Goal: Information Seeking & Learning: Learn about a topic

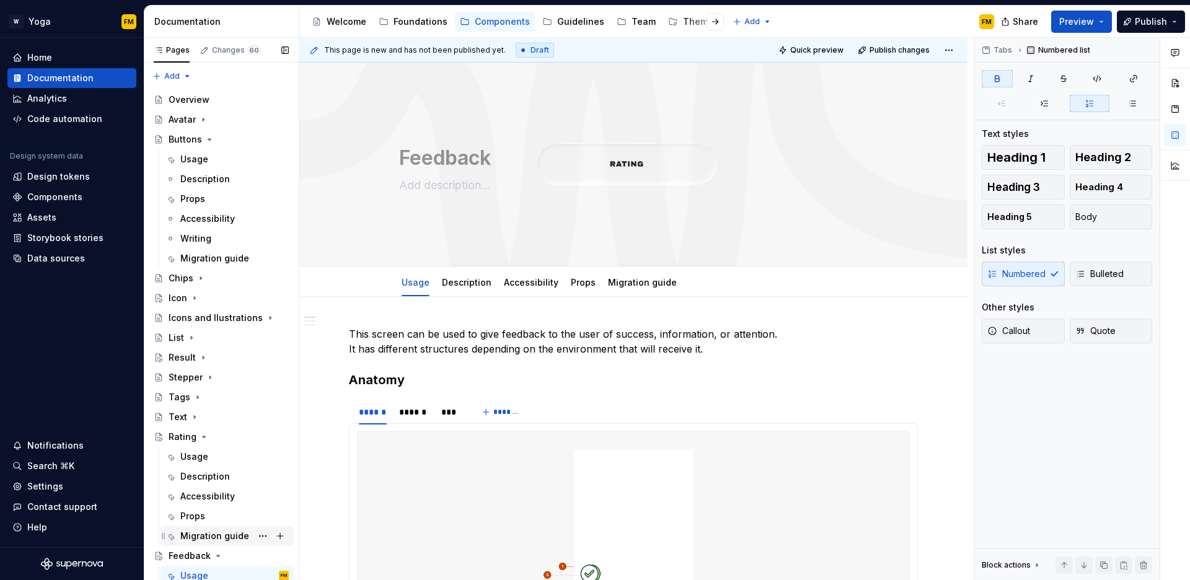
scroll to position [239, 0]
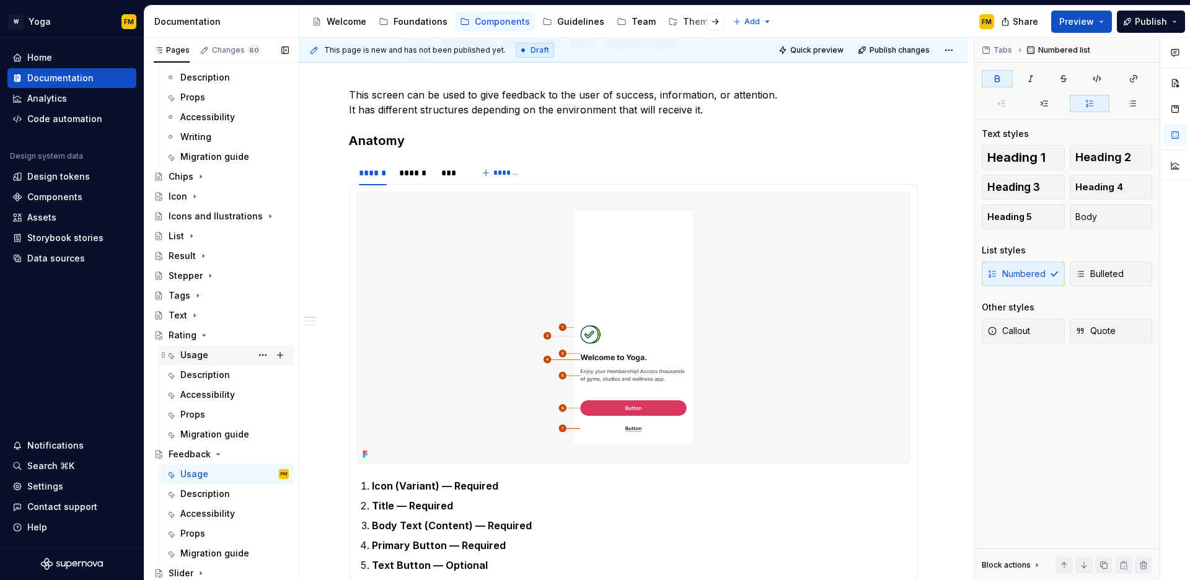
click at [216, 361] on div "Usage" at bounding box center [234, 355] width 109 height 17
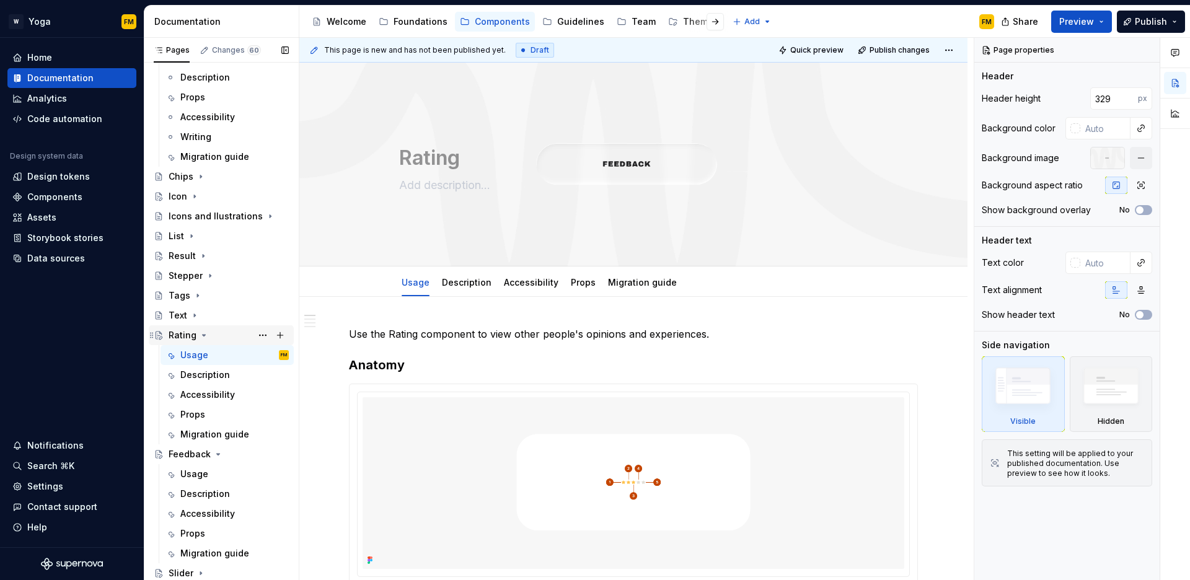
click at [202, 337] on icon "Page tree" at bounding box center [204, 335] width 10 height 10
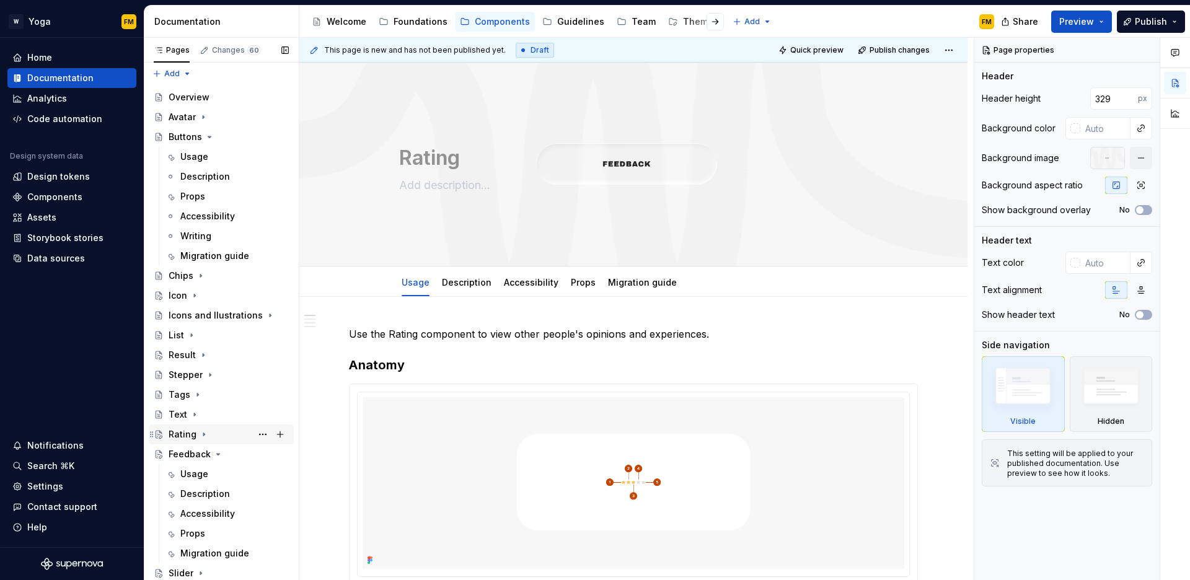
scroll to position [2, 0]
click at [209, 471] on div "Usage" at bounding box center [234, 474] width 109 height 17
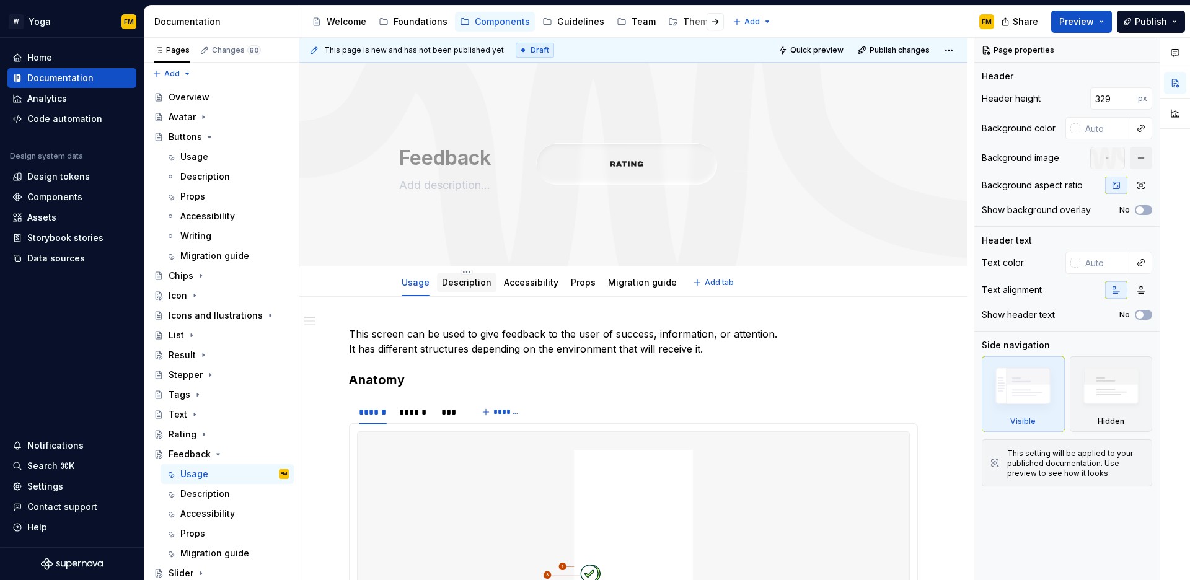
click at [448, 294] on div at bounding box center [467, 294] width 60 height 1
click at [454, 290] on div "Description" at bounding box center [467, 282] width 50 height 15
click at [206, 494] on div "Description" at bounding box center [205, 494] width 50 height 12
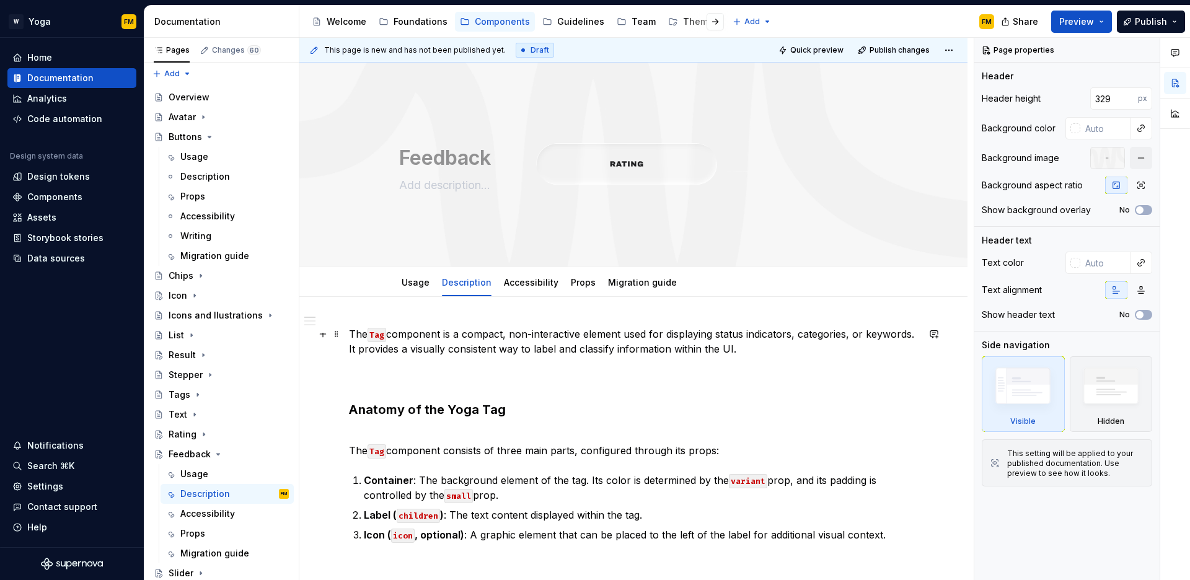
type textarea "*"
click at [380, 335] on code "Tag" at bounding box center [377, 335] width 19 height 14
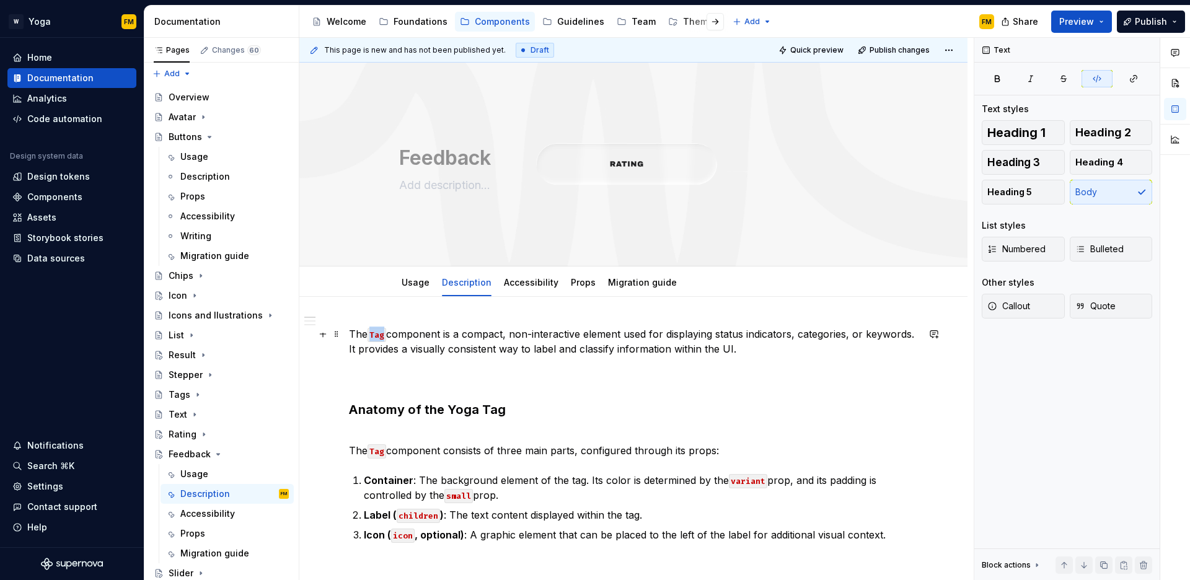
click at [380, 335] on code "Tag" at bounding box center [377, 335] width 19 height 14
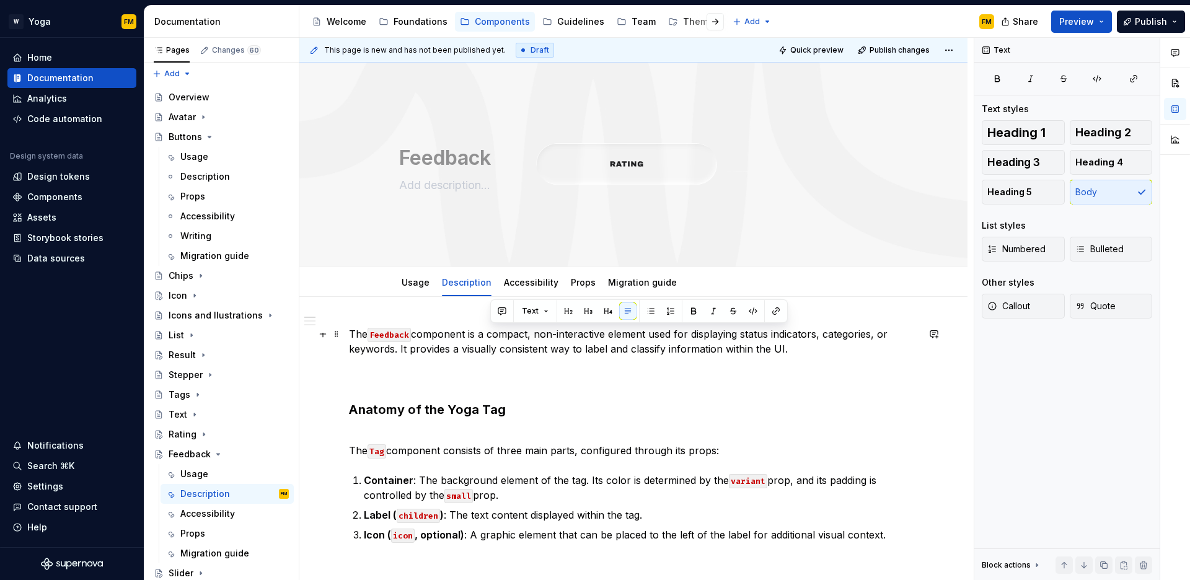
drag, startPoint x: 489, startPoint y: 335, endPoint x: 792, endPoint y: 355, distance: 303.2
click at [792, 355] on p "The Feedback component is a compact, non-interactive element used for displayin…" at bounding box center [633, 357] width 569 height 60
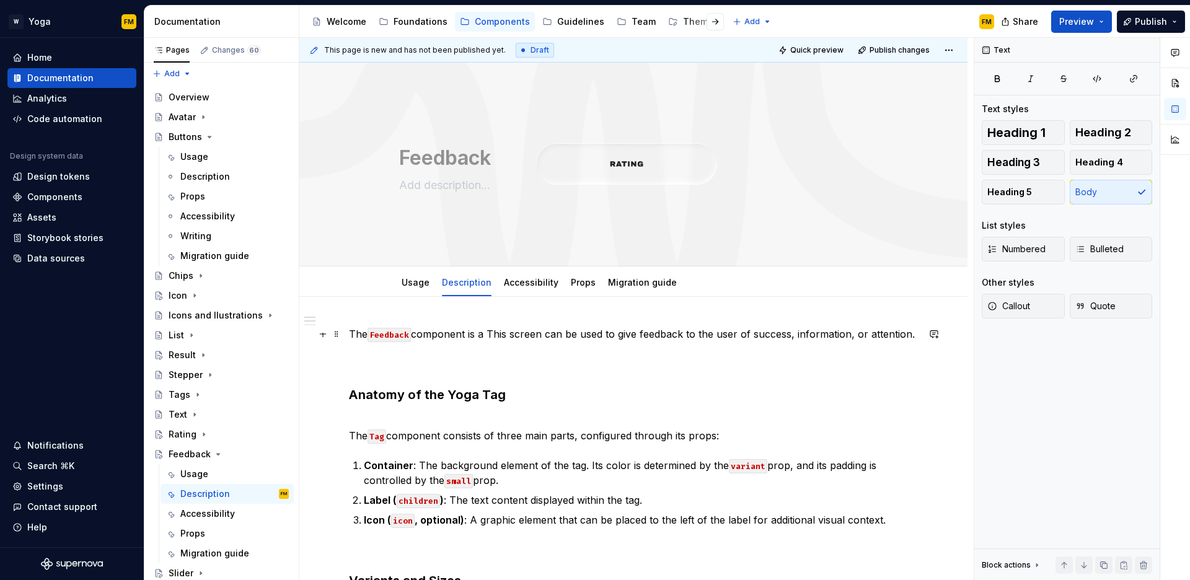
click at [501, 334] on p "The Feedback component is a This screen can be used to give feedback to the use…" at bounding box center [633, 349] width 569 height 45
click at [520, 334] on p "The Feedback component is a screen can be used to give feedback to the user of …" at bounding box center [633, 349] width 569 height 45
click at [854, 334] on p "The Feedback component is a screen that can be used to give feedback to the use…" at bounding box center [633, 349] width 569 height 45
click at [910, 333] on p "The Feedback component is a screen that can be used to give feedback to the use…" at bounding box center [633, 349] width 569 height 45
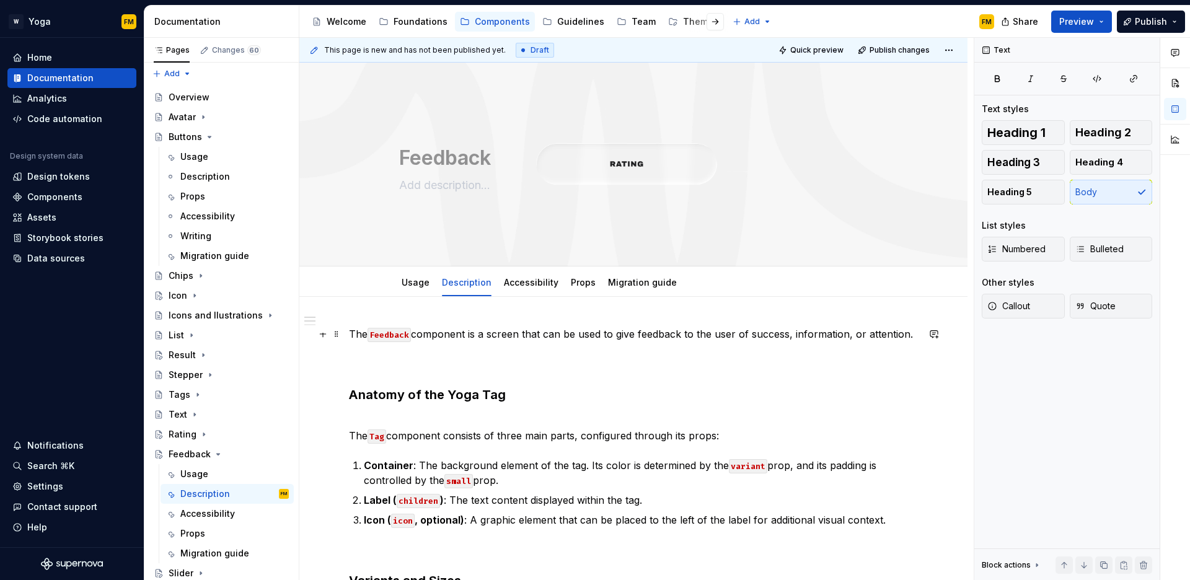
click at [858, 334] on p "The Feedback component is a screen that can be used to give feedback to the use…" at bounding box center [633, 349] width 569 height 45
click at [807, 329] on p "The Feedback component is a screen that can be used to give feedback to the use…" at bounding box center [633, 349] width 569 height 45
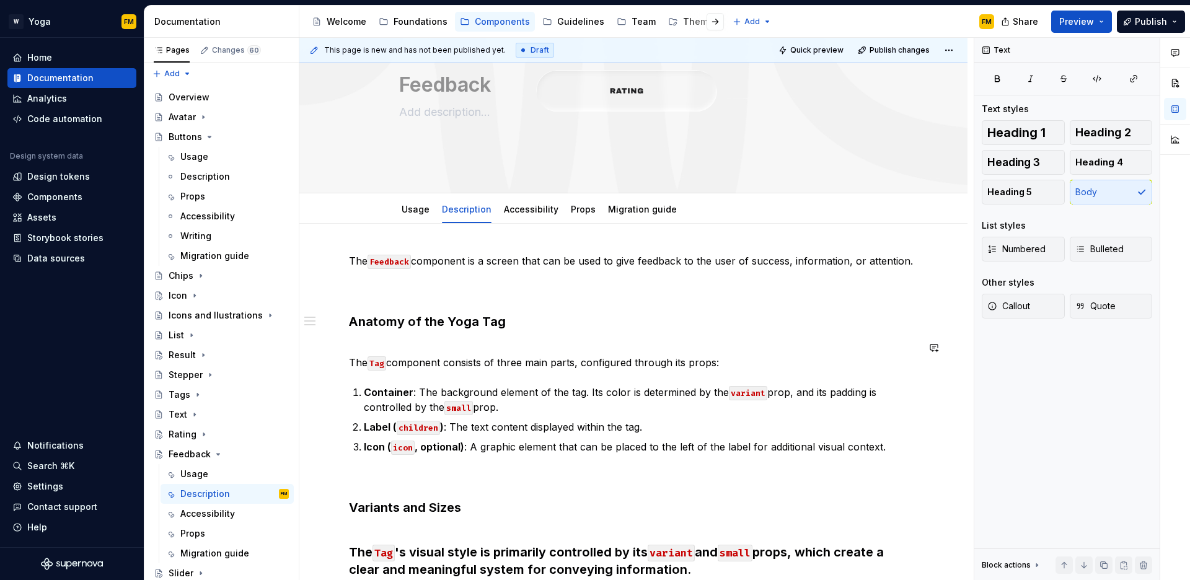
scroll to position [75, 0]
click at [913, 261] on p "The Feedback component is a screen that can be used to give feedback to the use…" at bounding box center [633, 274] width 569 height 45
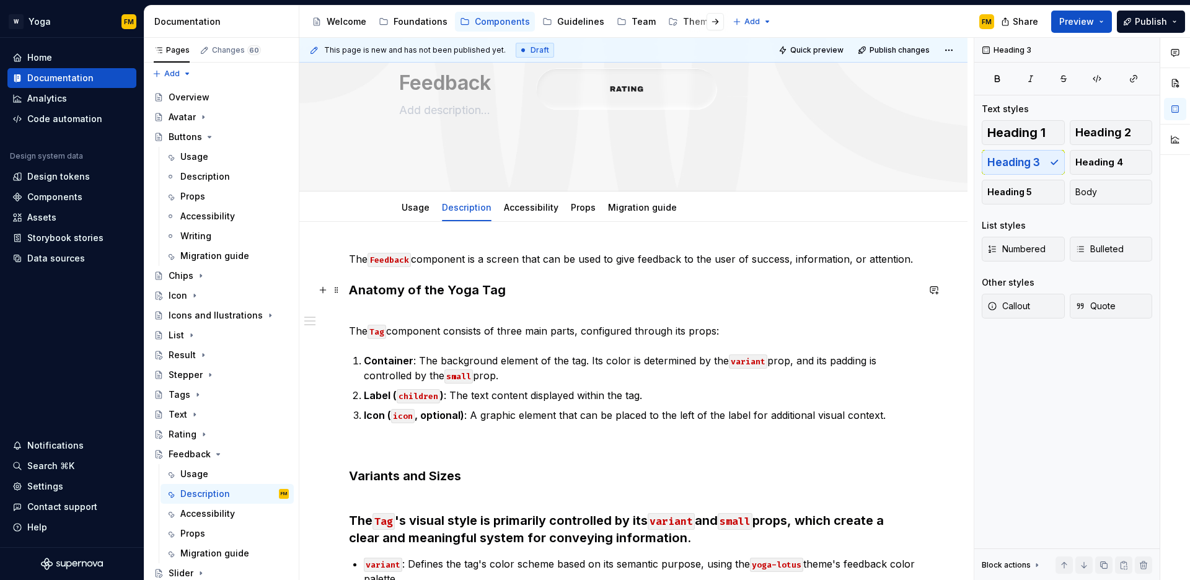
click at [538, 286] on h3 "Anatomy of the Yoga Tag" at bounding box center [633, 290] width 569 height 17
click at [486, 291] on h3 "Anatomy of the Yoga Tag" at bounding box center [633, 290] width 569 height 17
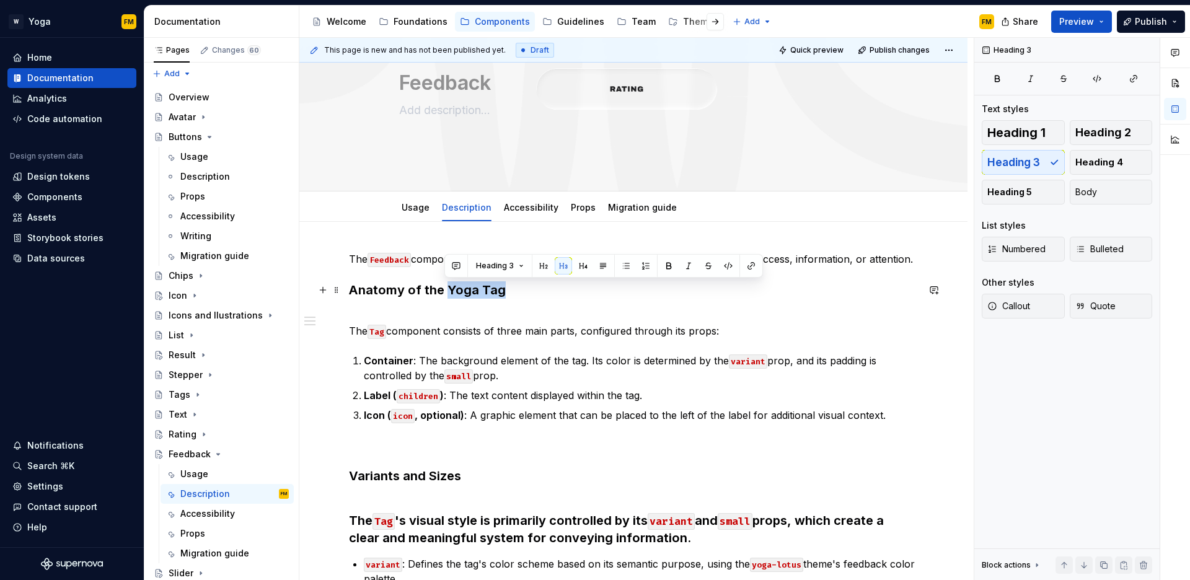
drag, startPoint x: 444, startPoint y: 292, endPoint x: 496, endPoint y: 295, distance: 52.1
click at [496, 295] on h3 "Anatomy of the Yoga Tag" at bounding box center [633, 290] width 569 height 17
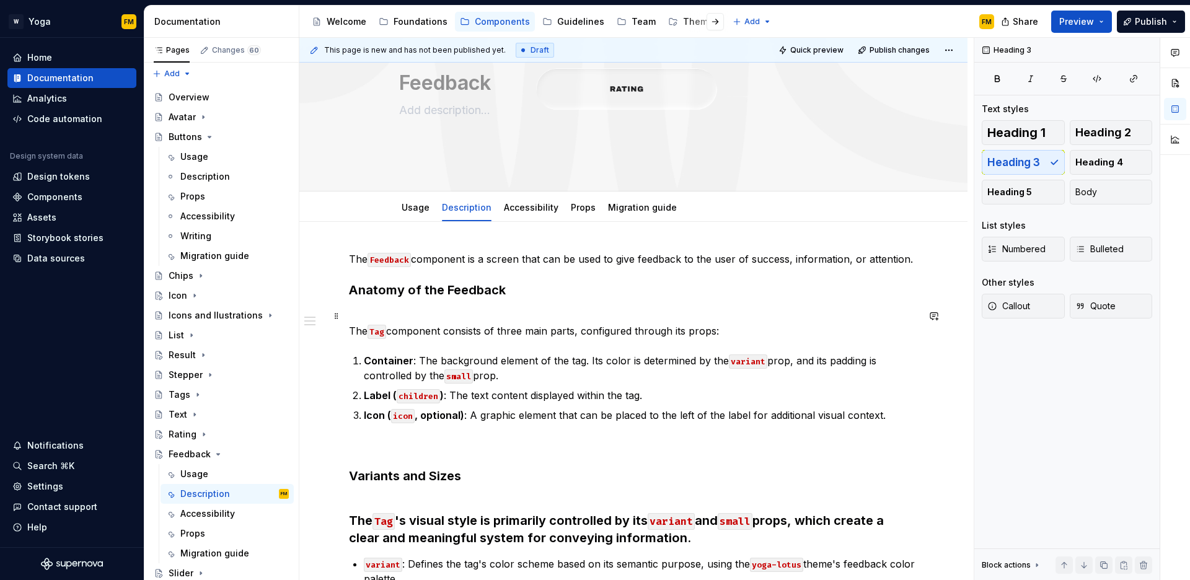
click at [381, 334] on code "Tag" at bounding box center [377, 332] width 19 height 14
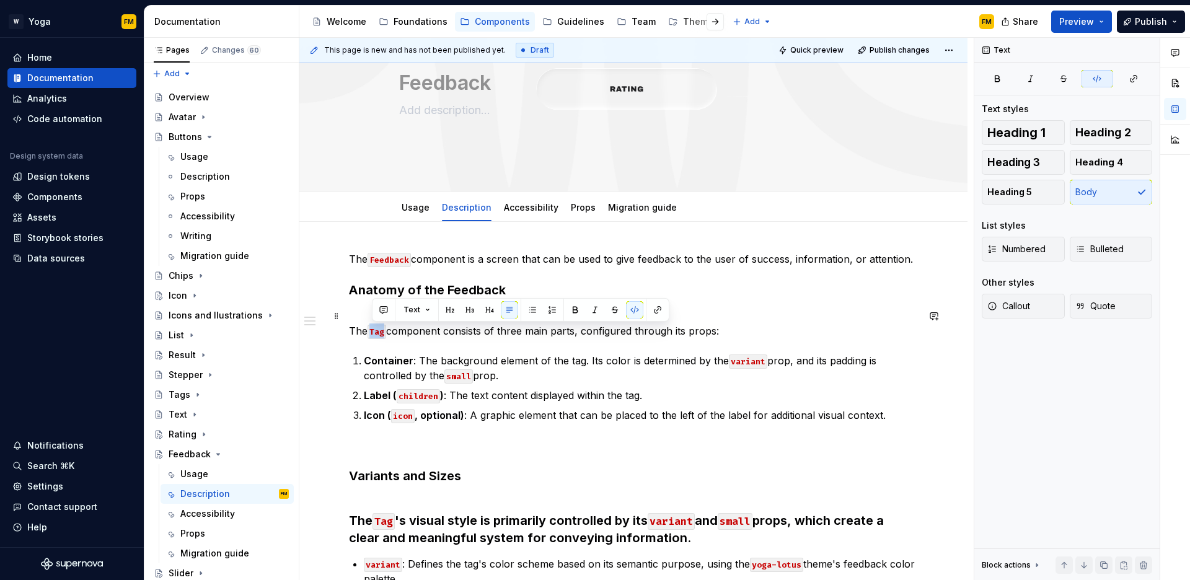
click at [381, 334] on code "Tag" at bounding box center [377, 332] width 19 height 14
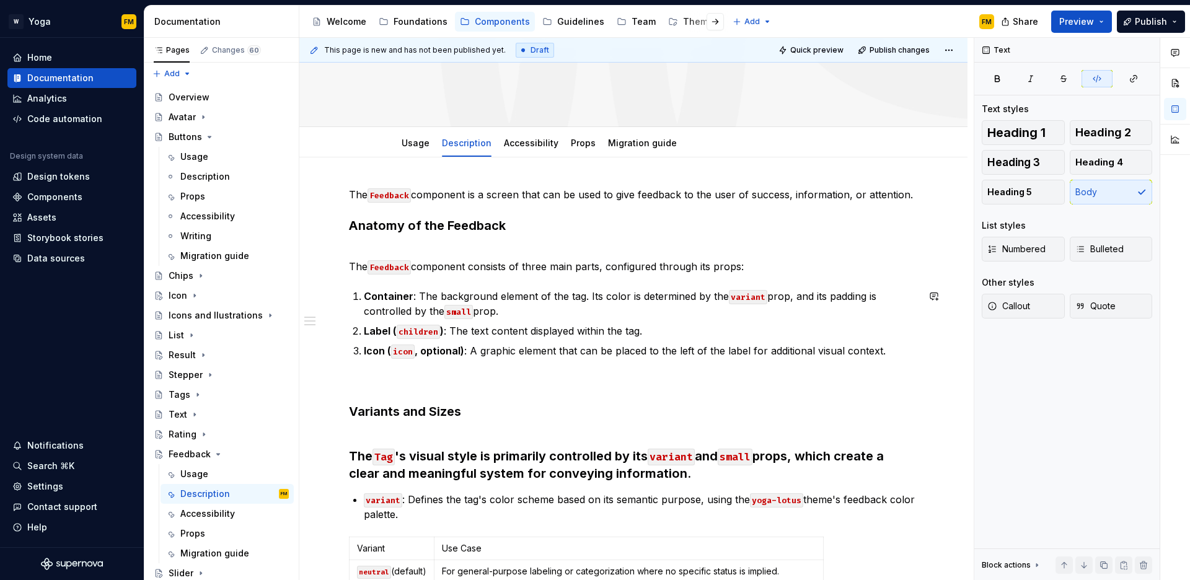
scroll to position [141, 0]
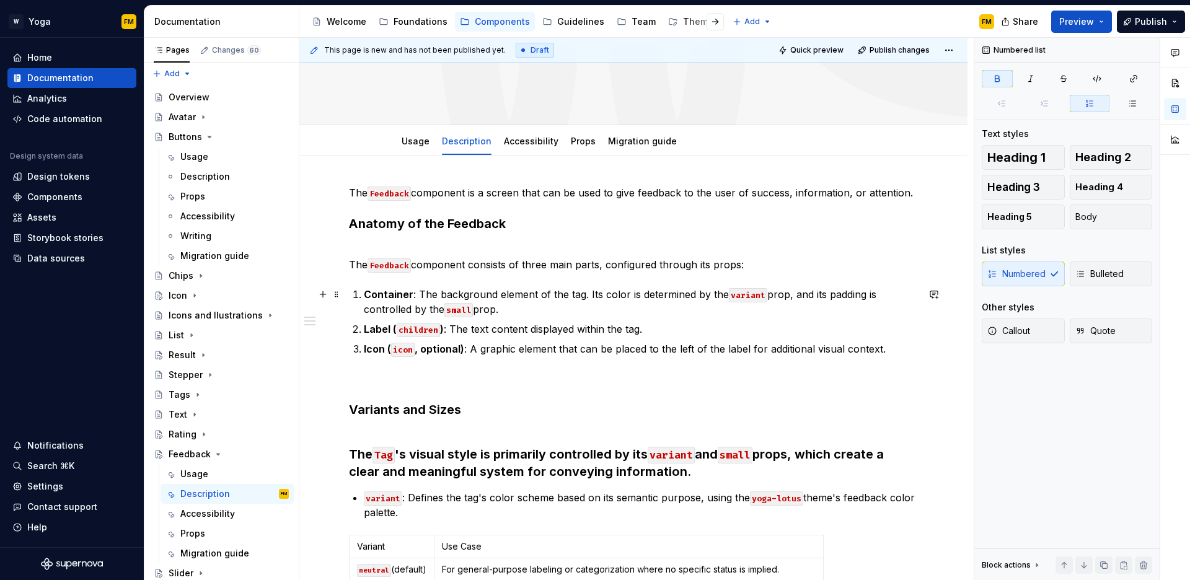
click at [388, 290] on strong "Container" at bounding box center [389, 294] width 50 height 12
click at [409, 320] on ol "Container : The background element of the tag. Its color is determined by the v…" at bounding box center [641, 321] width 554 height 69
click at [391, 288] on strong "Container" at bounding box center [389, 294] width 50 height 12
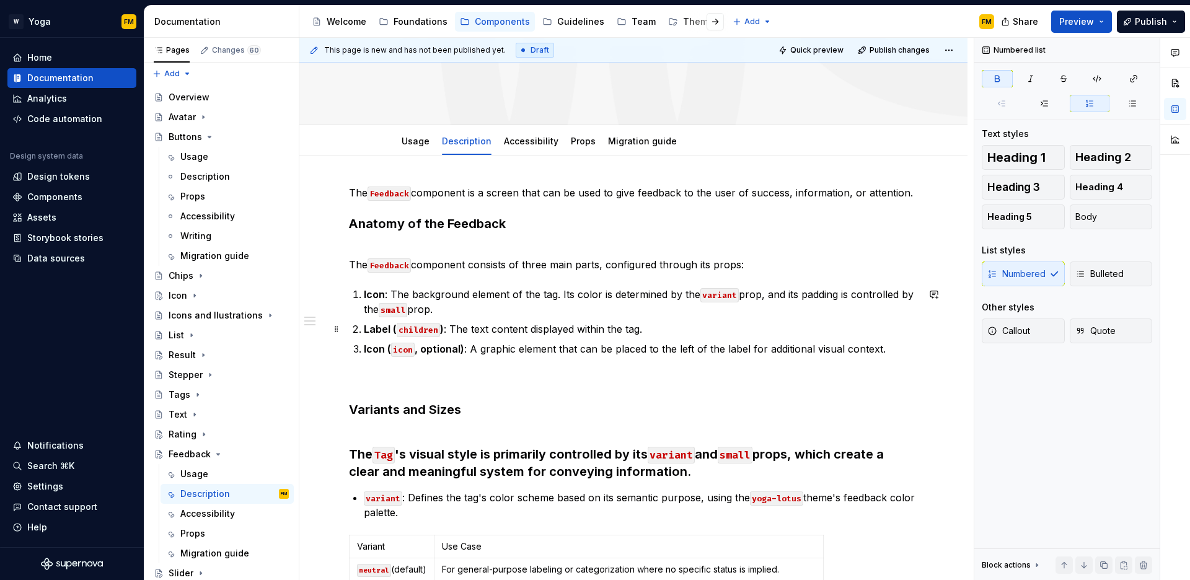
click at [380, 332] on strong "Label (" at bounding box center [380, 329] width 33 height 12
click at [373, 350] on strong "Icon (" at bounding box center [377, 349] width 27 height 12
click at [539, 265] on p "The Feedback component consists of three main parts, configured through its pro…" at bounding box center [633, 257] width 569 height 30
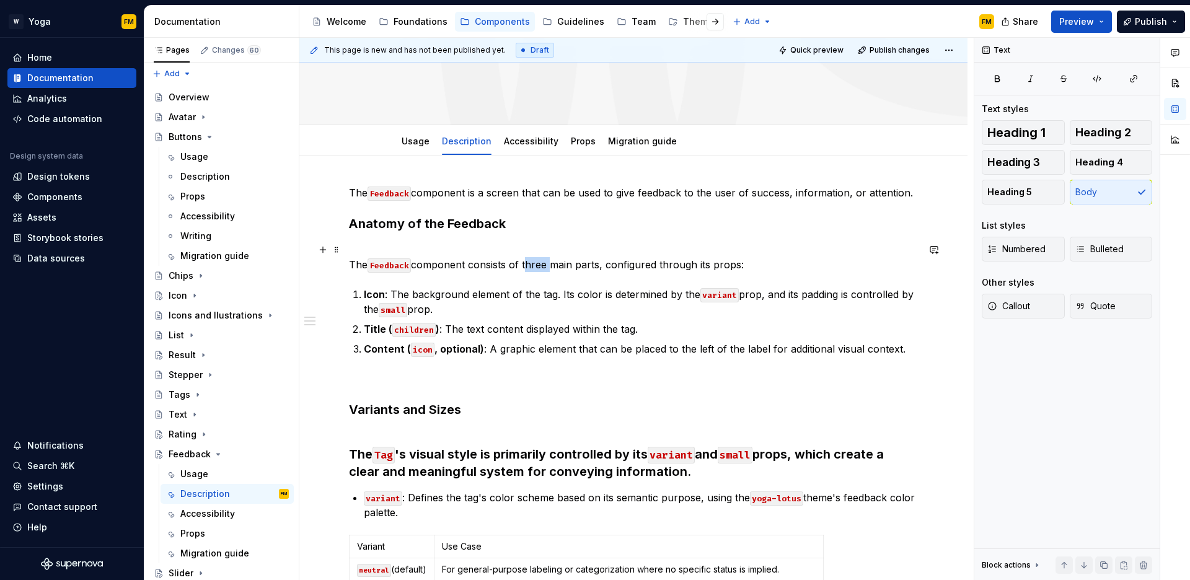
click at [539, 265] on p "The Feedback component consists of three main parts, configured through its pro…" at bounding box center [633, 257] width 569 height 30
click at [825, 364] on div "The Feedback component is a screen that can be used to give feedback to the use…" at bounding box center [633, 462] width 569 height 554
click at [903, 347] on p "Content ( icon , optional) : A graphic element that can be placed to the left o…" at bounding box center [641, 349] width 554 height 15
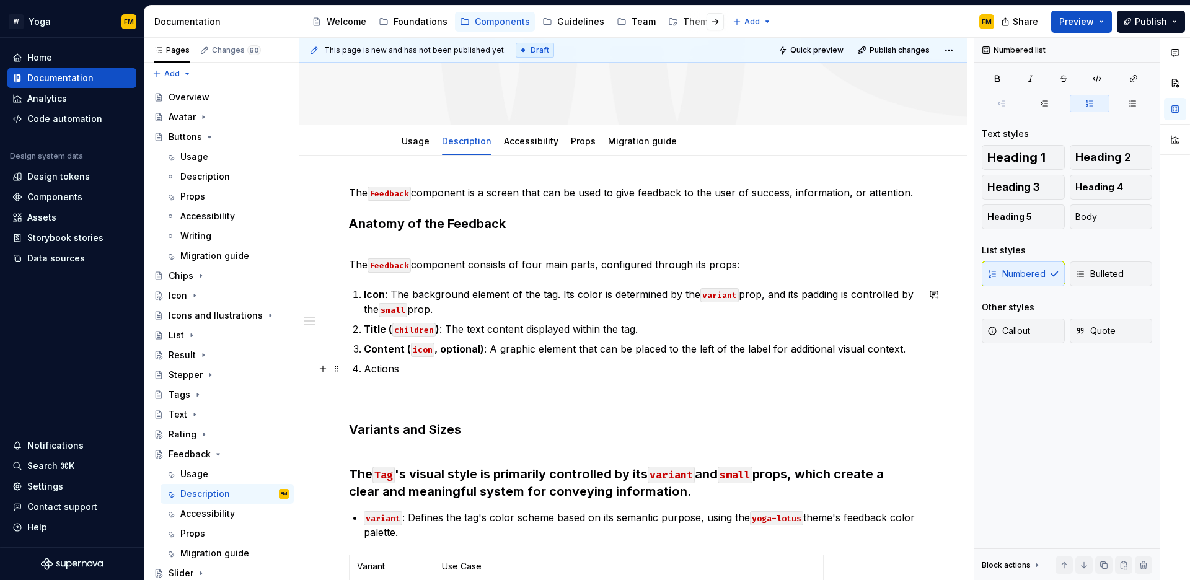
click at [383, 371] on p "Actions" at bounding box center [641, 368] width 554 height 15
click at [384, 371] on p "Actions" at bounding box center [641, 368] width 554 height 15
click at [600, 341] on button "button" at bounding box center [602, 345] width 17 height 17
click at [428, 301] on p "Icon : The background element of the tag. Its color is determined by the varian…" at bounding box center [641, 302] width 554 height 30
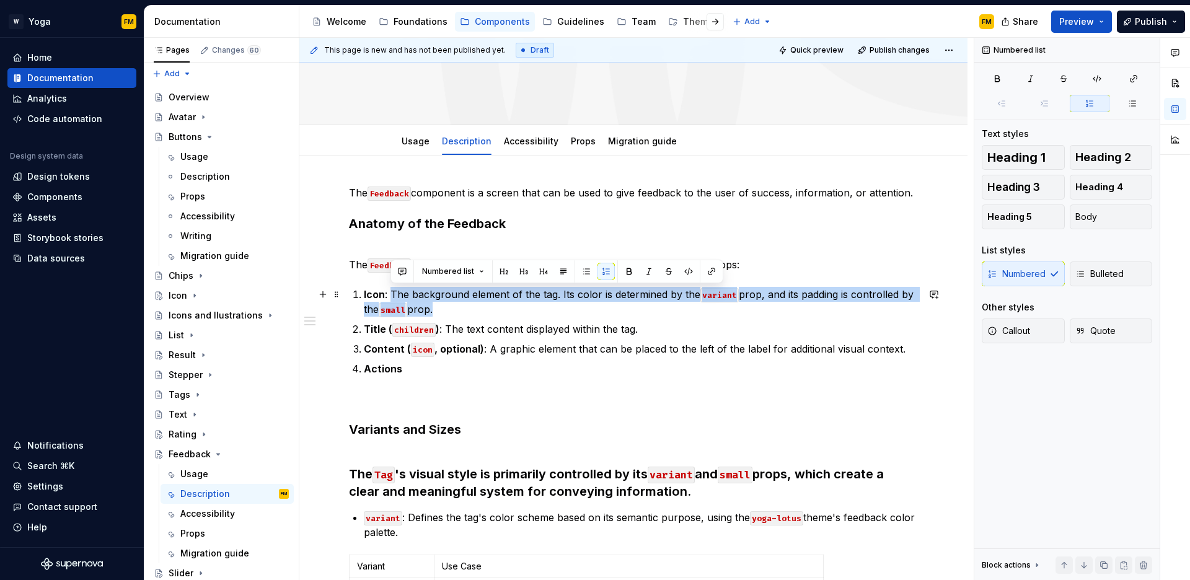
drag, startPoint x: 414, startPoint y: 299, endPoint x: 433, endPoint y: 307, distance: 20.8
click at [433, 307] on p "Icon : The background element of the tag. Its color is determined by the varian…" at bounding box center [641, 302] width 554 height 30
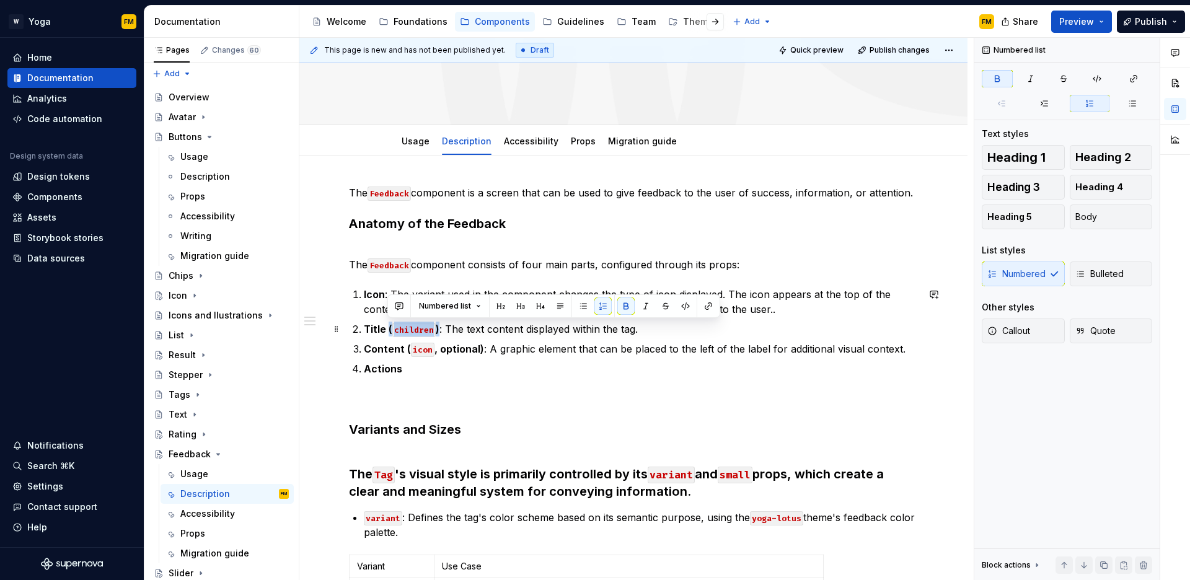
drag, startPoint x: 387, startPoint y: 327, endPoint x: 433, endPoint y: 327, distance: 45.9
click at [437, 326] on p "Title ( children ) : The text content displayed within the tag." at bounding box center [641, 329] width 554 height 15
click at [417, 330] on code "children" at bounding box center [413, 330] width 43 height 14
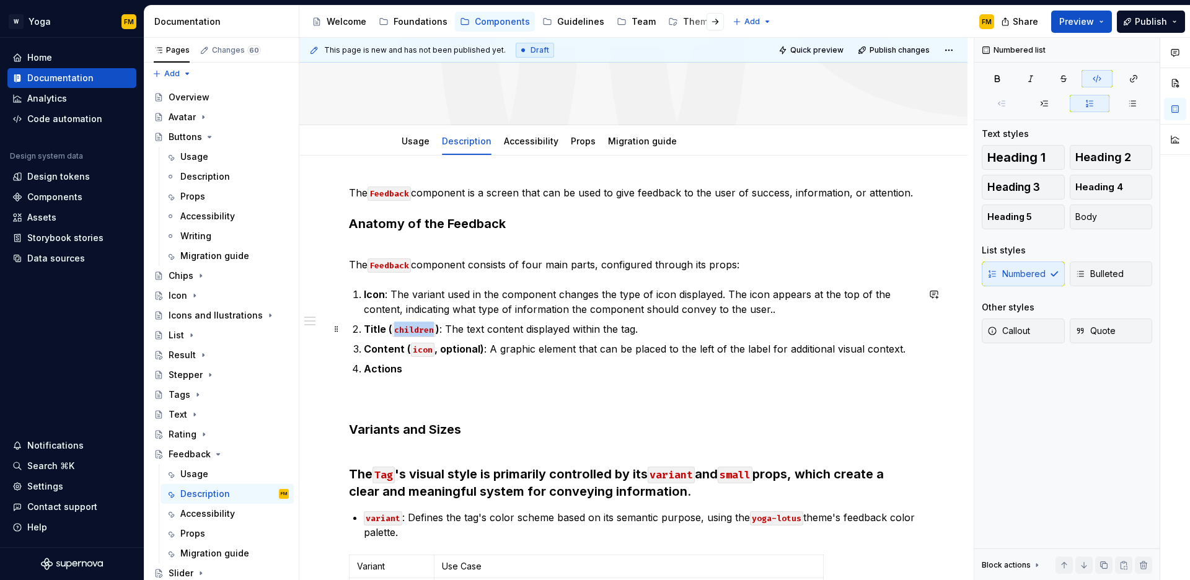
click at [417, 330] on code "children" at bounding box center [413, 330] width 43 height 14
drag, startPoint x: 425, startPoint y: 352, endPoint x: 476, endPoint y: 348, distance: 50.9
click at [476, 348] on p "Content ( icon , optional) : A graphic element that can be placed to the left o…" at bounding box center [641, 349] width 554 height 15
click at [446, 370] on p "Actions" at bounding box center [641, 368] width 554 height 15
click at [494, 333] on p "Title ( string ) : The text content displayed within the tag." at bounding box center [641, 329] width 554 height 15
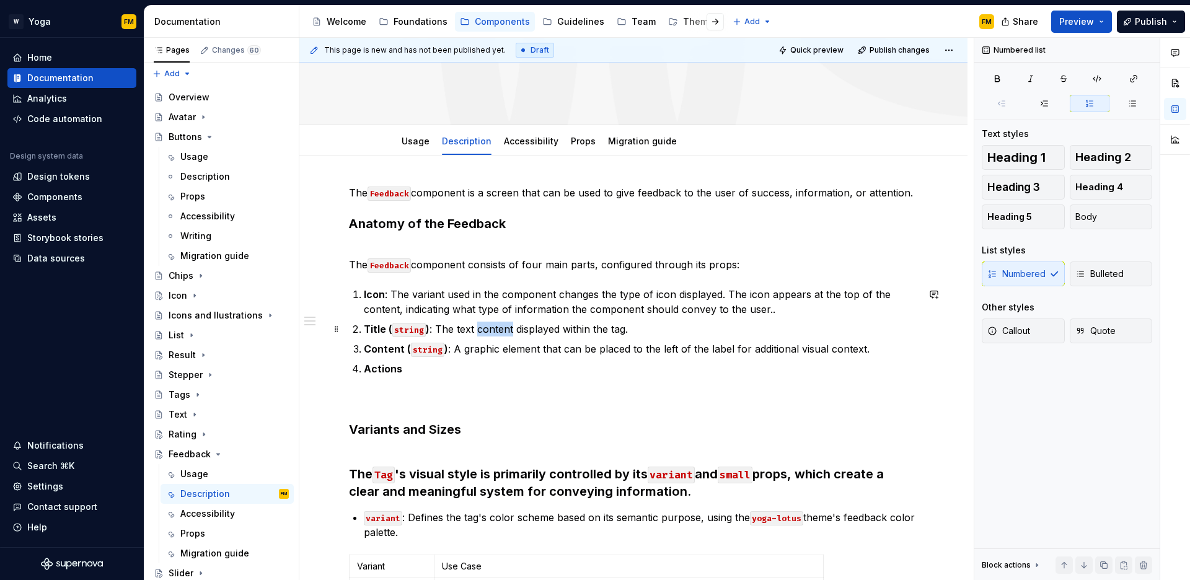
click at [494, 333] on p "Title ( string ) : The text content displayed within the tag." at bounding box center [641, 329] width 554 height 15
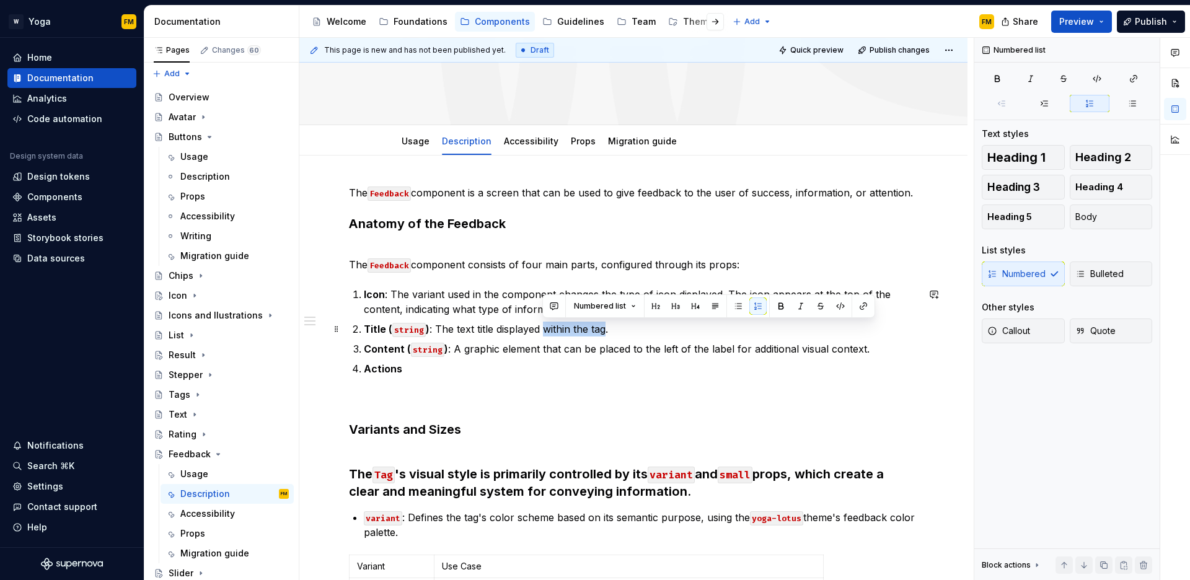
drag, startPoint x: 544, startPoint y: 329, endPoint x: 606, endPoint y: 329, distance: 61.4
click at [606, 329] on p "Title ( string ) : The text title displayed within the tag." at bounding box center [641, 329] width 554 height 15
drag, startPoint x: 437, startPoint y: 329, endPoint x: 605, endPoint y: 328, distance: 168.0
click at [605, 328] on p "Title ( string ) : The text title displayed within the tag." at bounding box center [641, 329] width 554 height 15
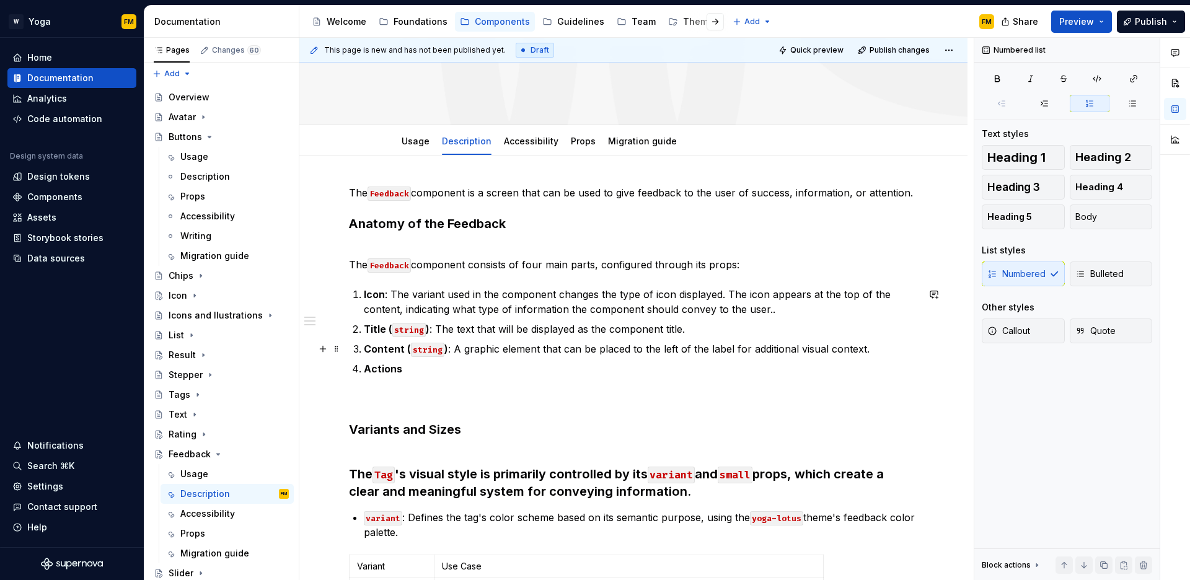
click at [454, 350] on p "Content ( string ) : A graphic element that can be placed to the left of the la…" at bounding box center [641, 349] width 554 height 15
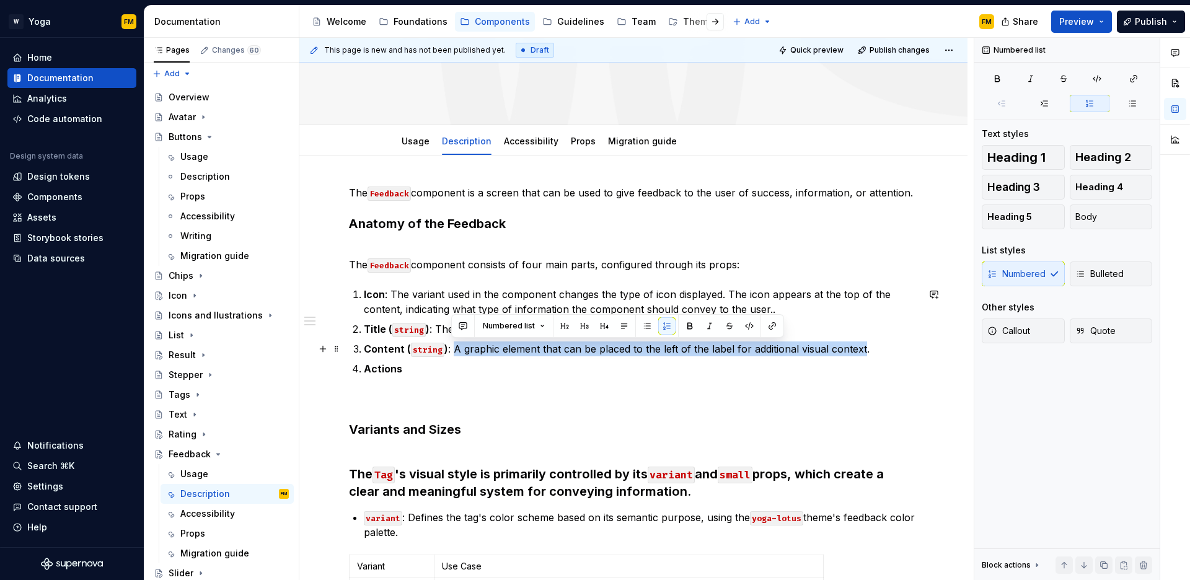
drag, startPoint x: 451, startPoint y: 348, endPoint x: 860, endPoint y: 355, distance: 408.7
click at [860, 355] on p "Content ( string ) : A graphic element that can be placed to the left of the la…" at bounding box center [641, 349] width 554 height 15
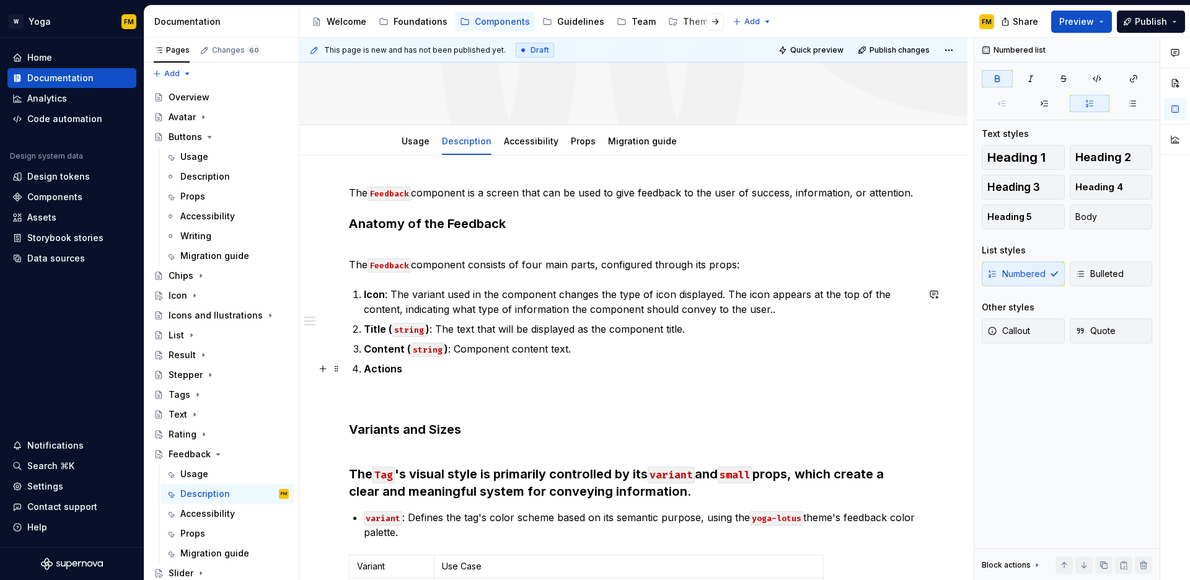
click at [482, 363] on p "Actions" at bounding box center [641, 368] width 554 height 15
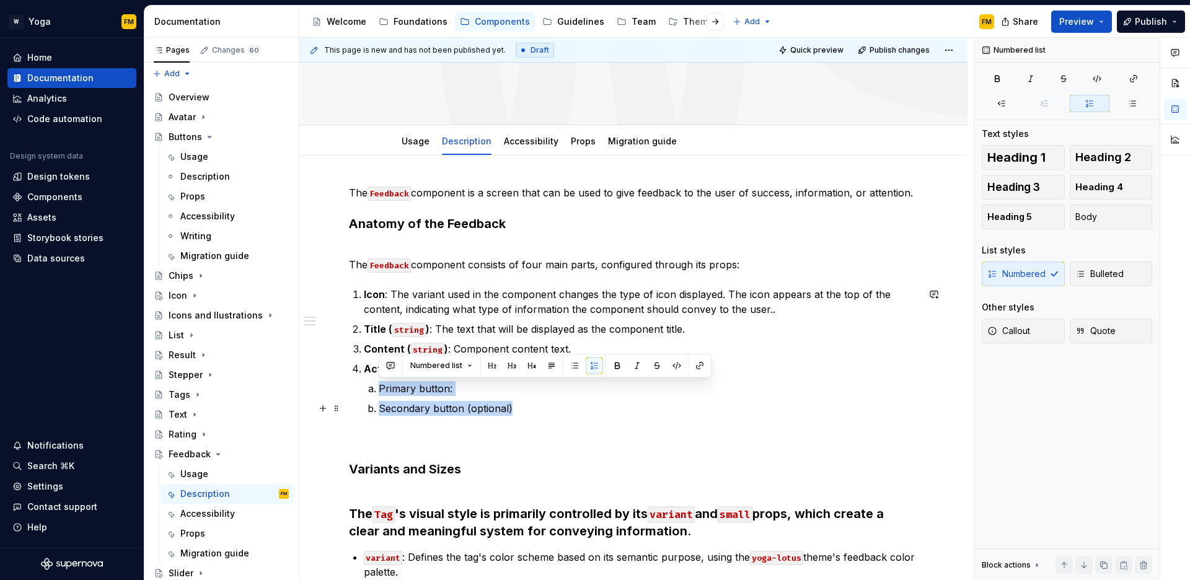
drag, startPoint x: 400, startPoint y: 389, endPoint x: 518, endPoint y: 403, distance: 119.2
click at [518, 403] on ol "Primary button: Secondary button (optional)" at bounding box center [648, 398] width 539 height 35
click at [609, 361] on button "button" at bounding box center [617, 365] width 17 height 17
click at [489, 388] on p "Primary button:" at bounding box center [648, 388] width 539 height 15
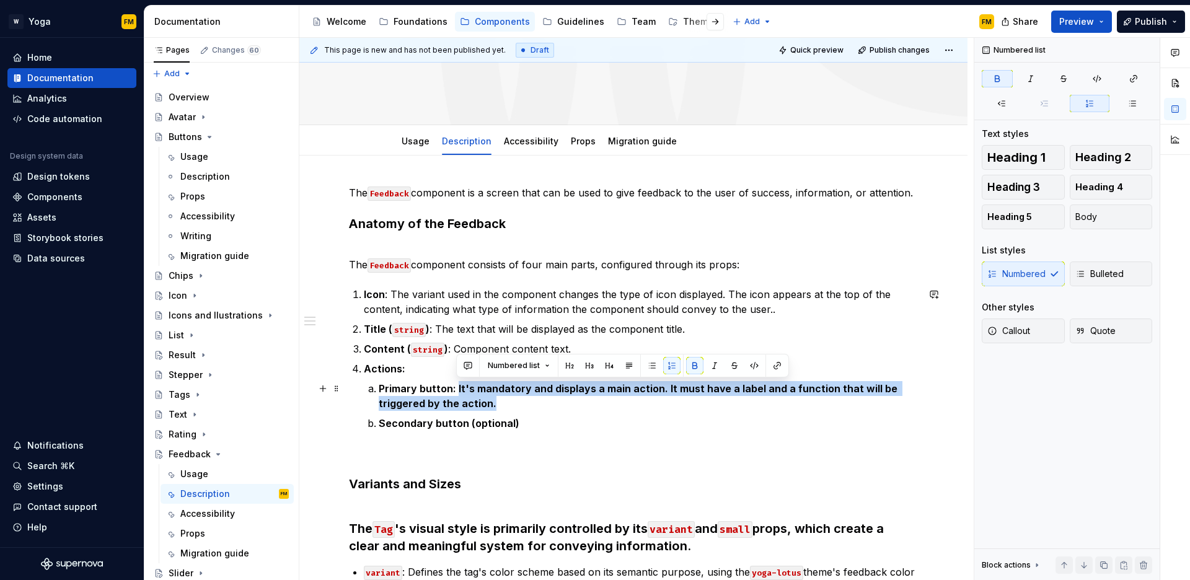
drag, startPoint x: 469, startPoint y: 394, endPoint x: 499, endPoint y: 409, distance: 33.3
click at [499, 409] on p "Primary button: It's mandatory and displays a main action. It must have a label…" at bounding box center [648, 396] width 539 height 30
click at [696, 368] on button "button" at bounding box center [694, 365] width 17 height 17
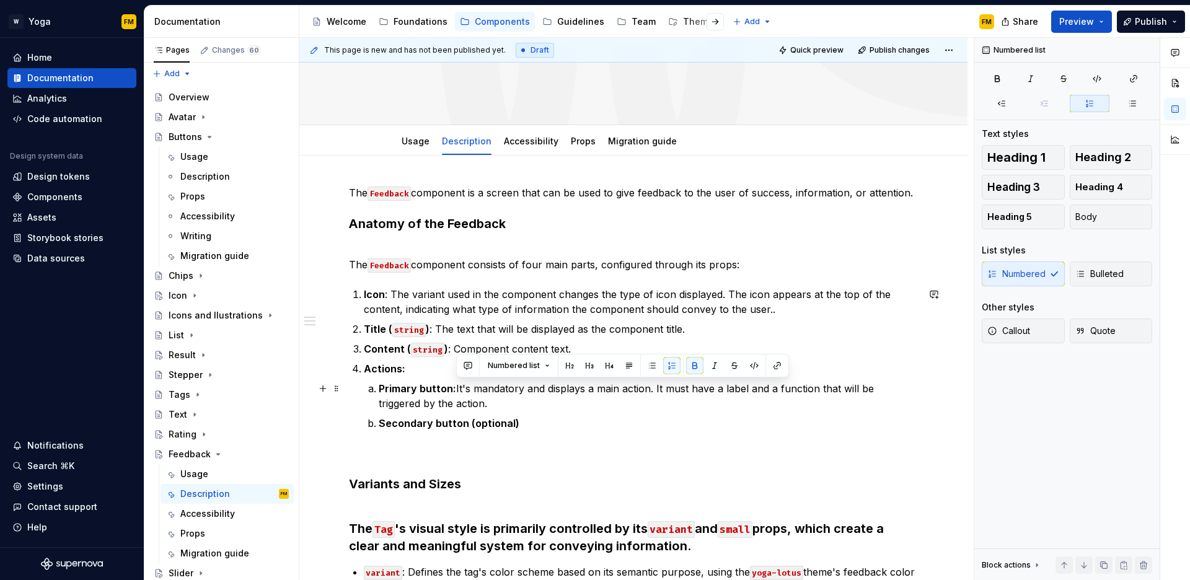
click at [573, 410] on p "Primary button: It's mandatory and displays a main action. It must have a label…" at bounding box center [648, 396] width 539 height 30
click at [494, 388] on p "Primary button: It's mandatory and displays a main action. It must have a label…" at bounding box center [648, 396] width 539 height 30
click at [498, 406] on p "Primary button: It's mandatory and displays a main action. It must have a label…" at bounding box center [648, 396] width 539 height 30
click at [504, 389] on p "Primary button: It's mandatory and displays a main action. It must have a label…" at bounding box center [648, 396] width 539 height 30
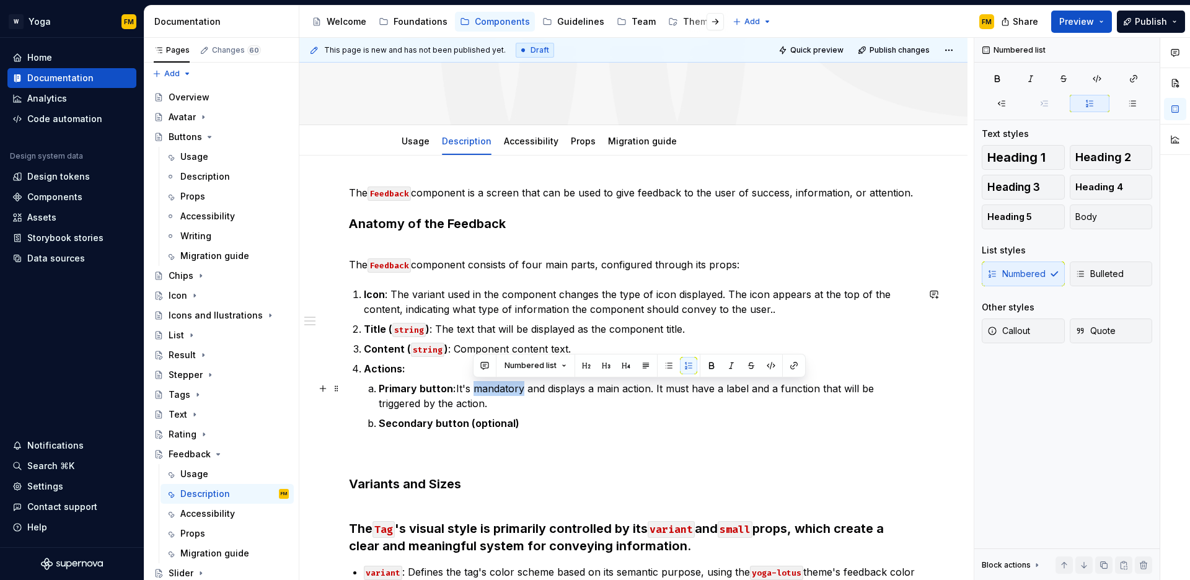
click at [504, 389] on p "Primary button: It's mandatory and displays a main action. It must have a label…" at bounding box center [648, 396] width 539 height 30
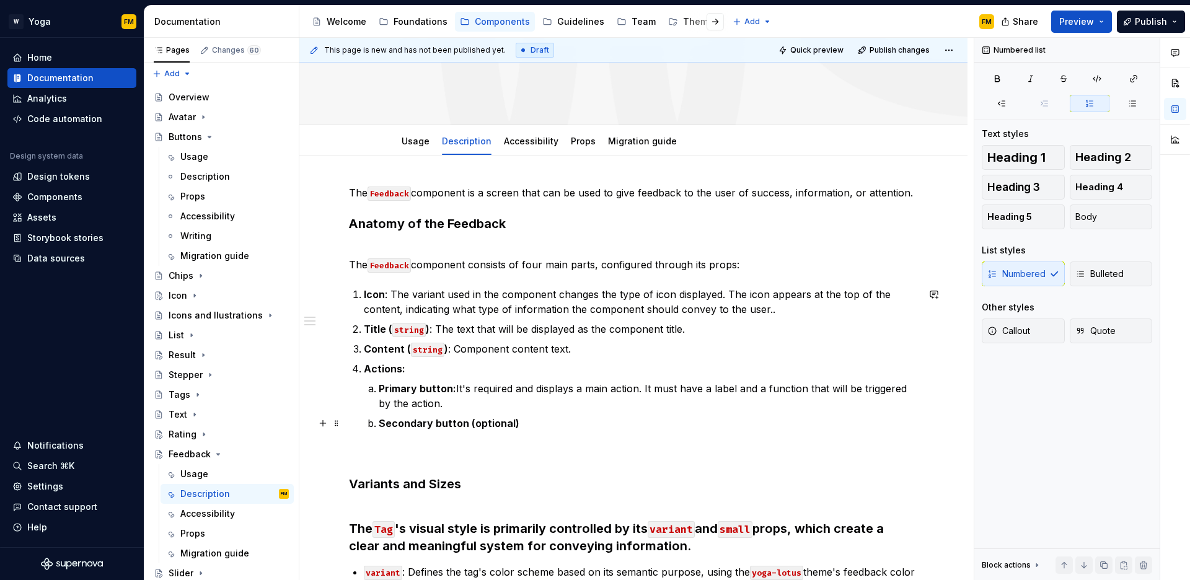
click at [544, 427] on p "Secondary button (optional)" at bounding box center [648, 423] width 539 height 15
drag, startPoint x: 518, startPoint y: 424, endPoint x: 818, endPoint y: 425, distance: 300.1
click at [809, 425] on strong "Secondary button (optional): Optional secondary action, must have a label and a…" at bounding box center [603, 423] width 448 height 12
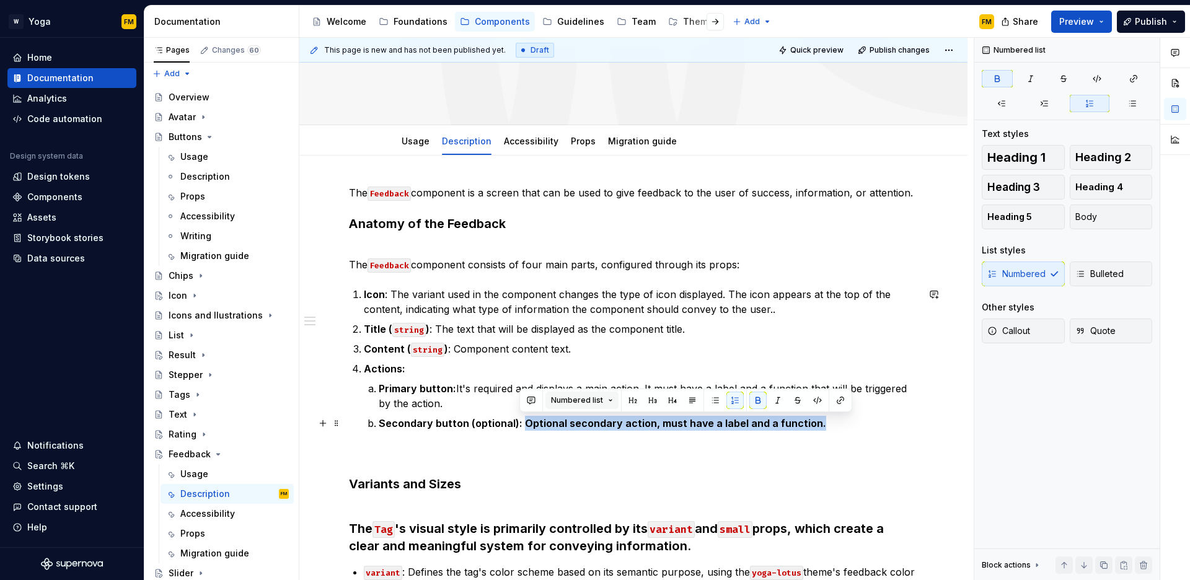
drag, startPoint x: 818, startPoint y: 425, endPoint x: 608, endPoint y: 398, distance: 211.3
click at [522, 421] on p "Secondary button (optional): Optional secondary action, must have a label and a…" at bounding box center [648, 423] width 539 height 15
click at [754, 400] on button "button" at bounding box center [758, 400] width 17 height 17
click at [840, 426] on p "Secondary button (optional): Optional secondary action, must have a label and a…" at bounding box center [648, 423] width 539 height 15
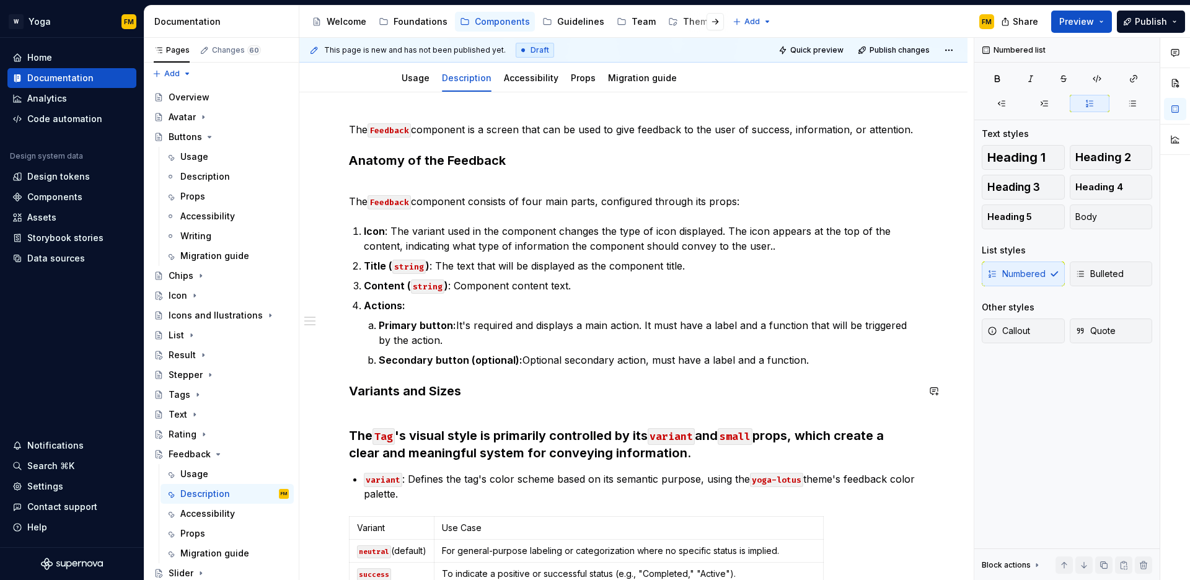
scroll to position [230, 0]
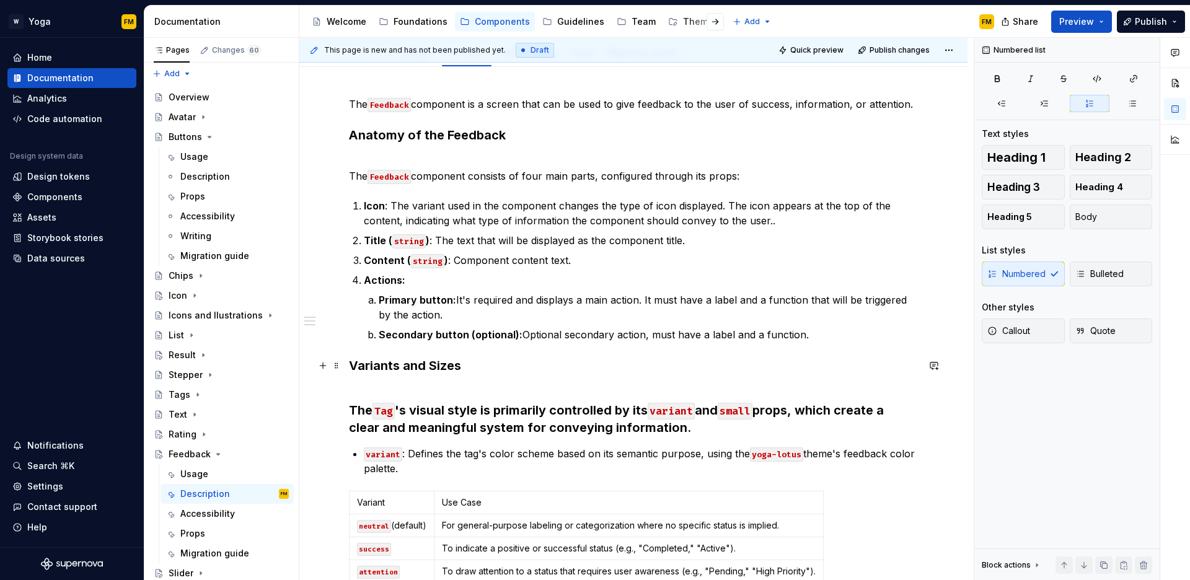
click at [572, 363] on h3 "Variants and Sizes" at bounding box center [633, 365] width 569 height 17
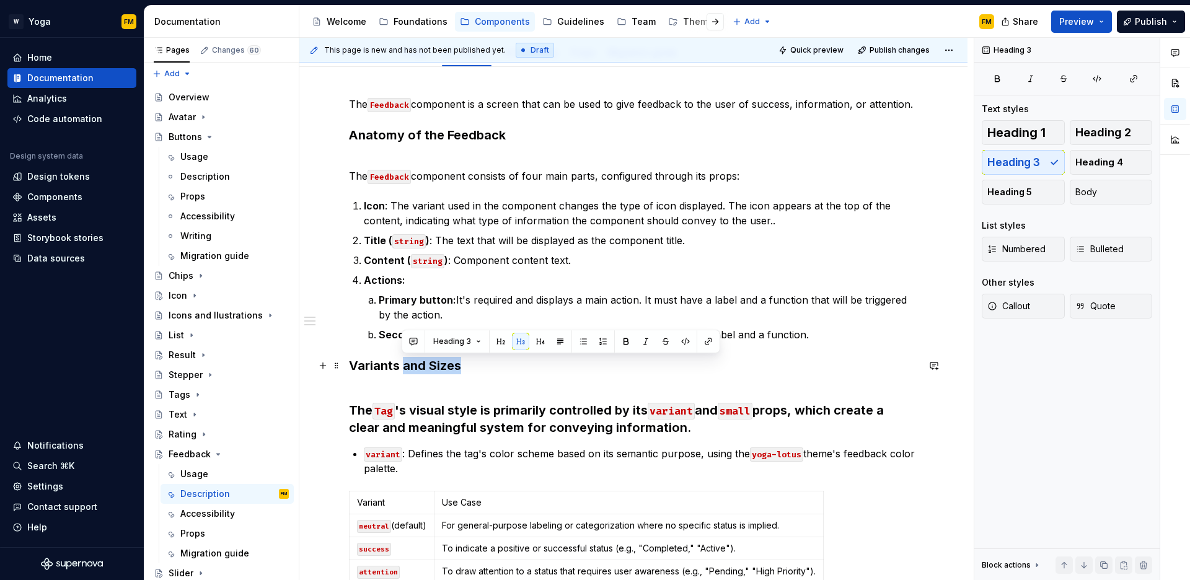
drag, startPoint x: 463, startPoint y: 366, endPoint x: 401, endPoint y: 366, distance: 62.0
click at [401, 366] on h3 "Variants and Sizes" at bounding box center [633, 365] width 569 height 17
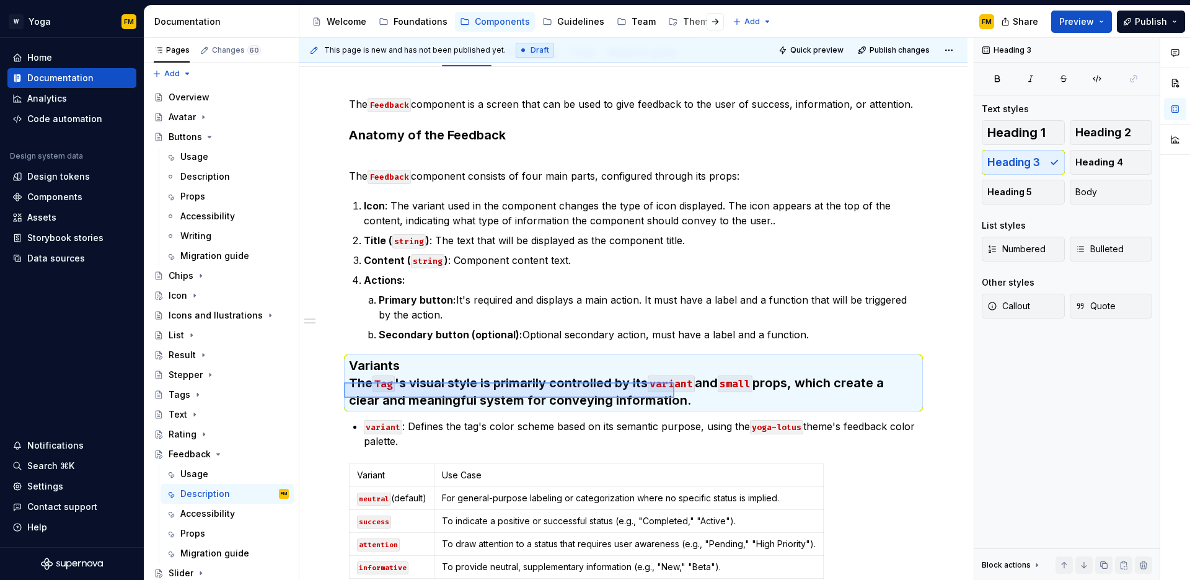
drag, startPoint x: 344, startPoint y: 383, endPoint x: 675, endPoint y: 398, distance: 330.9
click at [675, 398] on div "This page is new and has not been published yet. Draft Quick preview Publish ch…" at bounding box center [636, 309] width 675 height 543
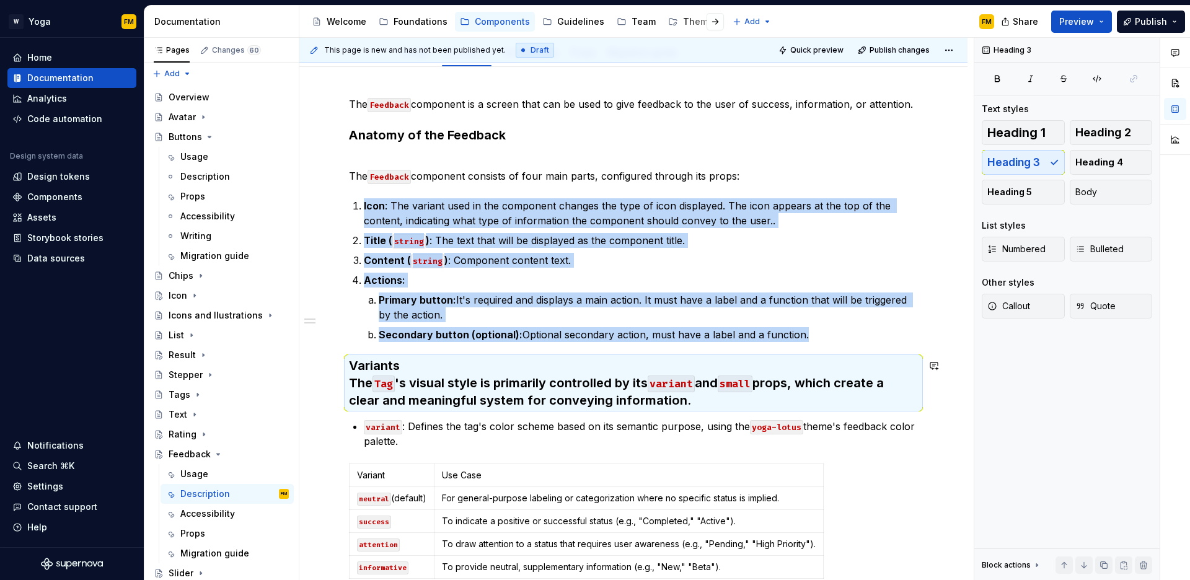
click at [565, 414] on div "The Feedback component is a screen that can be used to give feedback to the use…" at bounding box center [633, 383] width 569 height 572
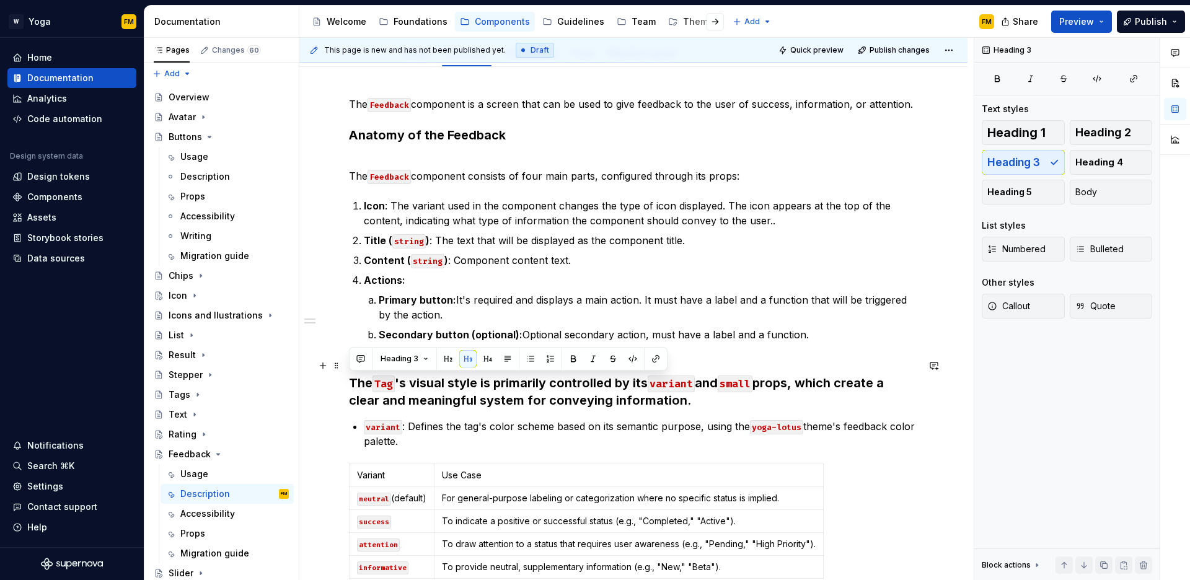
drag, startPoint x: 349, startPoint y: 383, endPoint x: 706, endPoint y: 395, distance: 356.7
click at [706, 395] on h3 "Variants The Tag 's visual style is primarily controlled by its variant and sma…" at bounding box center [633, 383] width 569 height 52
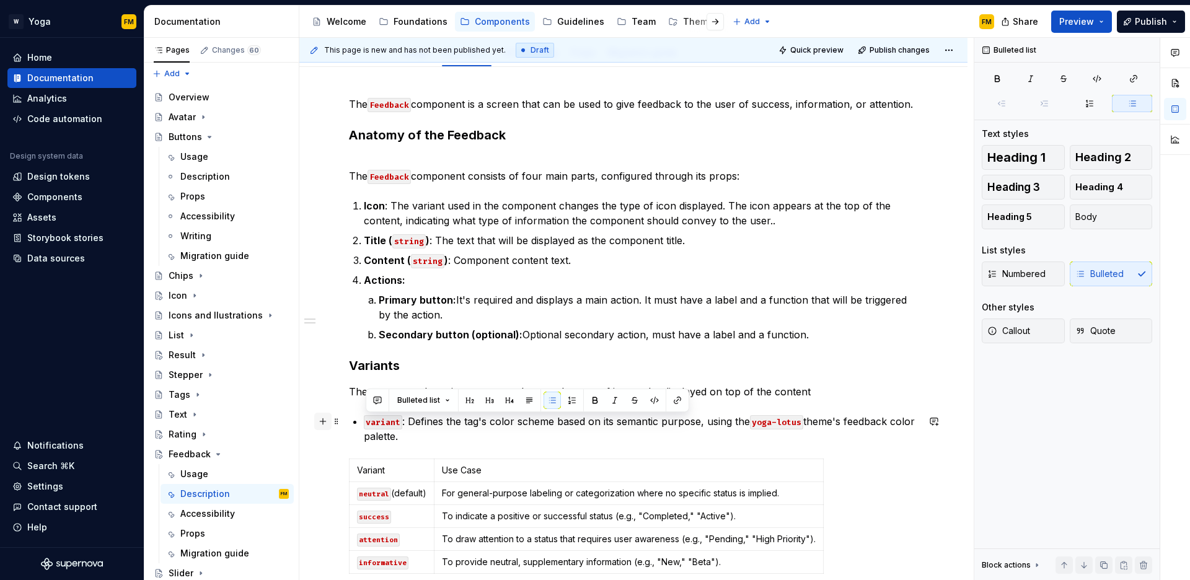
drag, startPoint x: 428, startPoint y: 433, endPoint x: 316, endPoint y: 415, distance: 114.2
click at [349, 415] on div "The Feedback component is a screen that can be used to give feedback to the use…" at bounding box center [633, 388] width 569 height 582
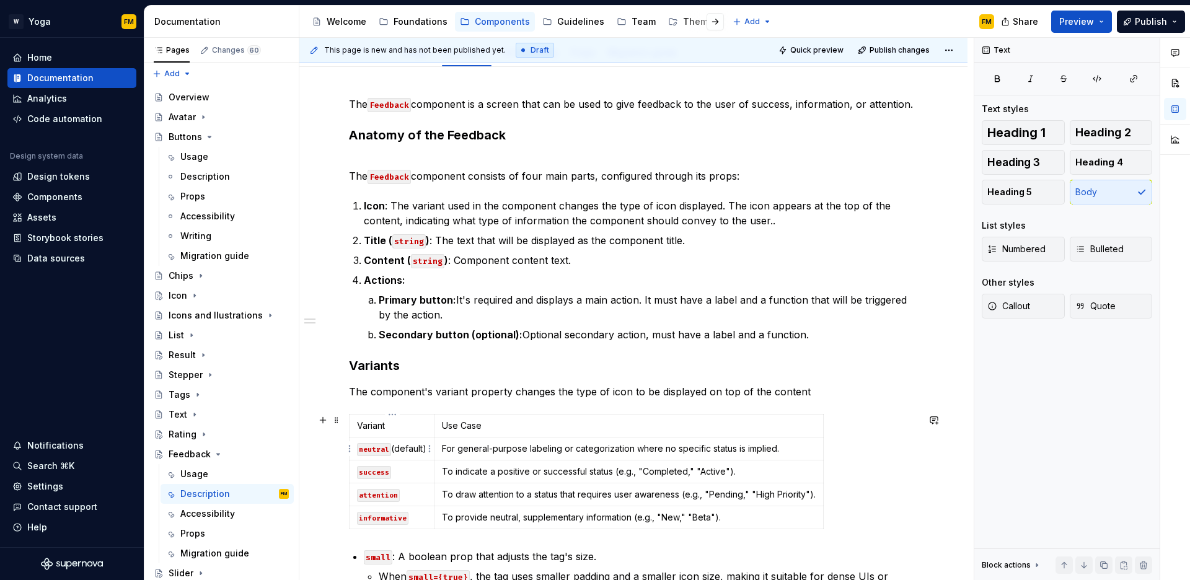
click at [371, 446] on code "neutral" at bounding box center [374, 449] width 34 height 13
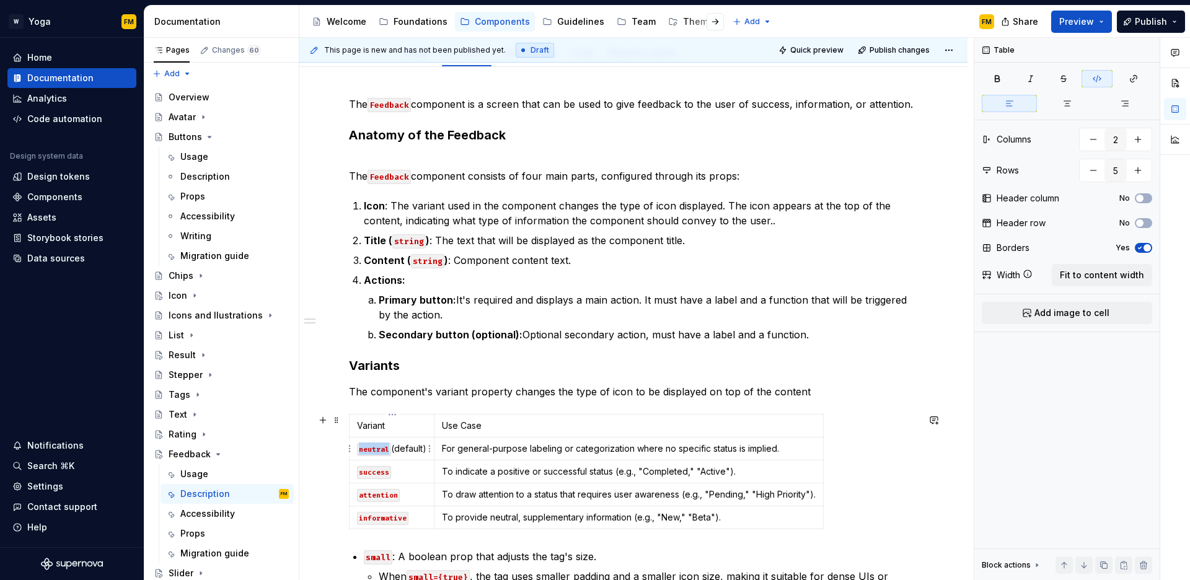
click at [371, 446] on code "neutral" at bounding box center [374, 449] width 34 height 13
click at [378, 472] on code "success" at bounding box center [374, 472] width 34 height 13
click at [379, 497] on code "attention" at bounding box center [378, 495] width 43 height 13
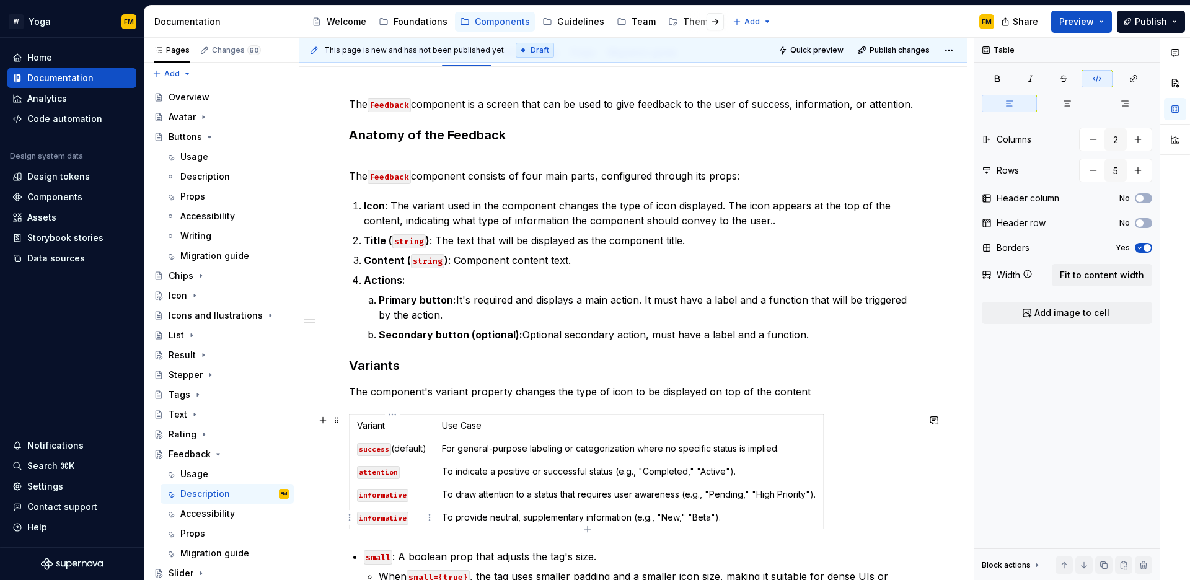
click at [365, 518] on code "informative" at bounding box center [382, 518] width 51 height 13
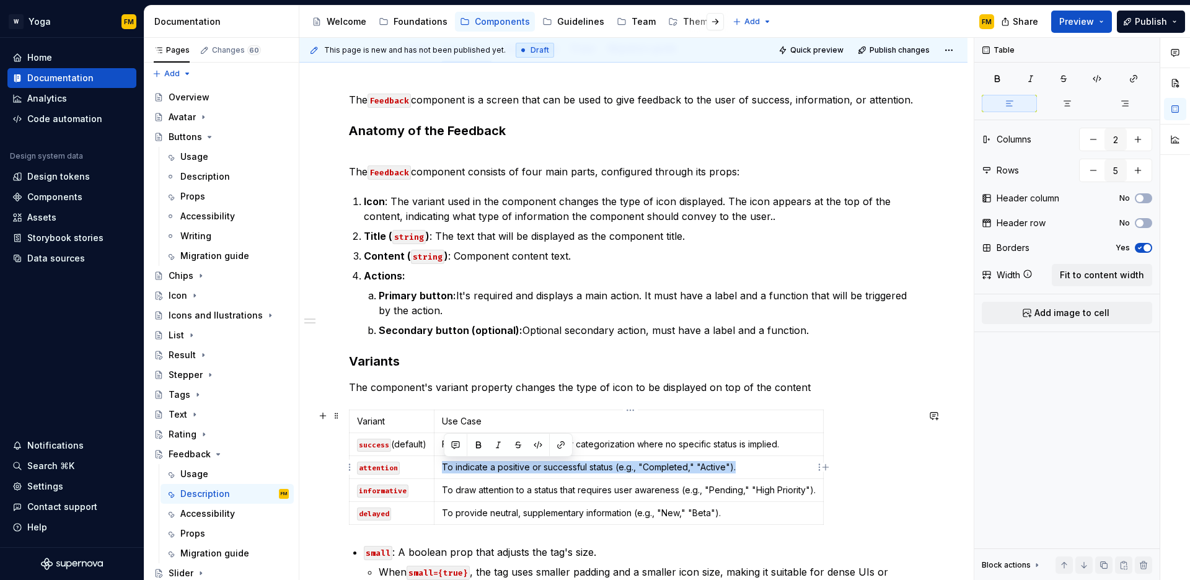
drag, startPoint x: 505, startPoint y: 467, endPoint x: 760, endPoint y: 471, distance: 254.9
click at [760, 471] on p "To indicate a positive or successful status (e.g., "Completed," "Active")." at bounding box center [629, 467] width 374 height 12
copy p "To indicate a positive or successful status (e.g., "Completed," "Active")."
click at [714, 445] on p "For general-purpose labeling or categorization where no specific status is impl…" at bounding box center [629, 444] width 374 height 12
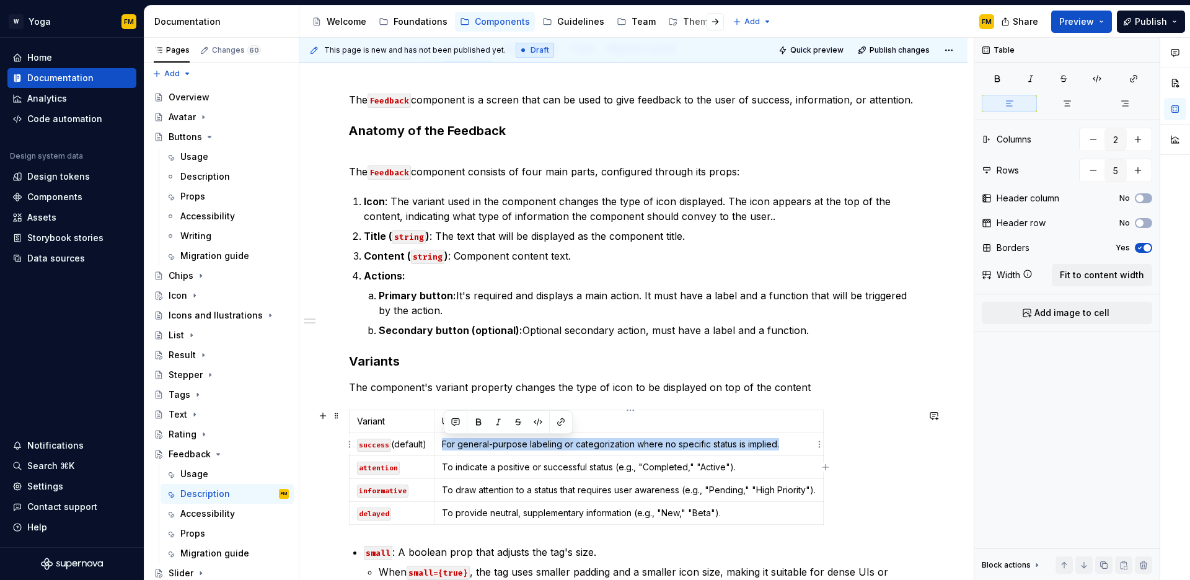
drag, startPoint x: 443, startPoint y: 443, endPoint x: 802, endPoint y: 441, distance: 359.6
click at [802, 441] on td "For general-purpose labeling or categorization where no specific status is impl…" at bounding box center [629, 444] width 389 height 23
copy p "For general-purpose labeling or categorization where no specific status is impl…"
click at [443, 489] on p "To draw attention to a status that requires user awareness (e.g., "Pending," "H…" at bounding box center [629, 490] width 374 height 12
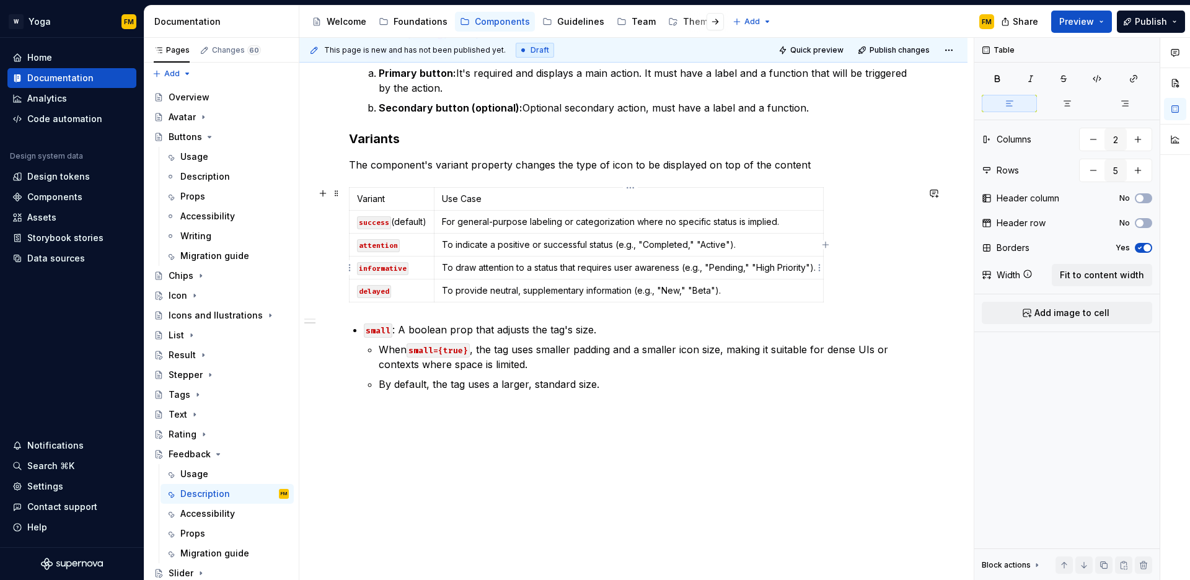
click at [812, 267] on p "To draw attention to a status that requires user awareness (e.g., "Pending," "H…" at bounding box center [629, 268] width 374 height 12
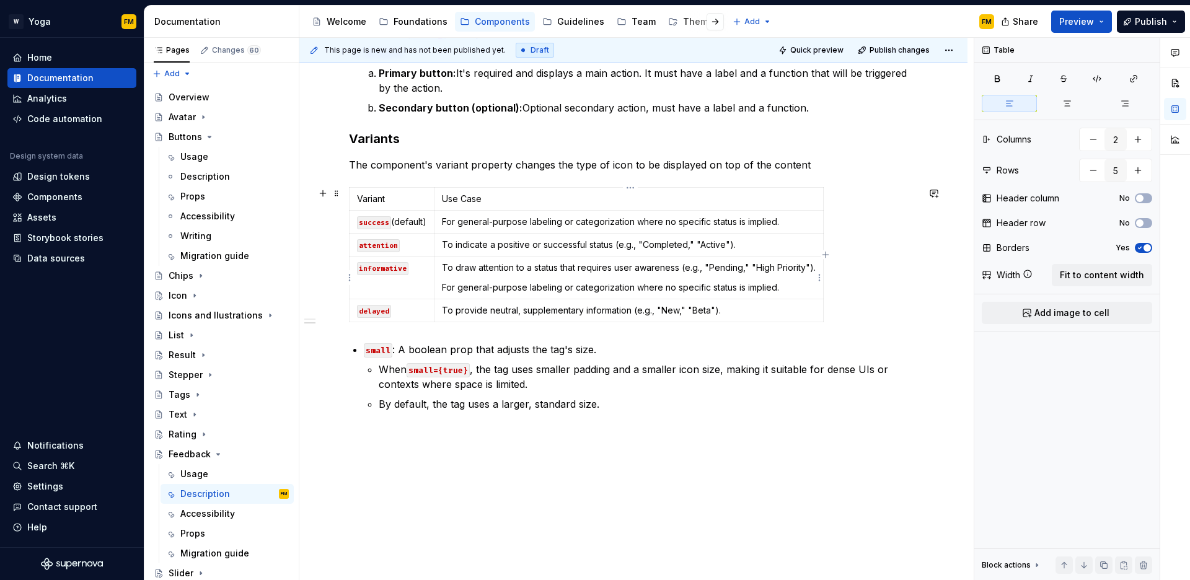
click at [818, 267] on td "To draw attention to a status that requires user awareness (e.g., "Pending," "H…" at bounding box center [629, 278] width 389 height 43
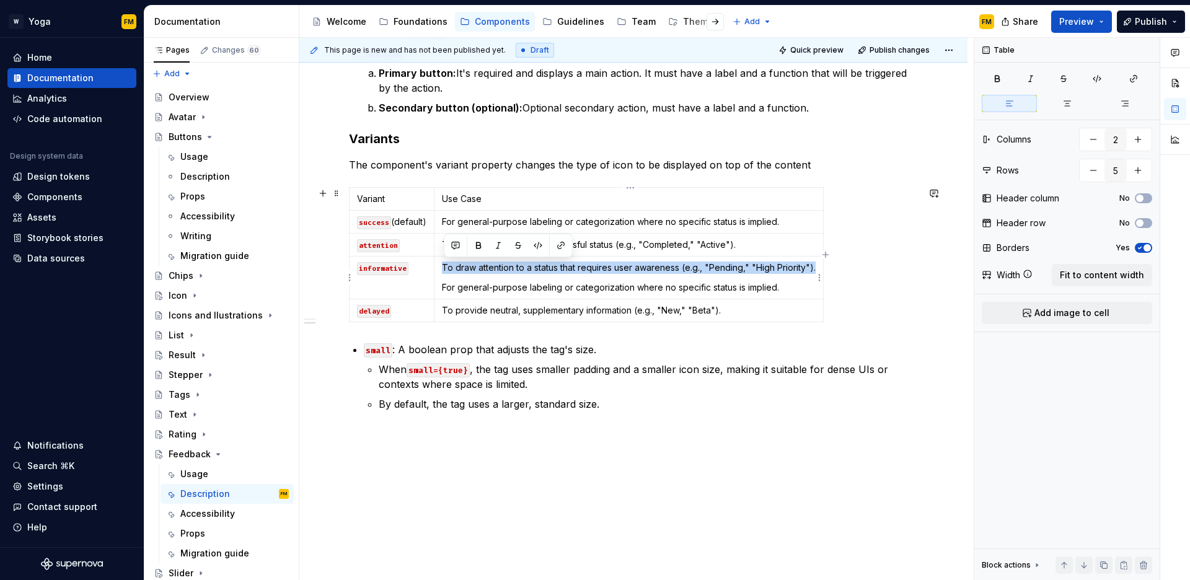
drag, startPoint x: 819, startPoint y: 266, endPoint x: 441, endPoint y: 264, distance: 378.2
click at [441, 264] on td "To draw attention to a status that requires user awareness (e.g., "Pending," "H…" at bounding box center [629, 278] width 389 height 43
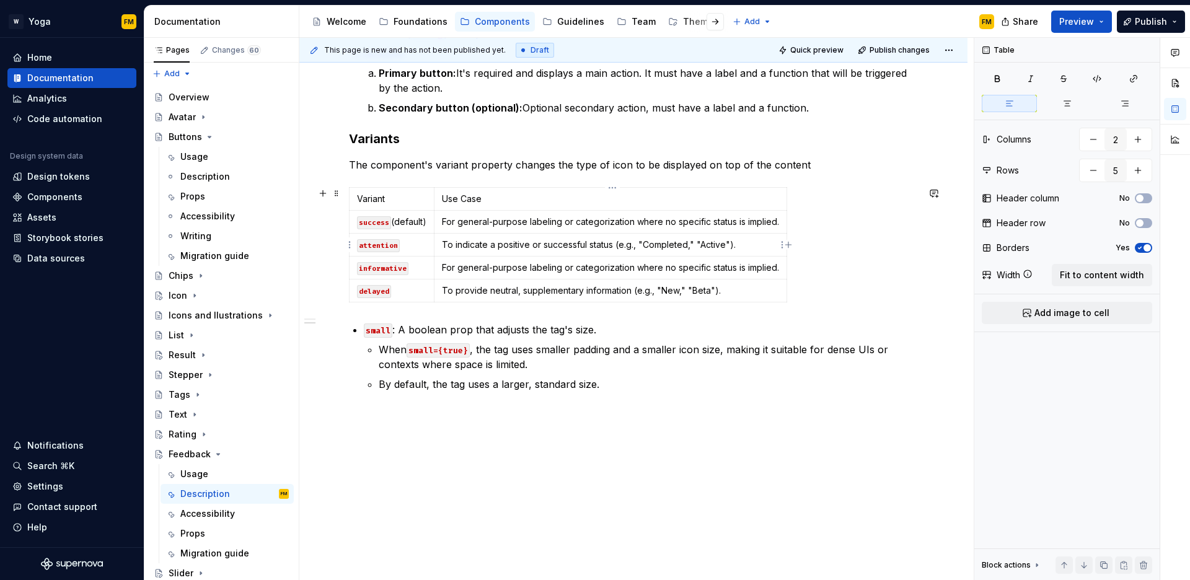
click at [749, 247] on p "To indicate a positive or successful status (e.g., "Completed," "Active")." at bounding box center [610, 245] width 337 height 12
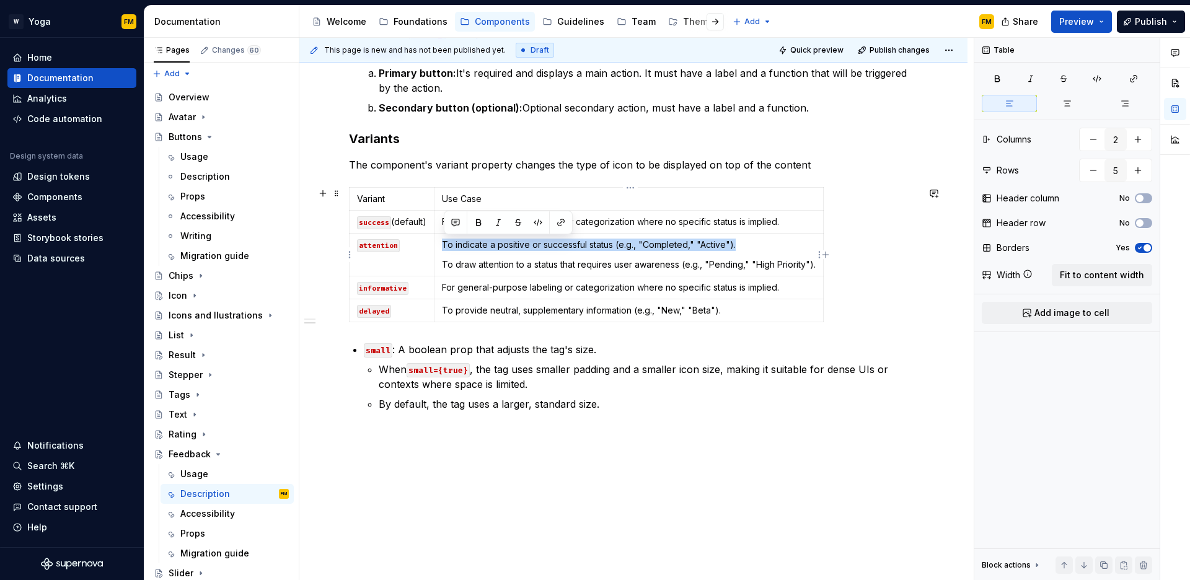
drag, startPoint x: 673, startPoint y: 243, endPoint x: 443, endPoint y: 247, distance: 230.1
click at [443, 247] on p "To indicate a positive or successful status (e.g., "Completed," "Active")." at bounding box center [629, 245] width 374 height 12
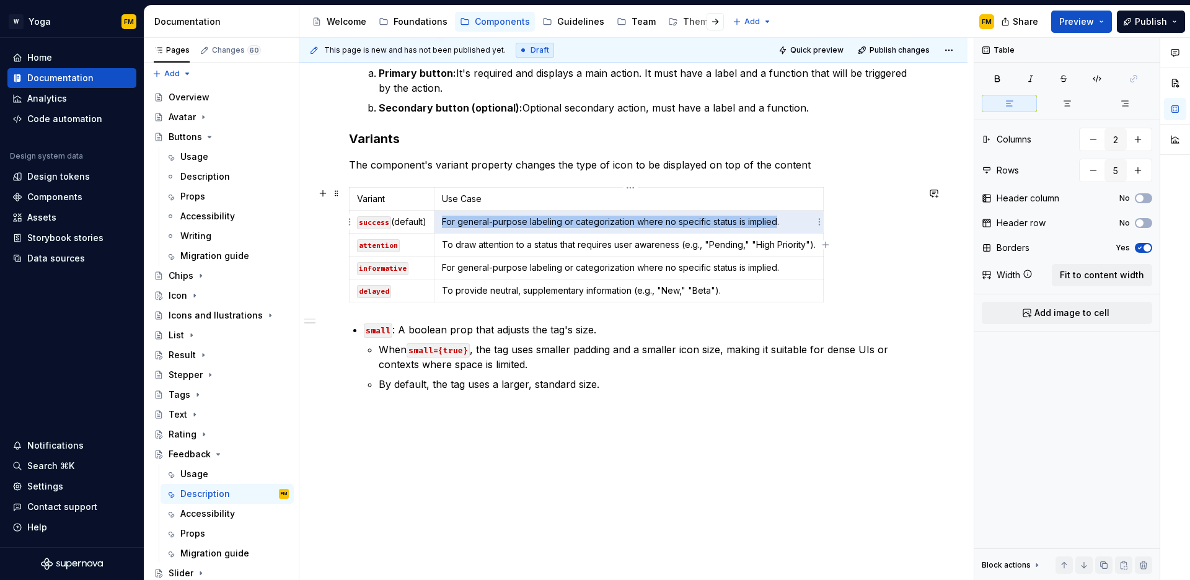
drag, startPoint x: 444, startPoint y: 224, endPoint x: 781, endPoint y: 224, distance: 336.7
click at [779, 224] on p "For general-purpose labeling or categorization where no specific status is impl…" at bounding box center [629, 222] width 374 height 12
click at [781, 224] on p "For general-purpose labeling or categorization where no specific status is impl…" at bounding box center [629, 222] width 374 height 12
drag, startPoint x: 783, startPoint y: 223, endPoint x: 443, endPoint y: 224, distance: 339.2
click at [443, 224] on p "For general-purpose labeling or categorization where no specific status is impl…" at bounding box center [629, 222] width 374 height 12
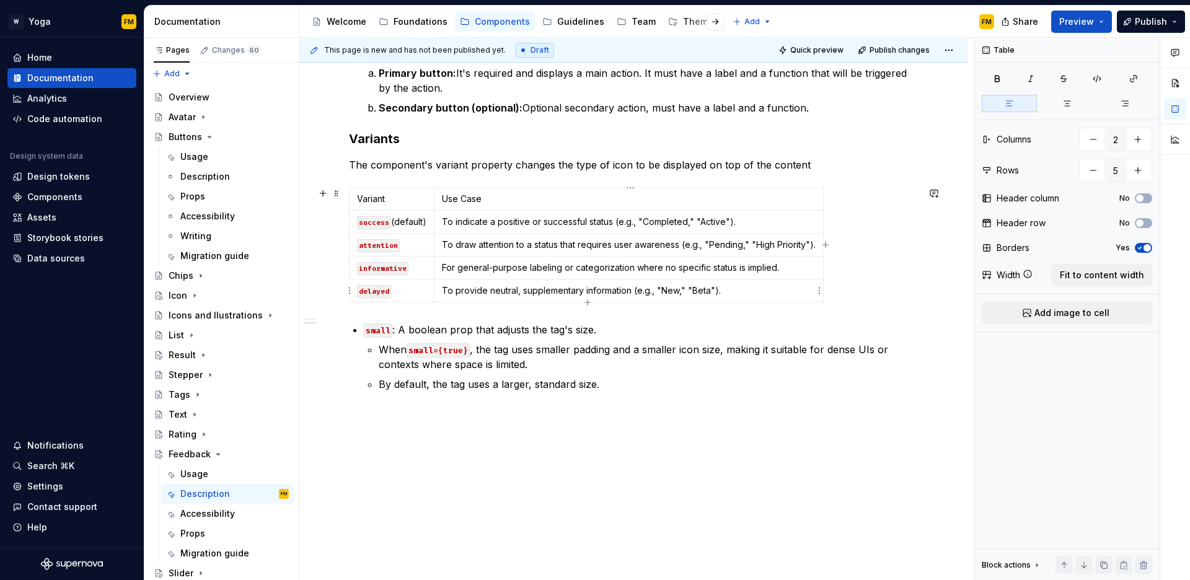
click at [729, 289] on p "To provide neutral, supplementary information (e.g., "New," "Beta")." at bounding box center [629, 291] width 374 height 12
drag, startPoint x: 684, startPoint y: 242, endPoint x: 814, endPoint y: 241, distance: 129.6
click at [814, 241] on p "To draw attention to a status that requires user awareness (e.g., "Pending," "H…" at bounding box center [629, 245] width 374 height 12
drag, startPoint x: 619, startPoint y: 221, endPoint x: 734, endPoint y: 220, distance: 114.7
click at [734, 220] on p "To indicate a positive or successful status (e.g., "Completed," "Active")." at bounding box center [610, 222] width 337 height 12
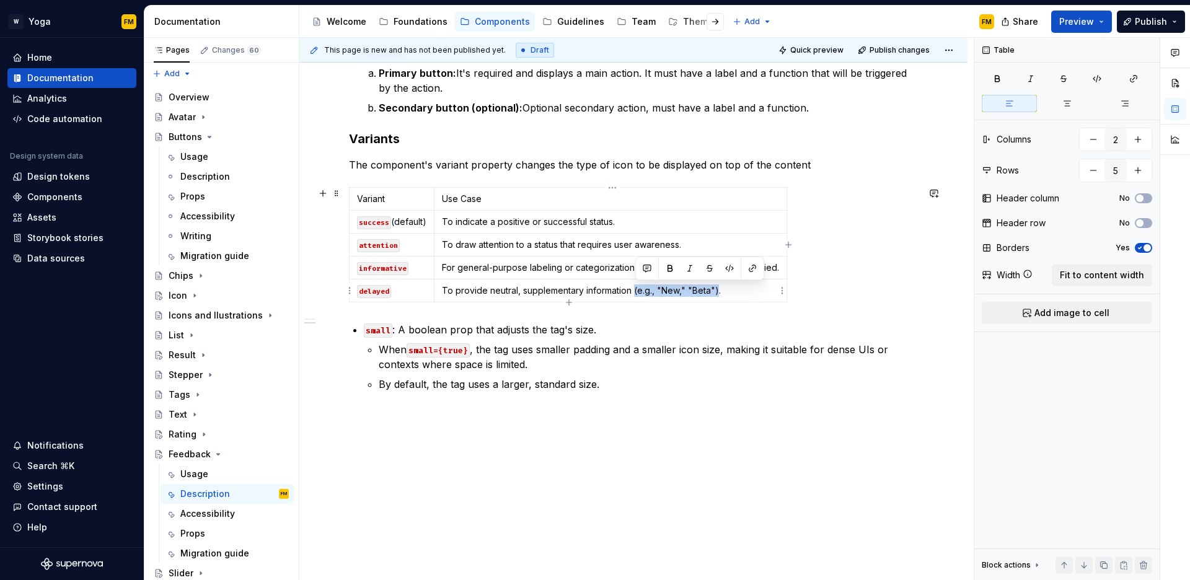
drag, startPoint x: 719, startPoint y: 291, endPoint x: 636, endPoint y: 293, distance: 83.1
click at [636, 293] on p "To provide neutral, supplementary information (e.g., "New," "Beta")." at bounding box center [610, 291] width 337 height 12
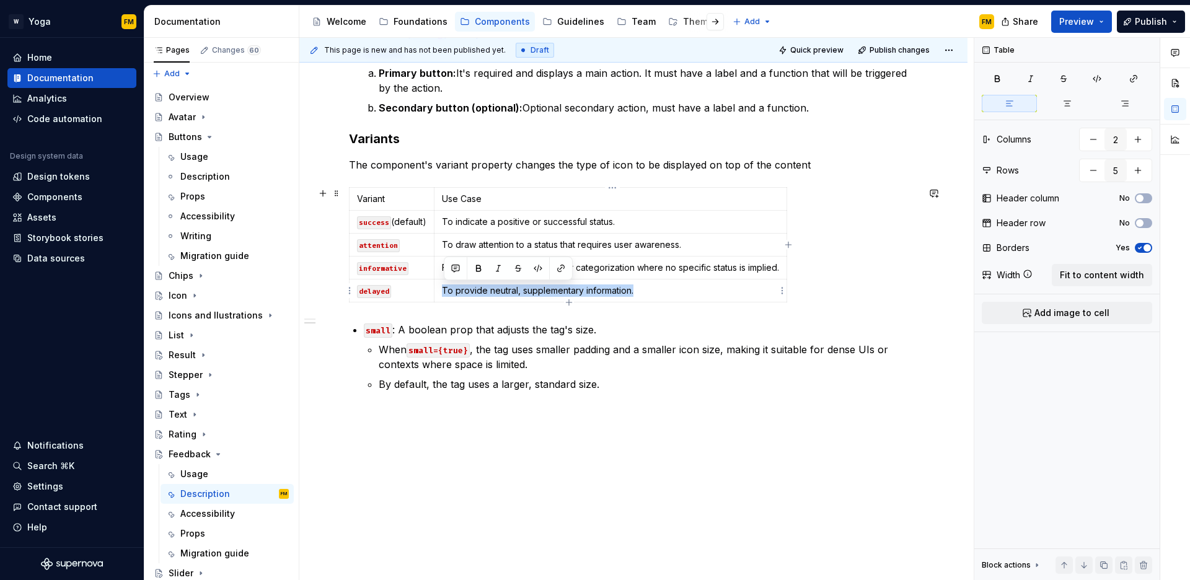
drag, startPoint x: 445, startPoint y: 291, endPoint x: 637, endPoint y: 288, distance: 191.6
click at [637, 288] on p "To provide neutral, supplementary information." at bounding box center [610, 291] width 337 height 12
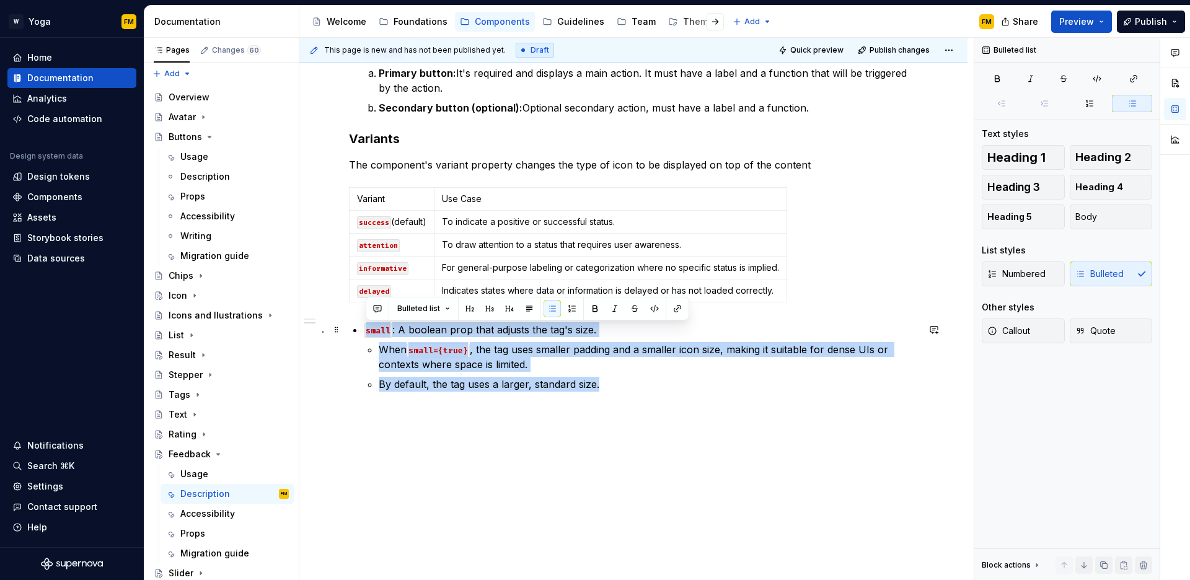
drag, startPoint x: 612, startPoint y: 386, endPoint x: 354, endPoint y: 332, distance: 263.5
click at [364, 332] on li "small : A boolean prop that adjusts the tag's size. When small={true} , the tag…" at bounding box center [641, 356] width 554 height 69
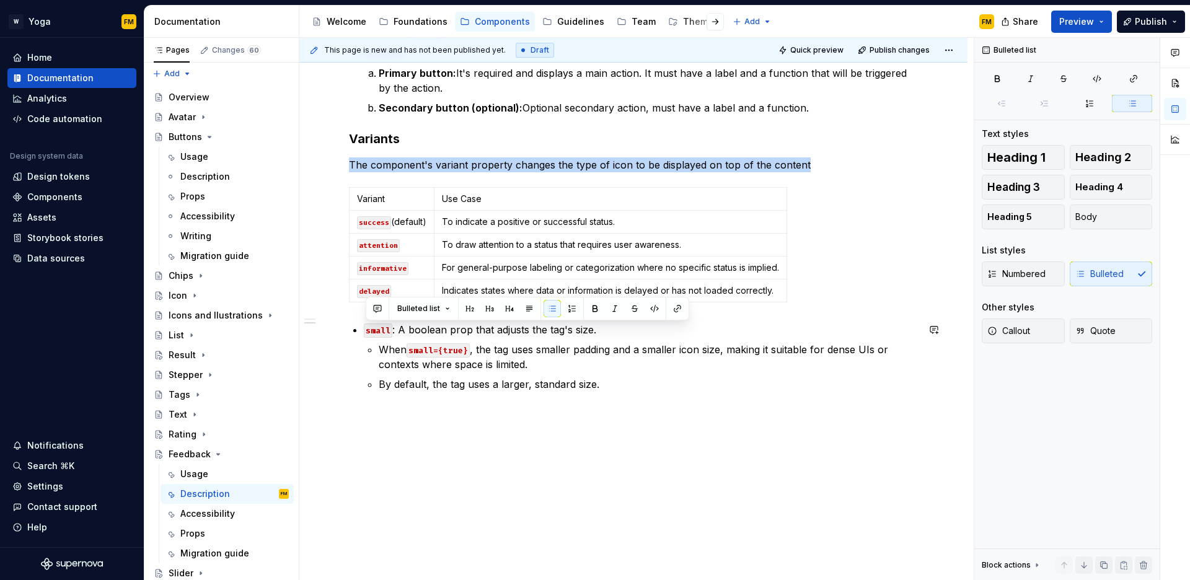
scroll to position [382, 0]
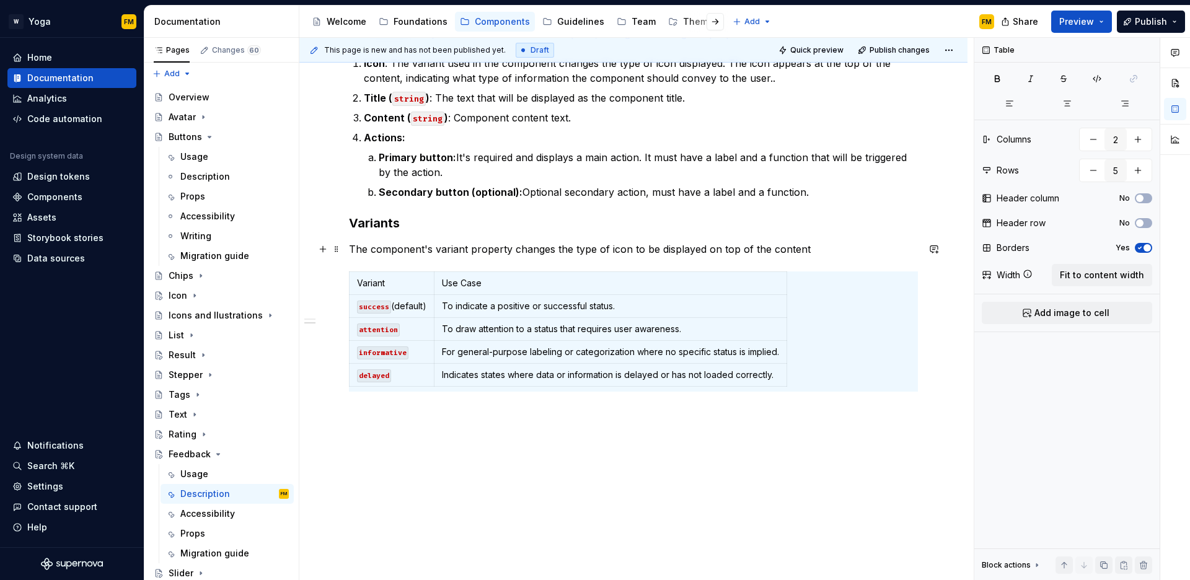
click at [522, 238] on div "The Feedback component is a screen that can be used to give feedback to the use…" at bounding box center [633, 173] width 569 height 438
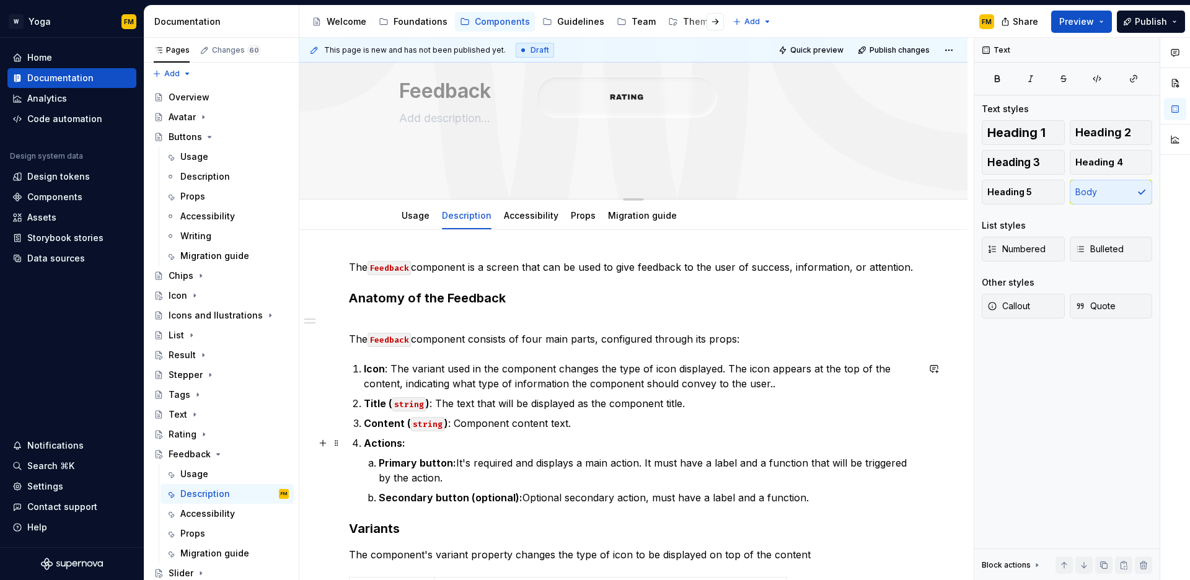
scroll to position [32, 0]
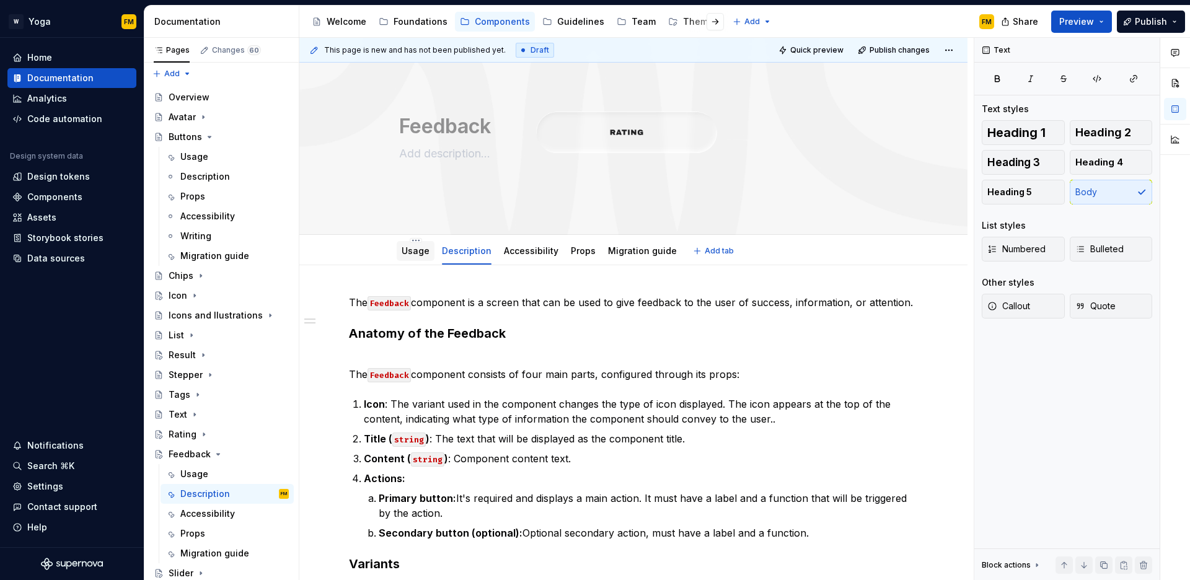
click at [424, 255] on link "Usage" at bounding box center [416, 251] width 28 height 11
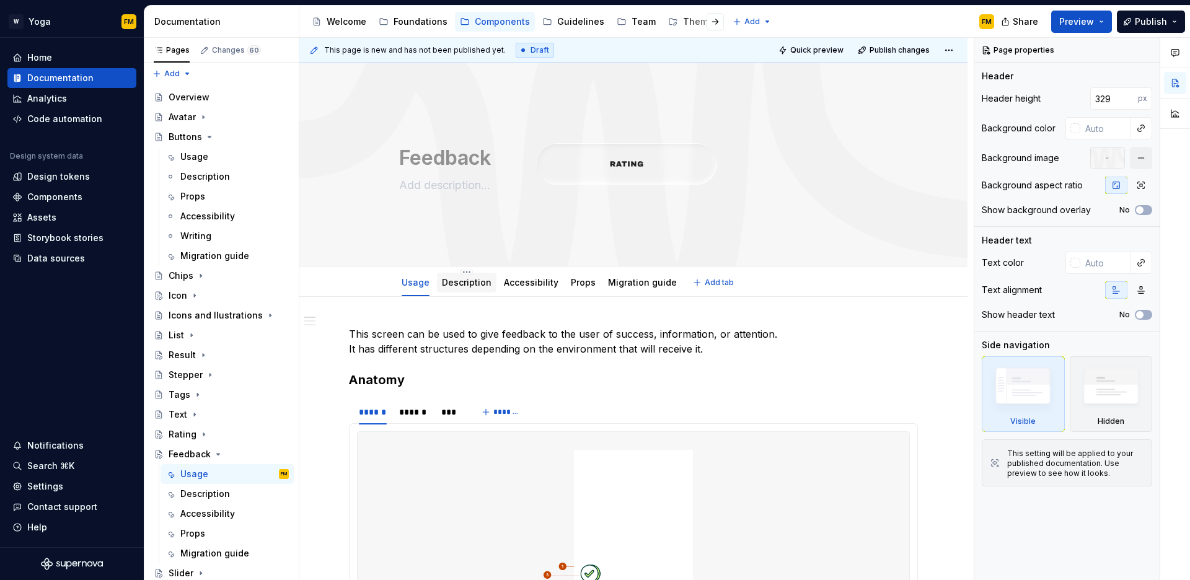
click at [473, 286] on link "Description" at bounding box center [467, 282] width 50 height 11
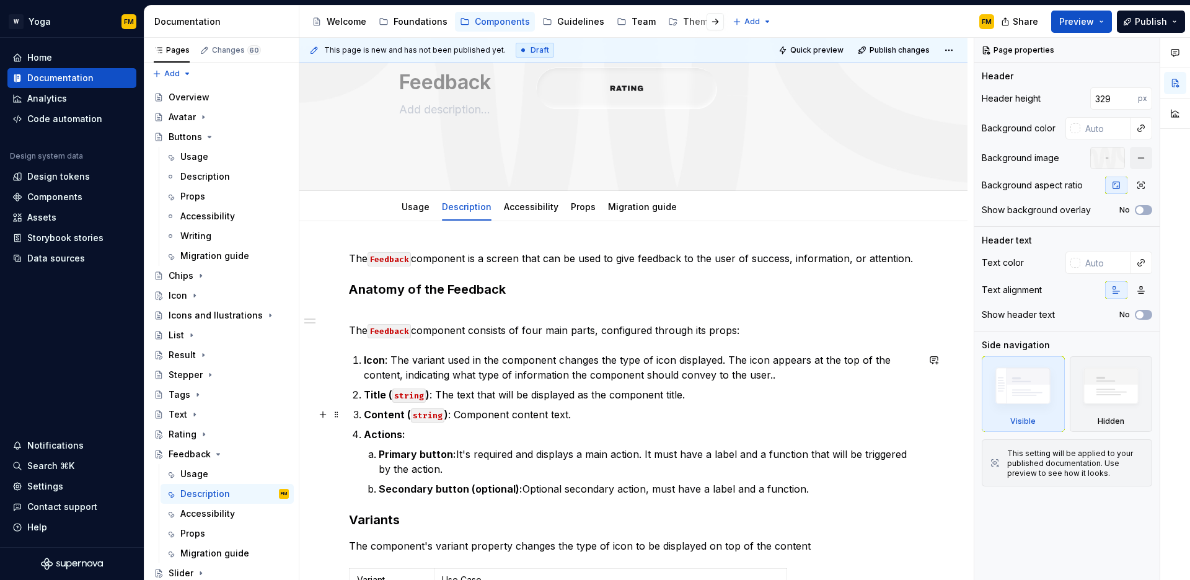
scroll to position [60, 0]
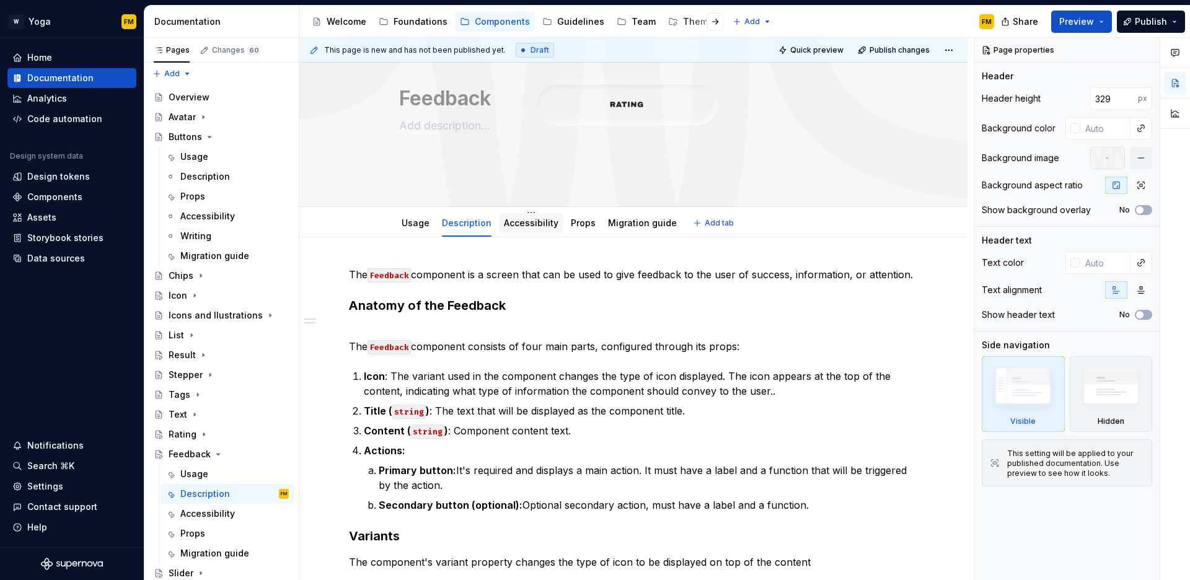
click at [511, 230] on div "Accessibility" at bounding box center [531, 223] width 55 height 15
click at [521, 221] on link "Accessibility" at bounding box center [531, 223] width 55 height 11
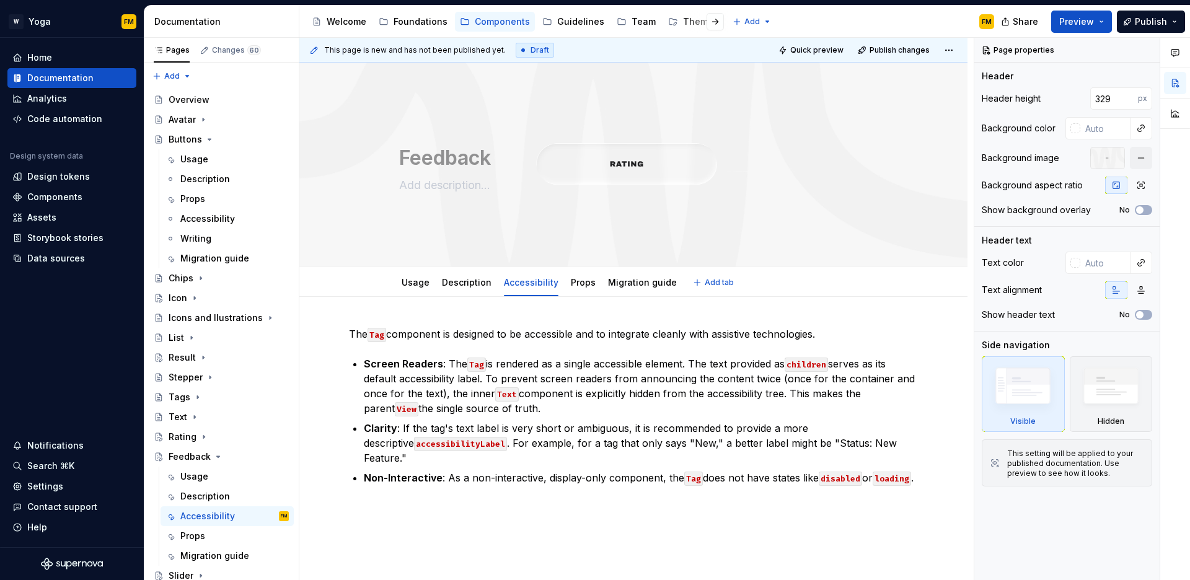
type textarea "*"
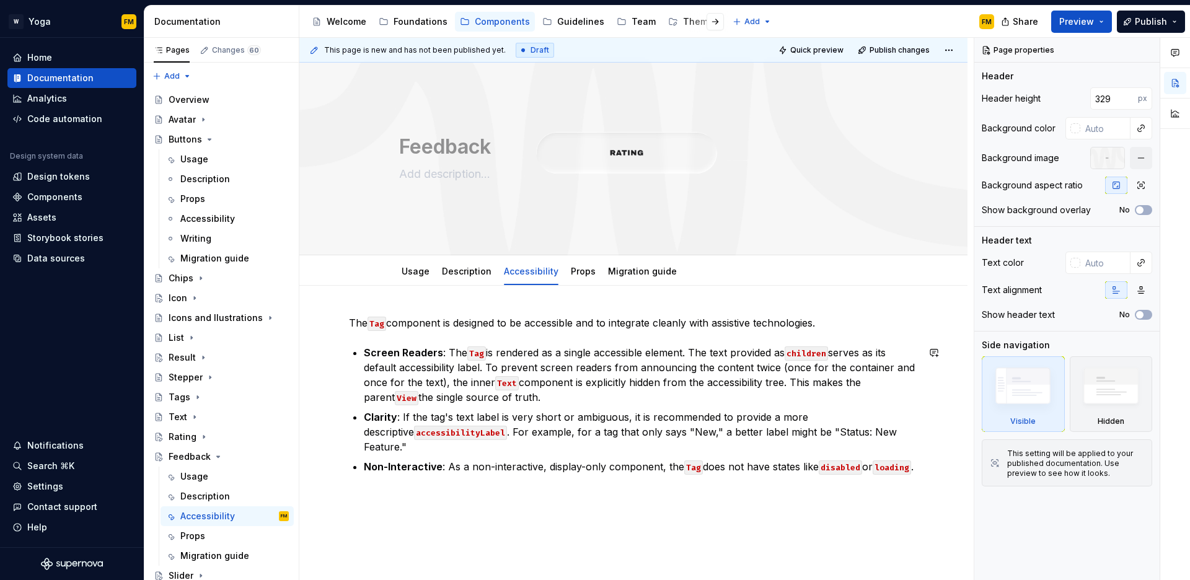
scroll to position [12, 0]
click at [376, 322] on code "Tag" at bounding box center [377, 323] width 19 height 14
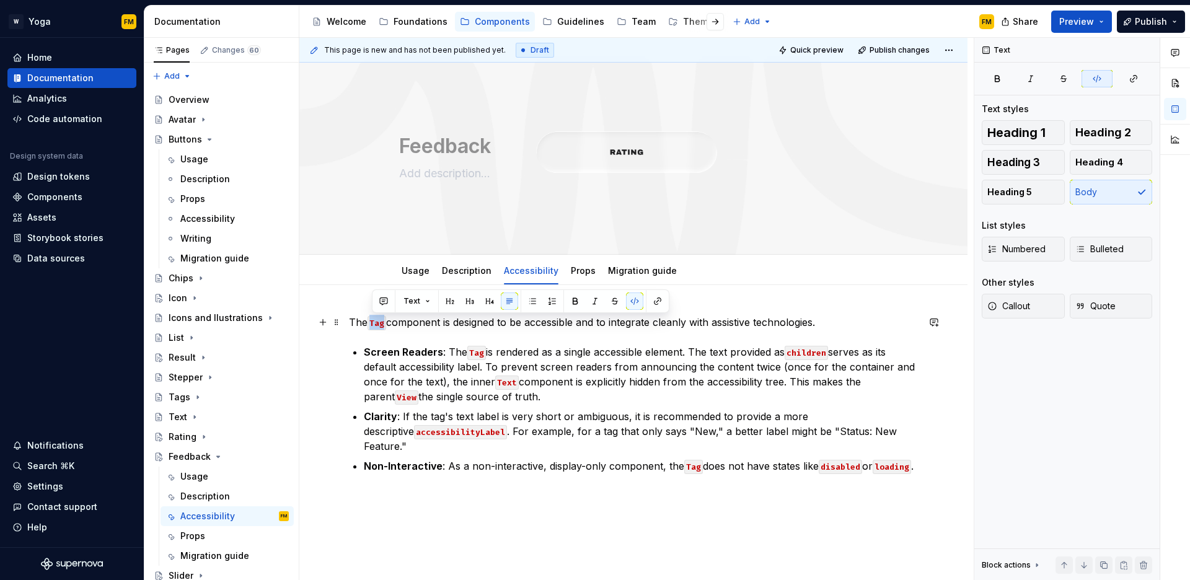
click at [376, 322] on code "Tag" at bounding box center [377, 323] width 19 height 14
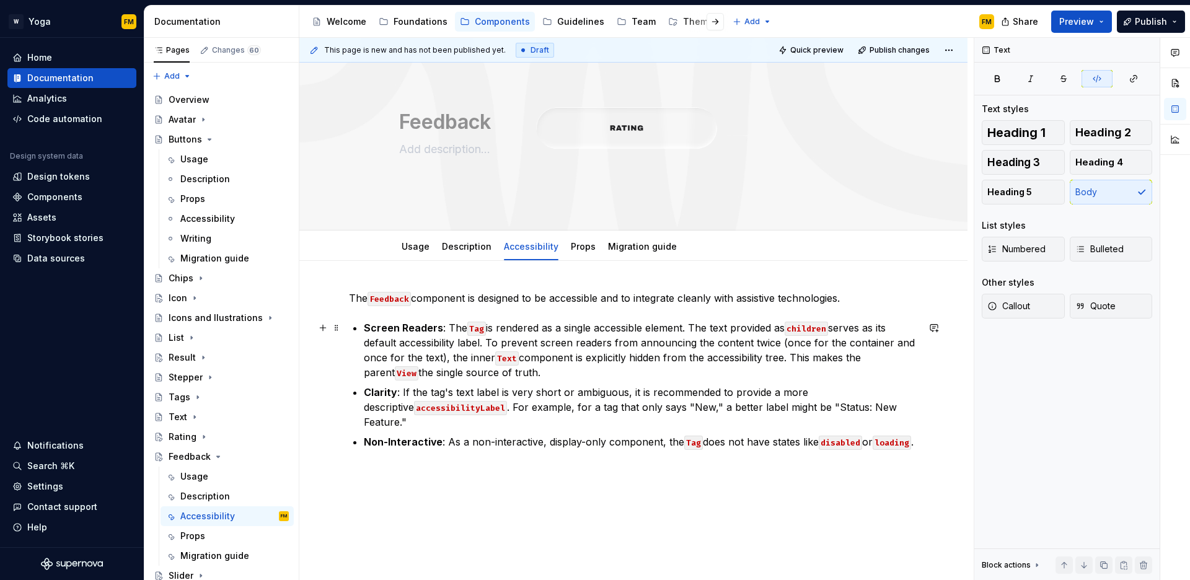
scroll to position [65, 0]
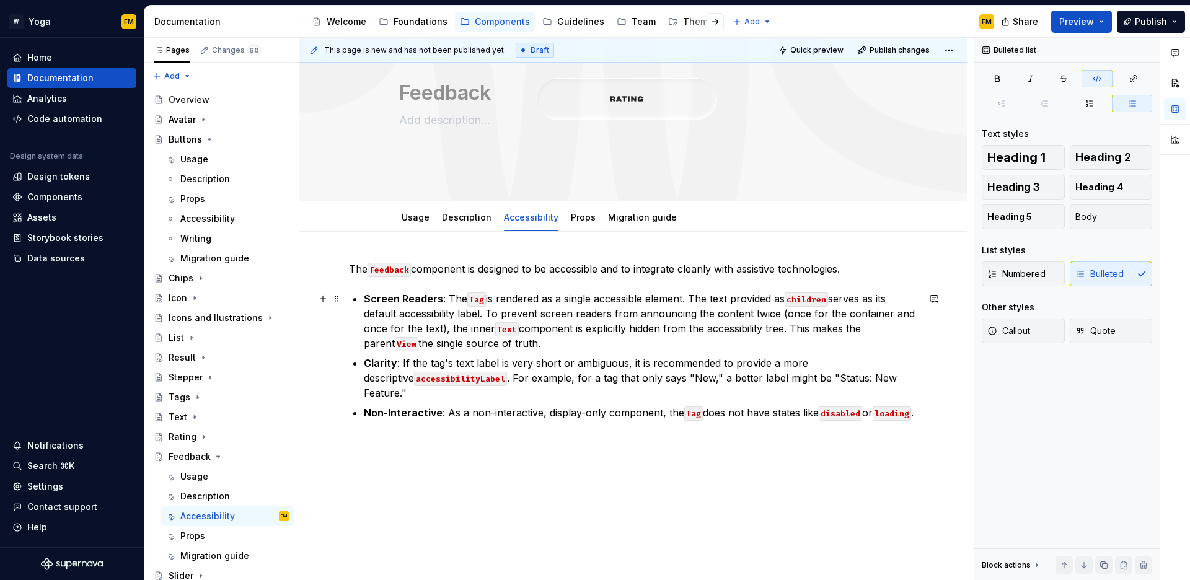
click at [474, 301] on code "Tag" at bounding box center [477, 300] width 19 height 14
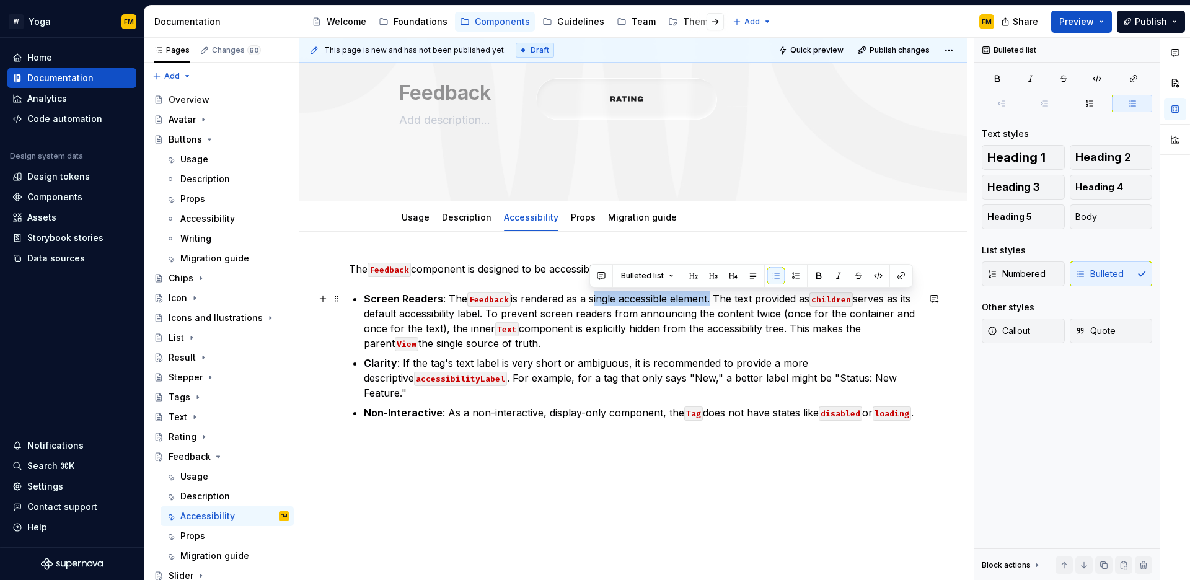
drag, startPoint x: 627, startPoint y: 301, endPoint x: 709, endPoint y: 299, distance: 82.5
click at [709, 299] on p "Screen Readers : The Feedback is rendered as a single accessible element. The t…" at bounding box center [641, 321] width 554 height 60
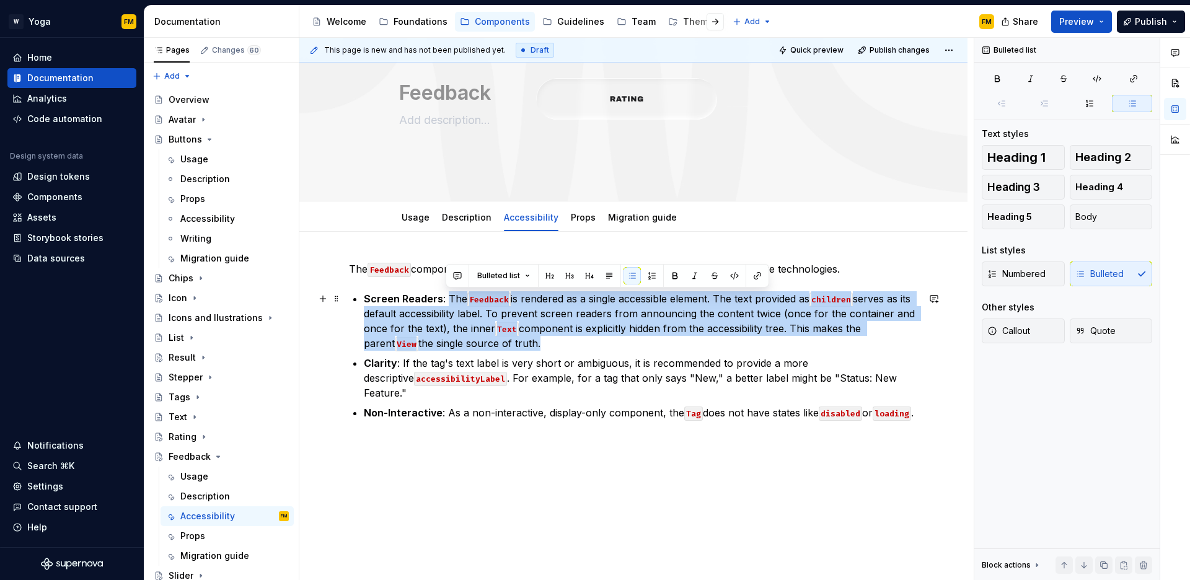
drag, startPoint x: 446, startPoint y: 298, endPoint x: 538, endPoint y: 339, distance: 100.5
click at [538, 339] on p "Screen Readers : The Feedback is rendered as a single accessible element. The t…" at bounding box center [641, 321] width 554 height 60
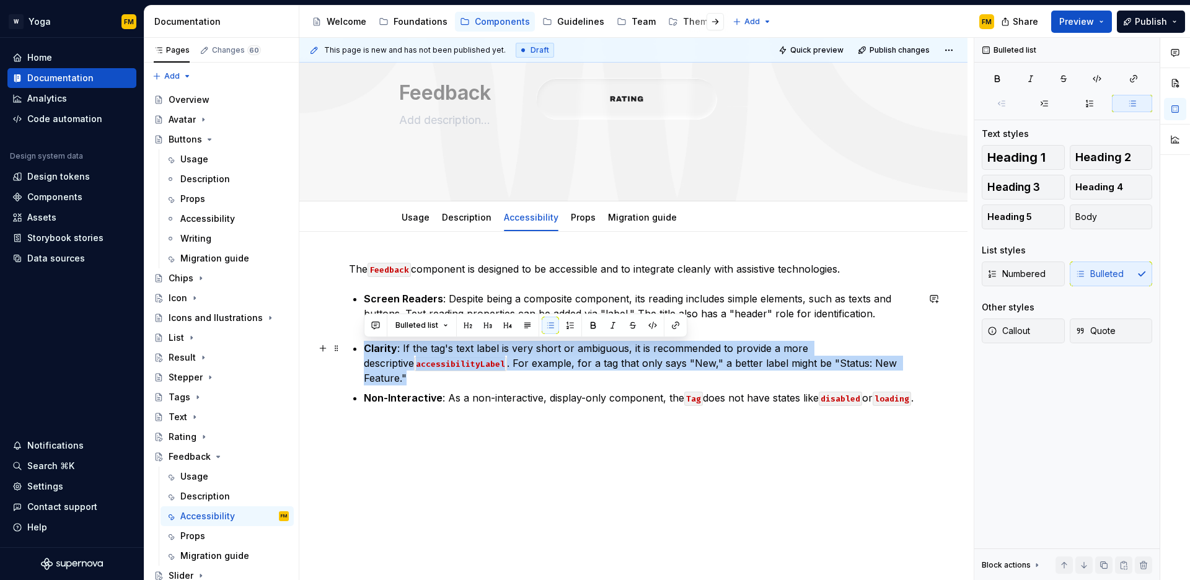
drag, startPoint x: 890, startPoint y: 360, endPoint x: 360, endPoint y: 352, distance: 530.2
click at [360, 352] on div "The Feedback component is designed to be accessible and to integrate cleanly wi…" at bounding box center [633, 334] width 569 height 144
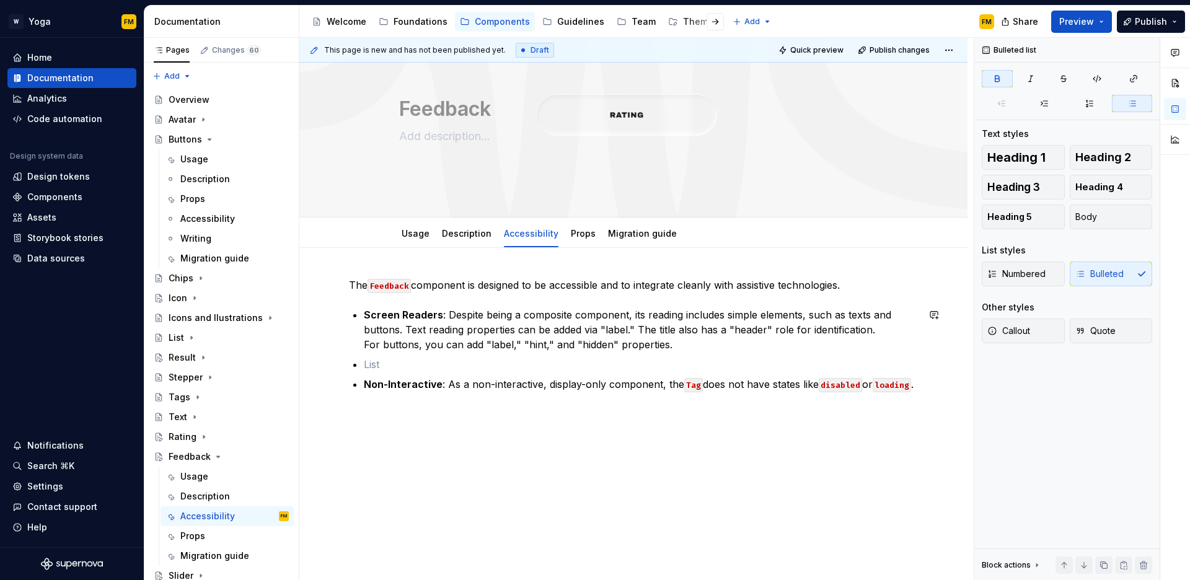
scroll to position [64, 0]
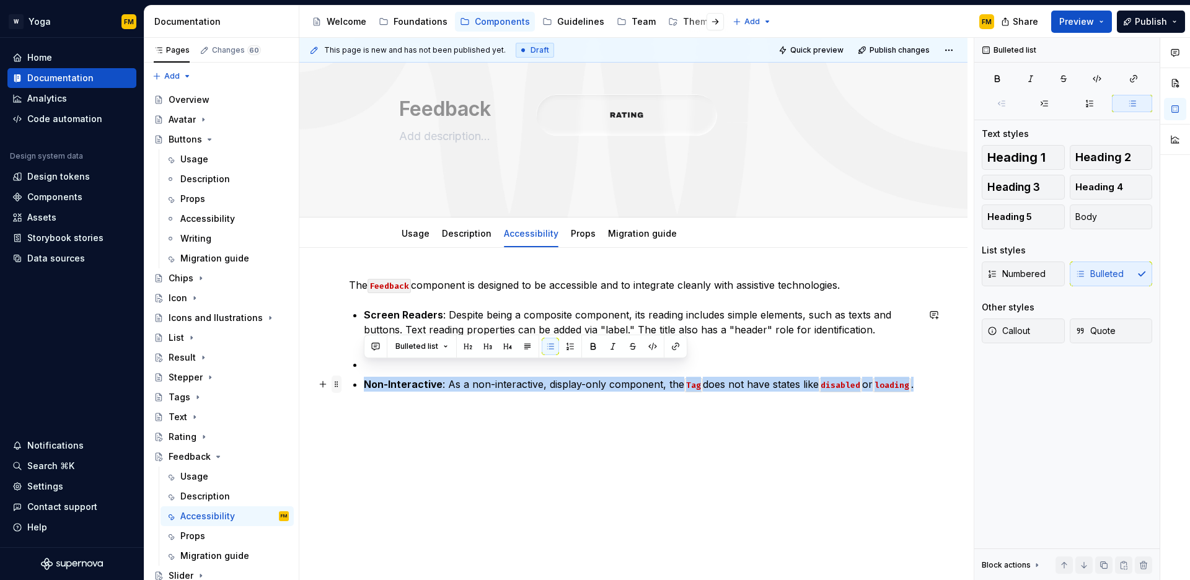
drag, startPoint x: 411, startPoint y: 386, endPoint x: 339, endPoint y: 363, distance: 75.3
click at [349, 363] on div "The Feedback component is designed to be accessible and to integrate cleanly wi…" at bounding box center [633, 342] width 569 height 129
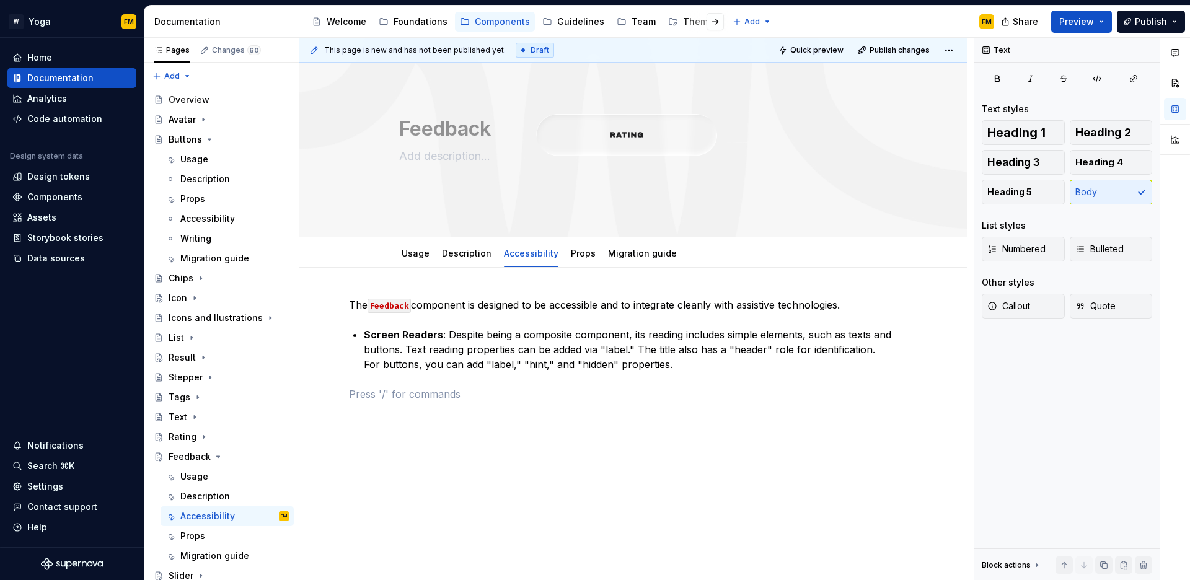
scroll to position [39, 0]
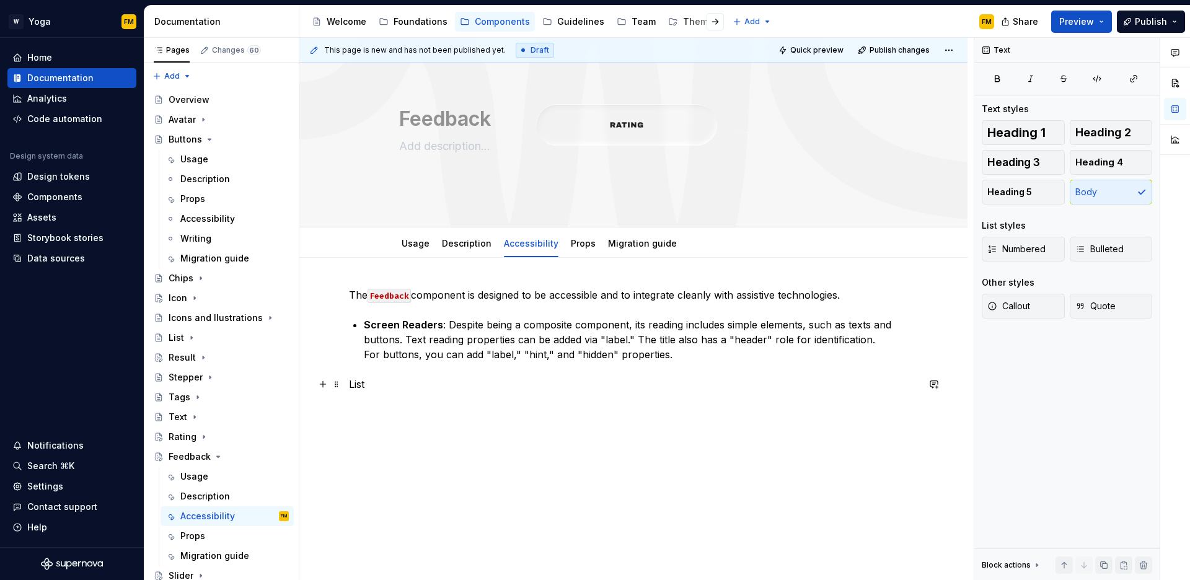
click at [352, 382] on p "List" at bounding box center [633, 384] width 569 height 15
type textarea "*"
click at [326, 408] on button "button" at bounding box center [322, 406] width 17 height 17
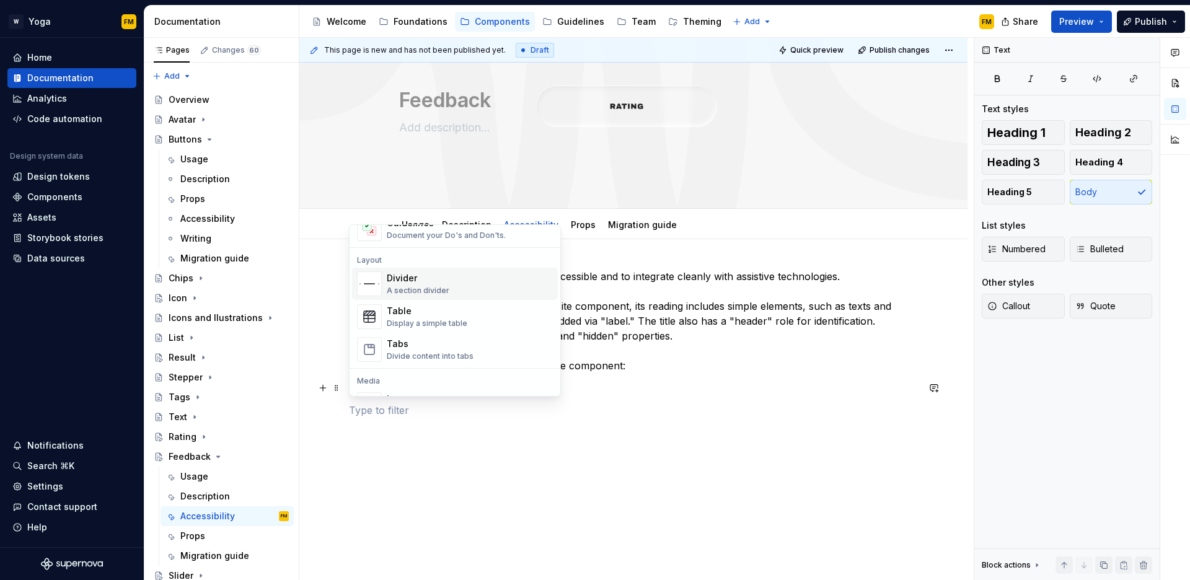
scroll to position [395, 0]
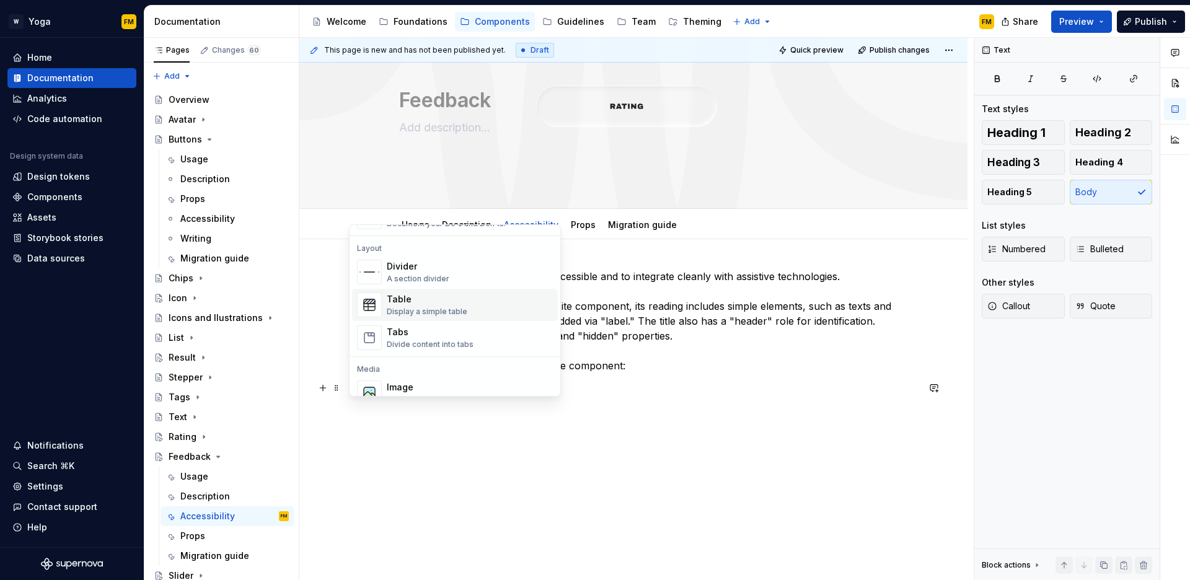
click at [484, 310] on div "Table Display a simple table" at bounding box center [470, 305] width 166 height 25
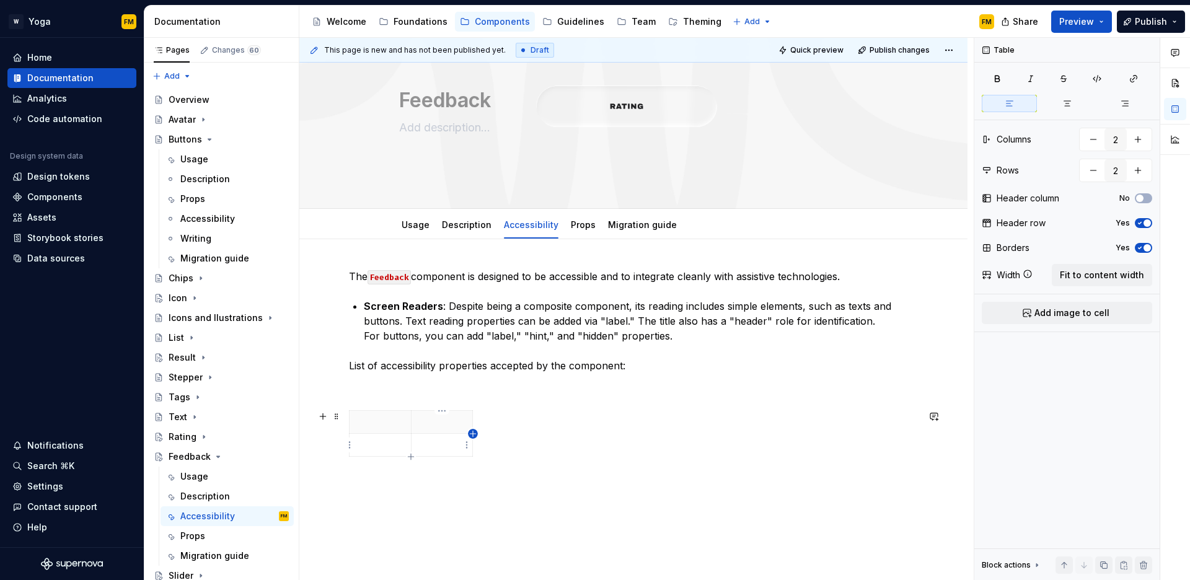
click at [471, 437] on icon "button" at bounding box center [473, 434] width 10 height 10
type input "3"
click at [390, 419] on p at bounding box center [380, 422] width 47 height 12
click at [1085, 279] on span "Fit to content width" at bounding box center [1102, 275] width 84 height 12
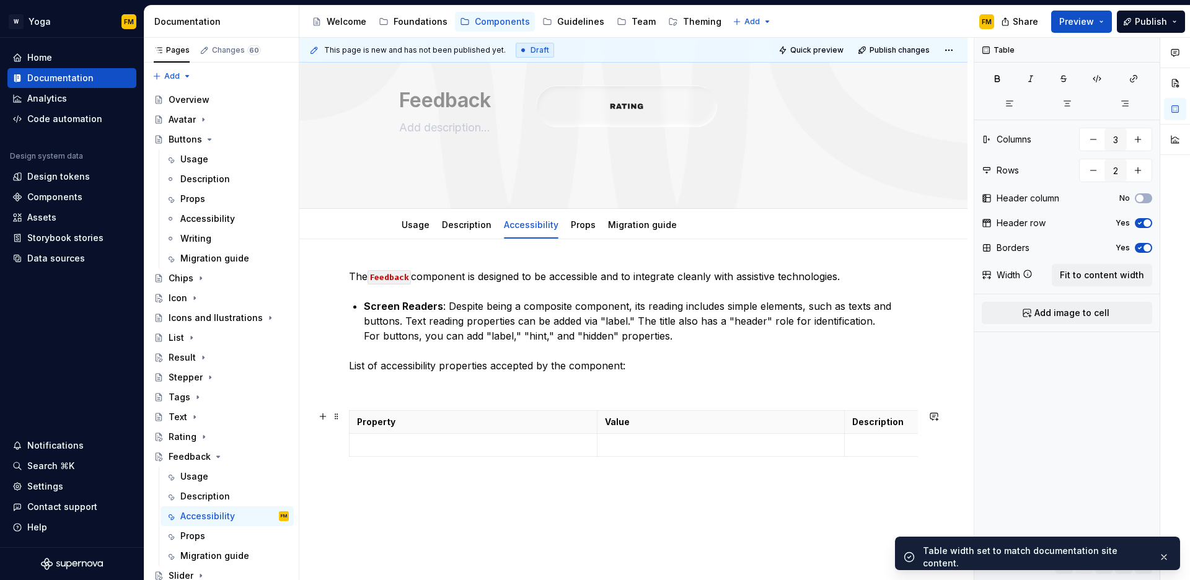
click at [479, 457] on div "Property Value Description" at bounding box center [633, 435] width 569 height 51
click at [470, 450] on p at bounding box center [473, 445] width 233 height 12
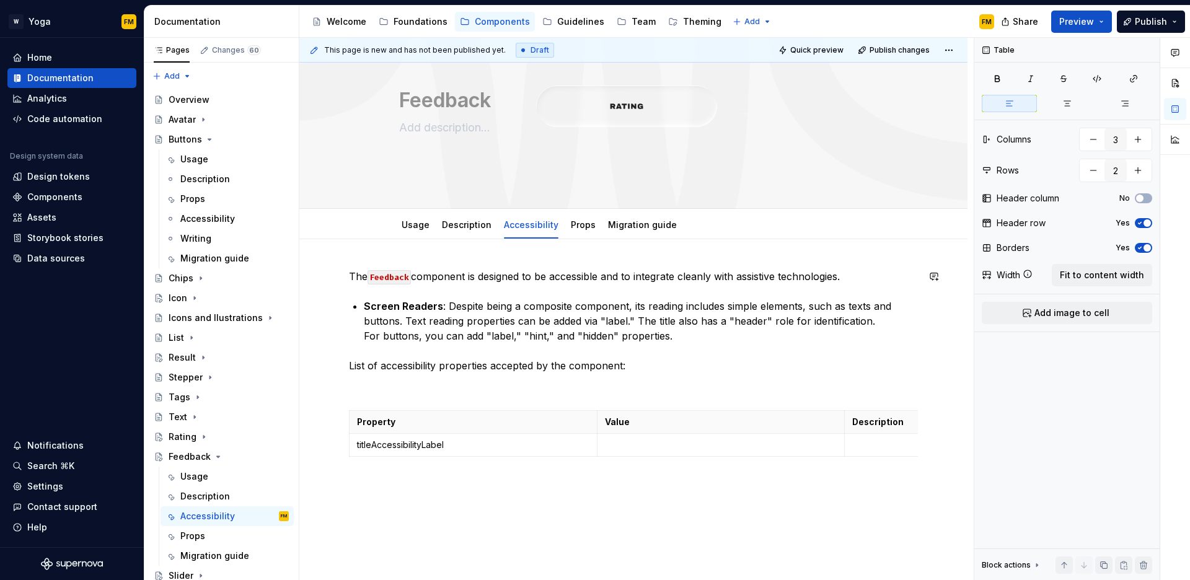
type textarea "*"
click at [722, 455] on icon "button" at bounding box center [721, 457] width 10 height 10
click at [497, 476] on td at bounding box center [474, 468] width 248 height 23
click at [724, 481] on icon "button" at bounding box center [721, 480] width 10 height 10
type input "4"
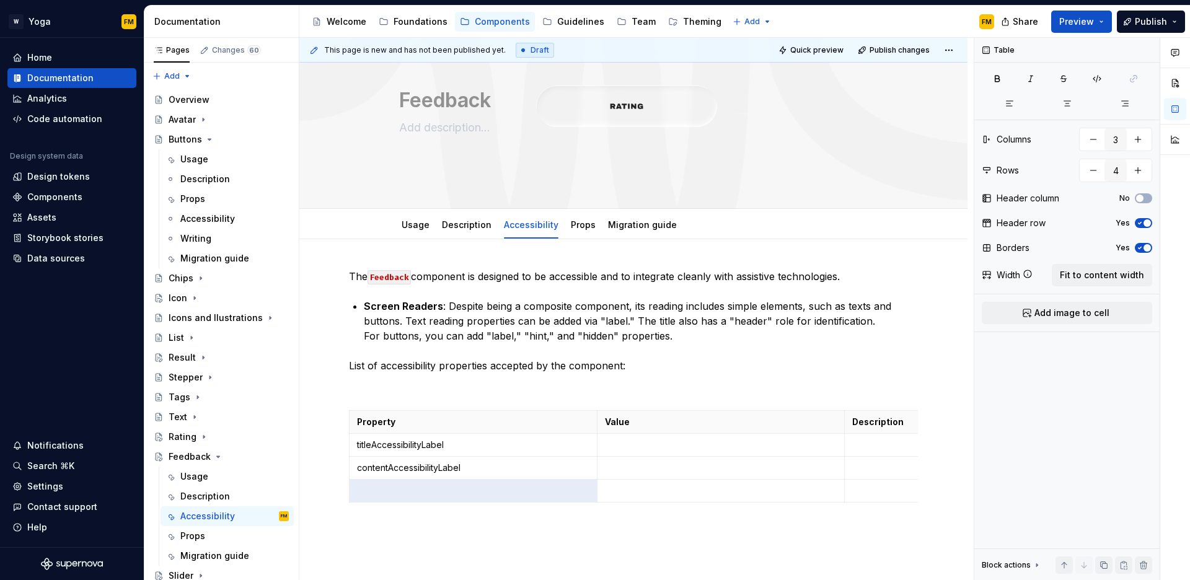
type textarea "*"
click at [389, 490] on p at bounding box center [473, 491] width 233 height 12
click at [719, 501] on icon "button" at bounding box center [721, 503] width 10 height 10
type input "5"
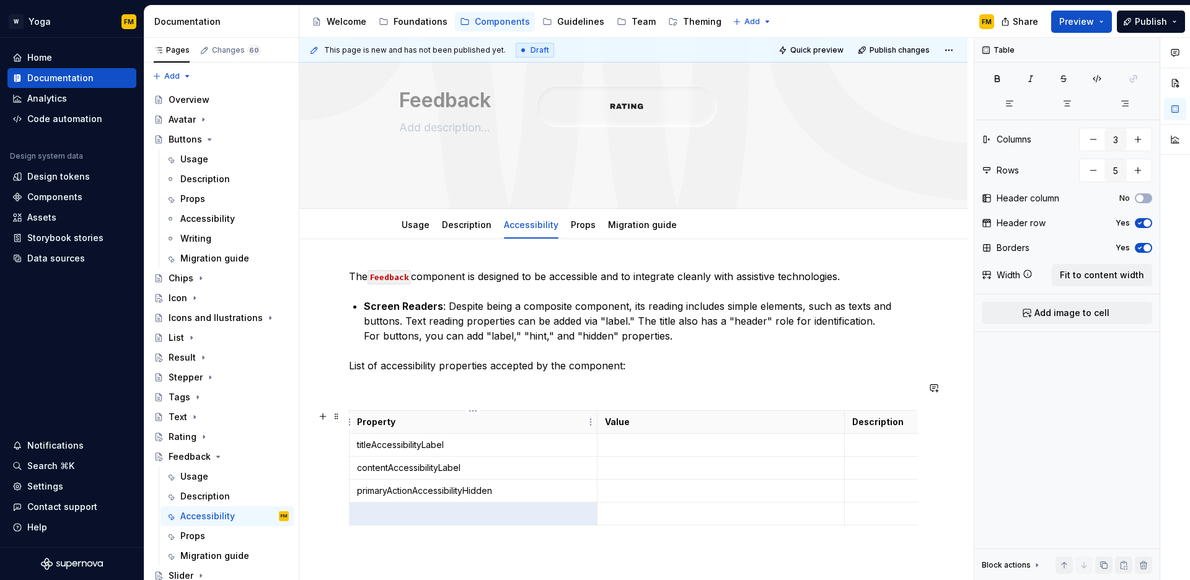
type textarea "*"
click at [464, 520] on td at bounding box center [474, 514] width 248 height 23
click at [720, 525] on icon "button" at bounding box center [721, 526] width 6 height 6
type input "6"
type textarea "*"
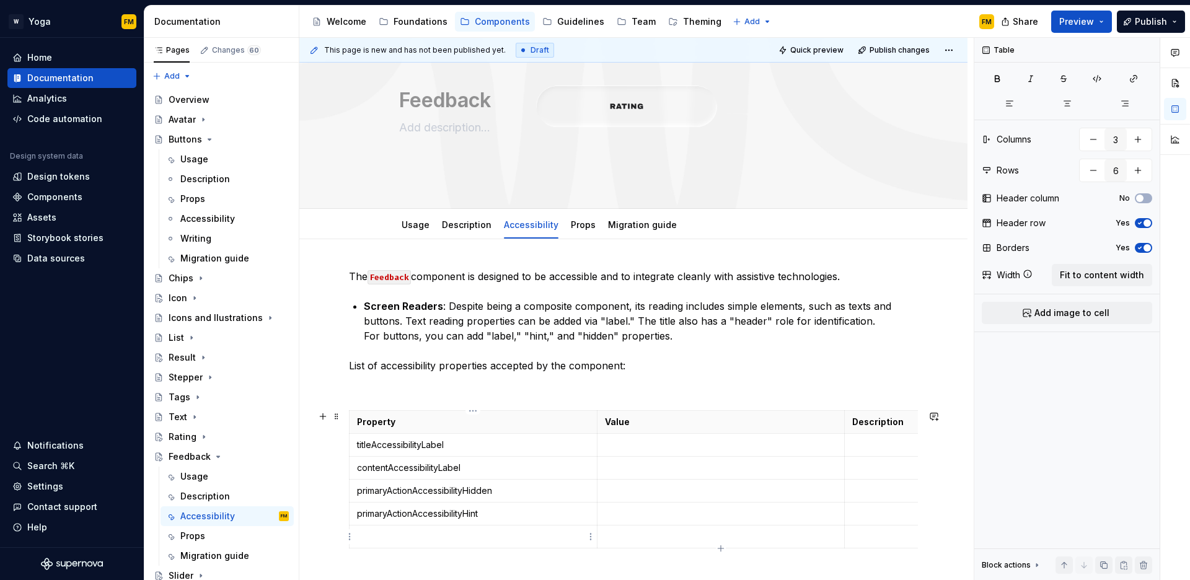
click at [394, 541] on p at bounding box center [473, 537] width 233 height 12
click at [719, 546] on icon "button" at bounding box center [721, 549] width 10 height 10
type input "7"
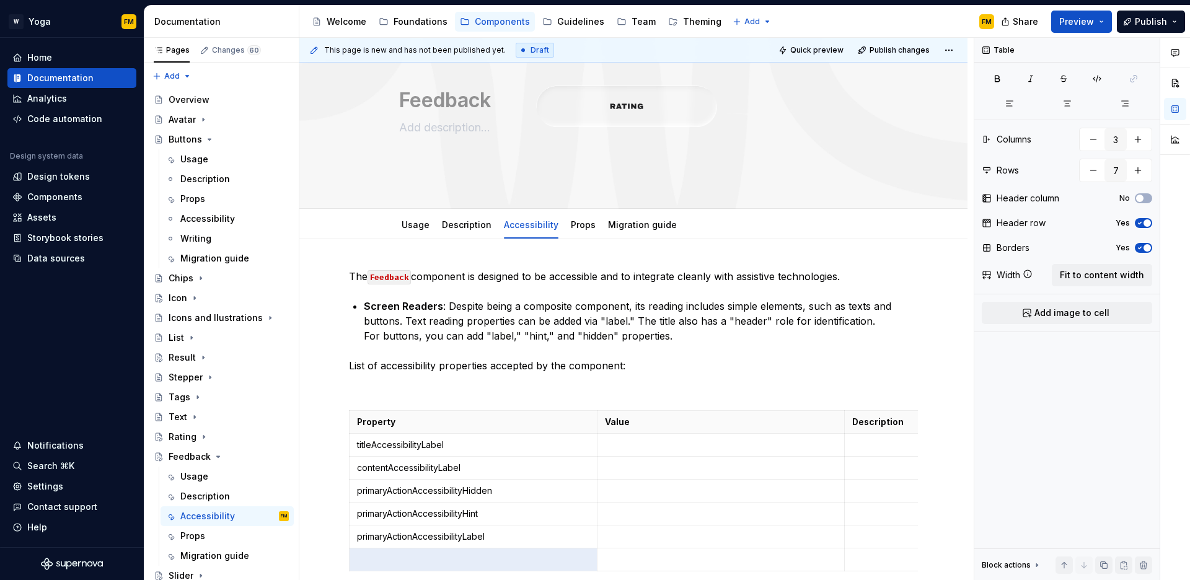
type textarea "*"
click at [415, 564] on p at bounding box center [473, 560] width 233 height 12
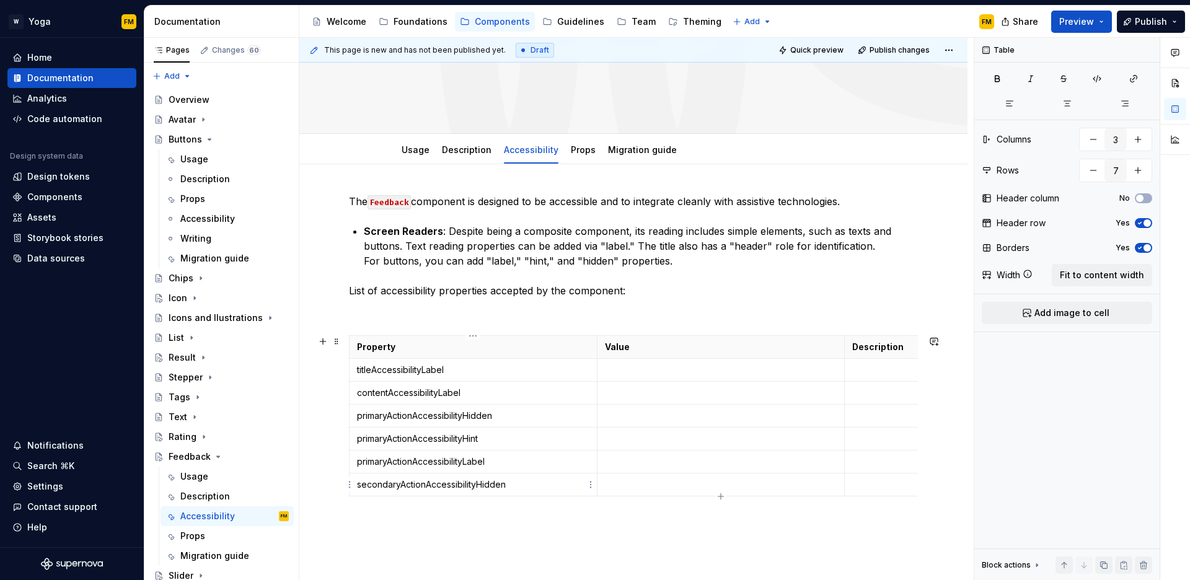
scroll to position [187, 0]
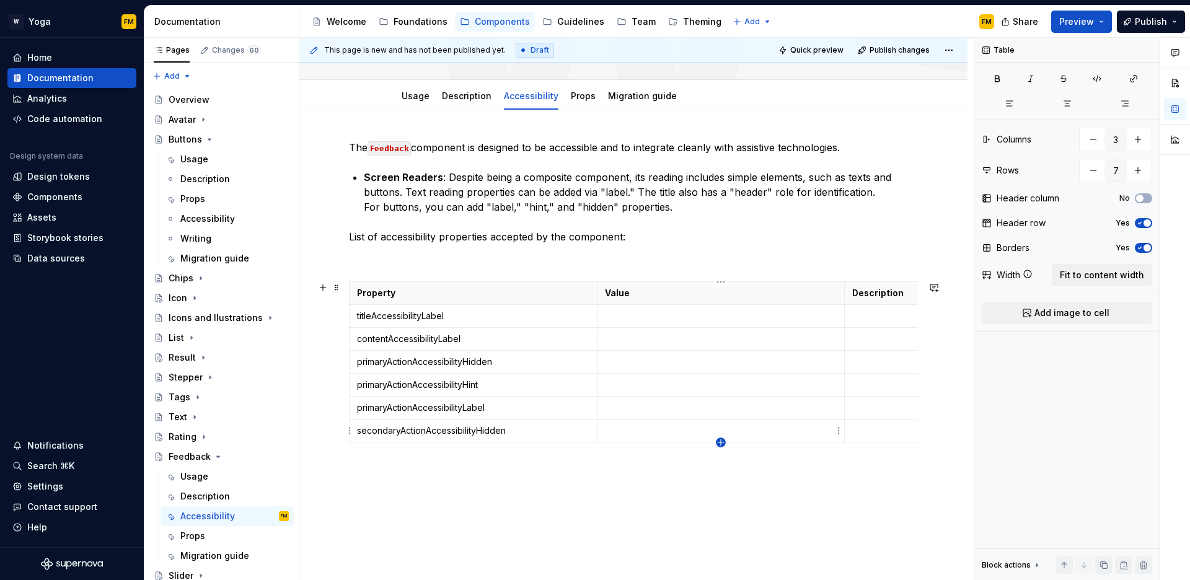
click at [722, 441] on icon "button" at bounding box center [721, 443] width 10 height 10
click at [723, 465] on icon "button" at bounding box center [721, 466] width 6 height 6
type input "9"
click at [509, 451] on p at bounding box center [473, 454] width 233 height 12
click at [460, 481] on p at bounding box center [473, 477] width 233 height 12
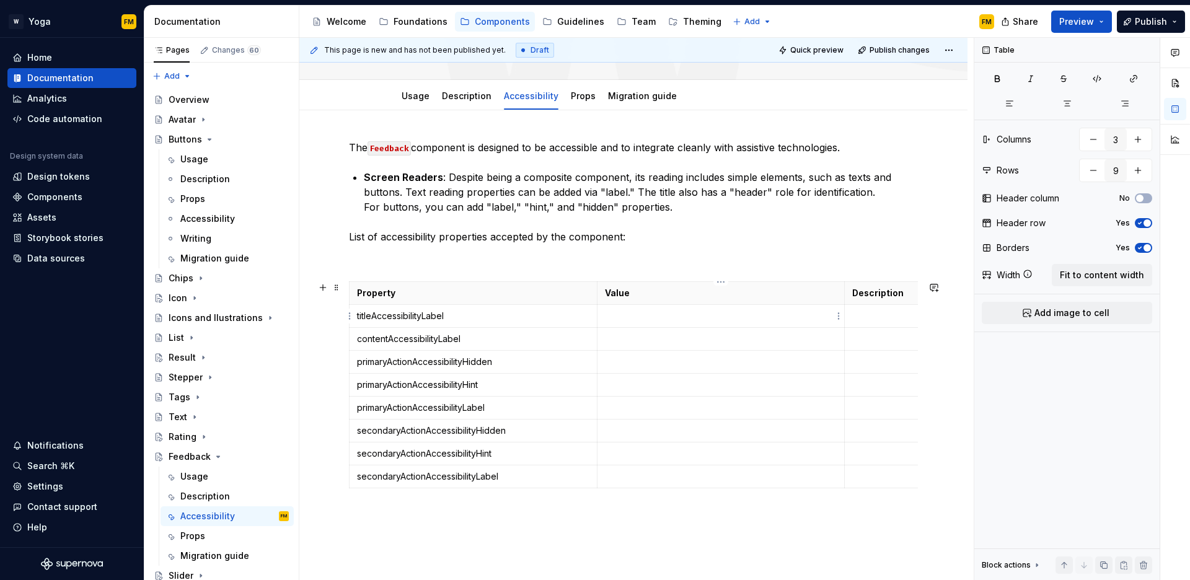
click at [655, 311] on p at bounding box center [721, 316] width 233 height 12
click at [621, 338] on p at bounding box center [721, 339] width 233 height 12
click at [646, 358] on p at bounding box center [721, 362] width 233 height 12
click at [609, 425] on p at bounding box center [721, 431] width 233 height 12
click at [627, 378] on td at bounding box center [721, 385] width 248 height 23
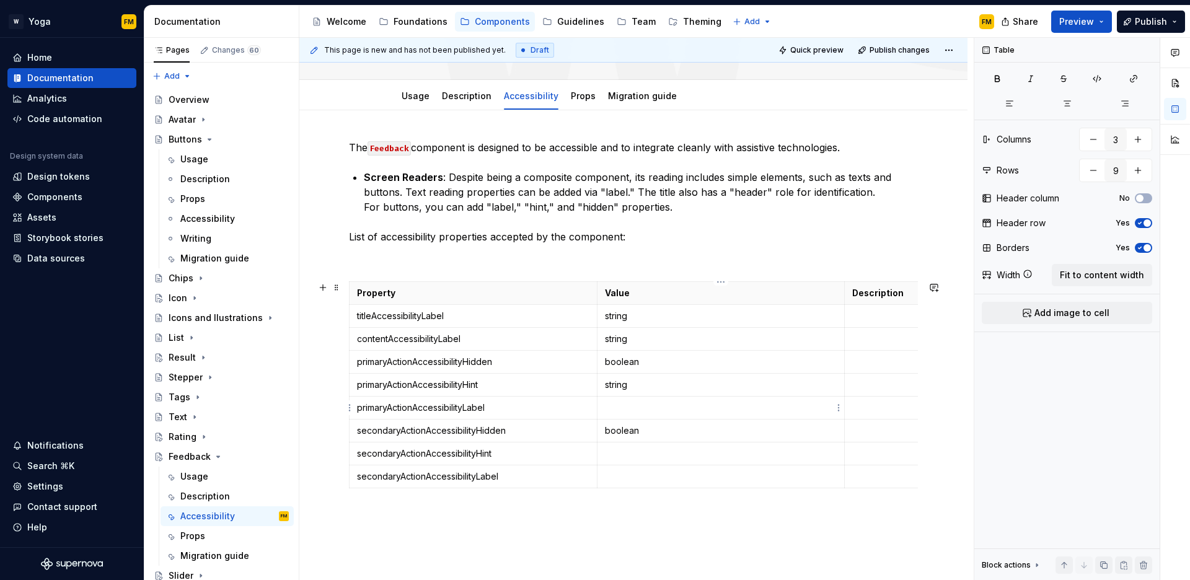
click at [640, 406] on p at bounding box center [721, 408] width 233 height 12
click at [613, 451] on p at bounding box center [721, 454] width 233 height 12
click at [622, 469] on td at bounding box center [721, 477] width 248 height 23
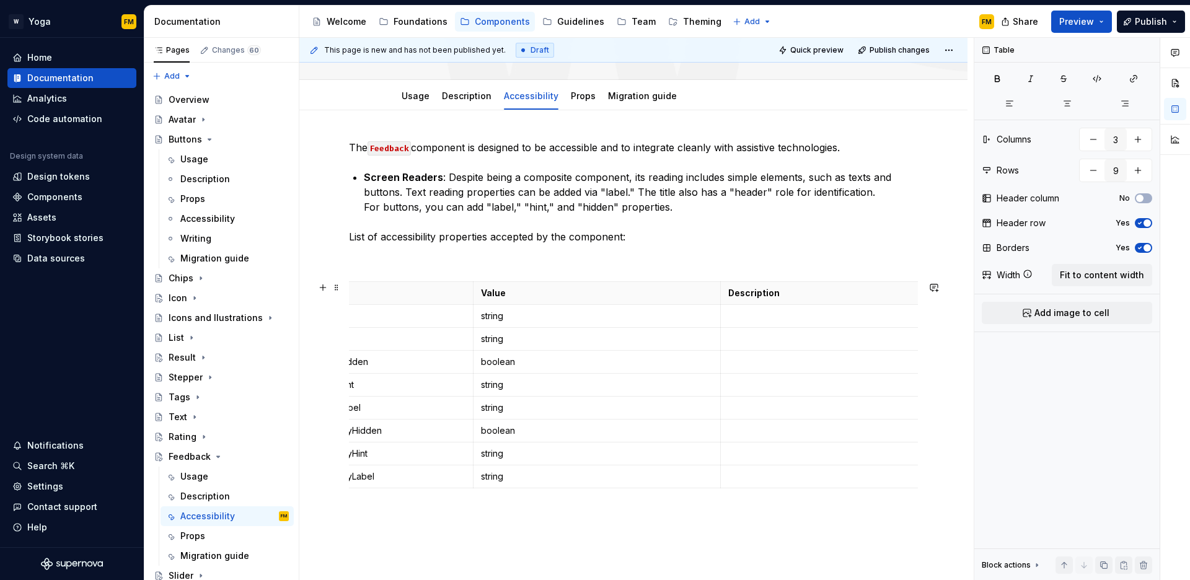
scroll to position [0, 144]
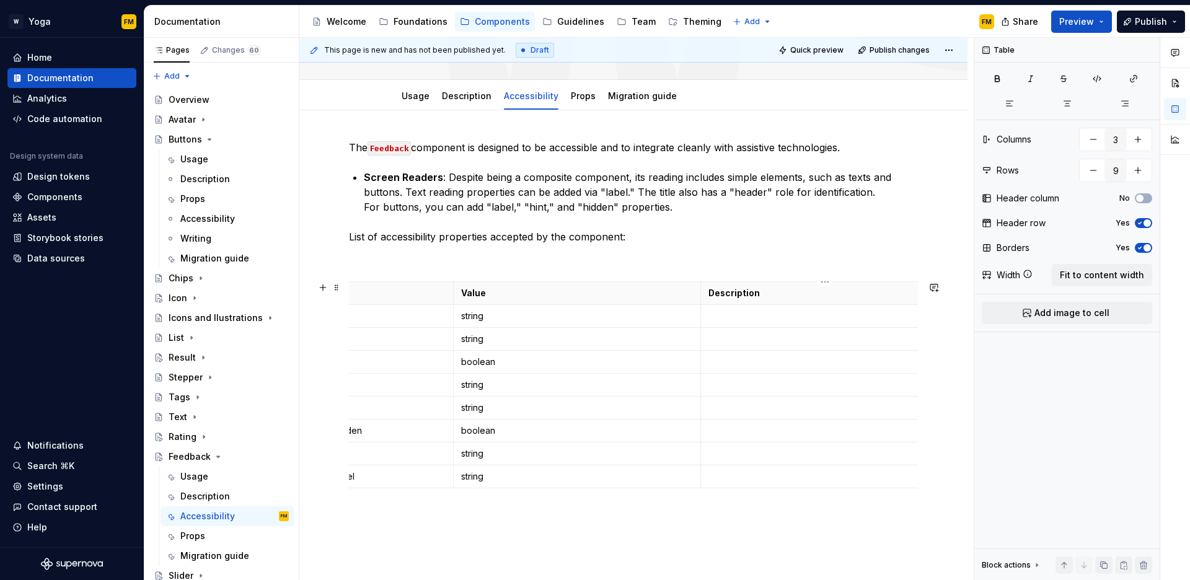
click at [786, 320] on p at bounding box center [825, 316] width 233 height 12
type textarea "*"
click at [796, 316] on p "Label for the title element" at bounding box center [825, 316] width 233 height 12
click at [769, 316] on p "Label for the title element" at bounding box center [825, 316] width 233 height 12
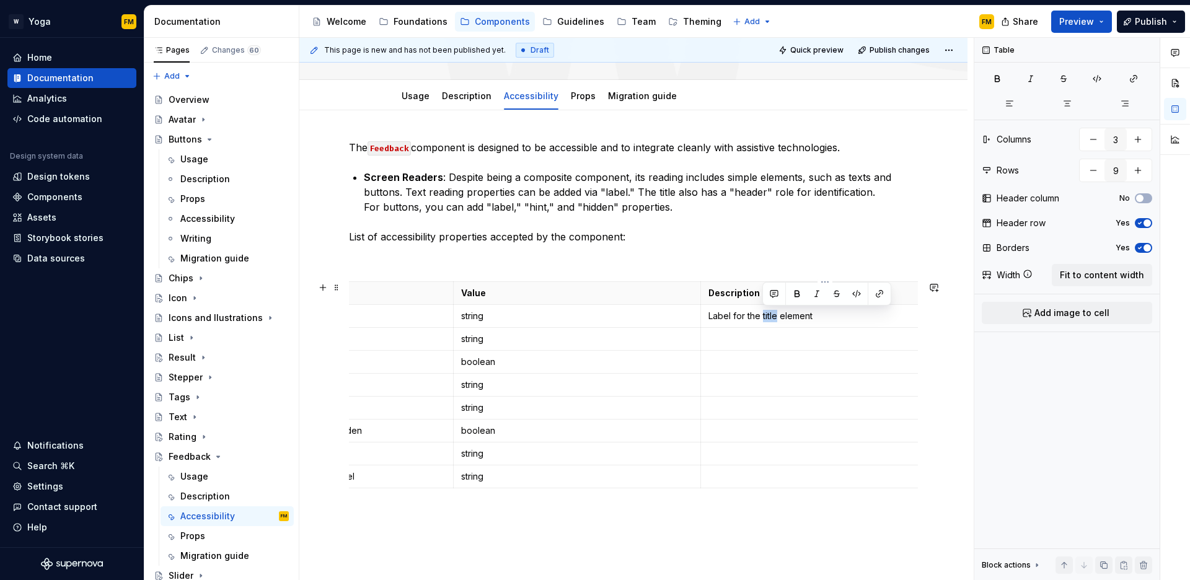
click at [769, 316] on p "Label for the title element" at bounding box center [825, 316] width 233 height 12
click at [763, 316] on p "Label for the title element" at bounding box center [825, 316] width 233 height 12
click at [779, 317] on p "Label for the ‘title element" at bounding box center [825, 316] width 233 height 12
click at [710, 314] on p "Label for the ‘title’ element" at bounding box center [825, 316] width 233 height 12
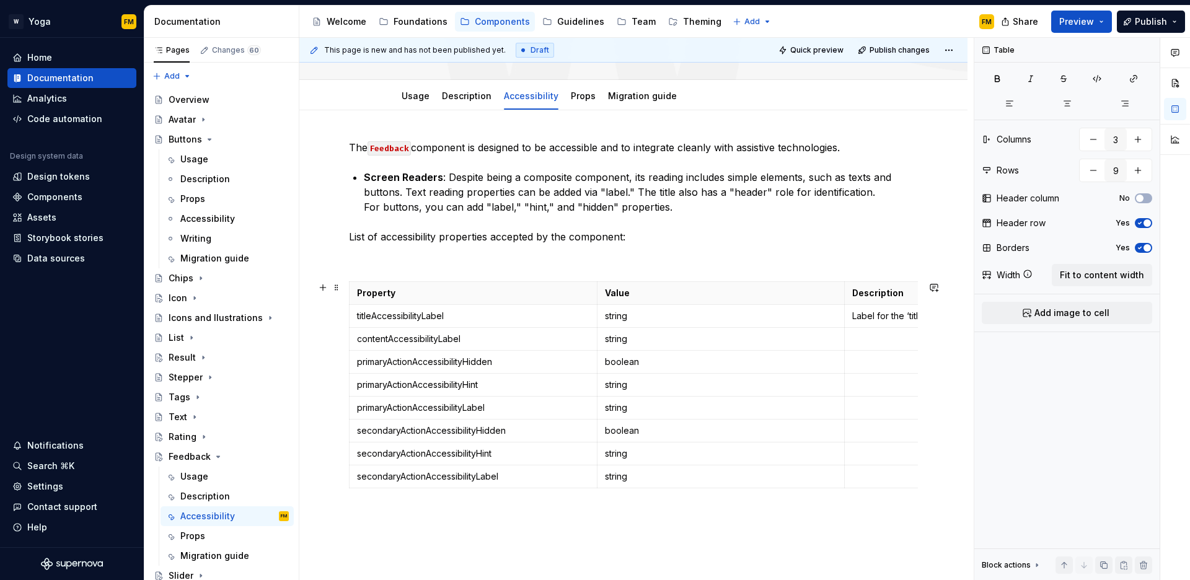
scroll to position [0, 175]
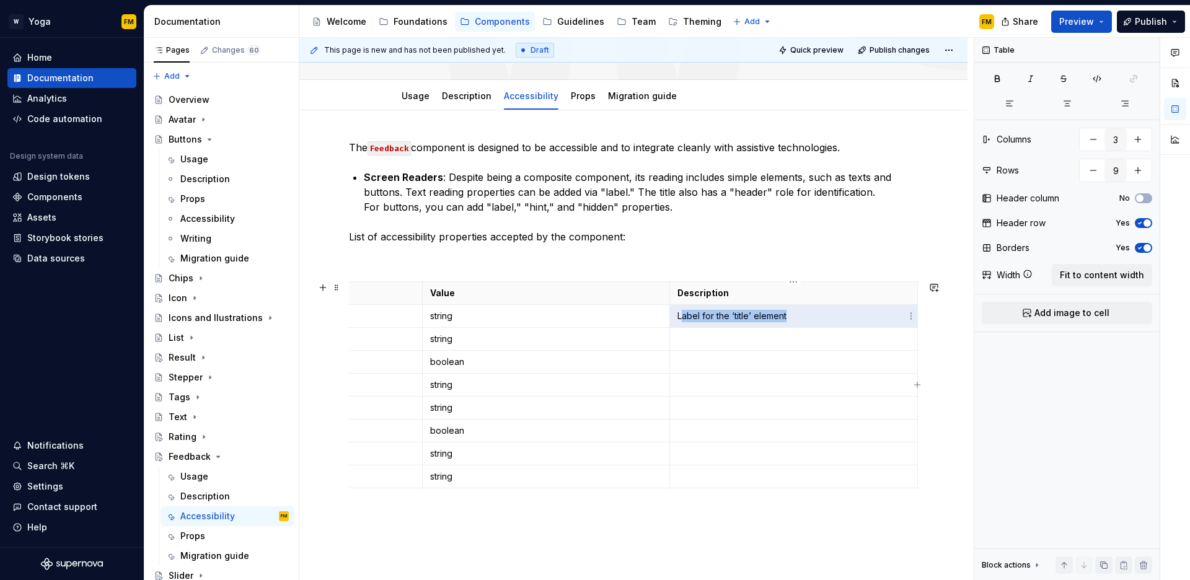
drag, startPoint x: 802, startPoint y: 321, endPoint x: 683, endPoint y: 320, distance: 118.4
click at [683, 320] on p "Label for the ‘title’ element" at bounding box center [794, 316] width 233 height 12
click at [680, 319] on p "Label for the ‘title’ element" at bounding box center [794, 316] width 233 height 12
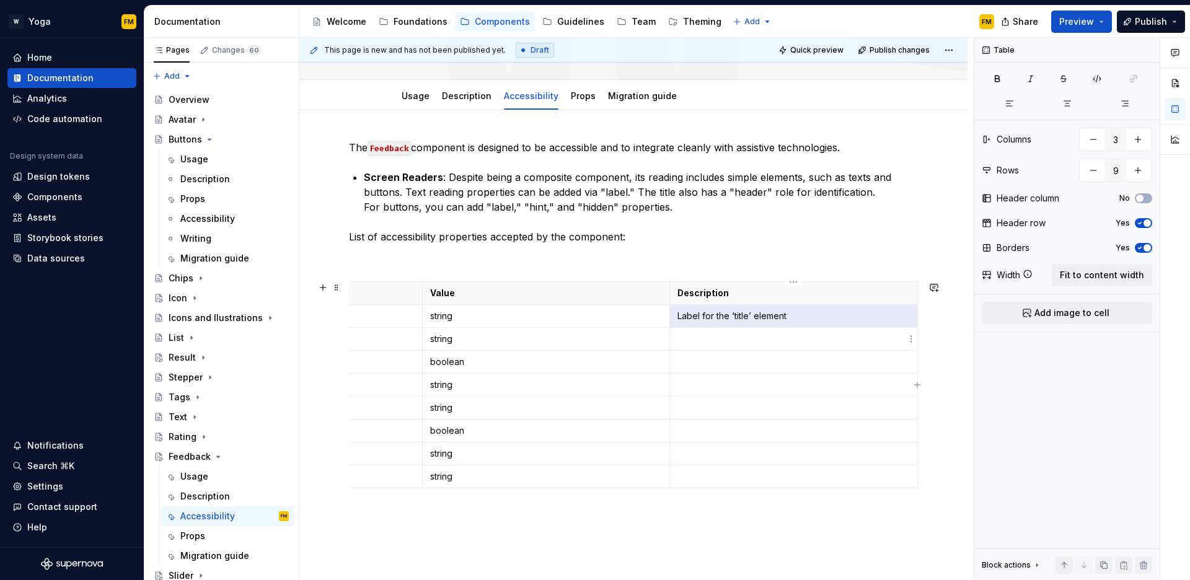
click at [716, 339] on p at bounding box center [794, 339] width 233 height 12
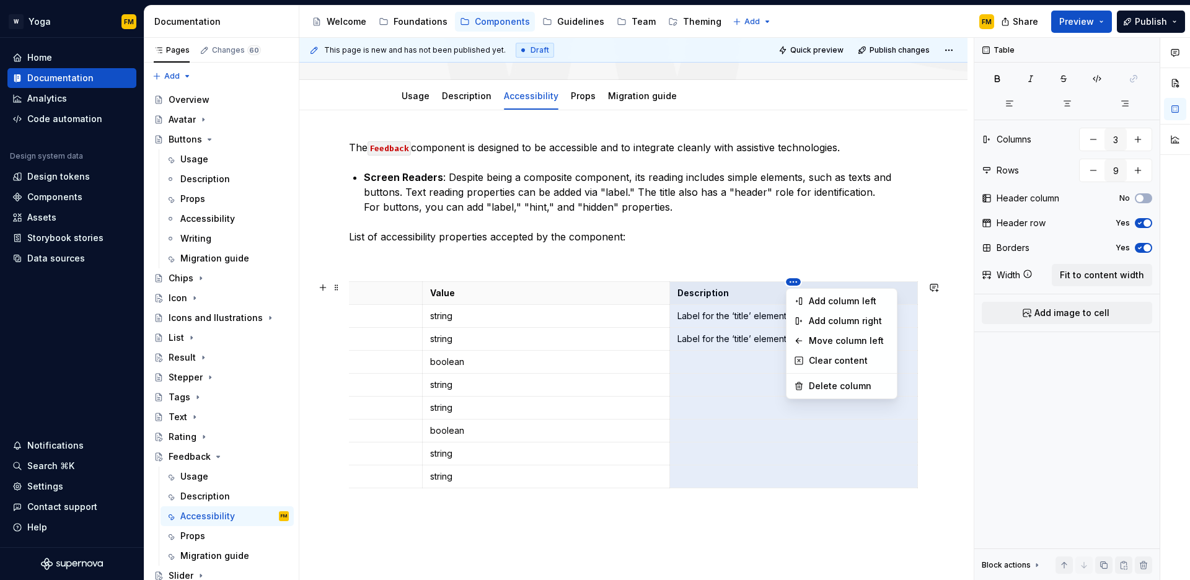
click at [794, 284] on html "W Yoga FM Home Documentation Analytics Code automation Design system data Desig…" at bounding box center [595, 290] width 1190 height 580
click at [810, 386] on div "Delete column" at bounding box center [849, 386] width 81 height 12
type input "2"
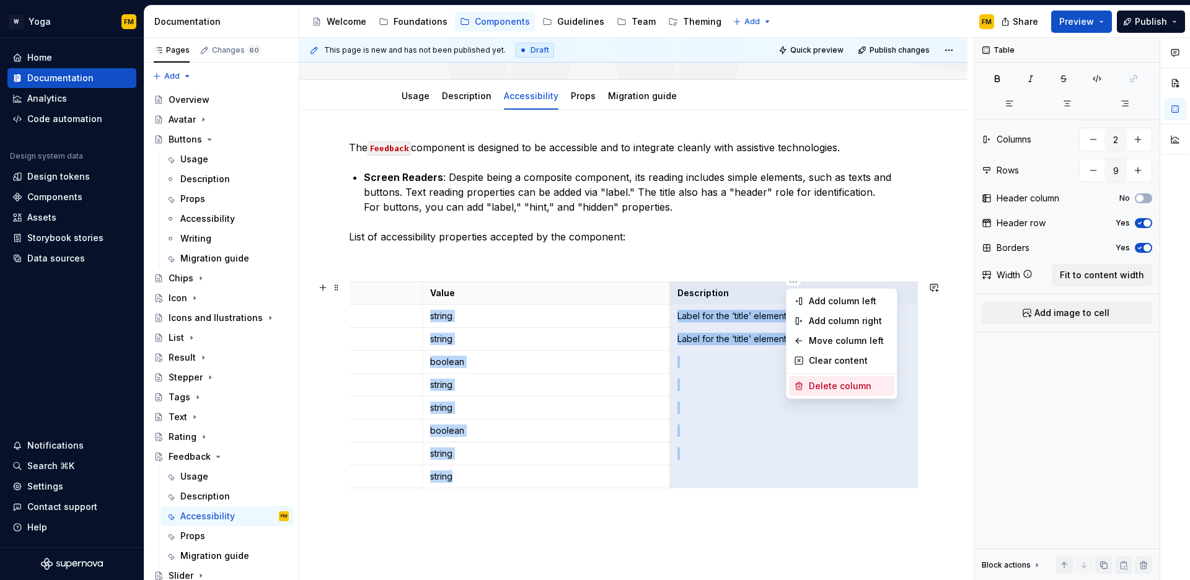
scroll to position [0, 0]
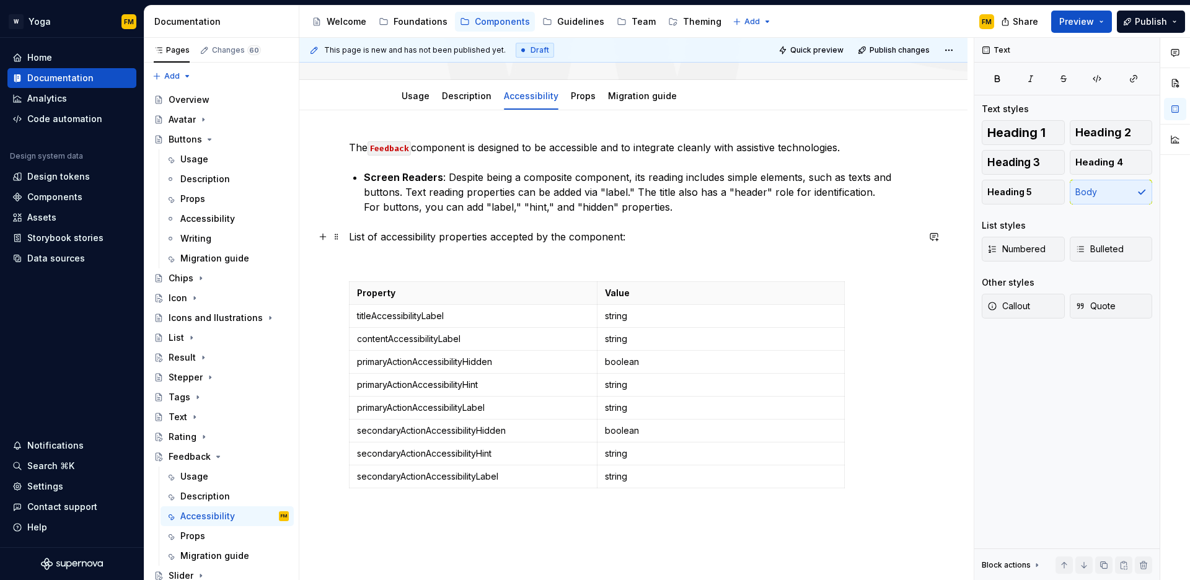
click at [649, 234] on p "List of accessibility properties accepted by the component:" at bounding box center [633, 236] width 569 height 15
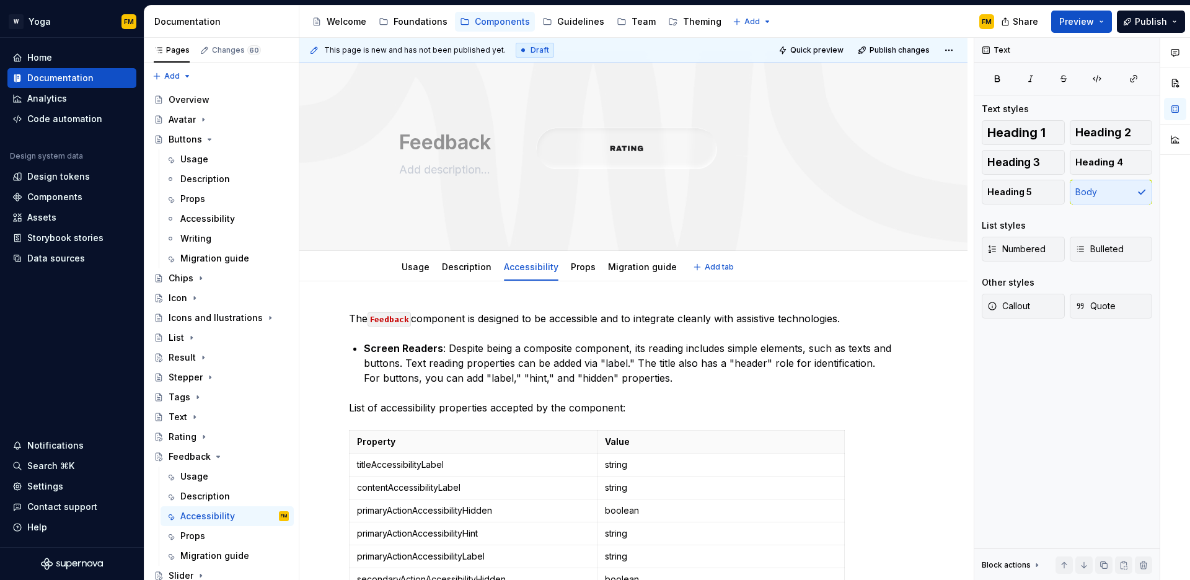
scroll to position [98, 0]
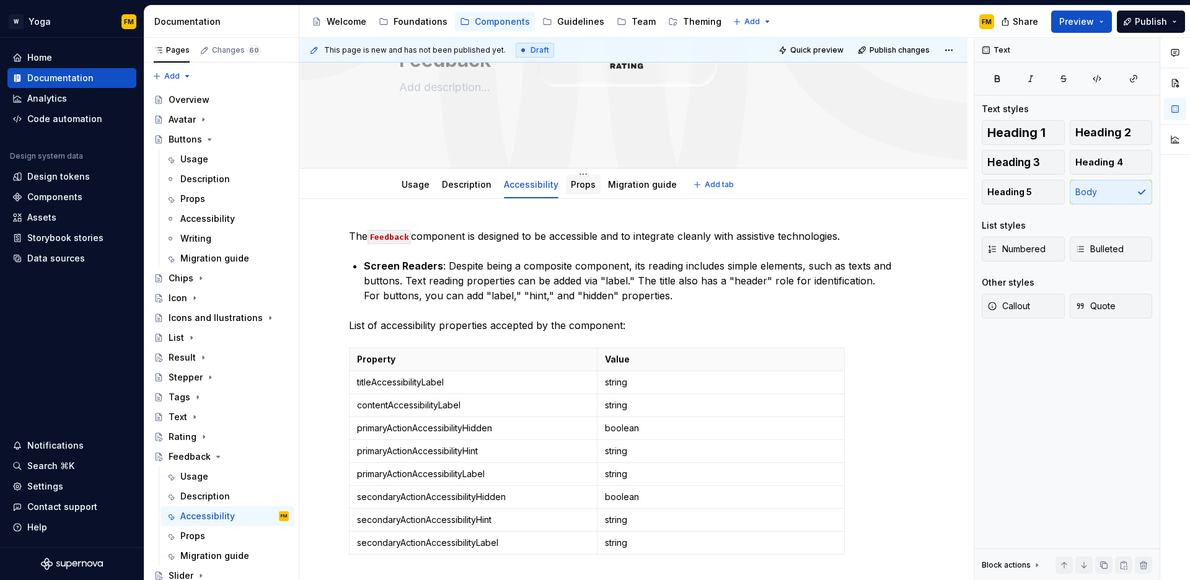
click at [574, 190] on div "Props" at bounding box center [583, 185] width 25 height 12
click at [187, 528] on div "Props" at bounding box center [192, 534] width 25 height 12
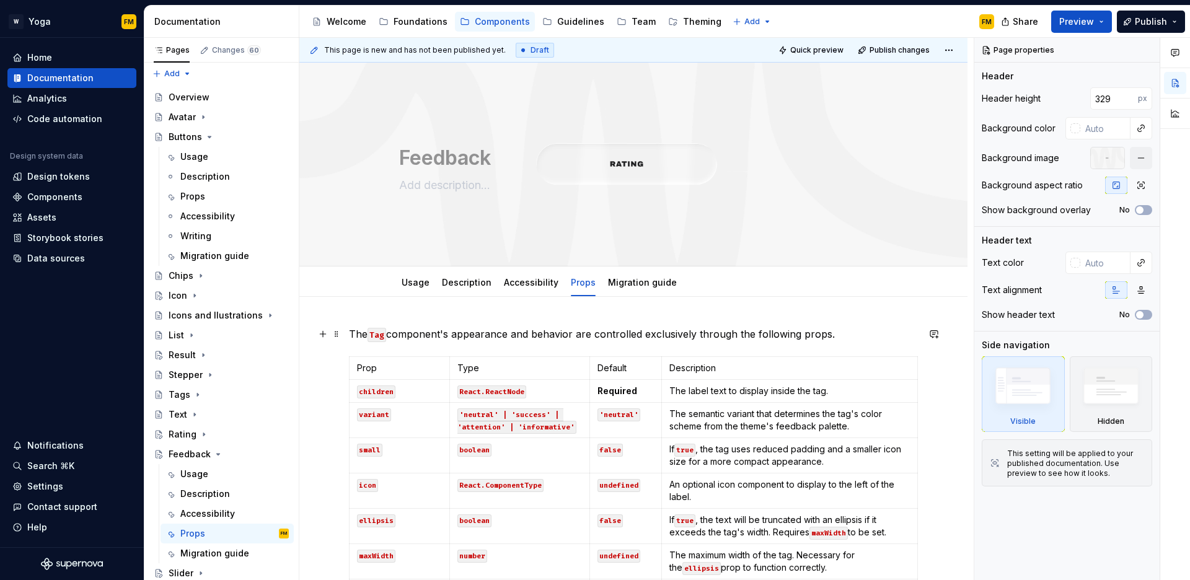
type textarea "*"
click at [380, 337] on code "Tag" at bounding box center [377, 335] width 19 height 14
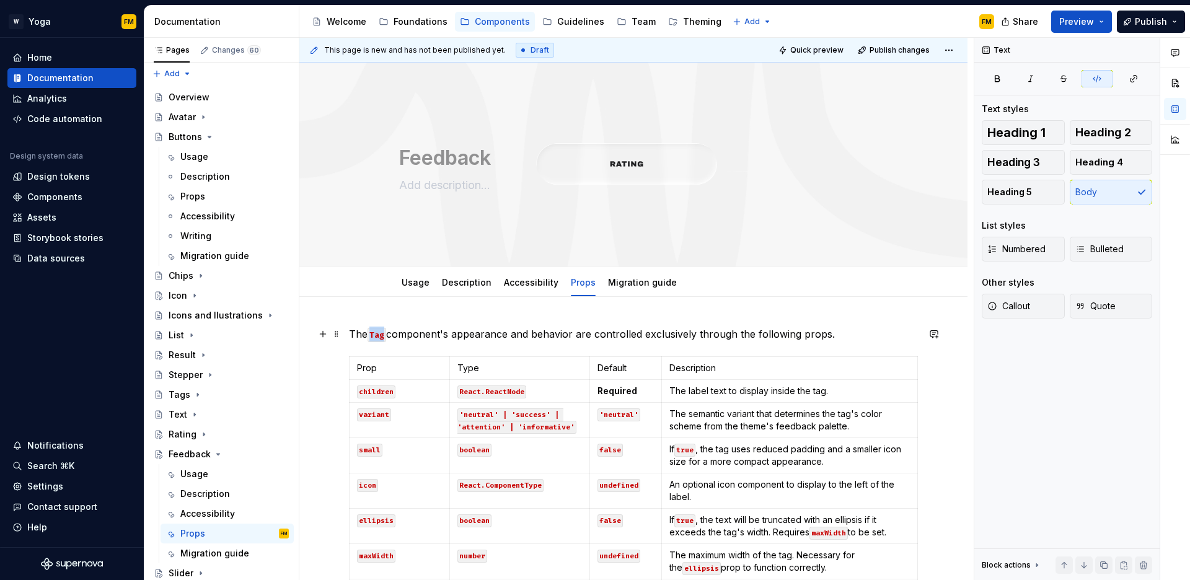
click at [380, 337] on code "Tag" at bounding box center [377, 335] width 19 height 14
drag, startPoint x: 350, startPoint y: 334, endPoint x: 861, endPoint y: 335, distance: 510.9
click at [861, 335] on p "The Feedback component's appearance and behavior are controlled exclusively thr…" at bounding box center [633, 334] width 569 height 15
click at [547, 333] on p "In addition to accessibility properties, the Feedback component accepts the fol…" at bounding box center [633, 334] width 569 height 15
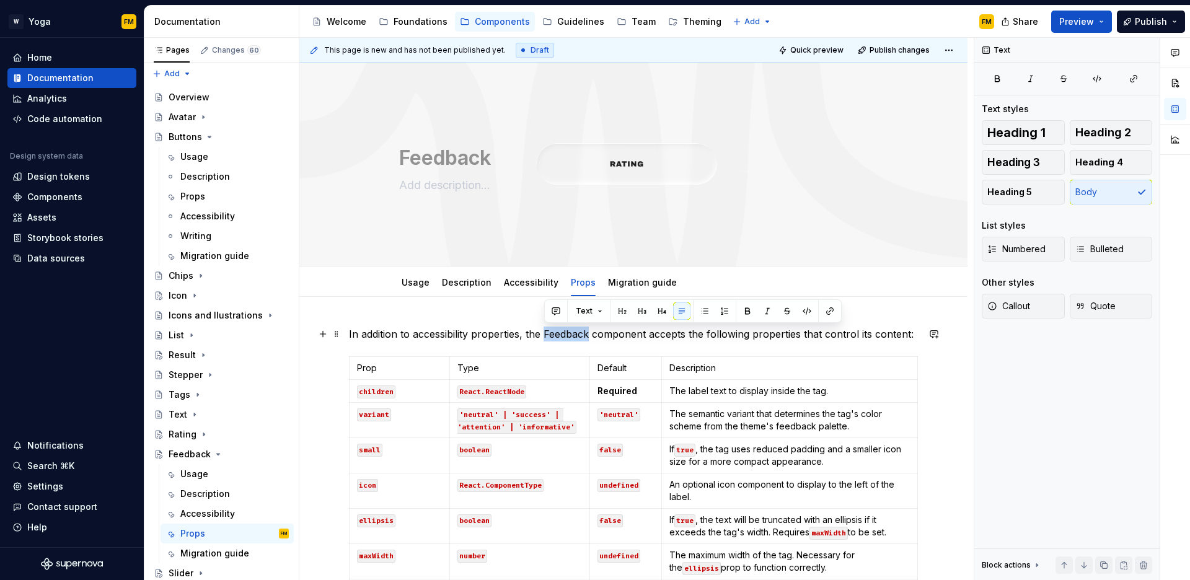
click at [547, 333] on p "In addition to accessibility properties, the Feedback component accepts the fol…" at bounding box center [633, 334] width 569 height 15
click at [810, 309] on button "button" at bounding box center [807, 311] width 17 height 17
click at [679, 339] on p "In addition to accessibility properties, the Feedback component accepts the fol…" at bounding box center [633, 334] width 569 height 15
click at [366, 389] on code "children" at bounding box center [376, 392] width 38 height 13
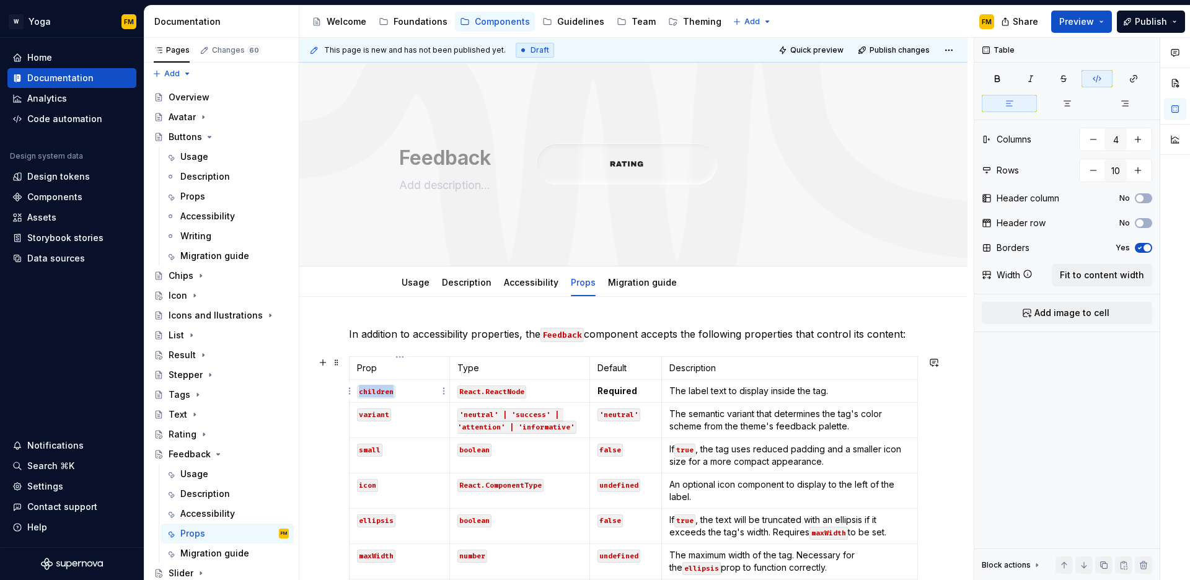
click at [366, 389] on code "children" at bounding box center [376, 392] width 38 height 13
drag, startPoint x: 461, startPoint y: 394, endPoint x: 522, endPoint y: 394, distance: 61.4
click at [522, 394] on code "React.ReactNode" at bounding box center [492, 392] width 69 height 13
drag, startPoint x: 460, startPoint y: 412, endPoint x: 572, endPoint y: 425, distance: 113.0
click at [572, 425] on code "'neutral' | 'success' | 'attention' | 'informative'" at bounding box center [517, 421] width 119 height 25
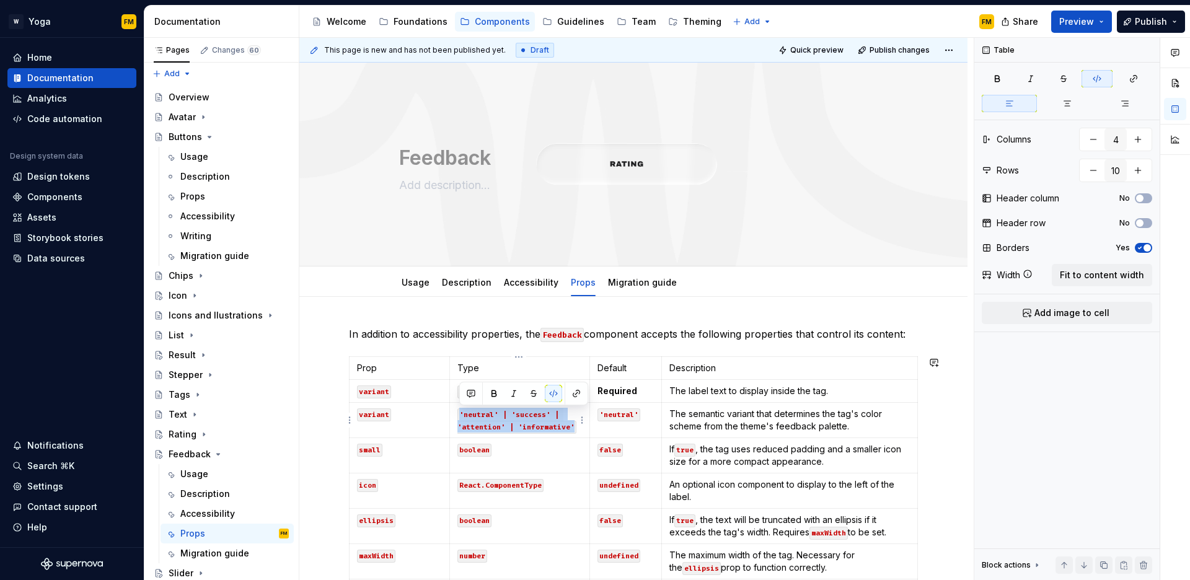
copy code "'neutral' | 'success' | 'attention' | 'informative'"
click at [423, 396] on p "variant" at bounding box center [399, 391] width 85 height 12
click at [482, 391] on code "‘succe" at bounding box center [473, 392] width 30 height 13
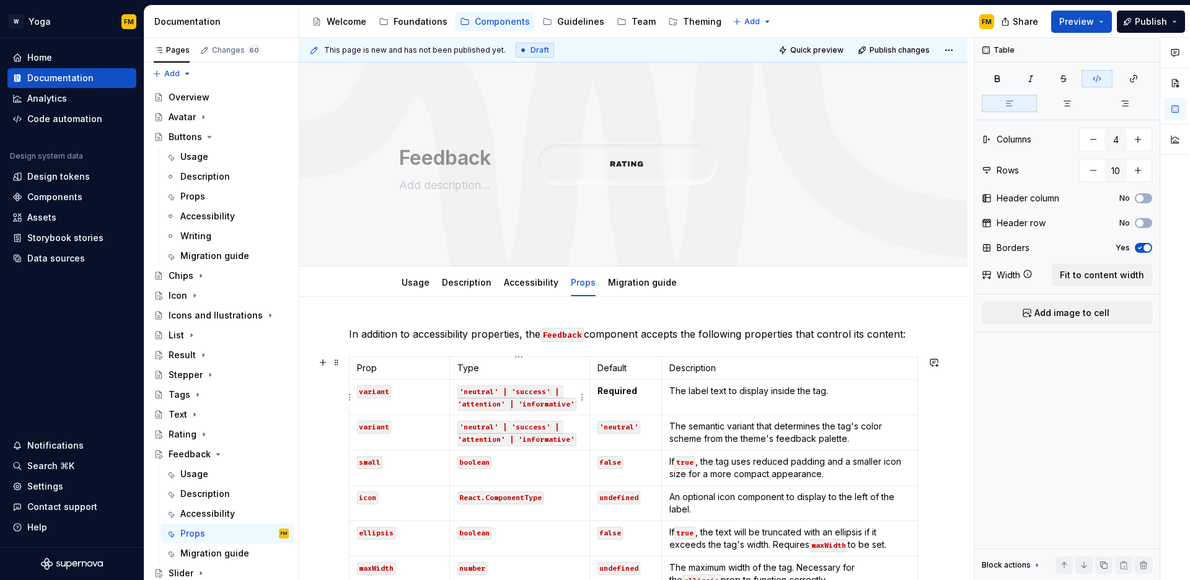
click at [477, 391] on code "'neutral' | 'success' | 'attention' | 'informative'" at bounding box center [517, 398] width 119 height 25
click at [536, 394] on code "'success' | 'success' | 'attention' | 'informative'" at bounding box center [517, 398] width 119 height 25
click at [487, 403] on code "'success' | 'attention' | 'attention' | 'informative'" at bounding box center [517, 398] width 119 height 25
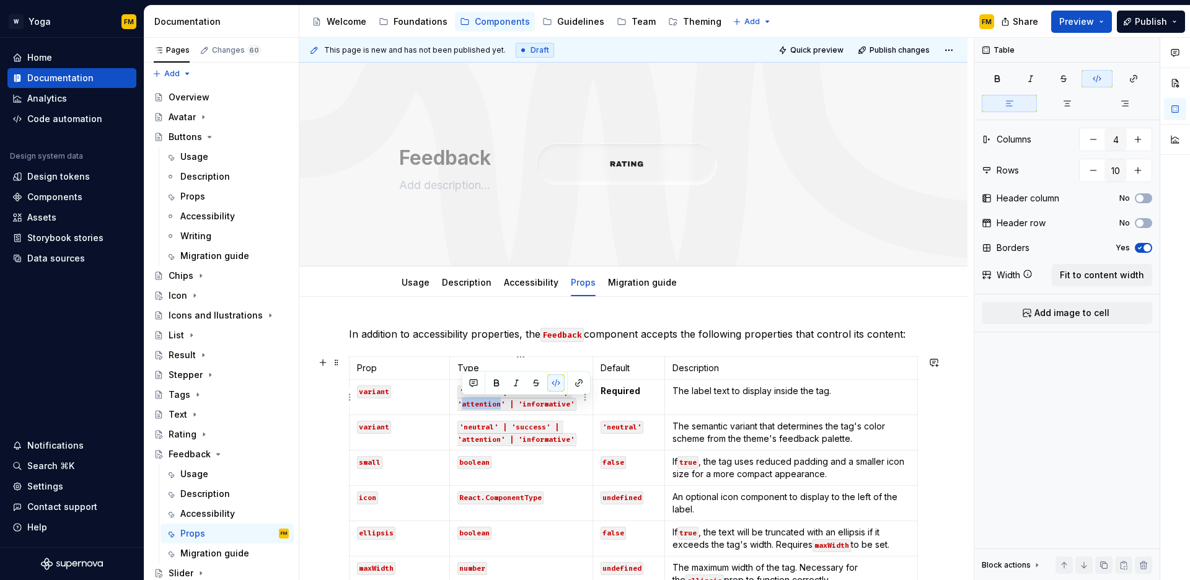
click at [487, 403] on code "'success' | 'attention' | 'attention' | 'informative'" at bounding box center [517, 398] width 119 height 25
click at [562, 404] on code "'success' | 'attention' | 'informative' | 'informative'" at bounding box center [522, 398] width 128 height 25
click at [561, 404] on code "'success' | 'attention' | 'informative' | 'informative'" at bounding box center [522, 398] width 128 height 25
click at [645, 392] on p "Required" at bounding box center [626, 391] width 56 height 12
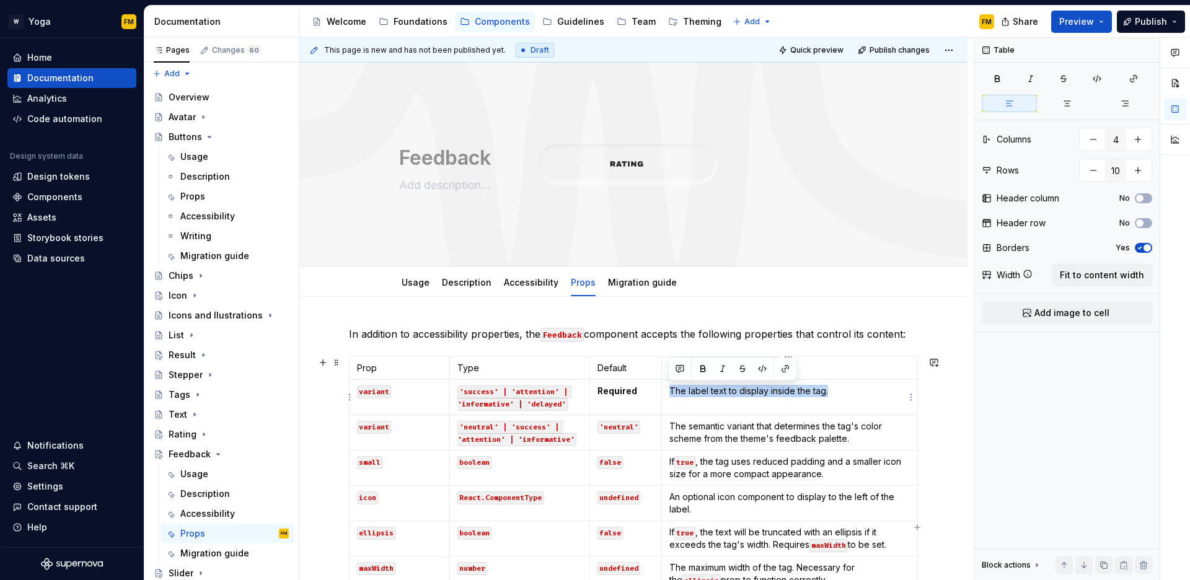
drag, startPoint x: 668, startPoint y: 392, endPoint x: 828, endPoint y: 393, distance: 160.0
click at [828, 393] on p "The label text to display inside the tag." at bounding box center [790, 391] width 241 height 12
click at [373, 431] on code "variant" at bounding box center [374, 427] width 34 height 13
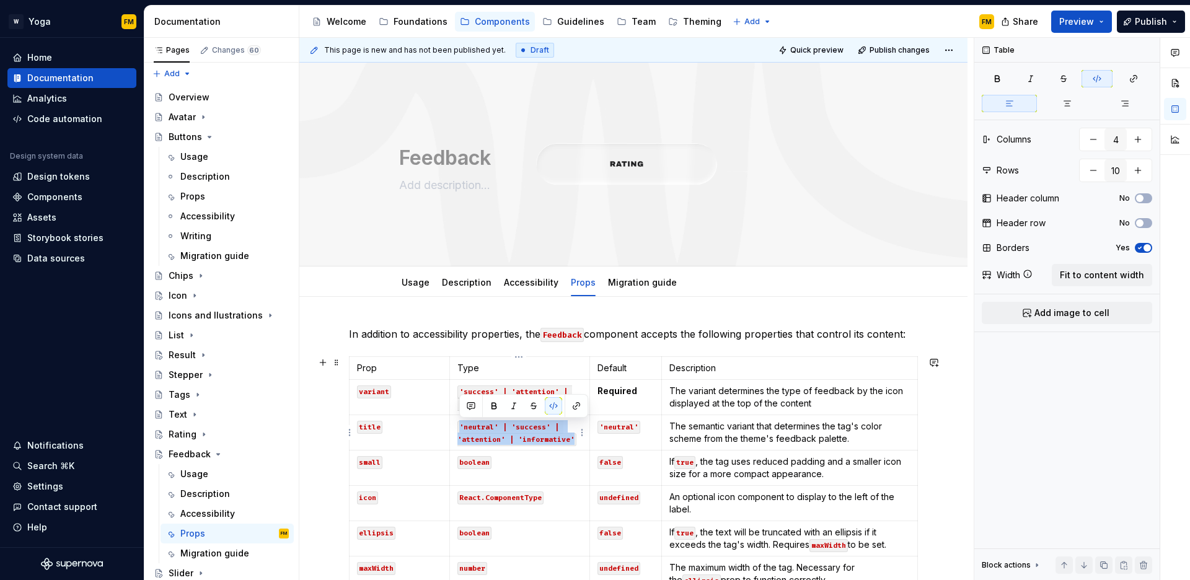
drag, startPoint x: 467, startPoint y: 427, endPoint x: 572, endPoint y: 440, distance: 106.1
click at [572, 440] on code "'neutral' | 'success' | 'attention' | 'informative'" at bounding box center [517, 433] width 119 height 25
click at [626, 427] on code "'neutral'" at bounding box center [619, 427] width 43 height 13
click at [614, 428] on code "Required" at bounding box center [617, 427] width 38 height 13
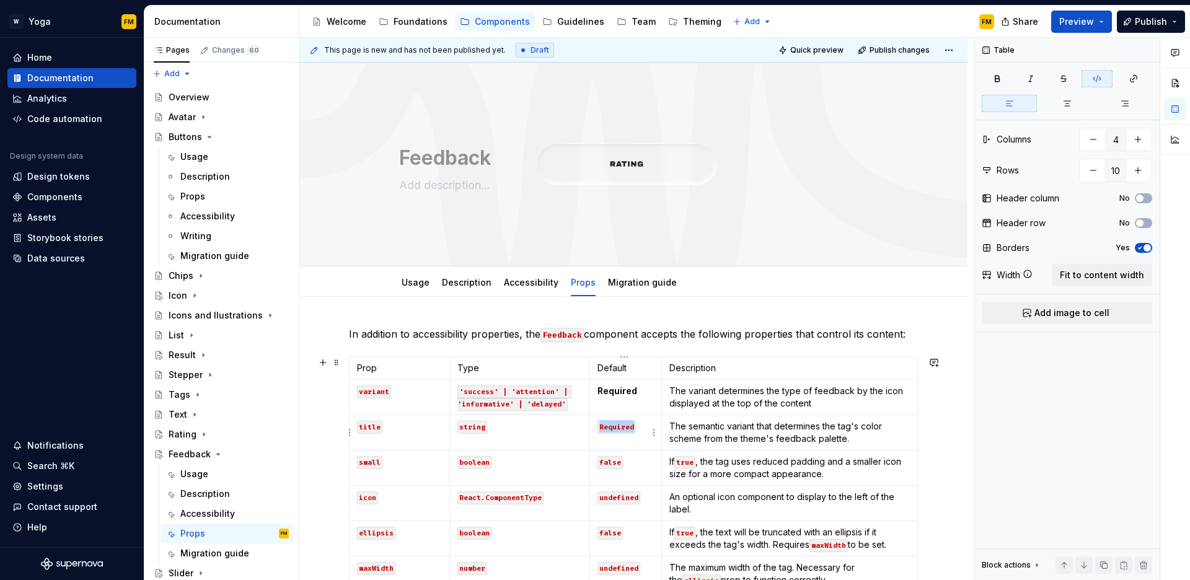
click at [614, 428] on code "Required" at bounding box center [617, 427] width 38 height 13
click at [689, 403] on button "button" at bounding box center [692, 405] width 17 height 17
click at [633, 409] on button "button" at bounding box center [632, 405] width 17 height 17
click at [639, 430] on p "Required" at bounding box center [626, 426] width 56 height 12
click at [373, 464] on code "small" at bounding box center [369, 462] width 25 height 13
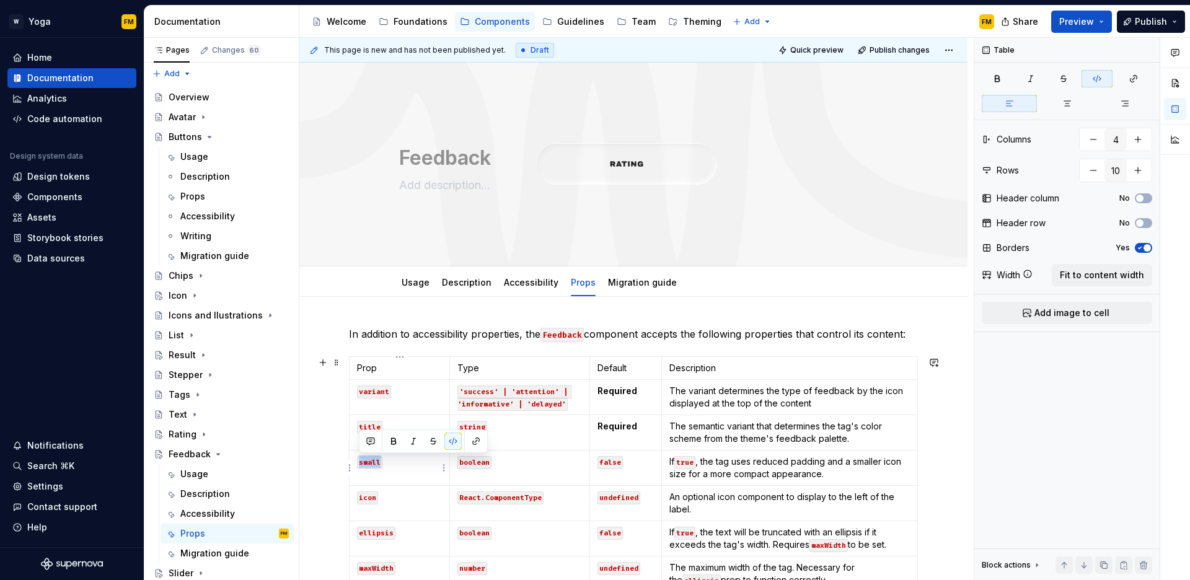
click at [373, 464] on code "small" at bounding box center [369, 462] width 25 height 13
click at [476, 466] on code "boolean" at bounding box center [475, 462] width 34 height 13
click at [614, 459] on code "false" at bounding box center [610, 462] width 25 height 13
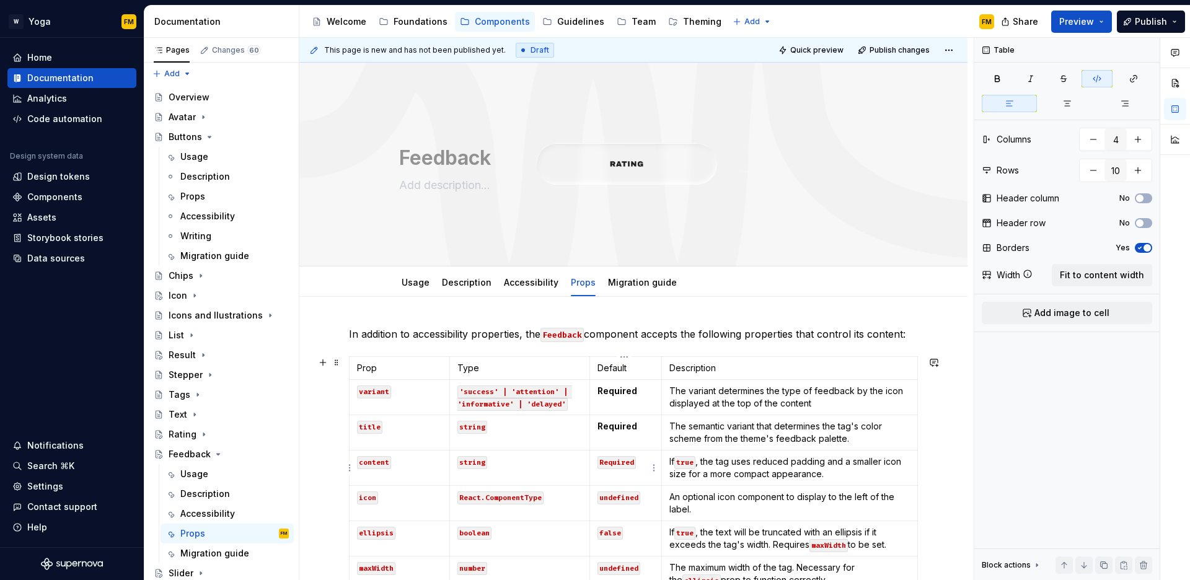
click at [622, 462] on code "Required" at bounding box center [617, 462] width 38 height 13
drag, startPoint x: 637, startPoint y: 440, endPoint x: 696, endPoint y: 448, distance: 58.8
click at [640, 441] on button "button" at bounding box center [632, 441] width 17 height 17
click at [696, 442] on button "button" at bounding box center [692, 441] width 17 height 17
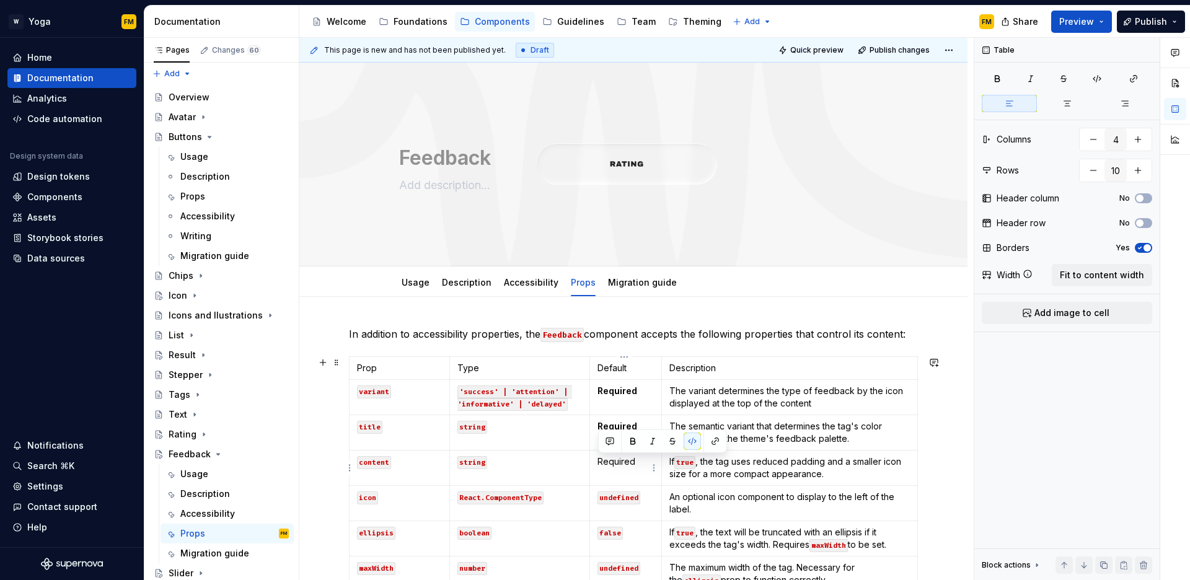
click at [643, 469] on td "Required" at bounding box center [626, 468] width 72 height 35
click at [627, 465] on p "Required" at bounding box center [626, 462] width 56 height 12
click at [634, 440] on button "button" at bounding box center [631, 439] width 17 height 17
click at [366, 501] on code "icon" at bounding box center [367, 498] width 21 height 13
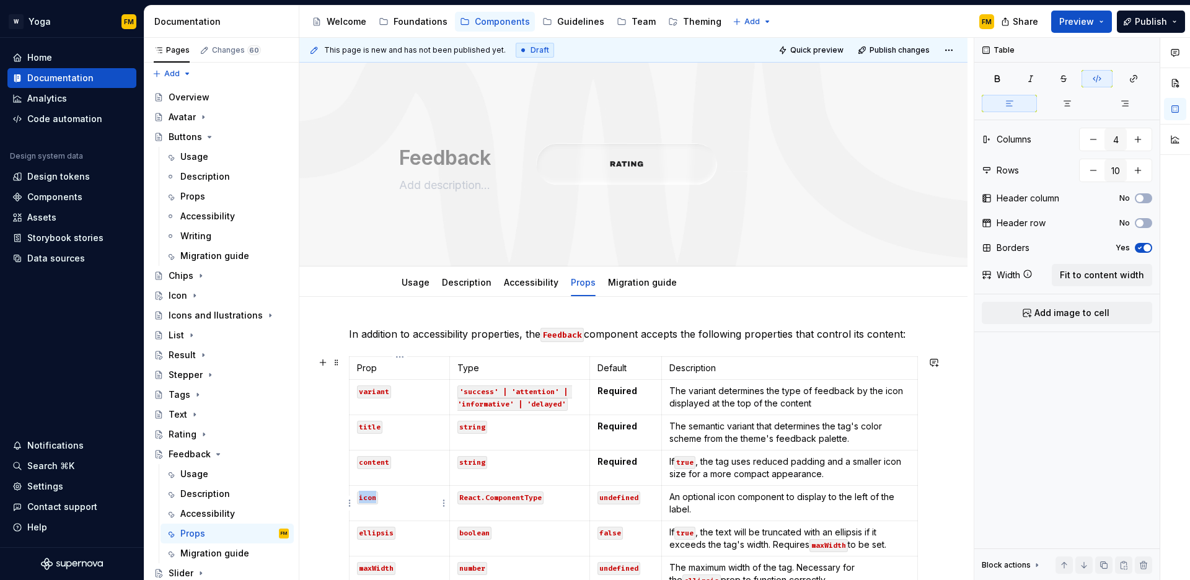
click at [366, 501] on code "icon" at bounding box center [367, 498] width 21 height 13
click at [373, 533] on code "ellipsis" at bounding box center [376, 533] width 38 height 13
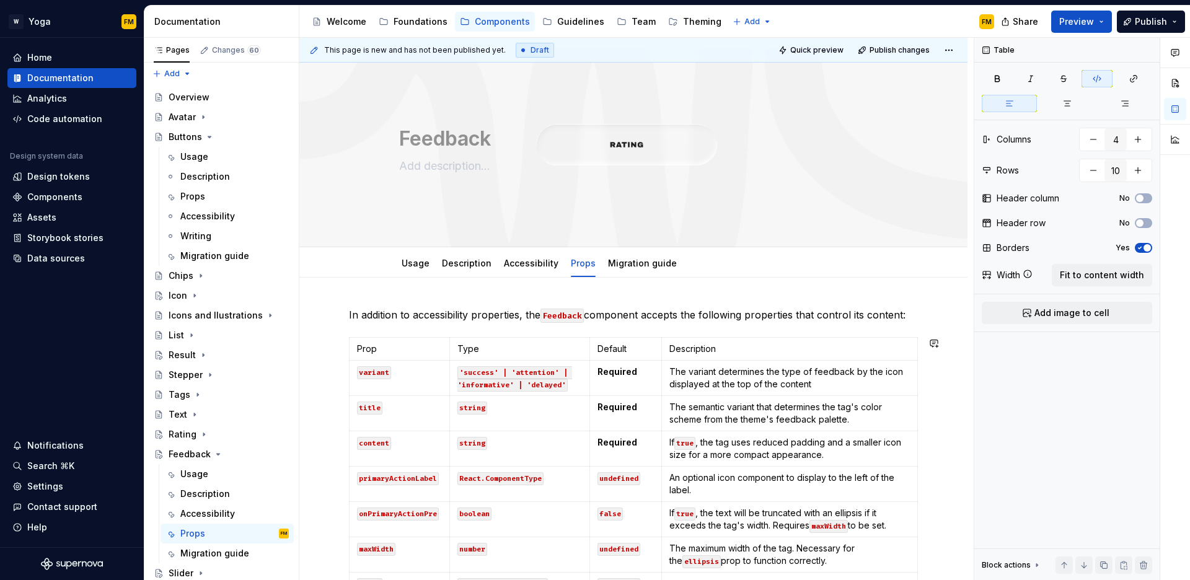
scroll to position [32, 0]
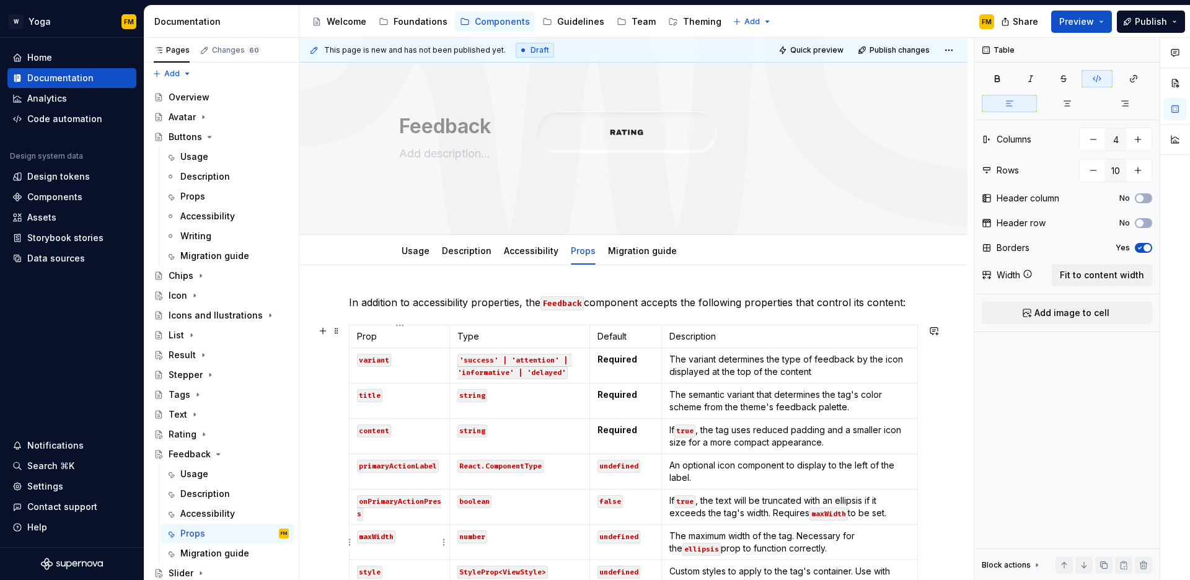
click at [365, 537] on code "maxWidth" at bounding box center [376, 537] width 38 height 13
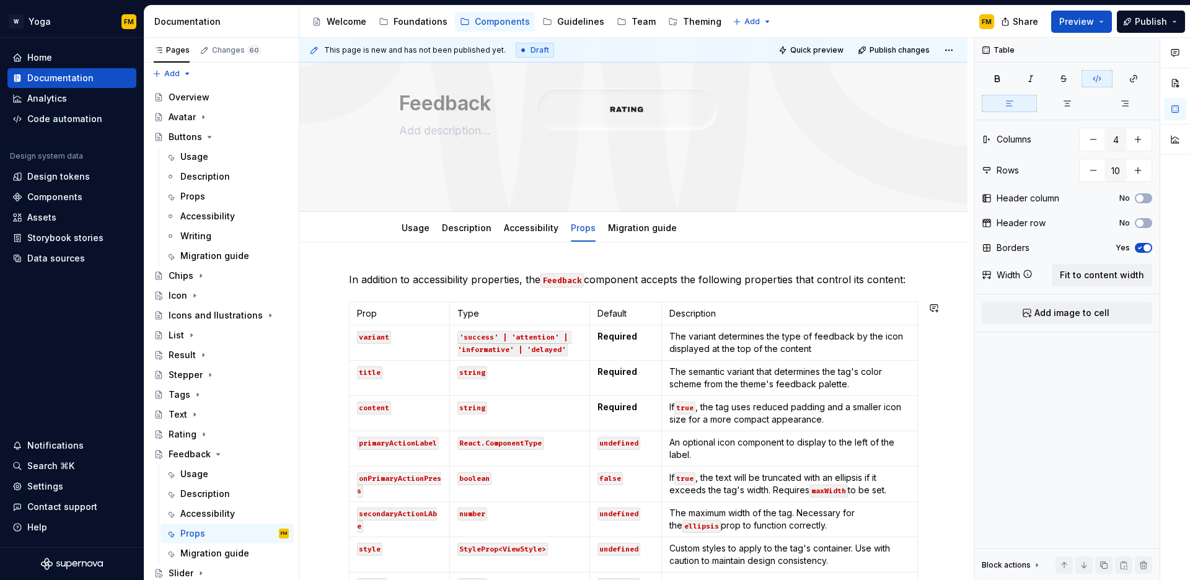
scroll to position [67, 0]
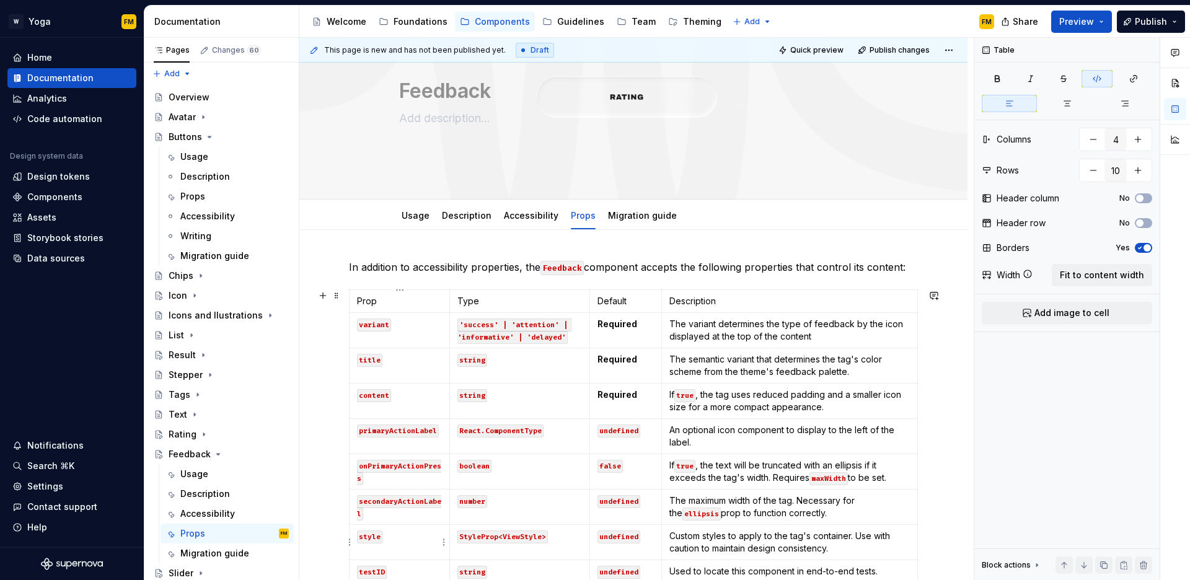
click at [374, 539] on code "style" at bounding box center [369, 537] width 25 height 13
click at [375, 539] on div "In addition to accessibility properties, the Feedback component accepts the fol…" at bounding box center [633, 542] width 668 height 625
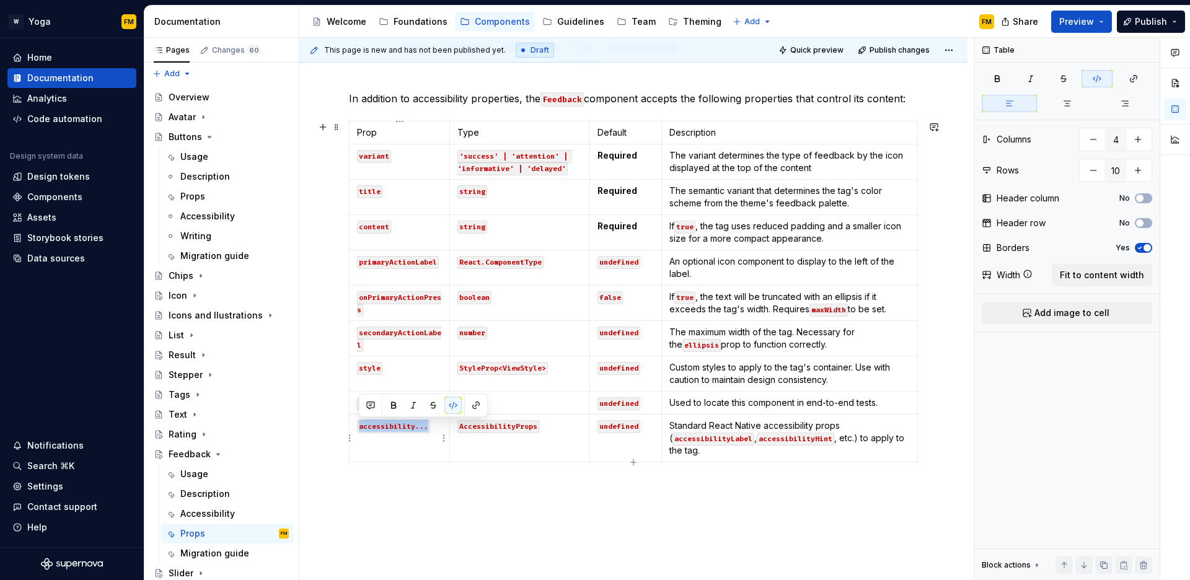
click at [396, 449] on td "accessibility..." at bounding box center [400, 439] width 100 height 48
click at [376, 371] on code "style" at bounding box center [369, 368] width 25 height 13
click at [350, 438] on html "W Yoga FM Home Documentation Analytics Code automation Design system data Desig…" at bounding box center [595, 290] width 1190 height 580
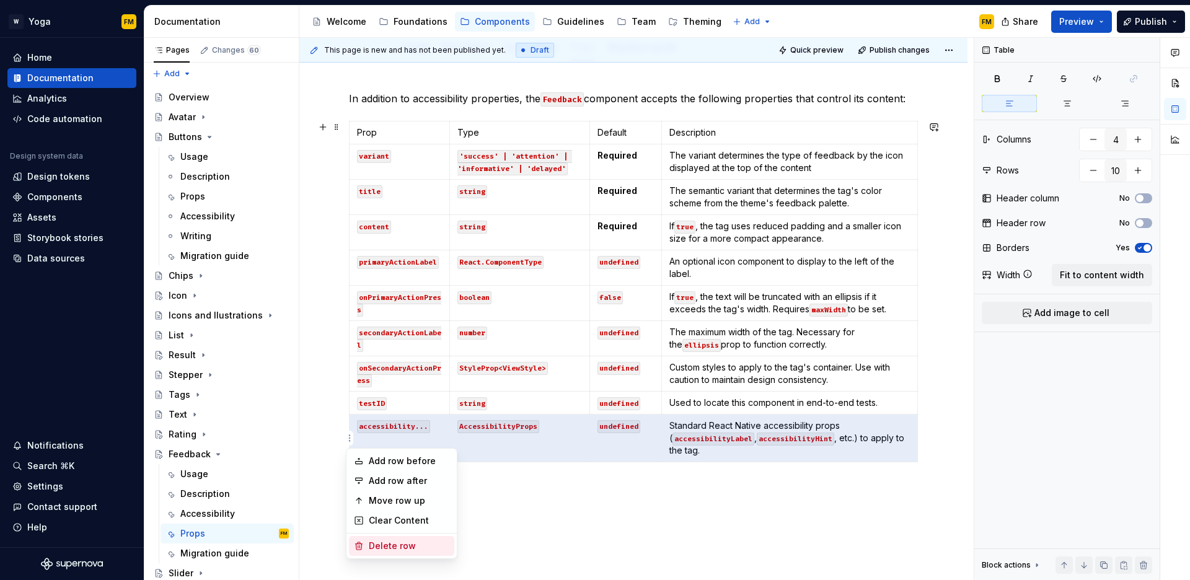
click at [378, 547] on div "Delete row" at bounding box center [409, 546] width 81 height 12
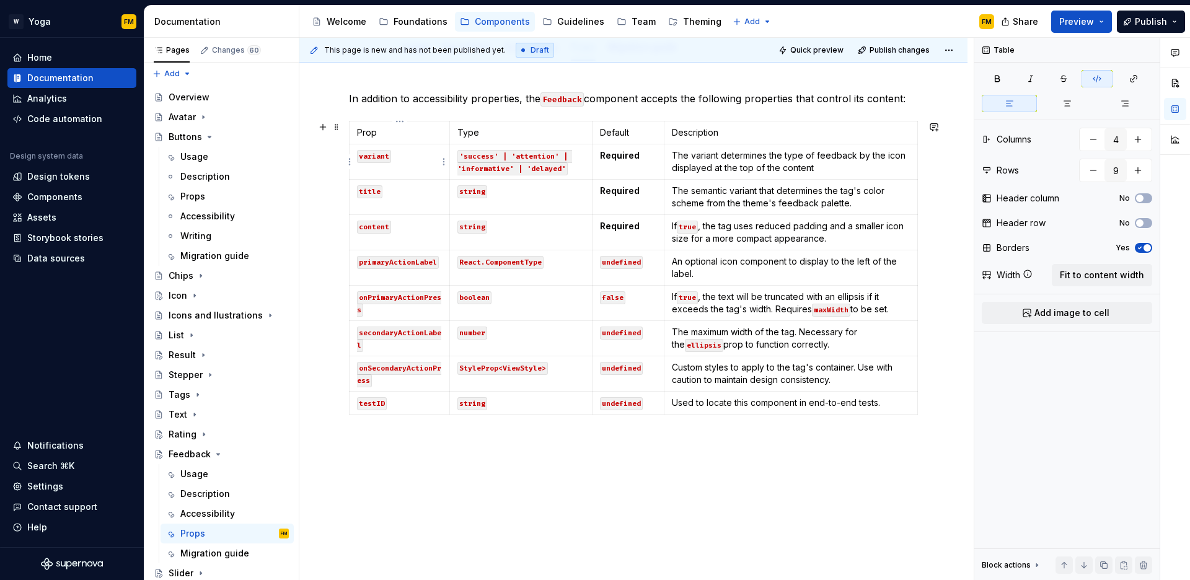
click at [430, 171] on td "variant" at bounding box center [400, 161] width 100 height 35
click at [1104, 280] on span "Fit to content width" at bounding box center [1102, 275] width 84 height 12
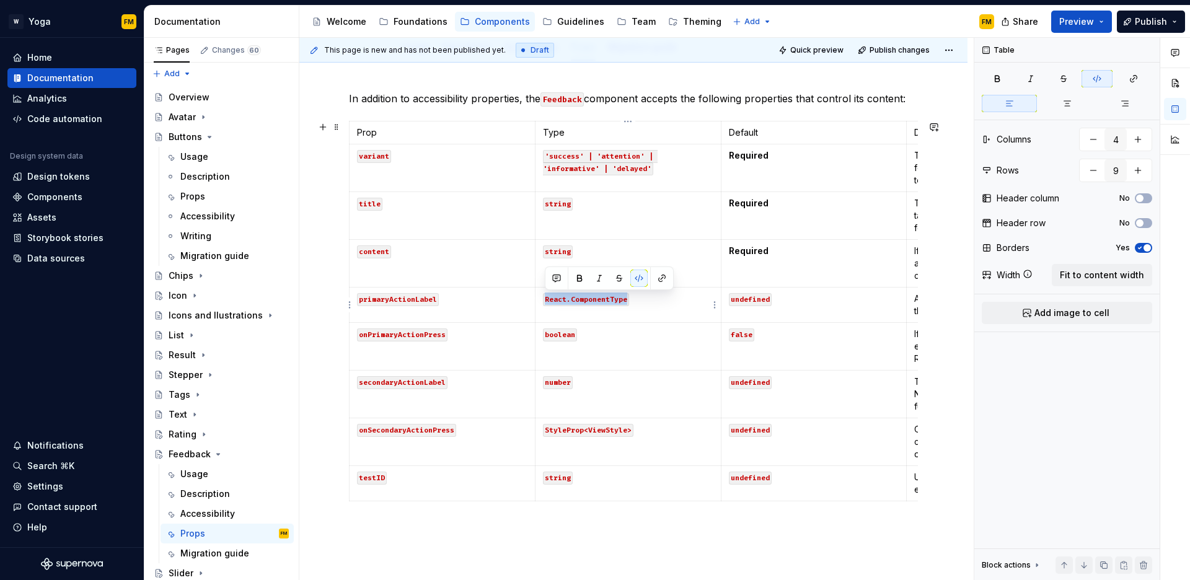
drag, startPoint x: 560, startPoint y: 299, endPoint x: 635, endPoint y: 298, distance: 75.0
click at [635, 298] on p "React.ComponentType" at bounding box center [628, 299] width 171 height 12
click at [554, 339] on code "boolean" at bounding box center [560, 335] width 34 height 13
click at [552, 340] on code "boolean" at bounding box center [560, 335] width 34 height 13
click at [556, 381] on code "number" at bounding box center [558, 382] width 30 height 13
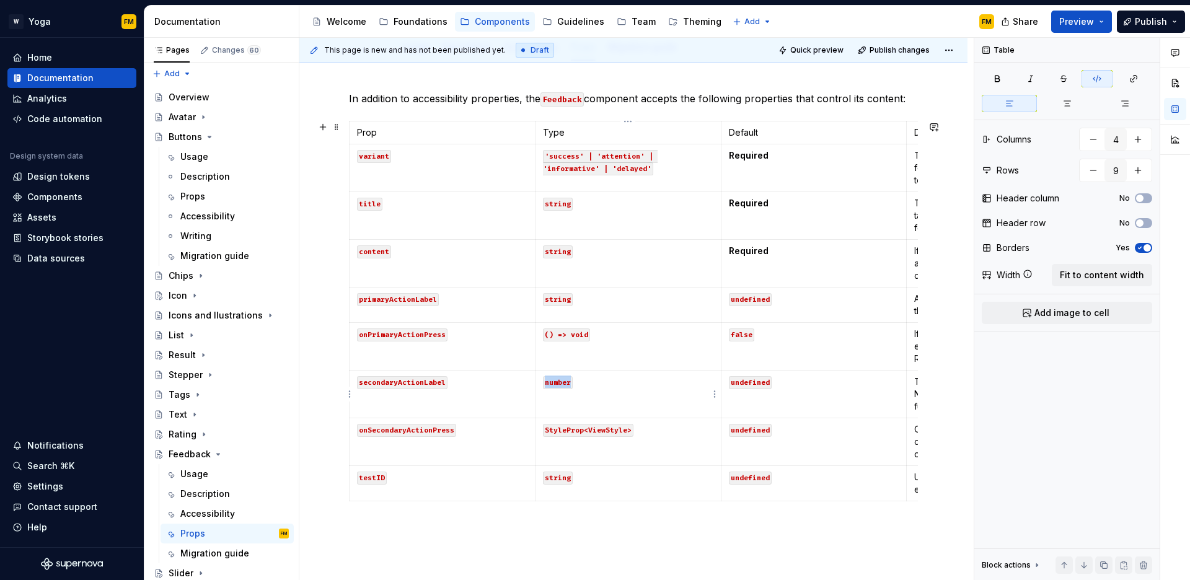
click at [556, 381] on code "number" at bounding box center [558, 382] width 30 height 13
click at [560, 432] on code "StyleProp<ViewStyle>" at bounding box center [588, 430] width 91 height 13
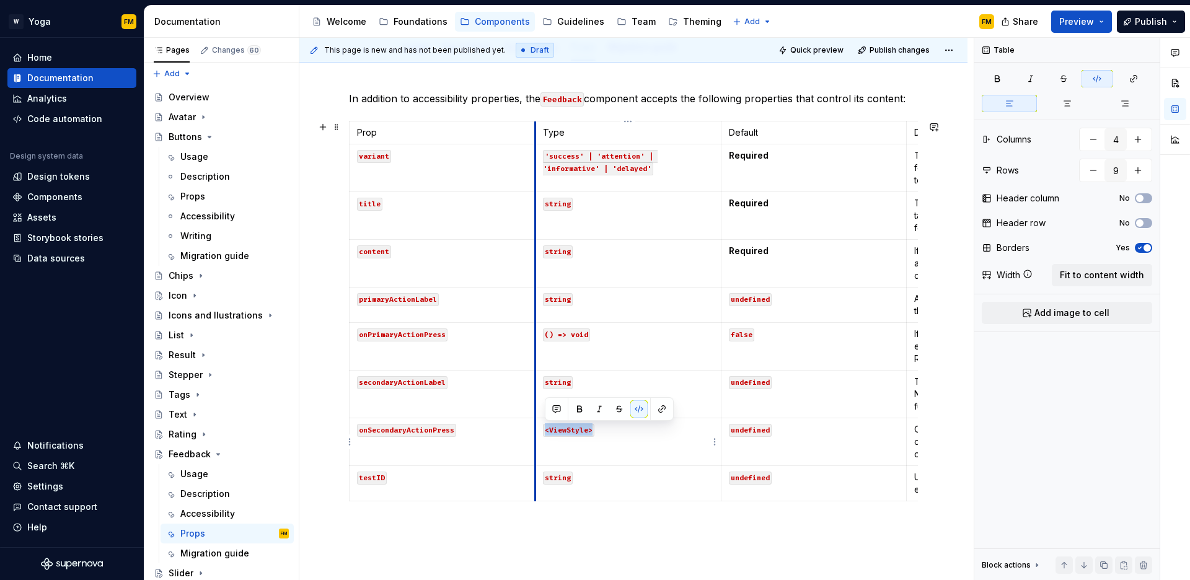
drag, startPoint x: 592, startPoint y: 429, endPoint x: 535, endPoint y: 423, distance: 57.4
click at [535, 423] on td "<ViewStyle>" at bounding box center [628, 443] width 186 height 48
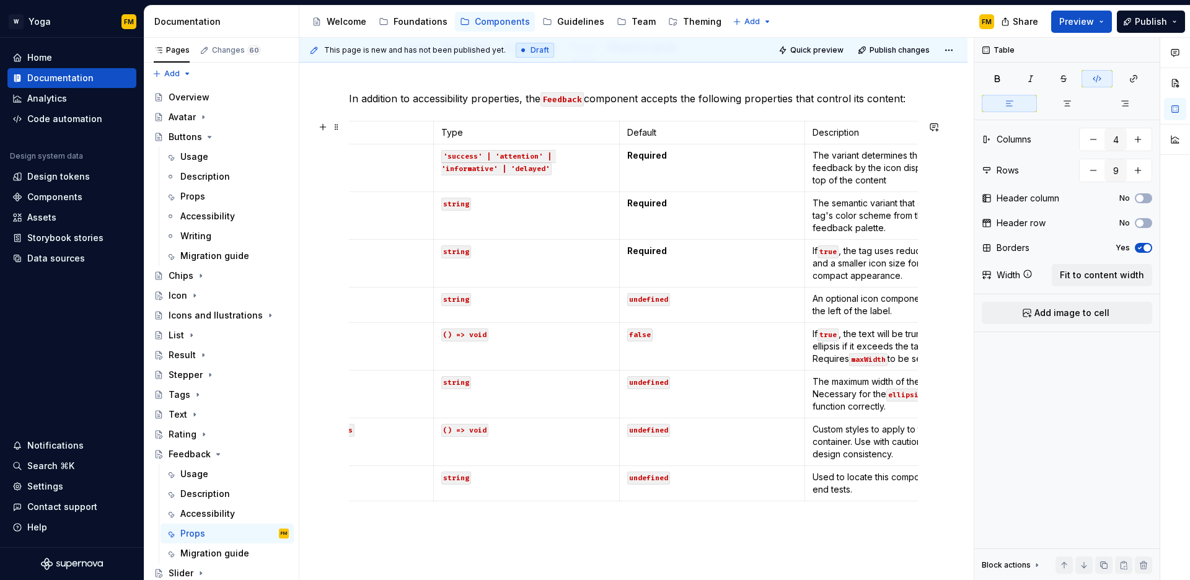
scroll to position [0, 0]
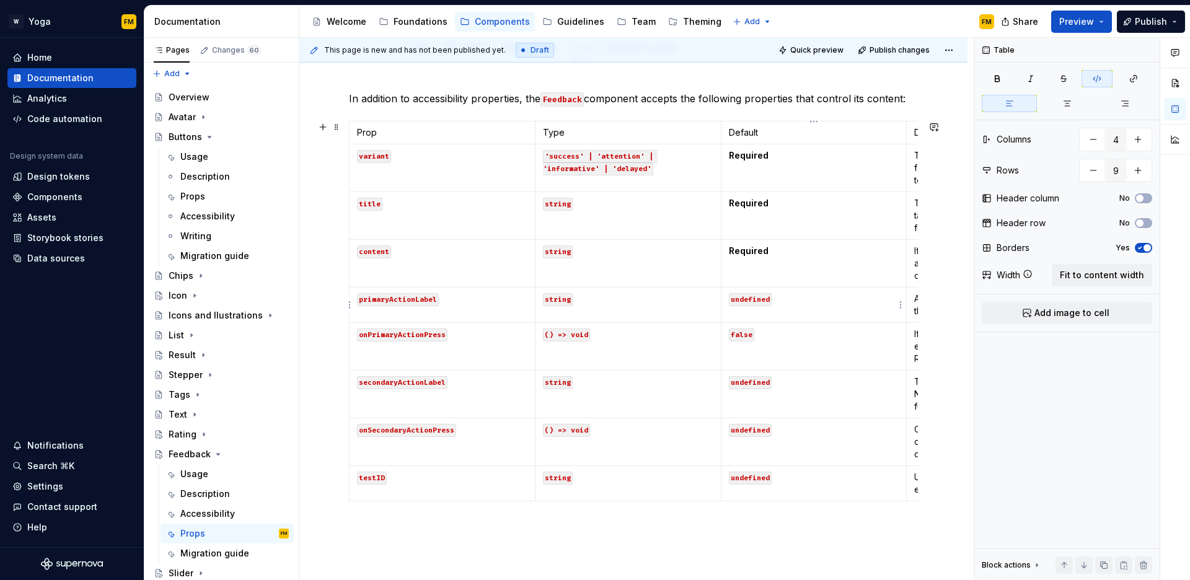
click at [753, 295] on code "undefined" at bounding box center [750, 299] width 43 height 13
click at [744, 333] on code "false" at bounding box center [741, 335] width 25 height 13
click at [752, 299] on code "Required" at bounding box center [748, 299] width 38 height 13
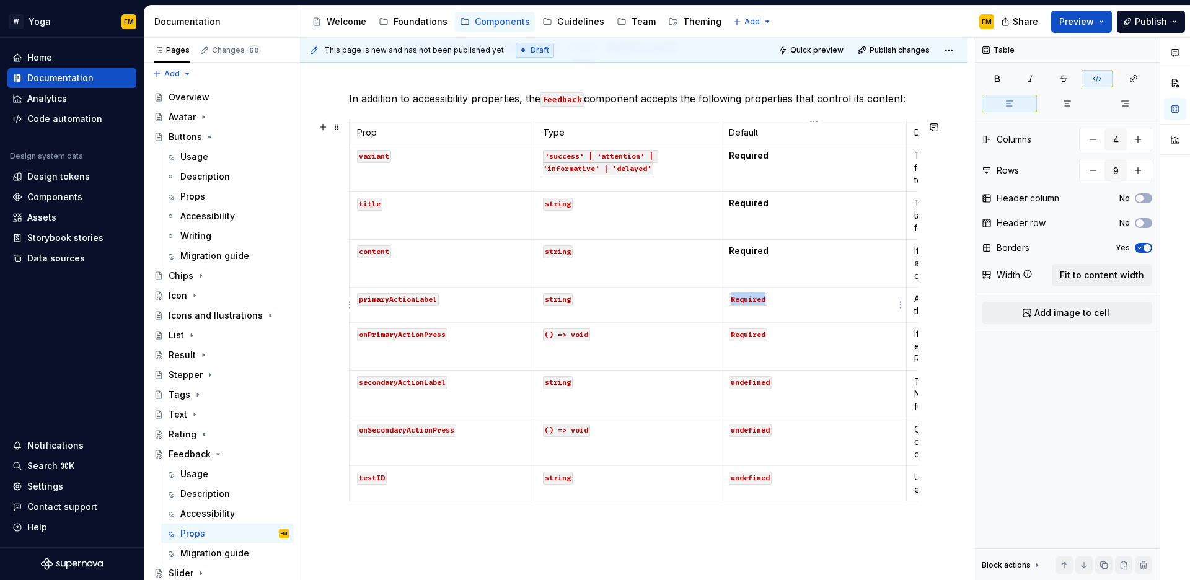
click at [752, 299] on code "Required" at bounding box center [748, 299] width 38 height 13
click at [819, 275] on button "button" at bounding box center [824, 278] width 17 height 17
click at [768, 282] on button "button" at bounding box center [764, 278] width 17 height 17
click at [750, 339] on code "Required" at bounding box center [748, 335] width 38 height 13
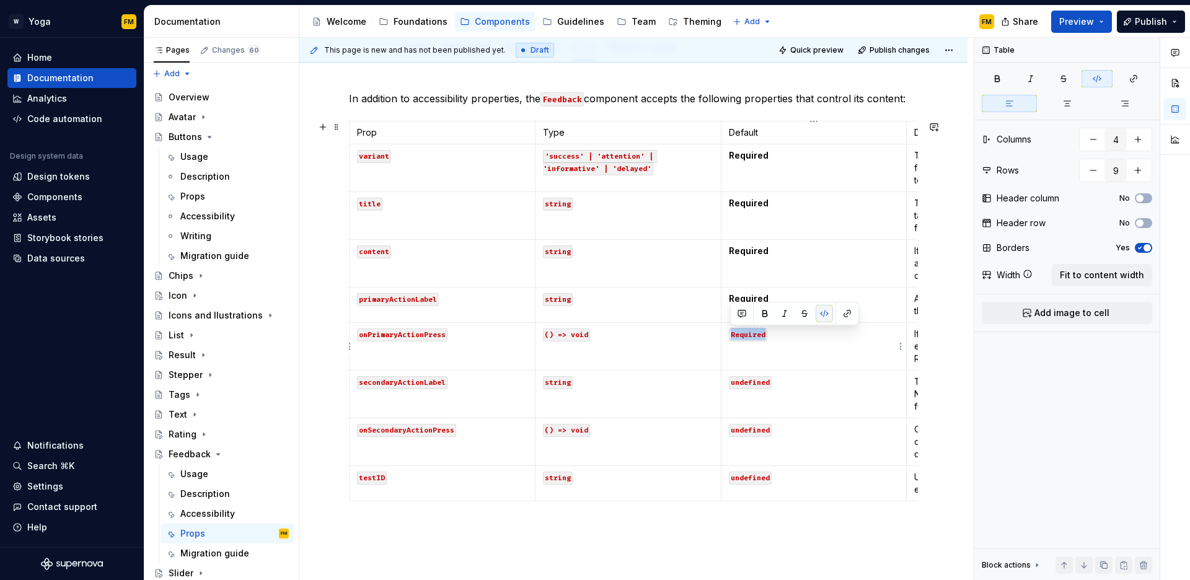
click at [820, 311] on button "button" at bounding box center [824, 313] width 17 height 17
click at [768, 314] on button "button" at bounding box center [764, 313] width 17 height 17
click at [745, 382] on code "undefined" at bounding box center [750, 382] width 43 height 13
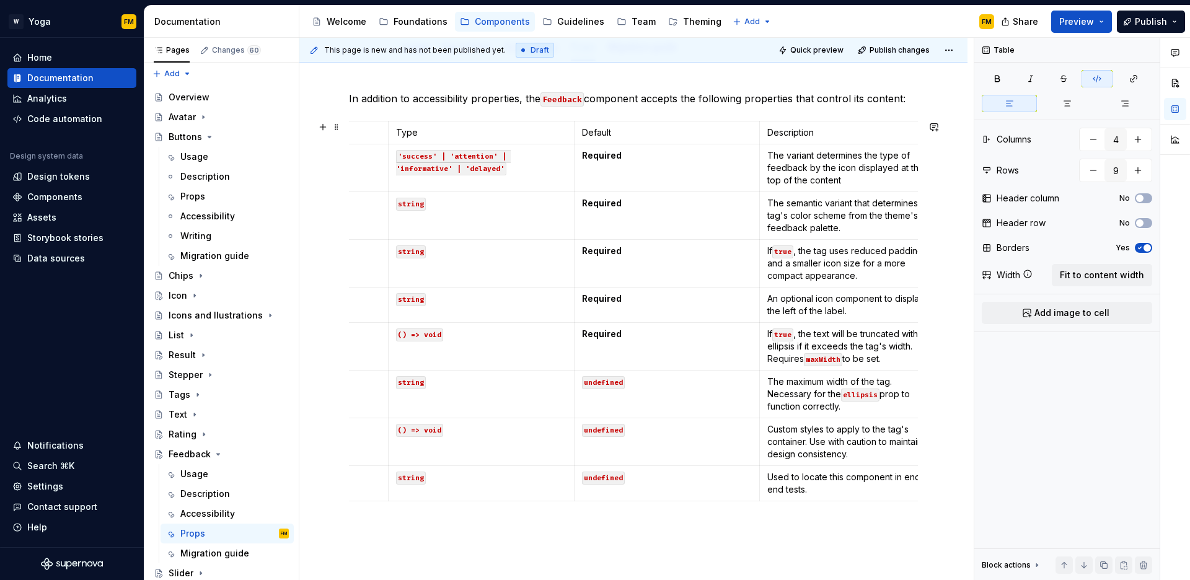
scroll to position [0, 175]
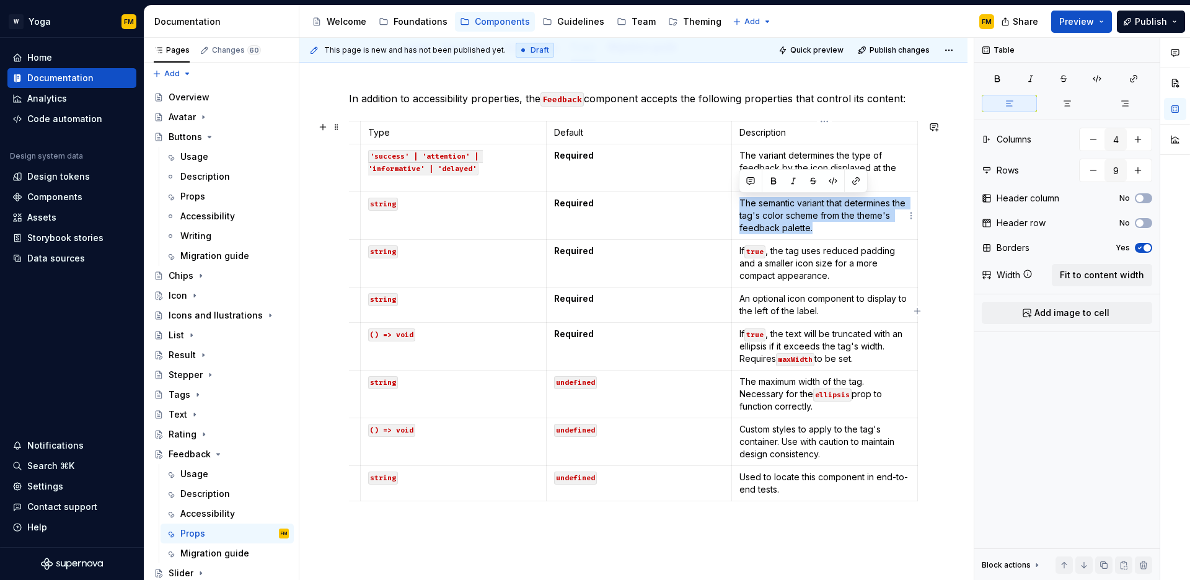
drag, startPoint x: 815, startPoint y: 230, endPoint x: 739, endPoint y: 203, distance: 80.2
click at [740, 203] on p "The semantic variant that determines the tag's color scheme from the theme's fe…" at bounding box center [825, 215] width 171 height 37
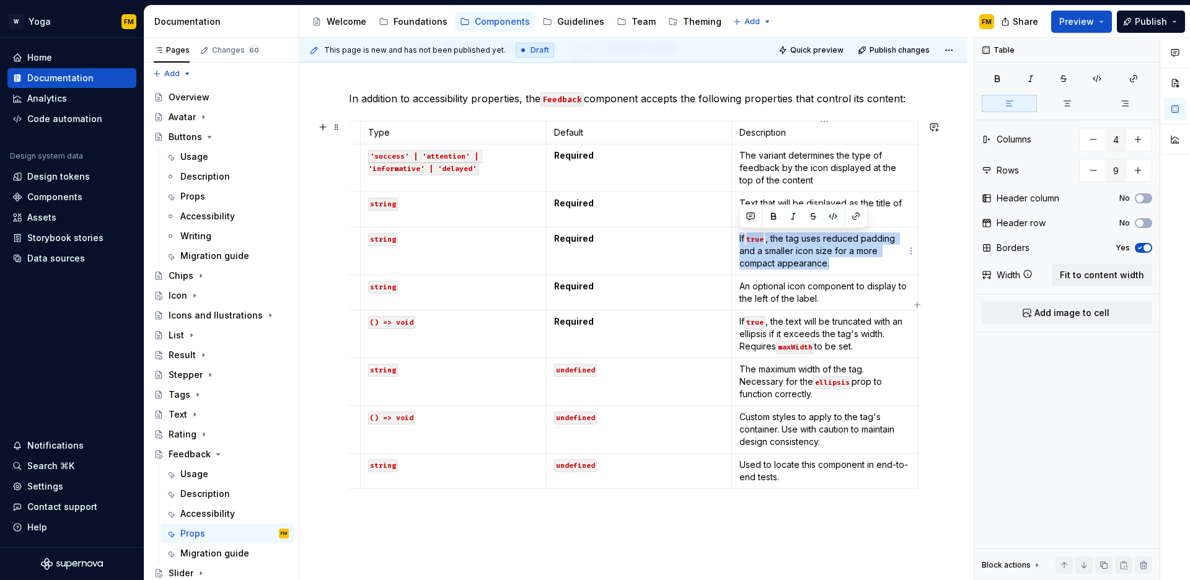
drag, startPoint x: 812, startPoint y: 260, endPoint x: 739, endPoint y: 236, distance: 76.9
click at [740, 236] on p "If true , the tag uses reduced padding and a smaller icon size for a more compa…" at bounding box center [825, 251] width 171 height 37
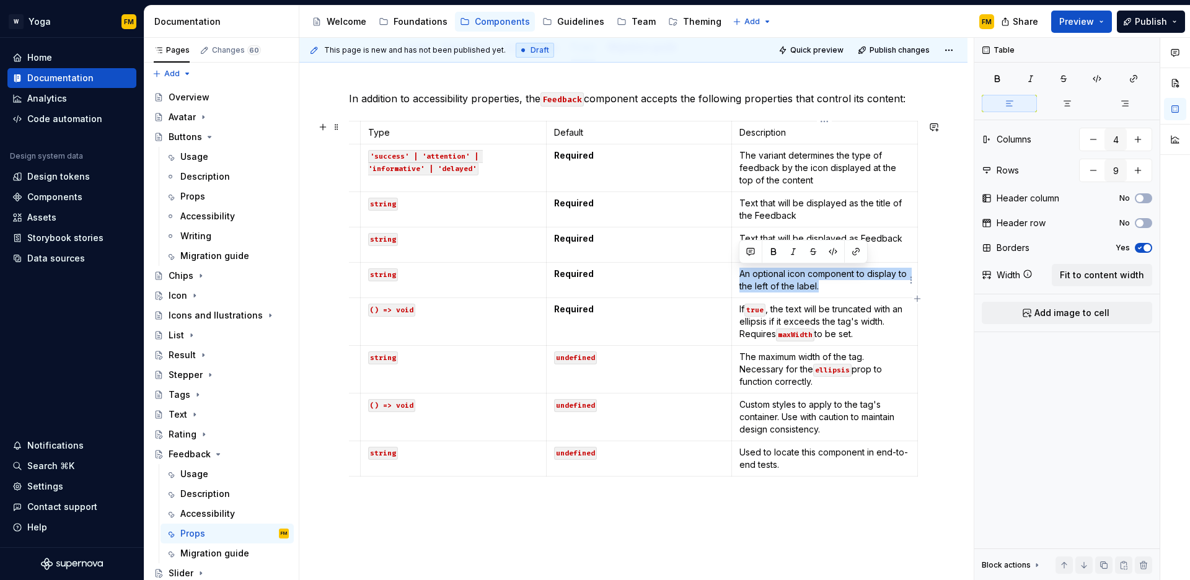
drag, startPoint x: 796, startPoint y: 285, endPoint x: 740, endPoint y: 277, distance: 56.4
click at [740, 277] on p "An optional icon component to display to the left of the label." at bounding box center [825, 280] width 171 height 25
drag, startPoint x: 866, startPoint y: 335, endPoint x: 739, endPoint y: 302, distance: 131.3
click at [739, 302] on td "If true , the text will be truncated with an ellipsis if it exceeds the tag's w…" at bounding box center [825, 322] width 186 height 48
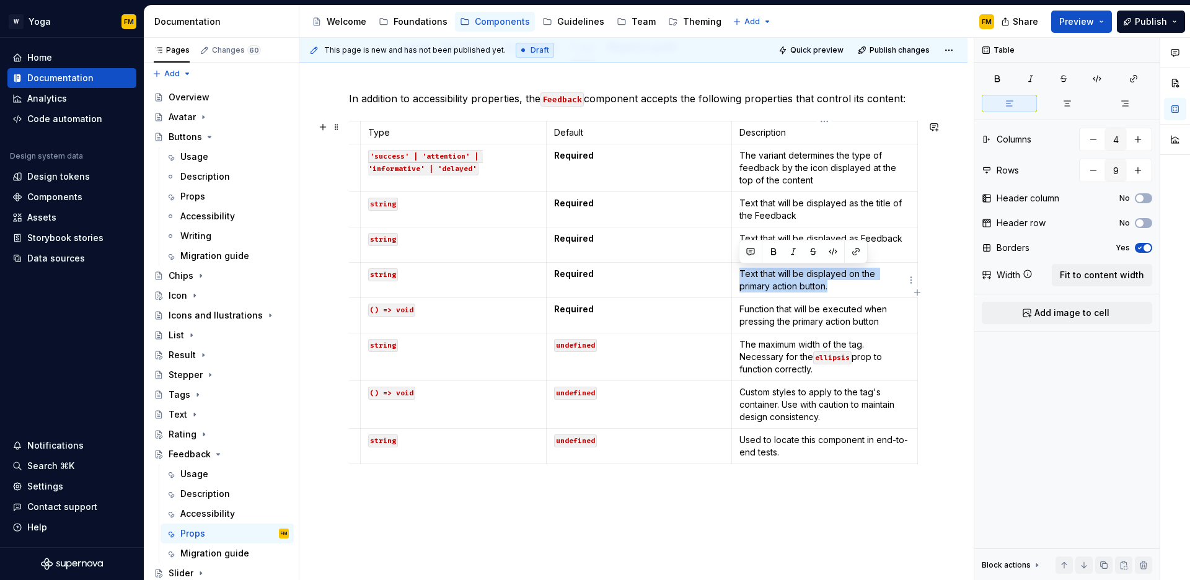
drag, startPoint x: 748, startPoint y: 277, endPoint x: 833, endPoint y: 286, distance: 85.5
click at [833, 286] on p "Text that will be displayed on the primary action button." at bounding box center [825, 280] width 171 height 25
copy p "Text that will be displayed on the primary action button."
drag, startPoint x: 823, startPoint y: 371, endPoint x: 748, endPoint y: 344, distance: 79.5
click at [740, 342] on p "The maximum width of the tag. Necessary for the ellipsis prop to function corre…" at bounding box center [825, 357] width 171 height 37
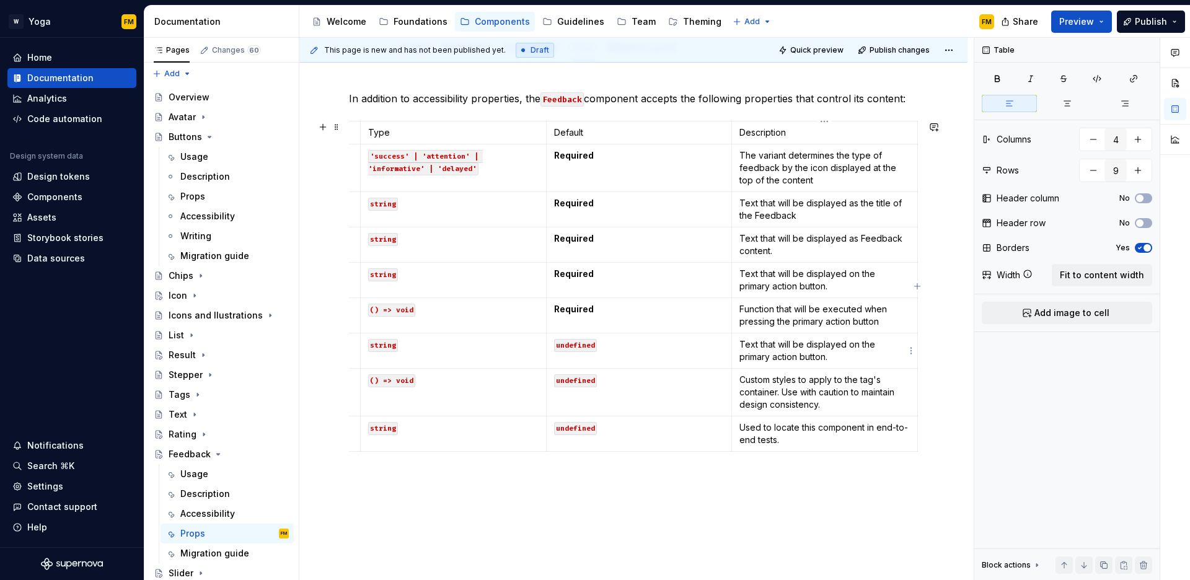
click at [756, 358] on p "Text that will be displayed on the primary action button." at bounding box center [825, 351] width 171 height 25
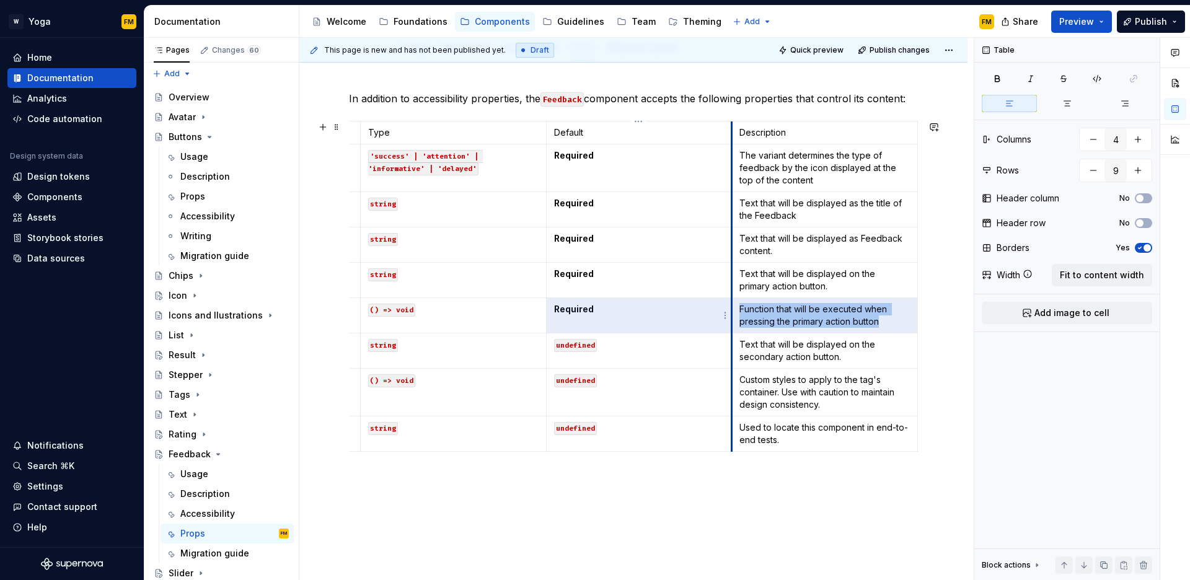
drag, startPoint x: 762, startPoint y: 320, endPoint x: 730, endPoint y: 313, distance: 33.1
click at [730, 313] on tr "onPrimaryActionPress () => void Required Function that will be executed when pr…" at bounding box center [546, 315] width 743 height 35
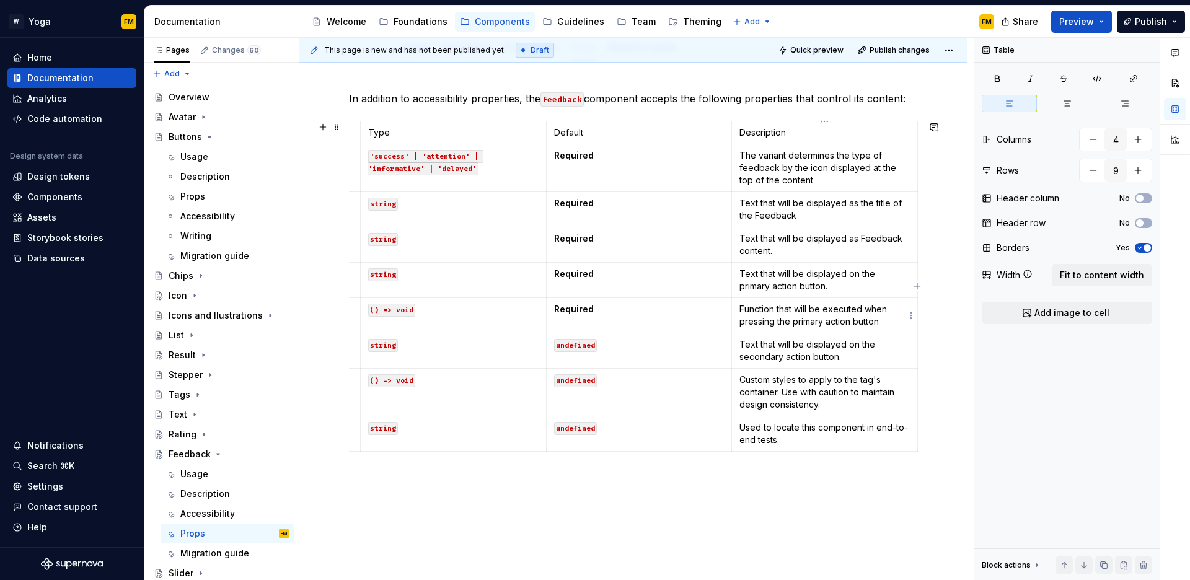
click at [849, 325] on p "Function that will be executed when pressing the primary action button" at bounding box center [825, 315] width 171 height 25
drag, startPoint x: 892, startPoint y: 324, endPoint x: 740, endPoint y: 305, distance: 153.7
click at [740, 305] on p "Function that will be executed when pressing the primary action button" at bounding box center [825, 315] width 171 height 25
copy p "Function that will be executed when pressing the primary action button"
click at [882, 327] on p "Function that will be executed when pressing the primary action button" at bounding box center [825, 315] width 171 height 25
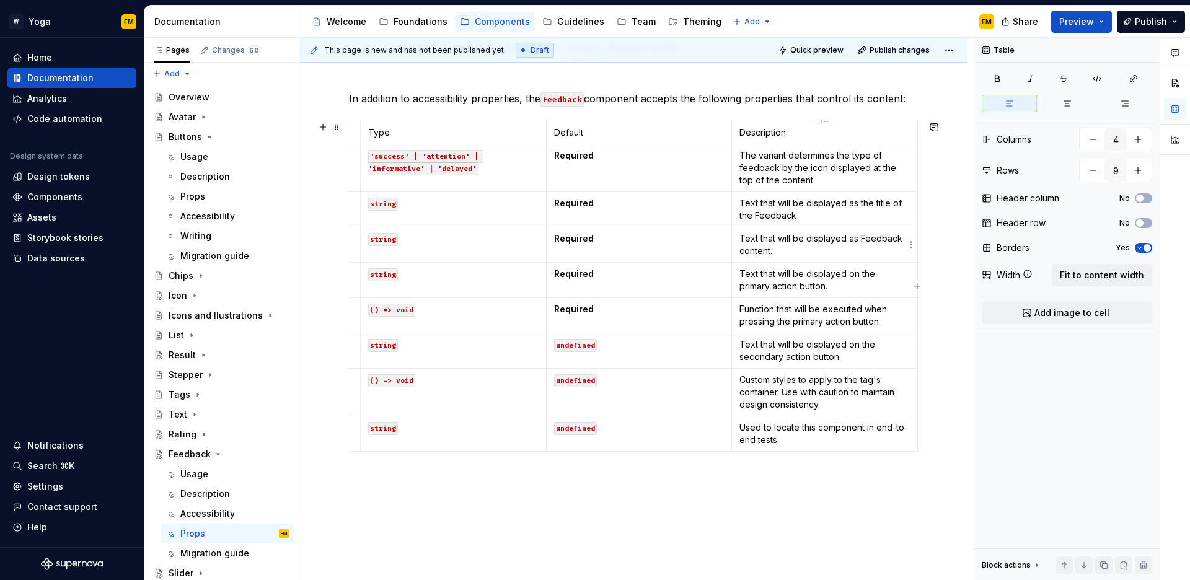
click at [815, 249] on p "Text that will be displayed as Feedback content." at bounding box center [825, 245] width 171 height 25
click at [843, 286] on p "Text that will be displayed on the primary action button." at bounding box center [825, 280] width 171 height 25
click at [861, 357] on p "Text that will be displayed on the secondary action button." at bounding box center [825, 351] width 171 height 25
drag, startPoint x: 833, startPoint y: 405, endPoint x: 740, endPoint y: 376, distance: 97.3
click at [740, 376] on p "Custom styles to apply to the tag's container. Use with caution to maintain des…" at bounding box center [825, 392] width 171 height 37
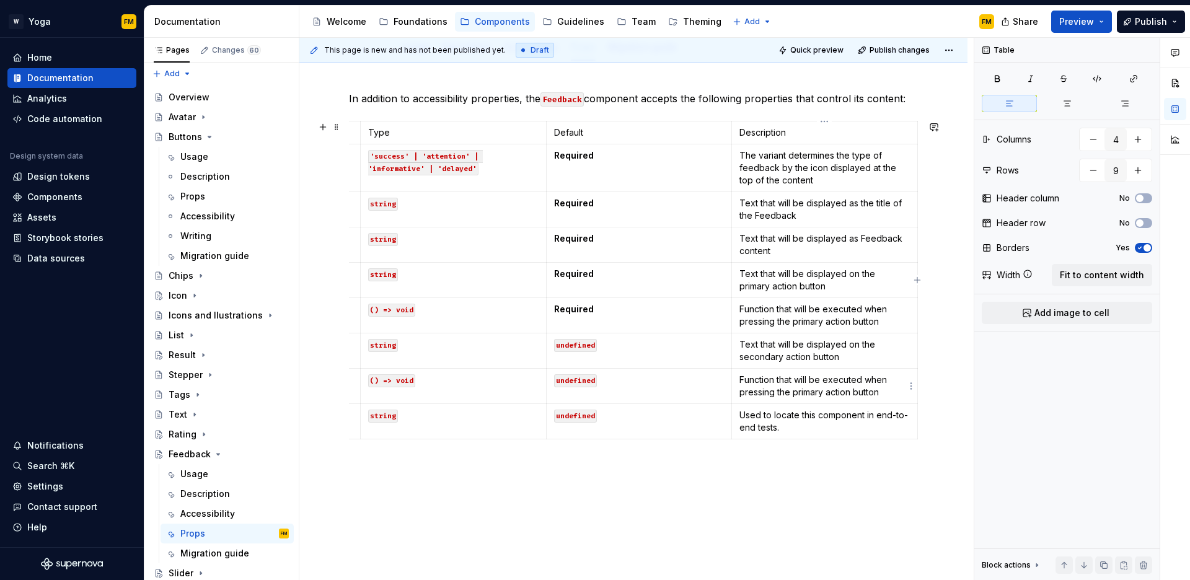
click at [802, 393] on p "Function that will be executed when pressing the primary action button" at bounding box center [825, 386] width 171 height 25
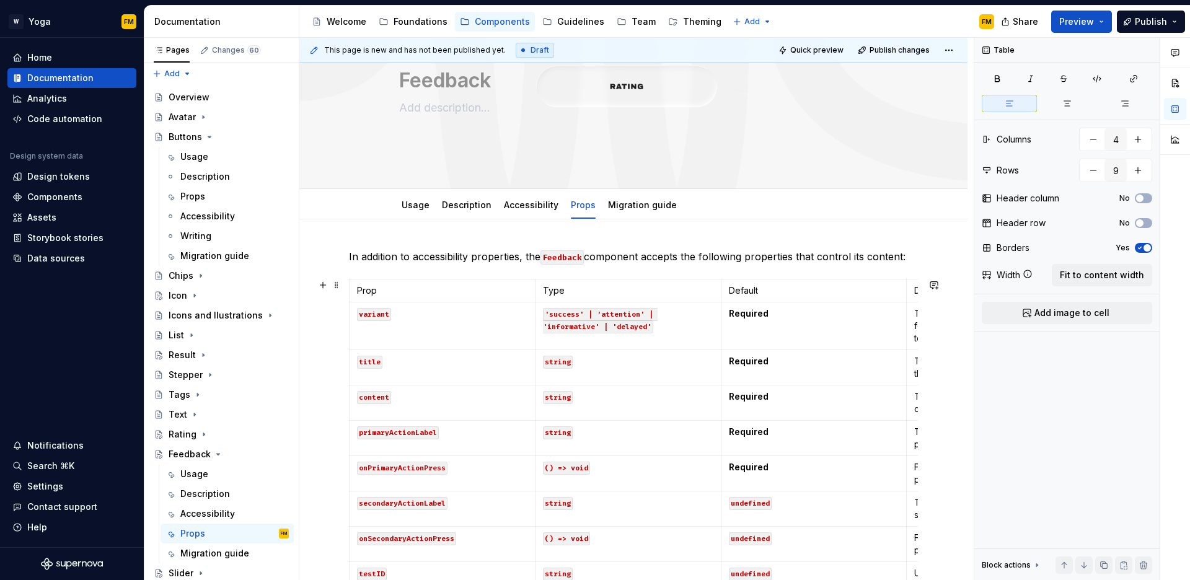
scroll to position [0, 0]
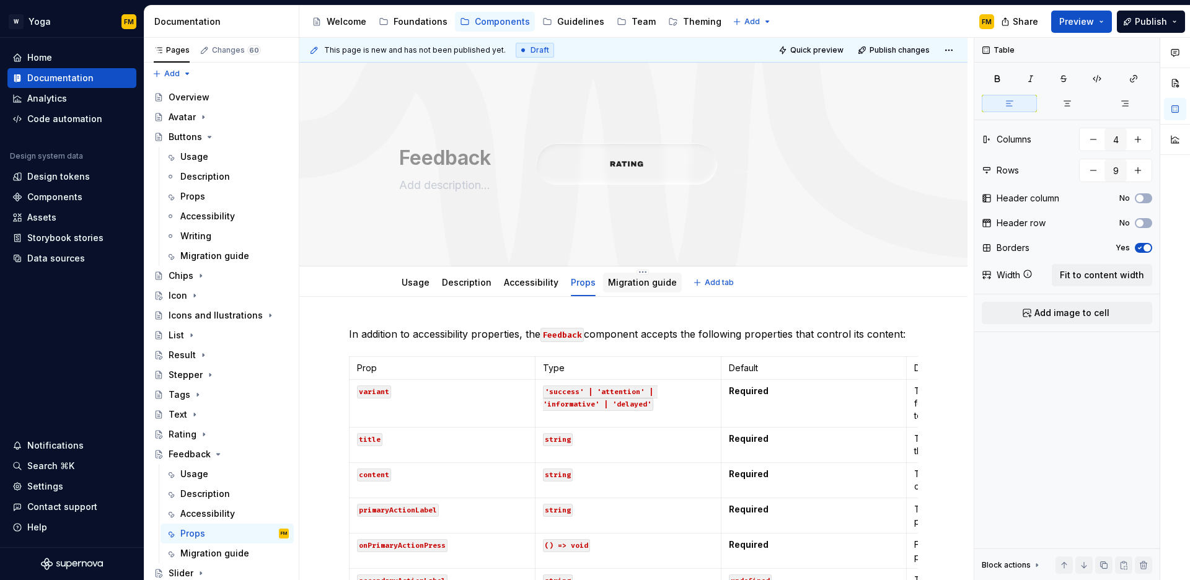
click at [610, 278] on link "Migration guide" at bounding box center [642, 282] width 69 height 11
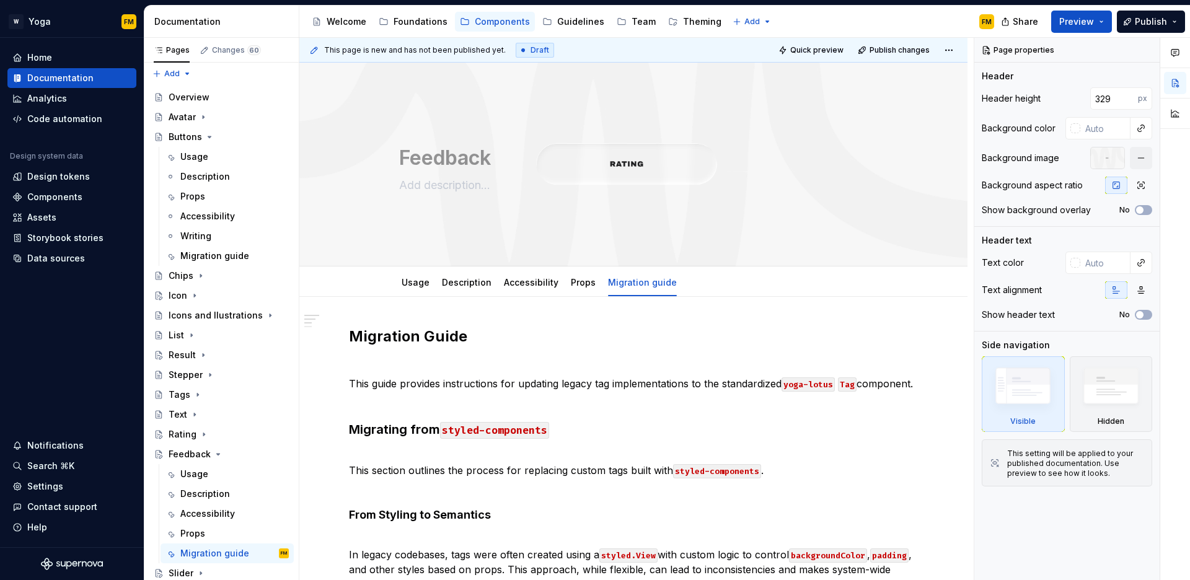
type textarea "*"
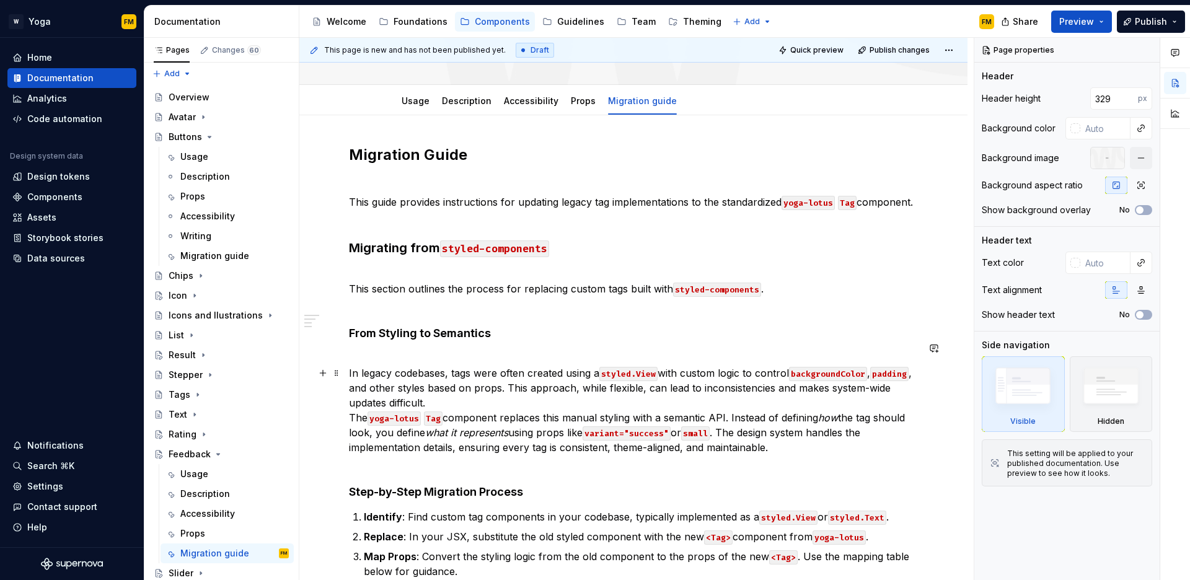
scroll to position [214, 0]
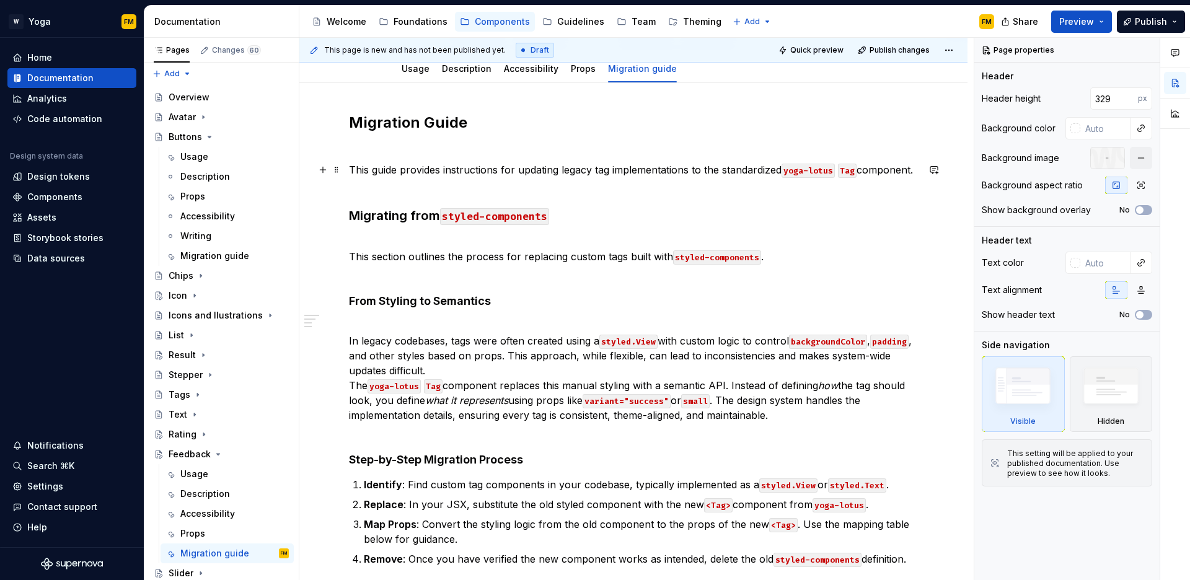
click at [598, 169] on p "This guide provides instructions for updating legacy tag implementations to the…" at bounding box center [633, 177] width 569 height 30
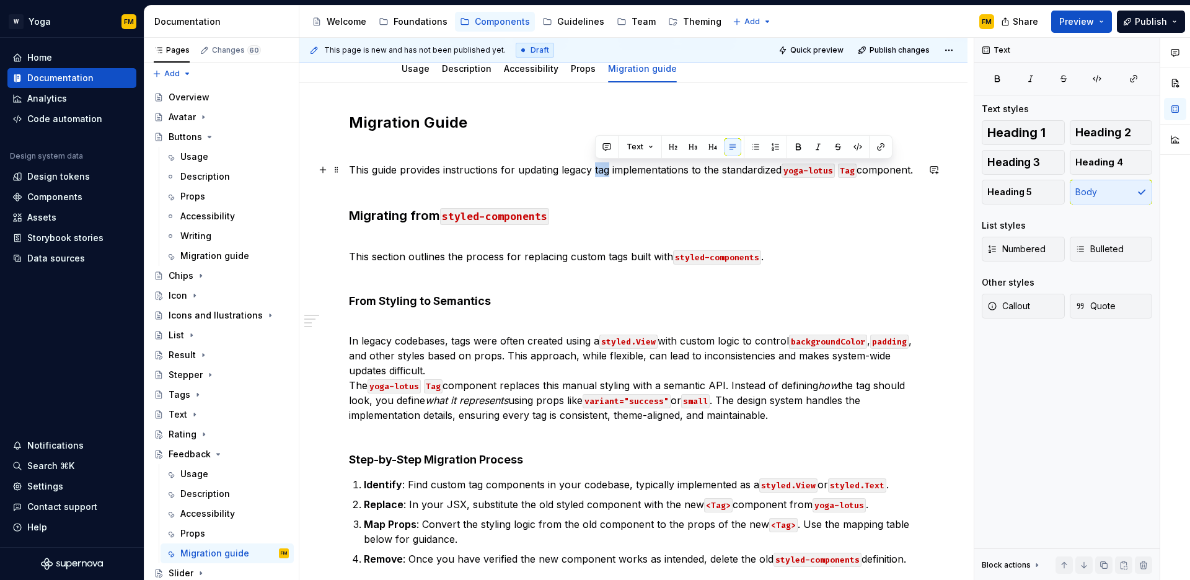
click at [598, 169] on p "This guide provides instructions for updating legacy tag implementations to the…" at bounding box center [633, 177] width 569 height 30
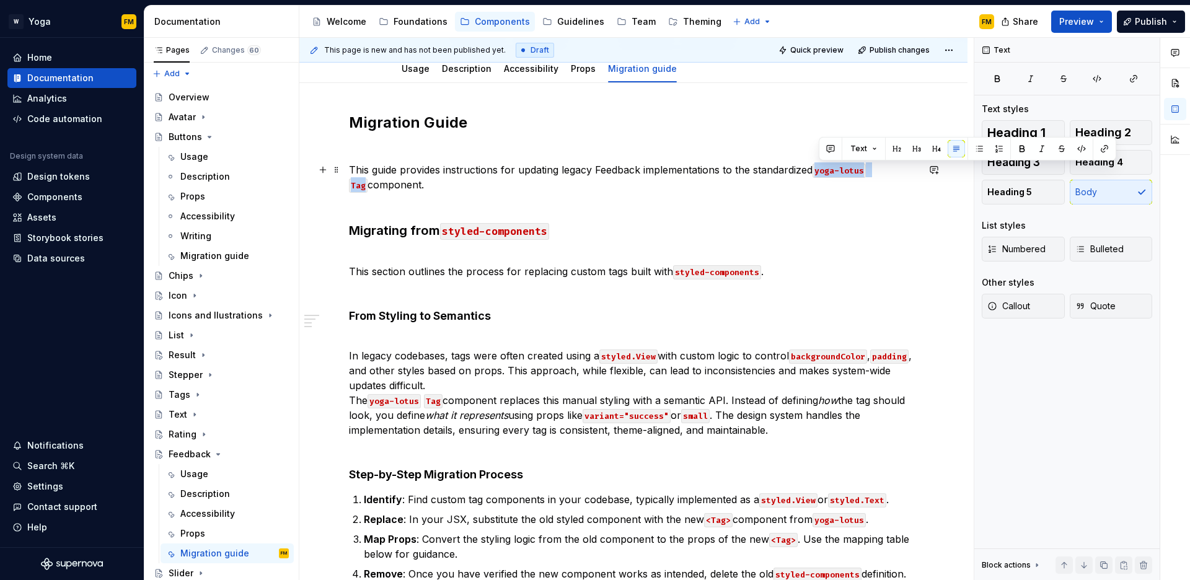
drag, startPoint x: 819, startPoint y: 171, endPoint x: 887, endPoint y: 171, distance: 68.2
click at [887, 171] on p "This guide provides instructions for updating legacy Feedback implementations t…" at bounding box center [633, 184] width 569 height 45
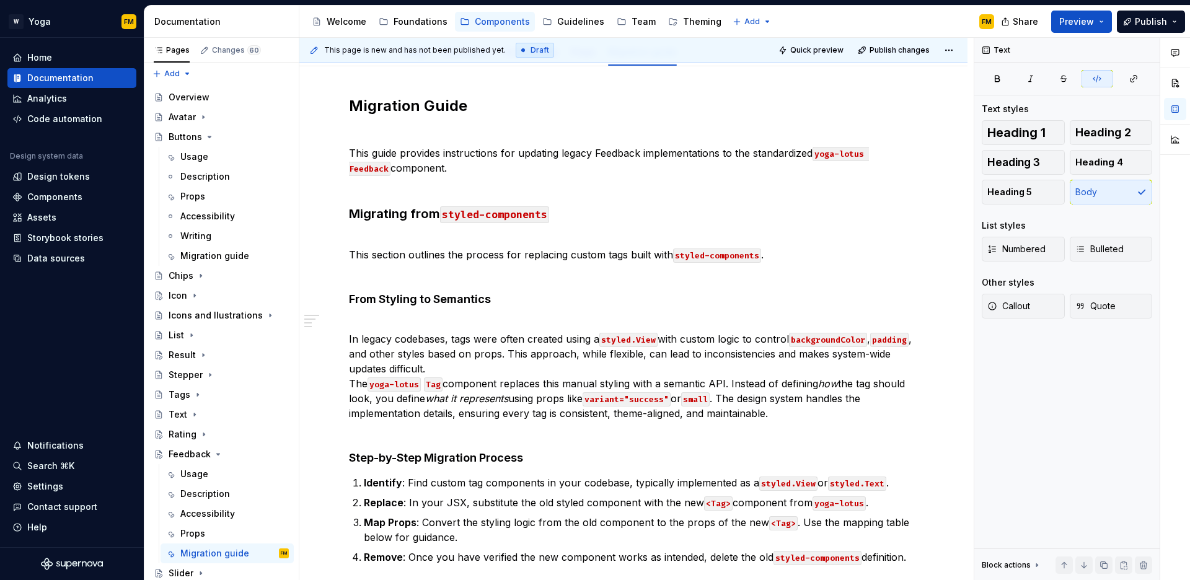
scroll to position [209, 0]
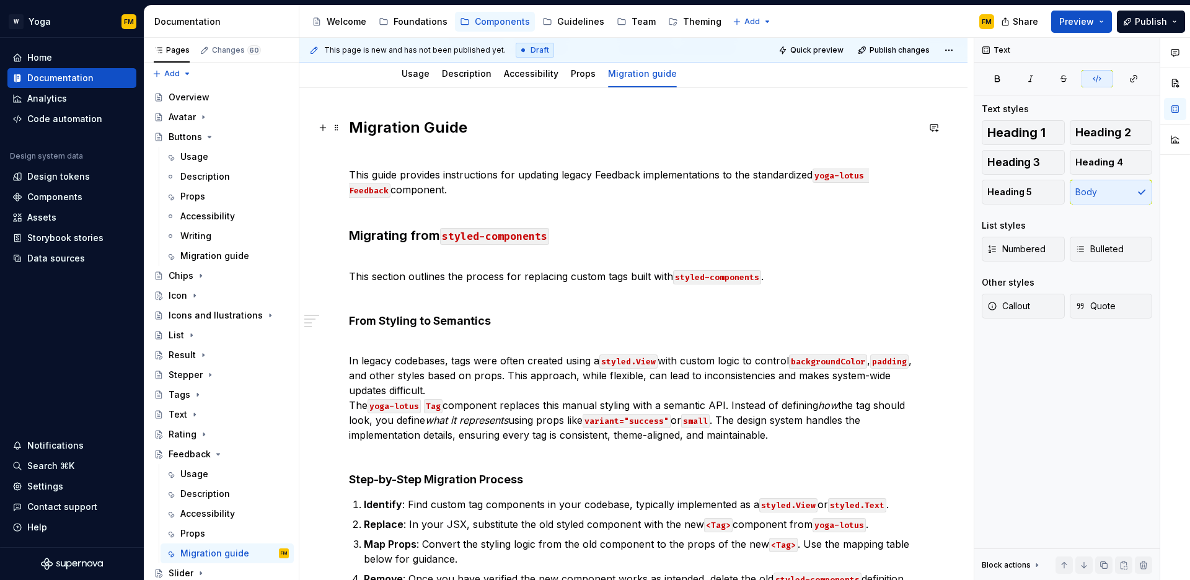
click at [518, 133] on h2 "Migration Guide" at bounding box center [633, 138] width 569 height 40
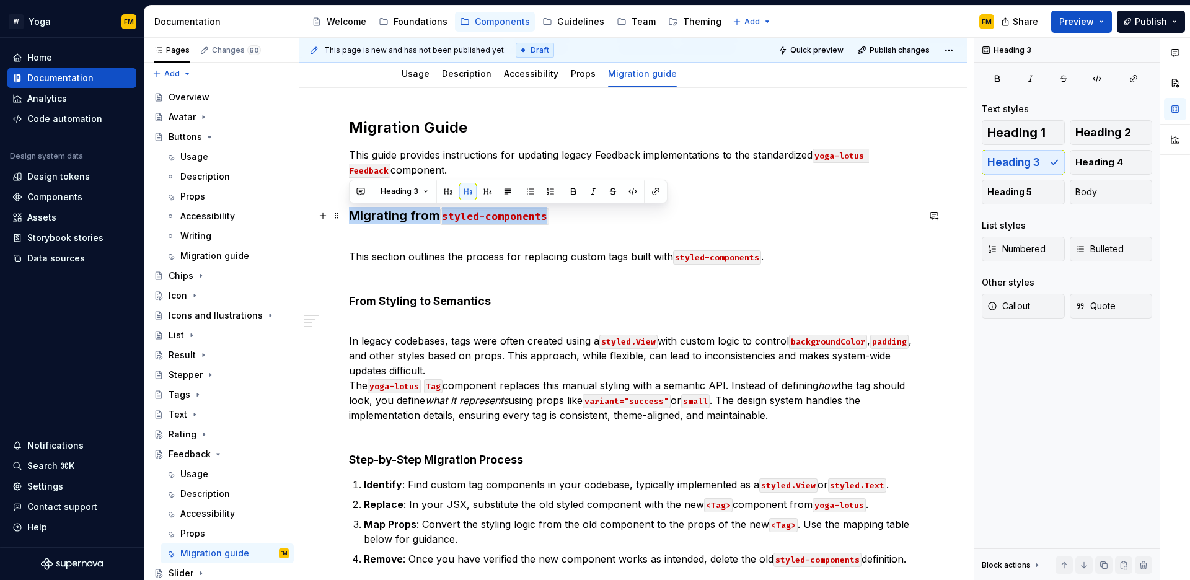
drag, startPoint x: 365, startPoint y: 216, endPoint x: 547, endPoint y: 217, distance: 181.7
click at [547, 217] on h3 "Migrating from styled-components" at bounding box center [633, 215] width 569 height 17
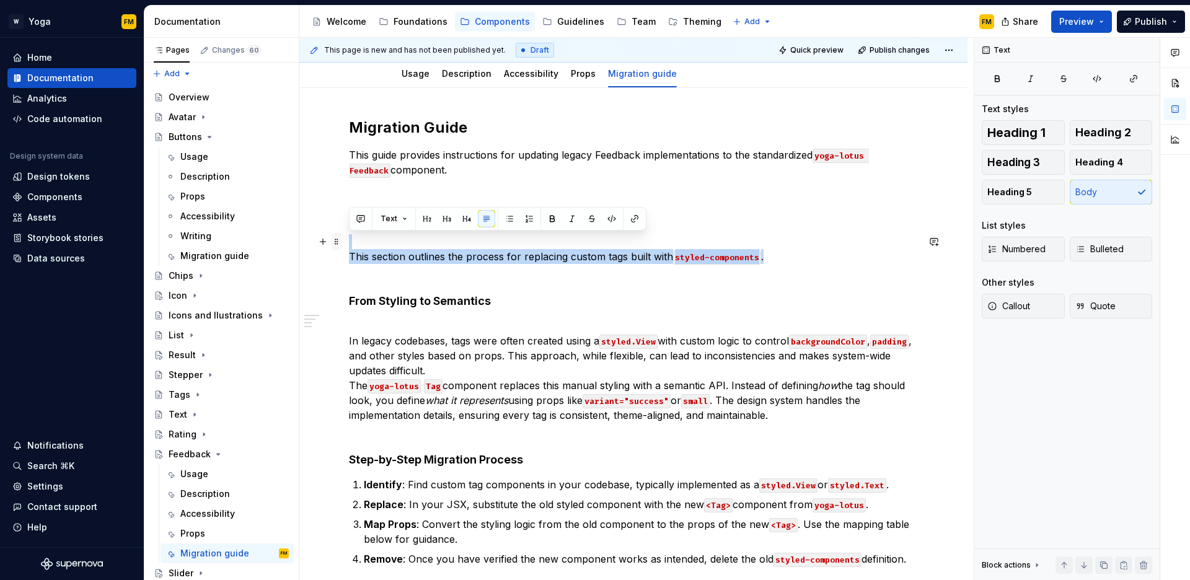
drag, startPoint x: 769, startPoint y: 259, endPoint x: 340, endPoint y: 247, distance: 428.6
click at [349, 247] on div "Migration Guide This guide provides instructions for updating legacy Feedback i…" at bounding box center [633, 350] width 569 height 464
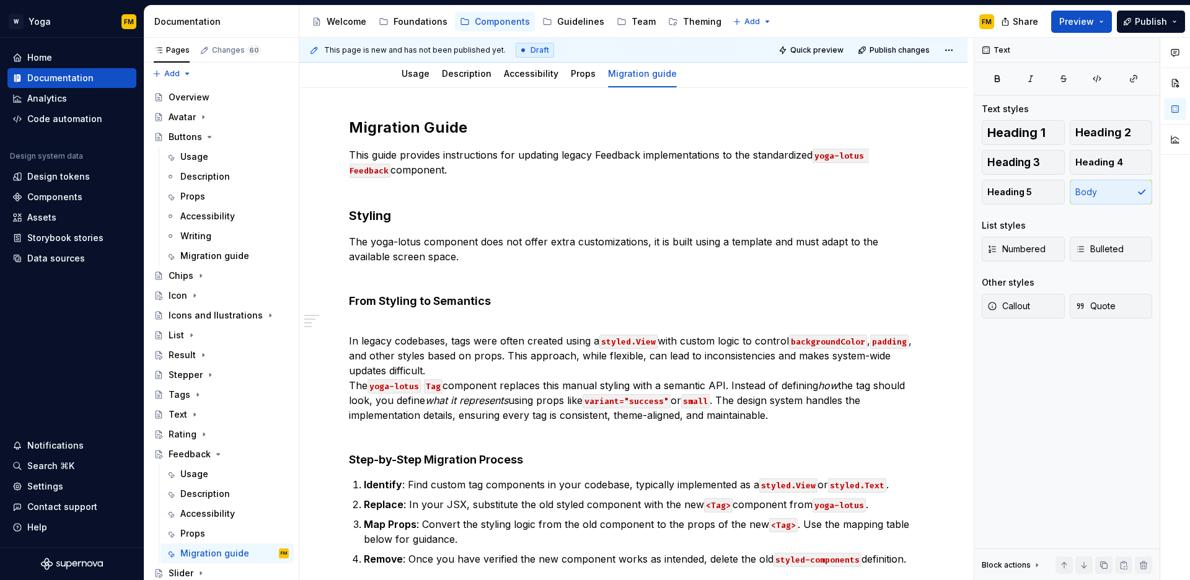
type textarea "*"
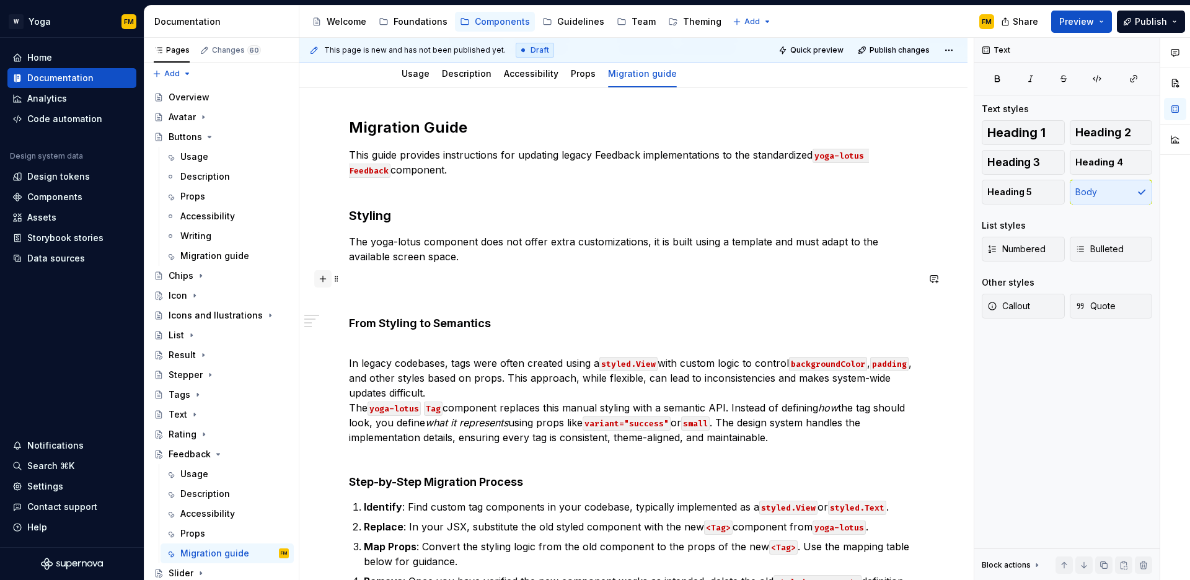
click at [324, 280] on button "button" at bounding box center [322, 278] width 17 height 17
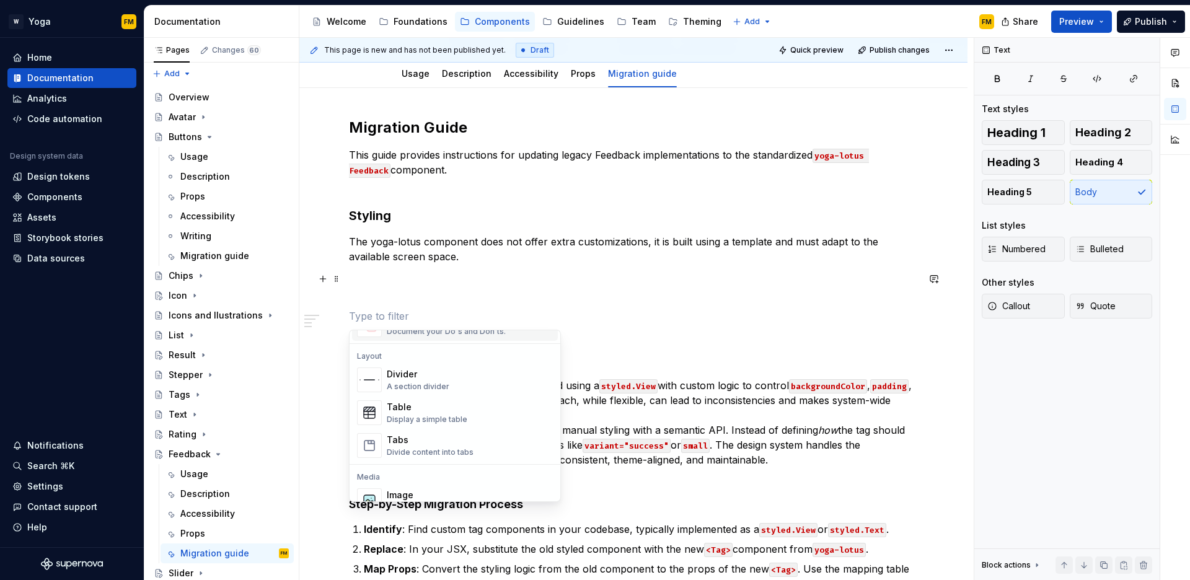
scroll to position [419, 0]
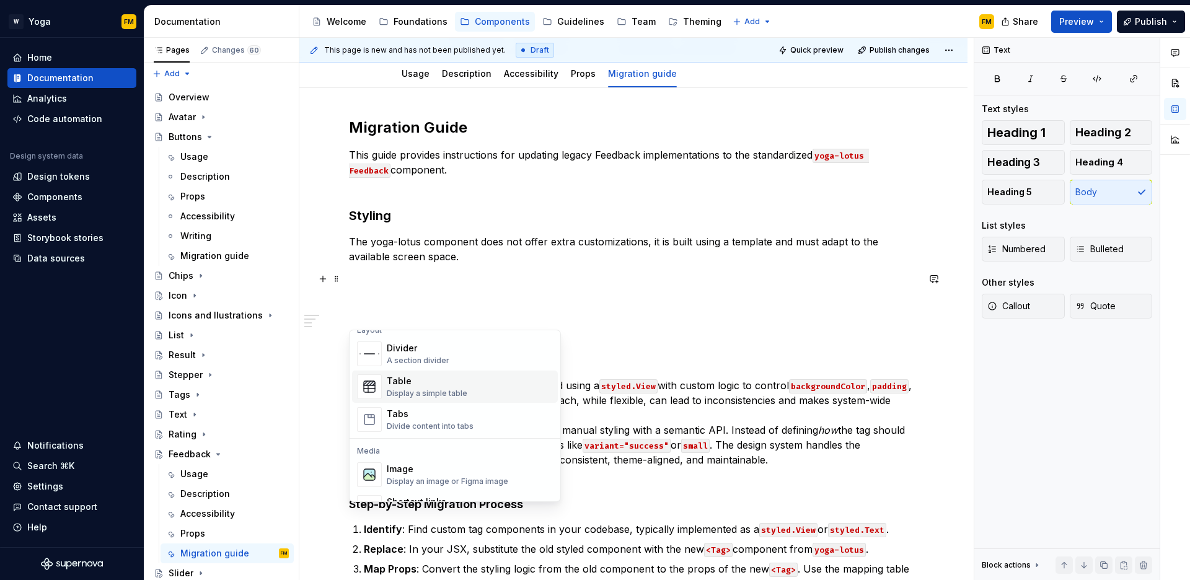
click at [434, 393] on div "Display a simple table" at bounding box center [427, 394] width 81 height 10
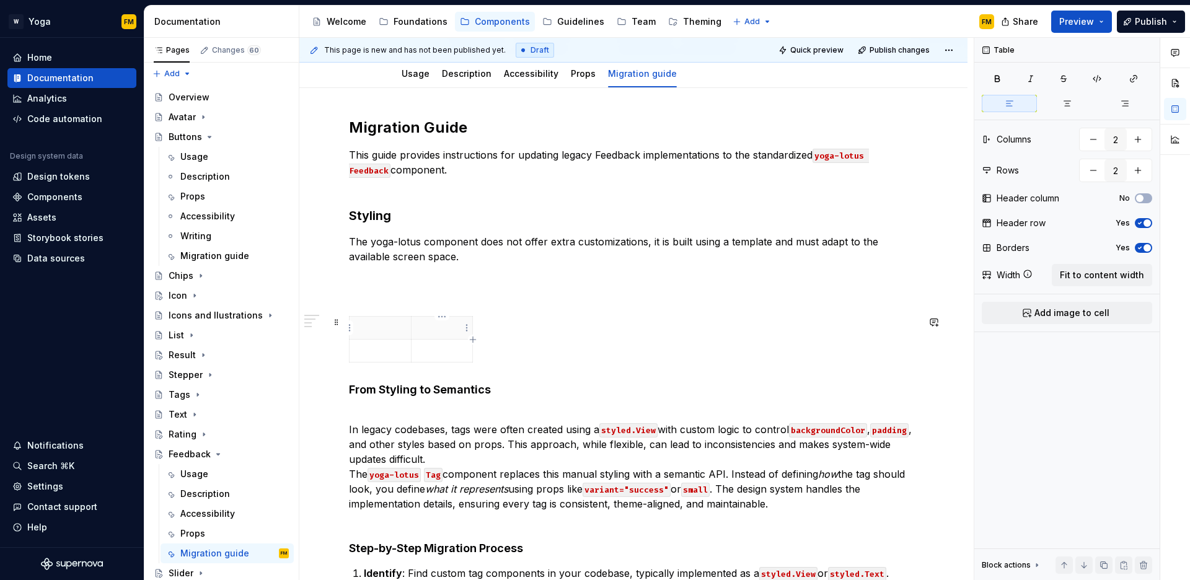
click at [473, 335] on icon "button" at bounding box center [473, 340] width 10 height 10
type input "3"
click at [389, 332] on p at bounding box center [380, 328] width 47 height 12
click at [430, 276] on p at bounding box center [633, 287] width 569 height 30
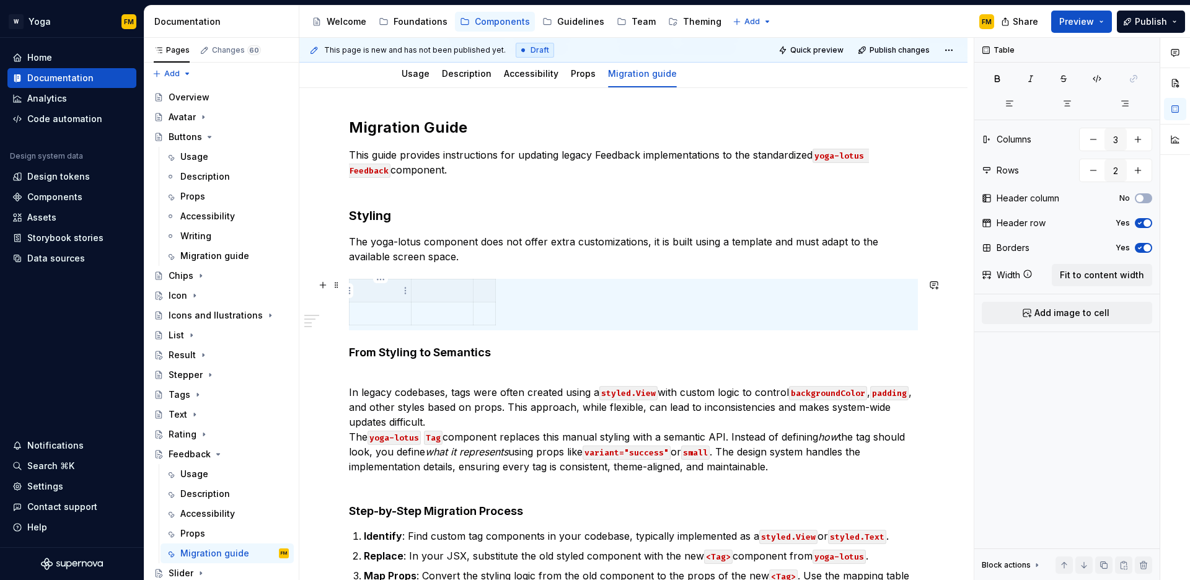
click at [394, 296] on p at bounding box center [380, 291] width 47 height 12
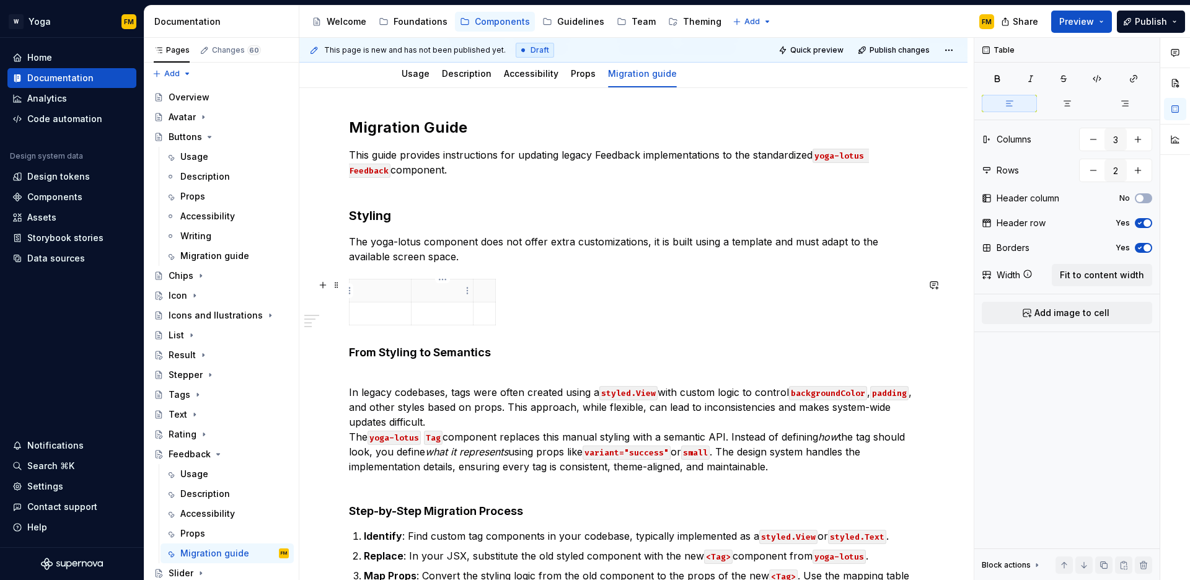
click at [435, 295] on p at bounding box center [442, 291] width 47 height 12
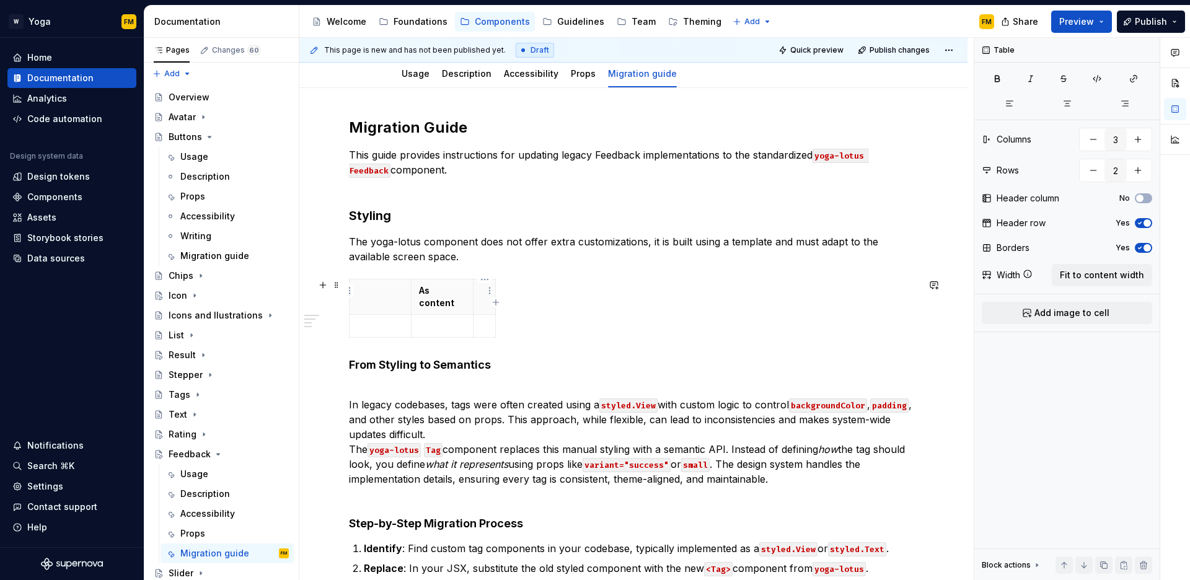
click at [480, 293] on th at bounding box center [485, 297] width 22 height 35
click at [370, 293] on p at bounding box center [380, 291] width 47 height 12
click at [402, 322] on html "W Yoga FM Home Documentation Analytics Code automation Design system data Desig…" at bounding box center [595, 290] width 1190 height 580
click at [1086, 278] on div "Comments Open comments No comments yet Select ‘Comment’ from the block context …" at bounding box center [1083, 309] width 216 height 543
click at [1086, 278] on span "Fit to content width" at bounding box center [1102, 275] width 84 height 12
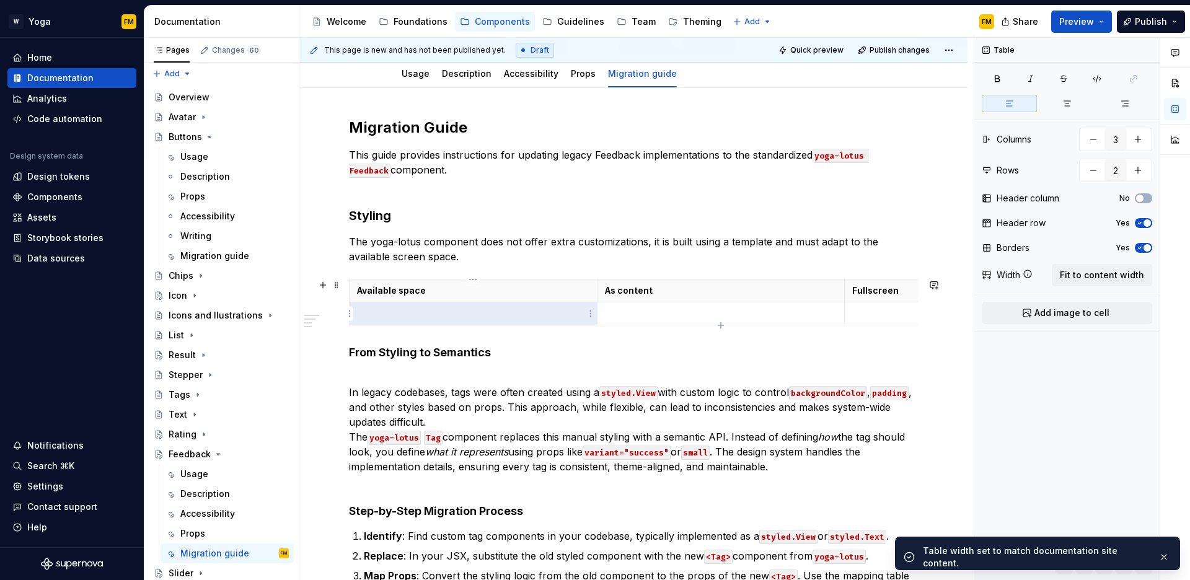
click at [486, 313] on p at bounding box center [473, 314] width 233 height 12
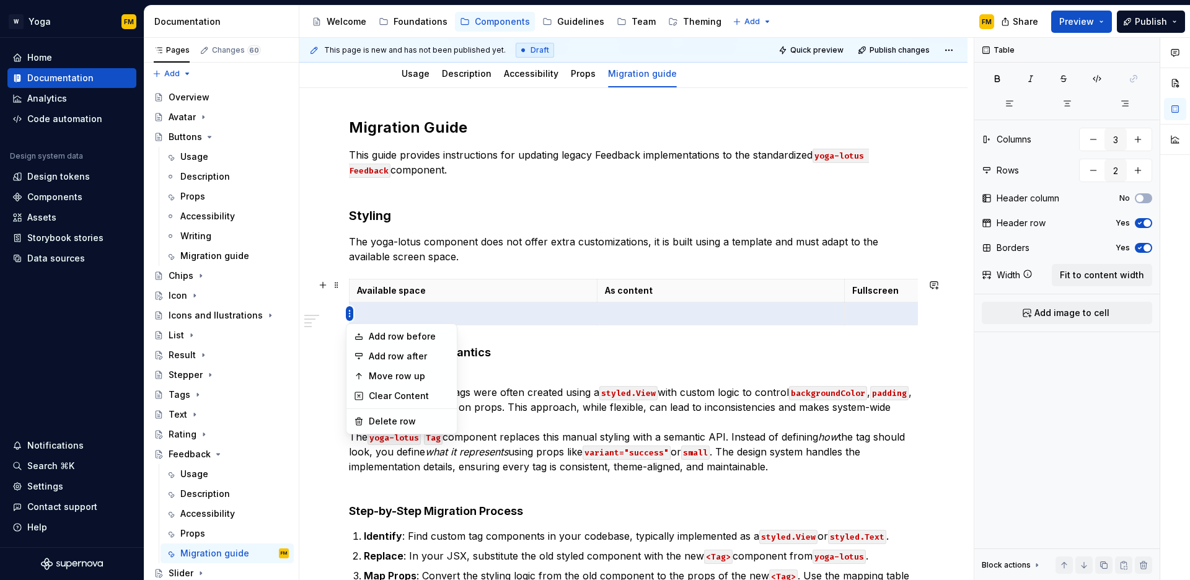
click at [349, 316] on html "W Yoga FM Home Documentation Analytics Code automation Design system data Desig…" at bounding box center [595, 290] width 1190 height 580
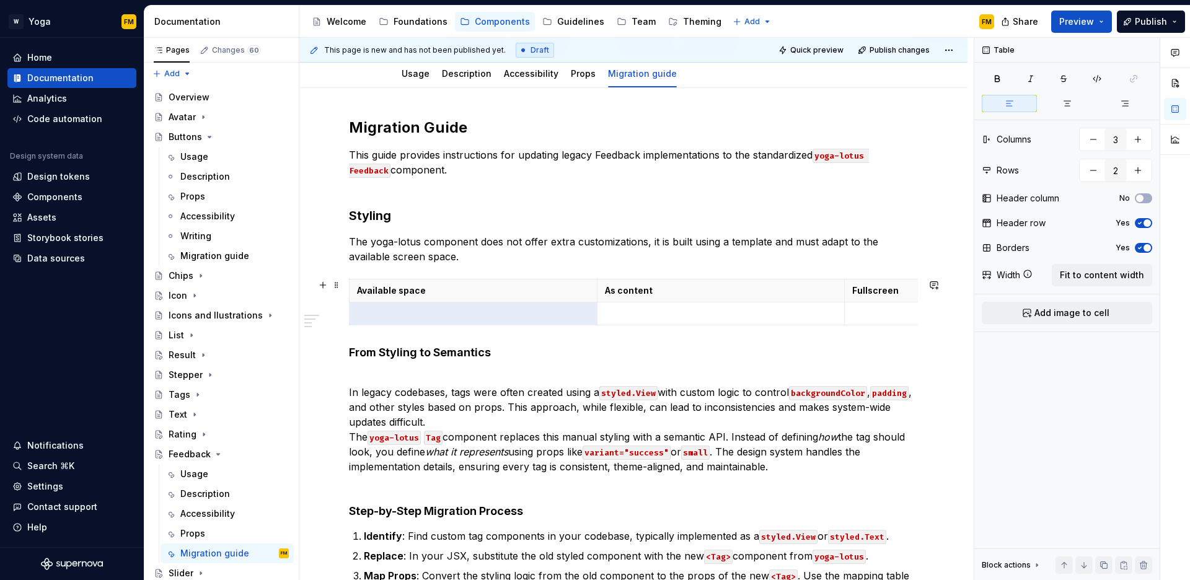
click at [397, 311] on html "W Yoga FM Home Documentation Analytics Code automation Design system data Desig…" at bounding box center [595, 290] width 1190 height 580
click at [382, 312] on p at bounding box center [473, 314] width 233 height 12
click at [329, 289] on button "button" at bounding box center [322, 285] width 17 height 17
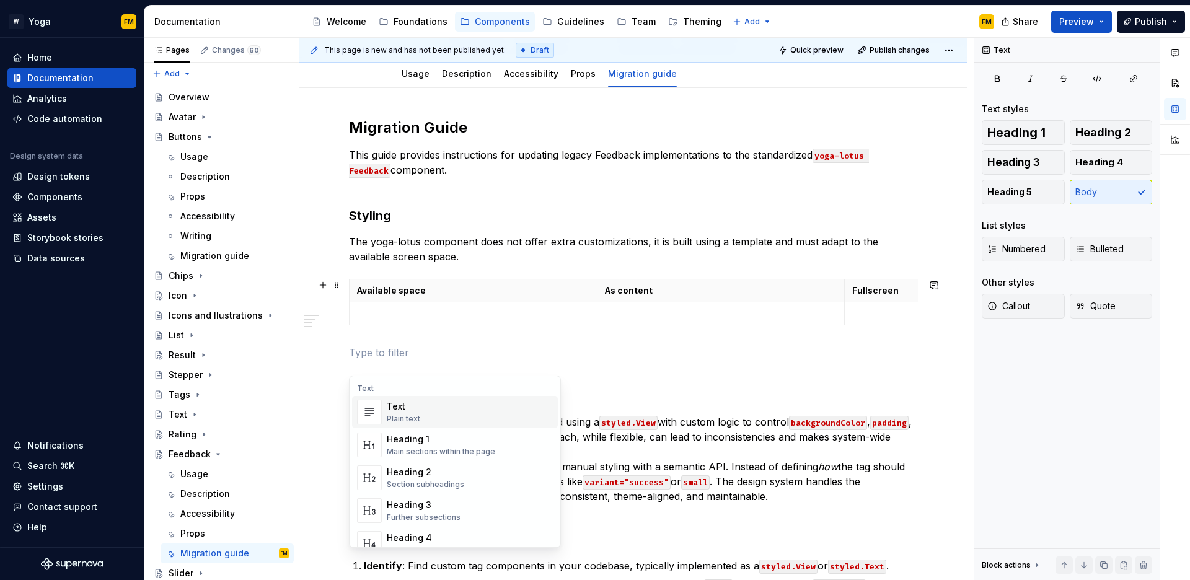
click at [384, 324] on td at bounding box center [474, 314] width 248 height 23
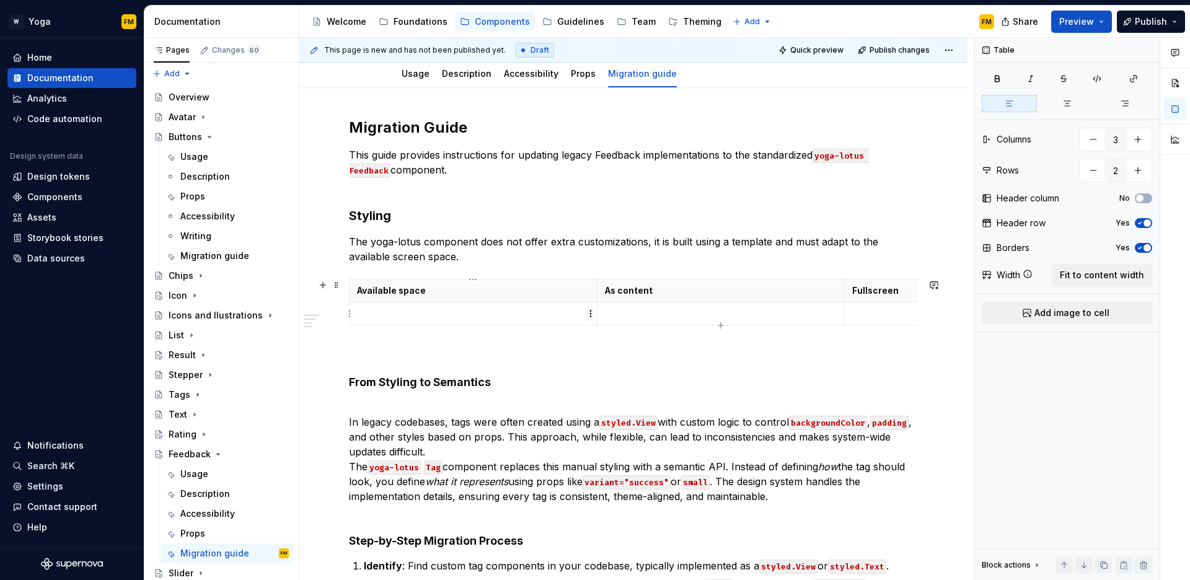
click at [592, 313] on html "W Yoga FM Home Documentation Analytics Code automation Design system data Desig…" at bounding box center [595, 290] width 1190 height 580
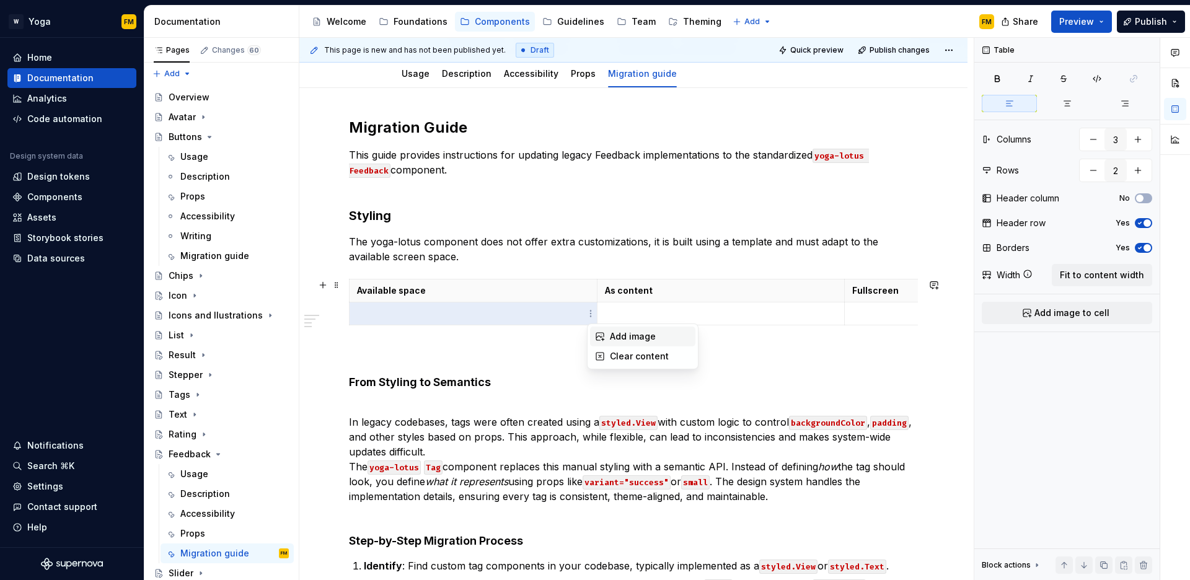
click at [605, 332] on icon at bounding box center [600, 337] width 10 height 10
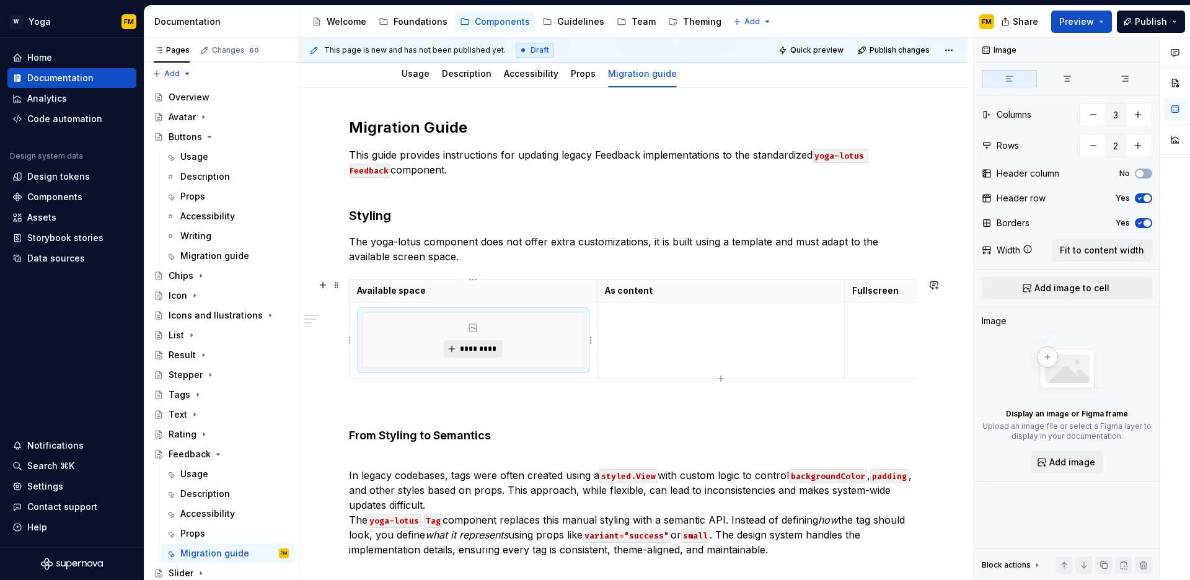
click at [467, 345] on span "*********" at bounding box center [478, 349] width 38 height 10
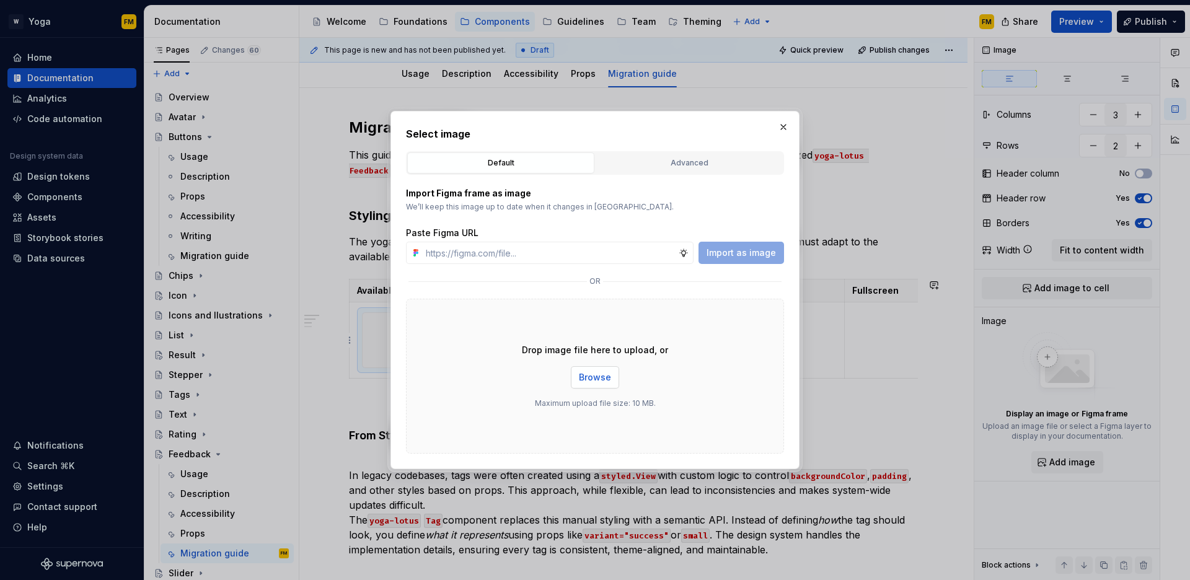
click at [597, 376] on span "Browse" at bounding box center [595, 377] width 32 height 12
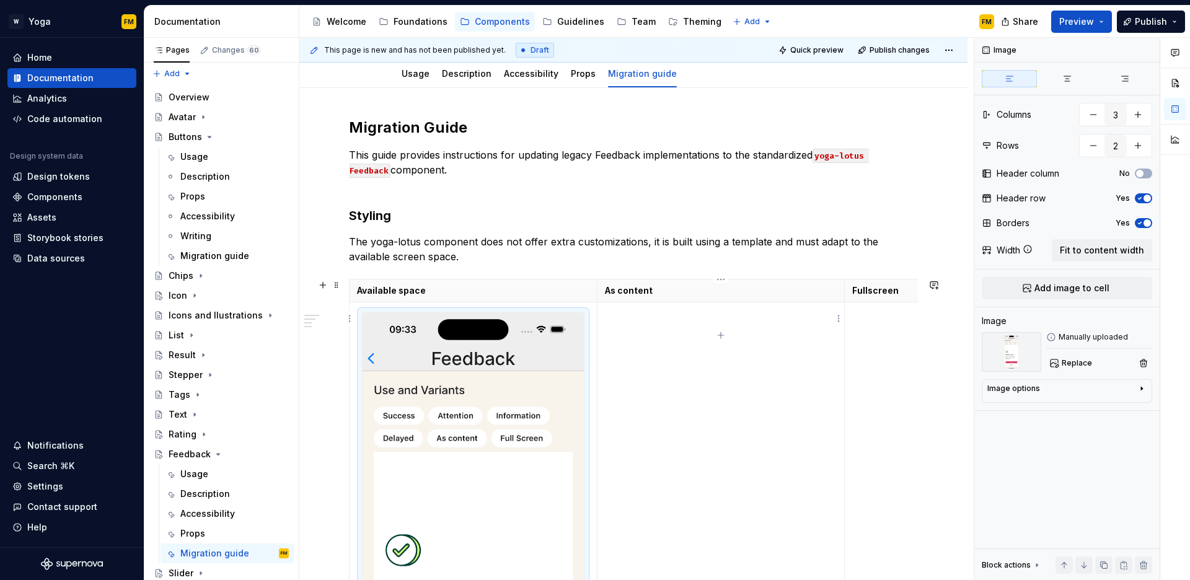
click at [625, 323] on td at bounding box center [721, 553] width 248 height 501
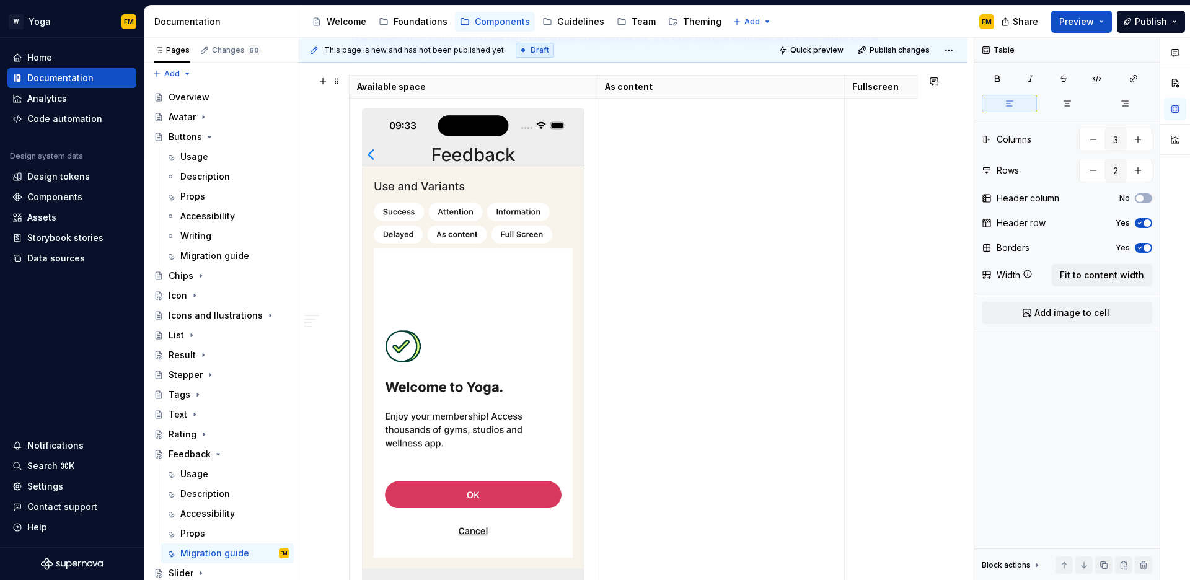
scroll to position [492, 0]
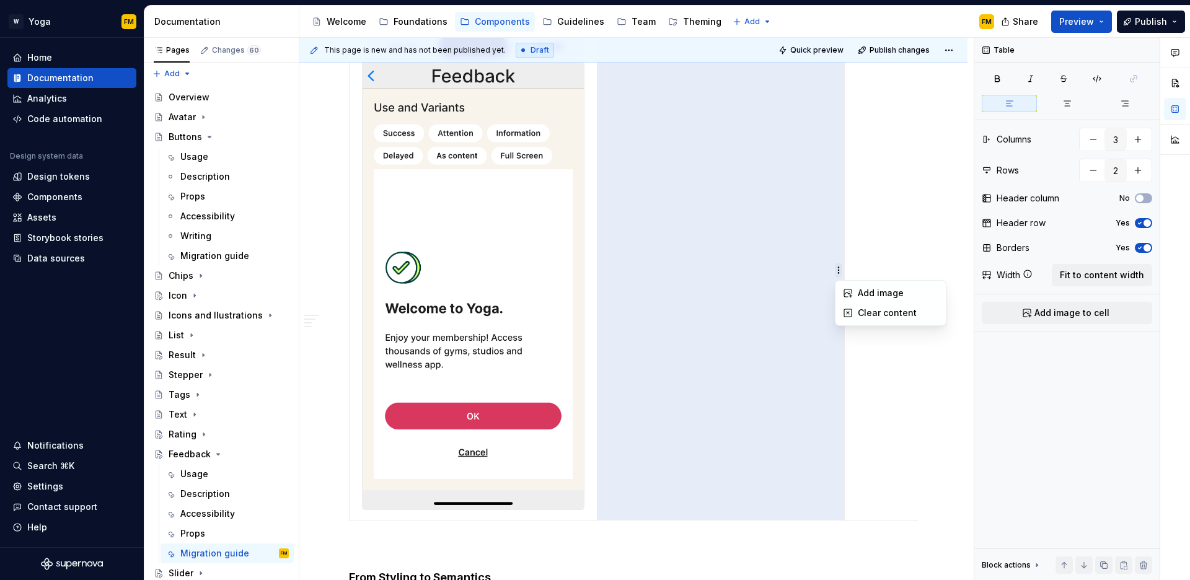
click at [839, 274] on html "W Yoga FM Home Documentation Analytics Code automation Design system data Desig…" at bounding box center [595, 290] width 1190 height 580
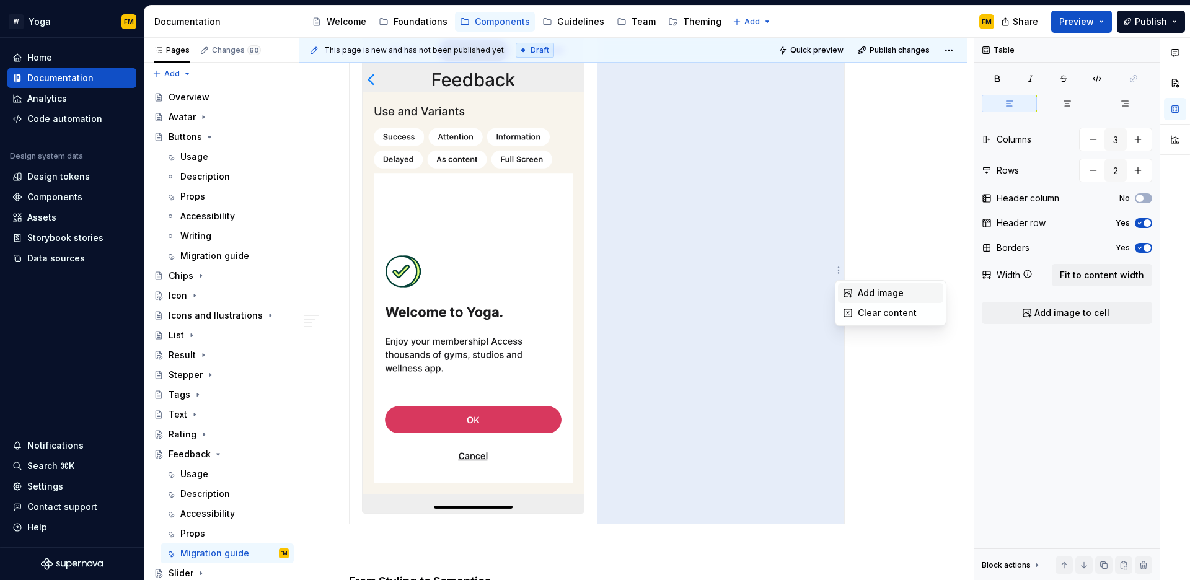
click at [857, 289] on div "Add image" at bounding box center [890, 293] width 105 height 20
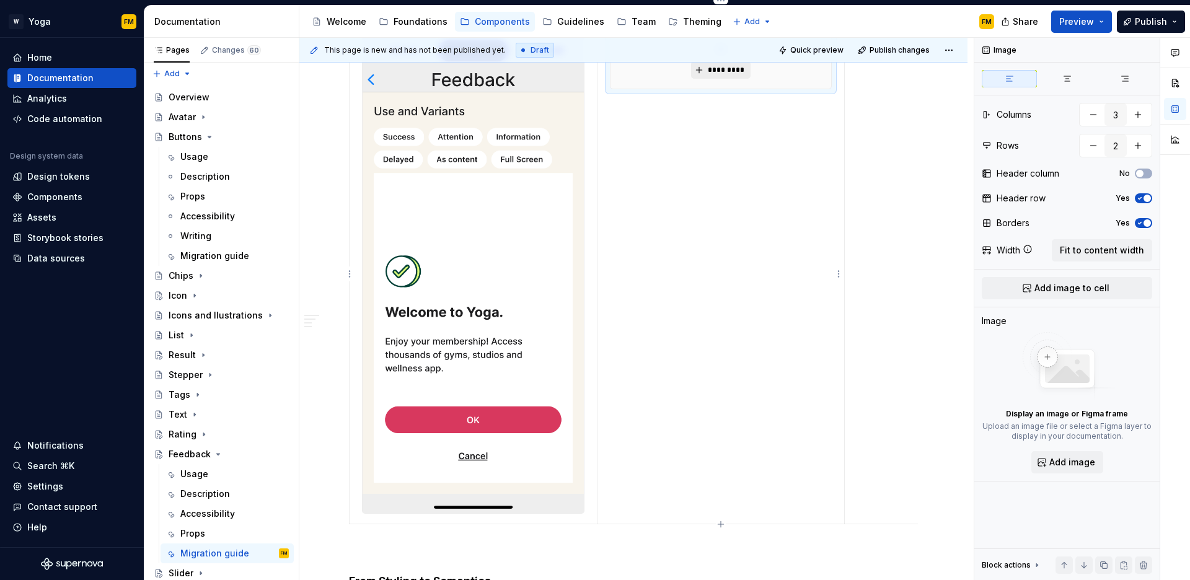
click at [719, 73] on span "*********" at bounding box center [726, 70] width 38 height 10
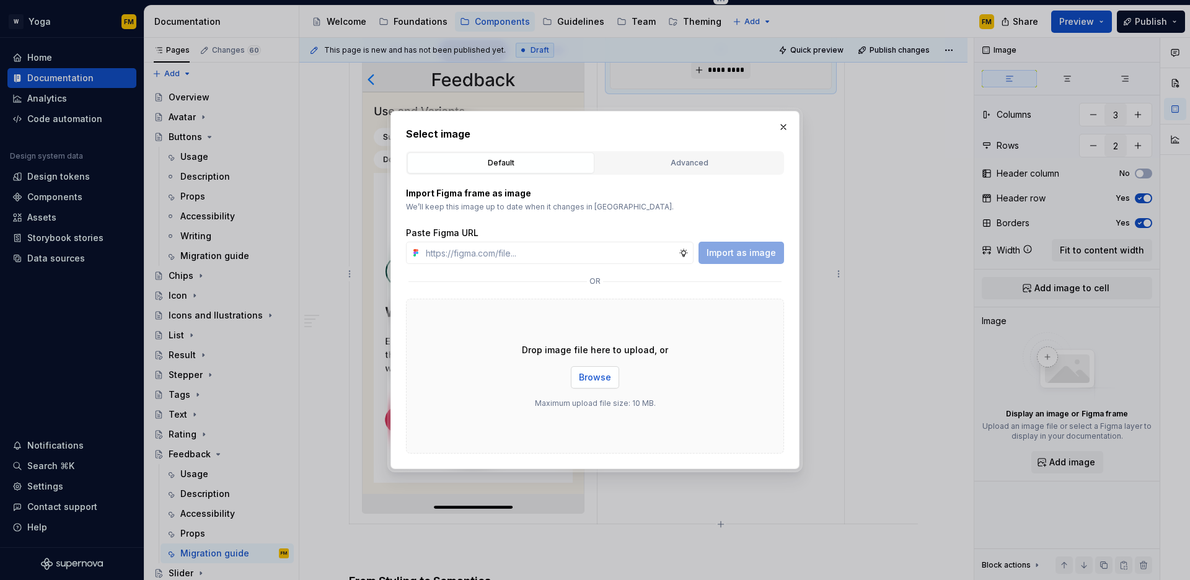
click at [600, 379] on span "Browse" at bounding box center [595, 377] width 32 height 12
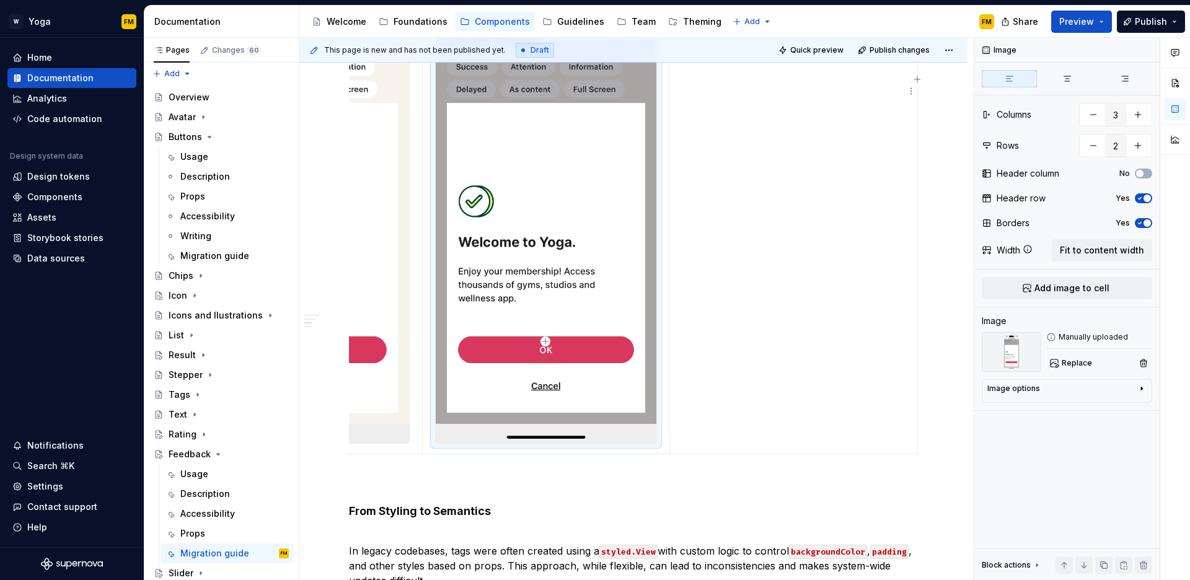
scroll to position [556, 0]
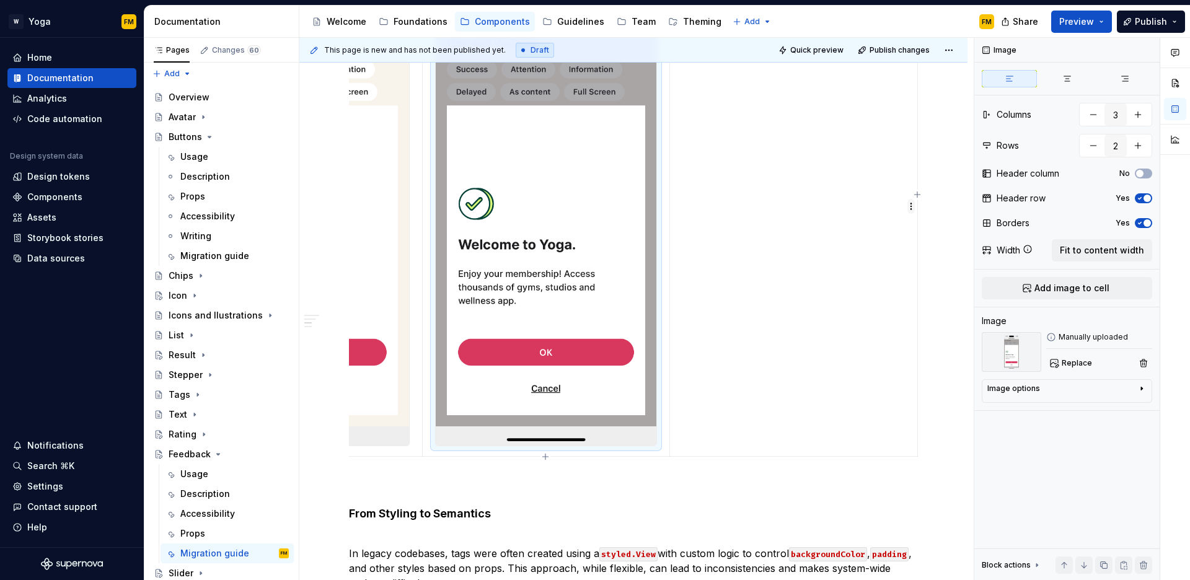
click at [911, 205] on html "W Yoga FM Home Documentation Analytics Code automation Design system data Desig…" at bounding box center [595, 290] width 1190 height 580
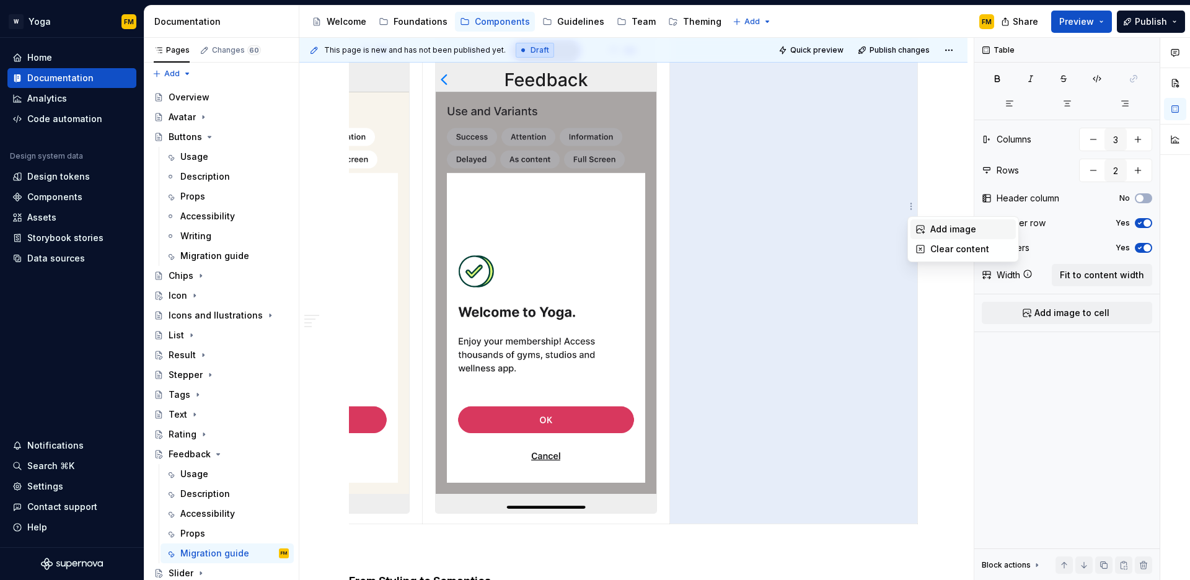
click at [933, 227] on div "Add image" at bounding box center [971, 229] width 81 height 12
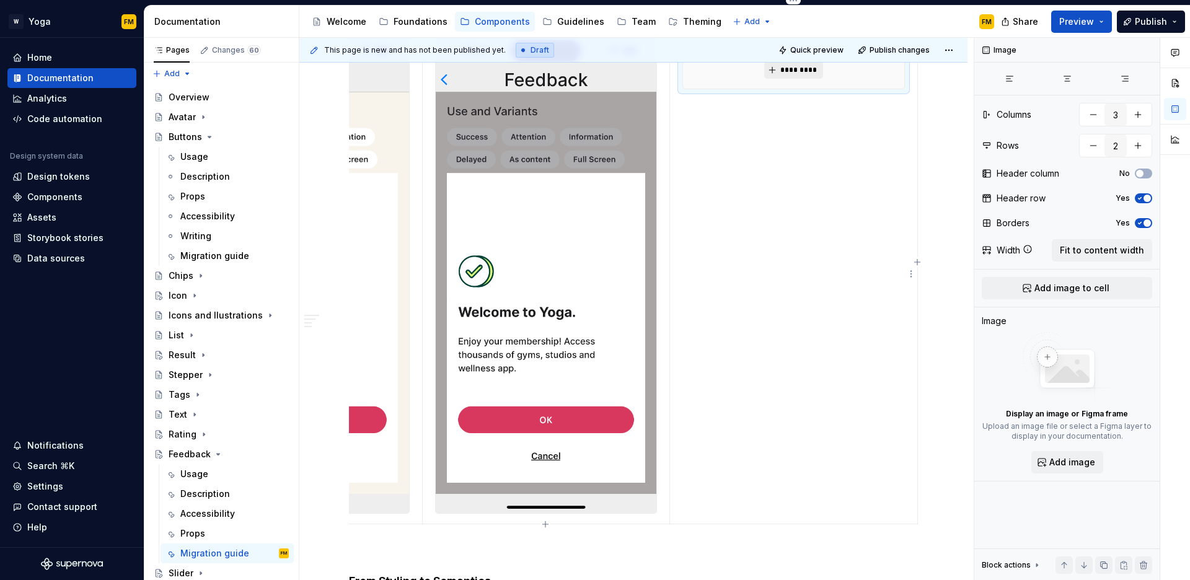
click at [786, 73] on span "*********" at bounding box center [799, 70] width 38 height 10
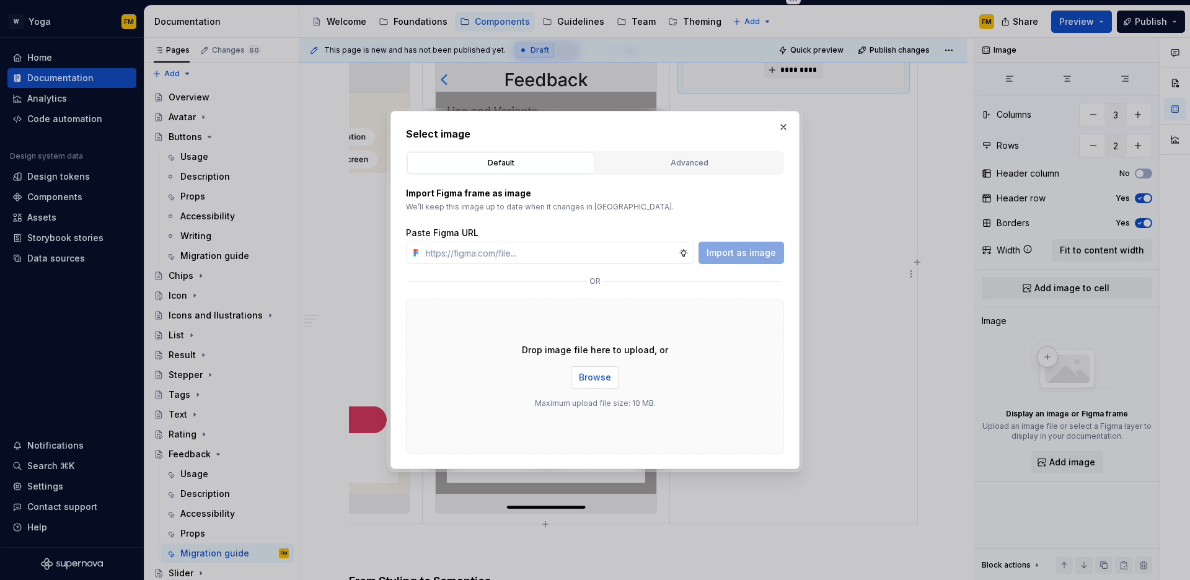
click at [606, 386] on button "Browse" at bounding box center [595, 377] width 48 height 22
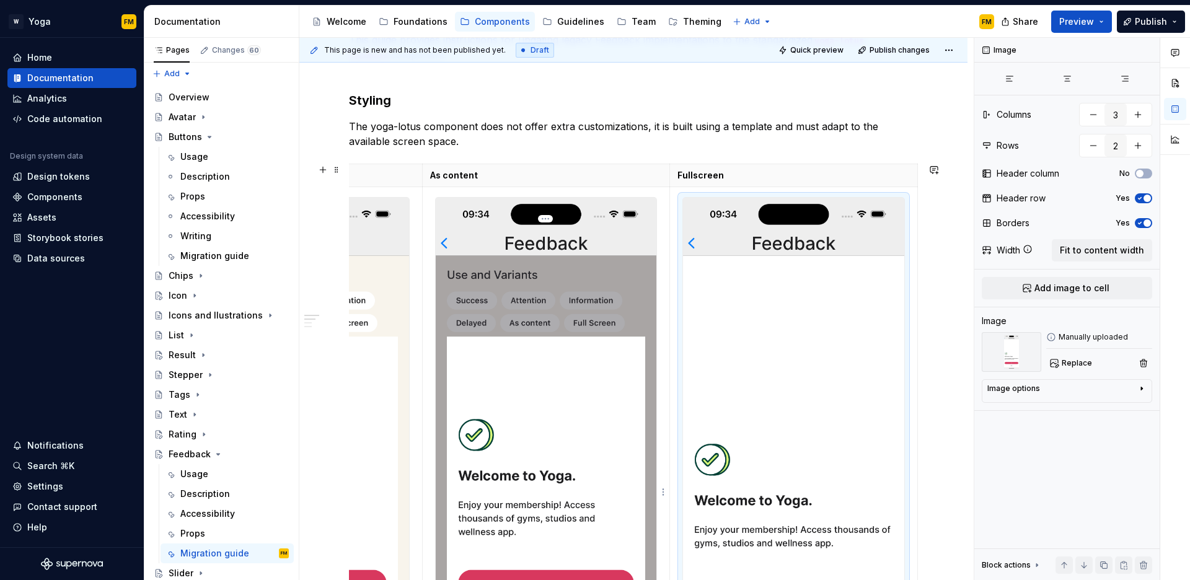
scroll to position [347, 0]
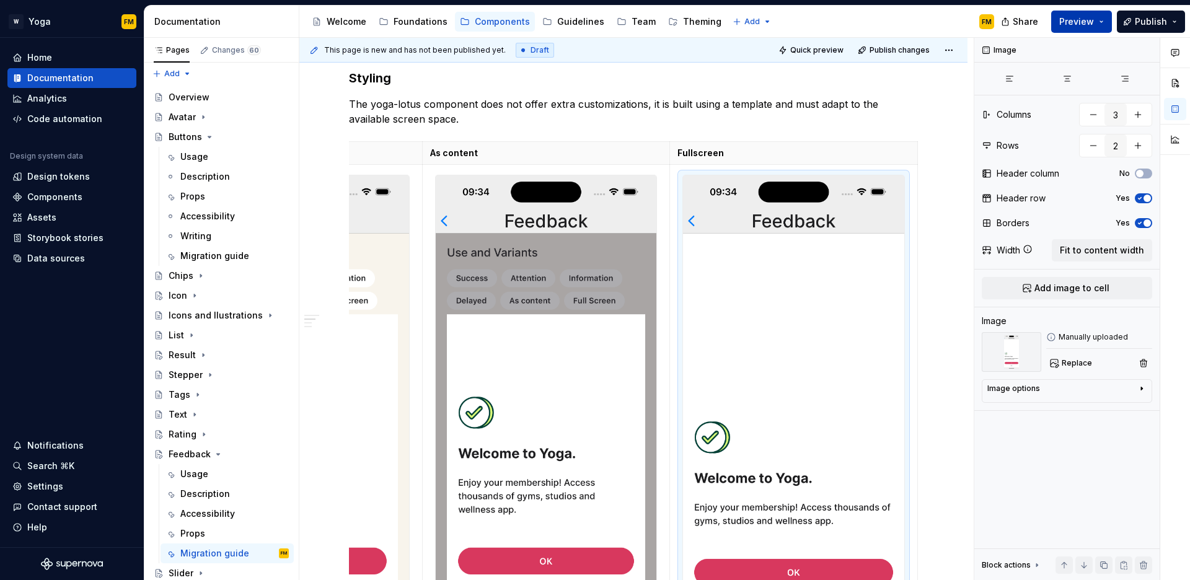
click at [1075, 20] on span "Preview" at bounding box center [1077, 22] width 35 height 12
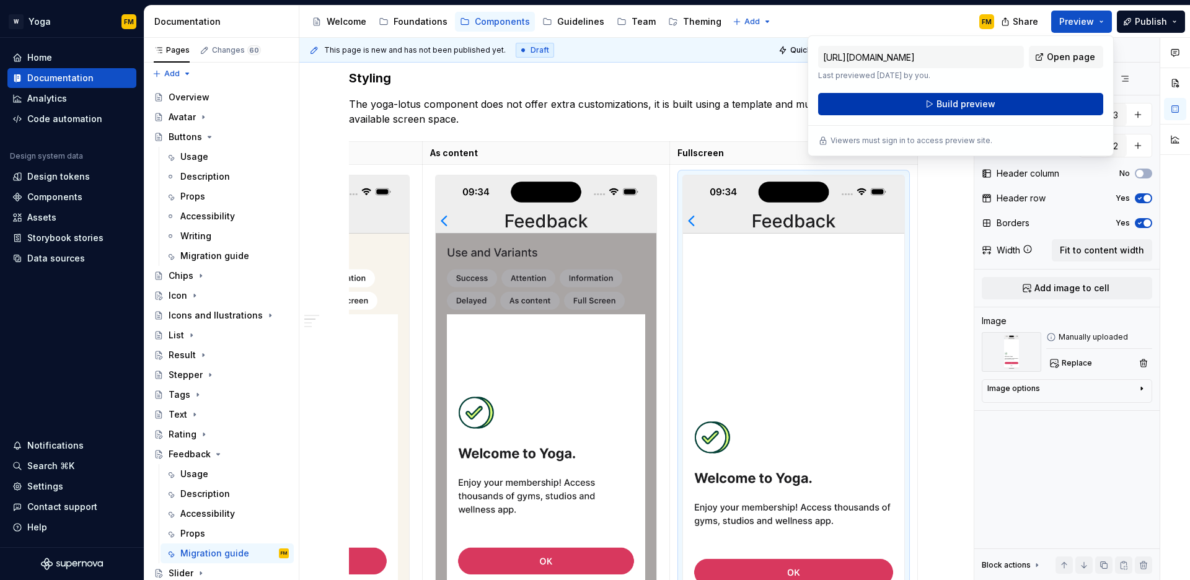
click at [1017, 101] on button "Build preview" at bounding box center [960, 104] width 285 height 22
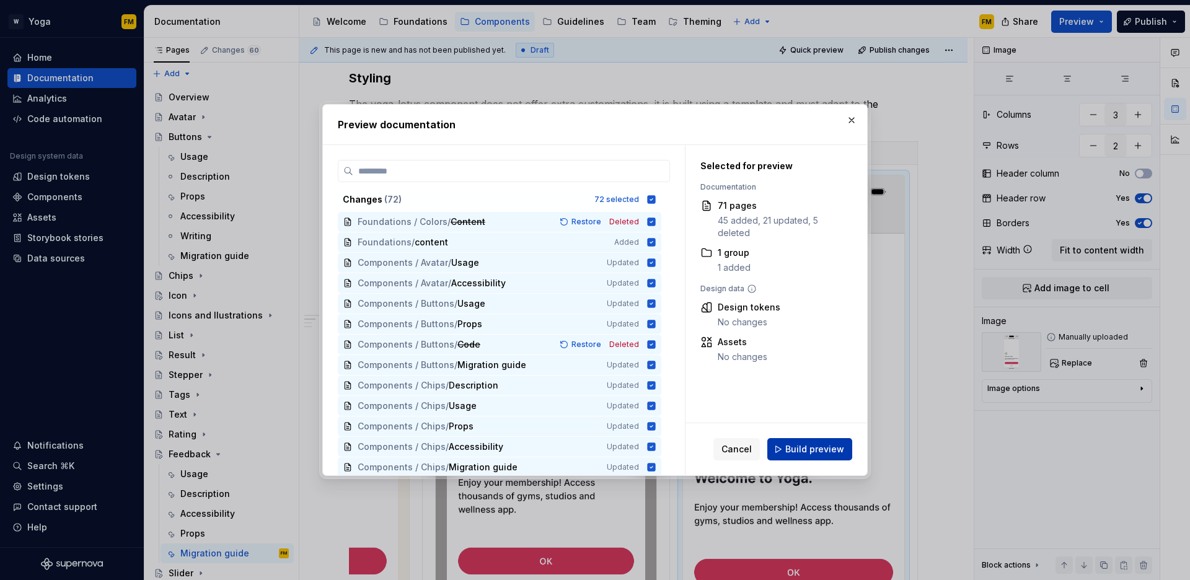
click at [841, 454] on span "Build preview" at bounding box center [815, 449] width 59 height 12
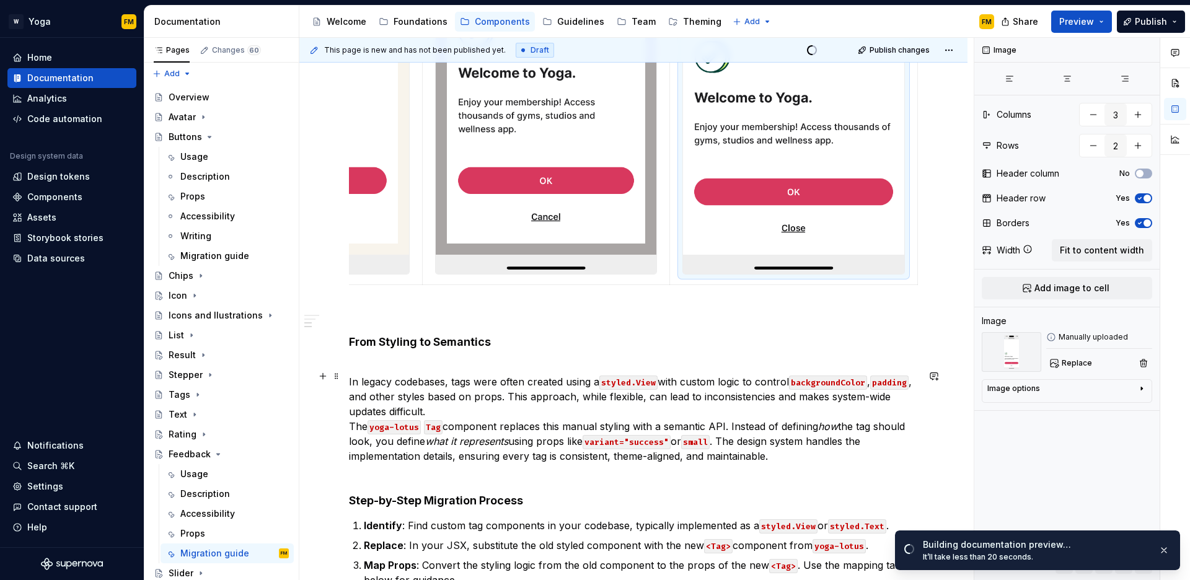
scroll to position [729, 0]
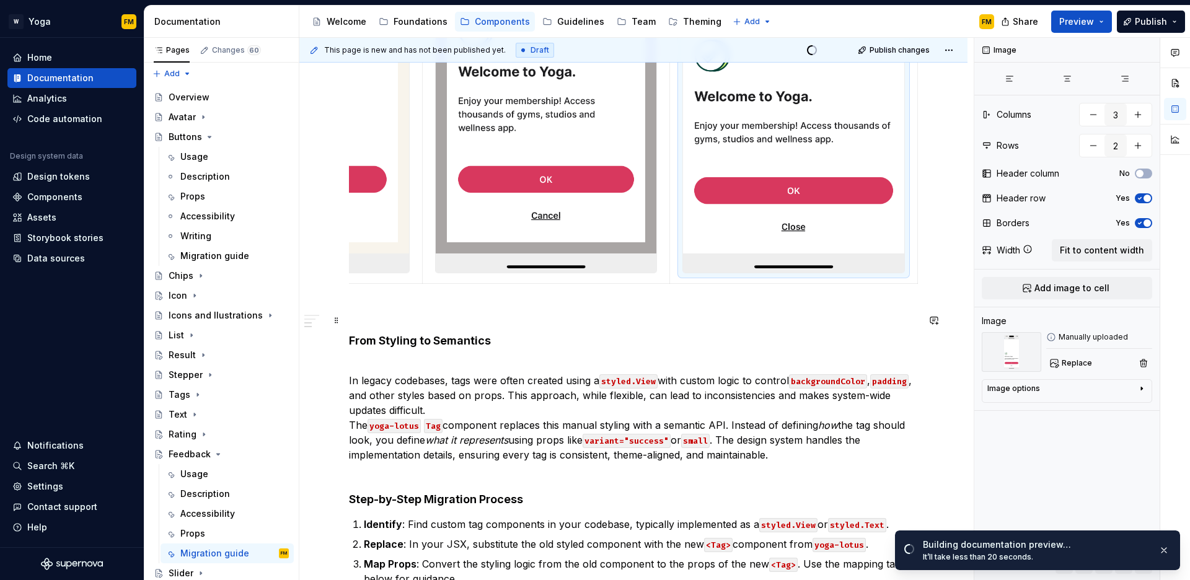
click at [454, 313] on p at bounding box center [633, 311] width 569 height 15
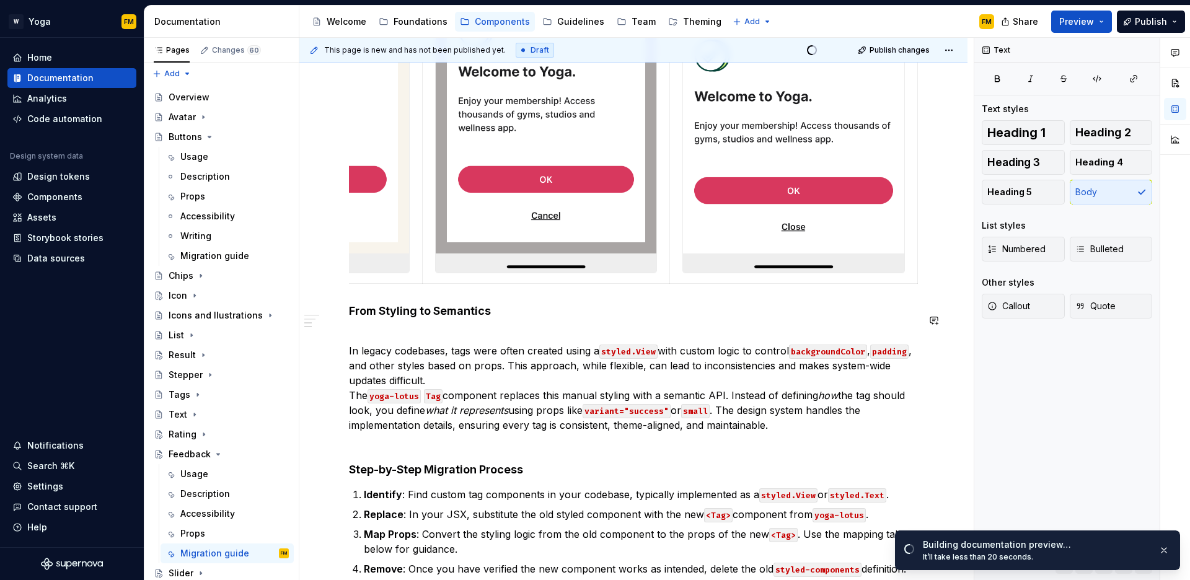
click at [448, 336] on div "Migration Guide This guide provides instructions for updating legacy Feedback i…" at bounding box center [633, 87] width 569 height 978
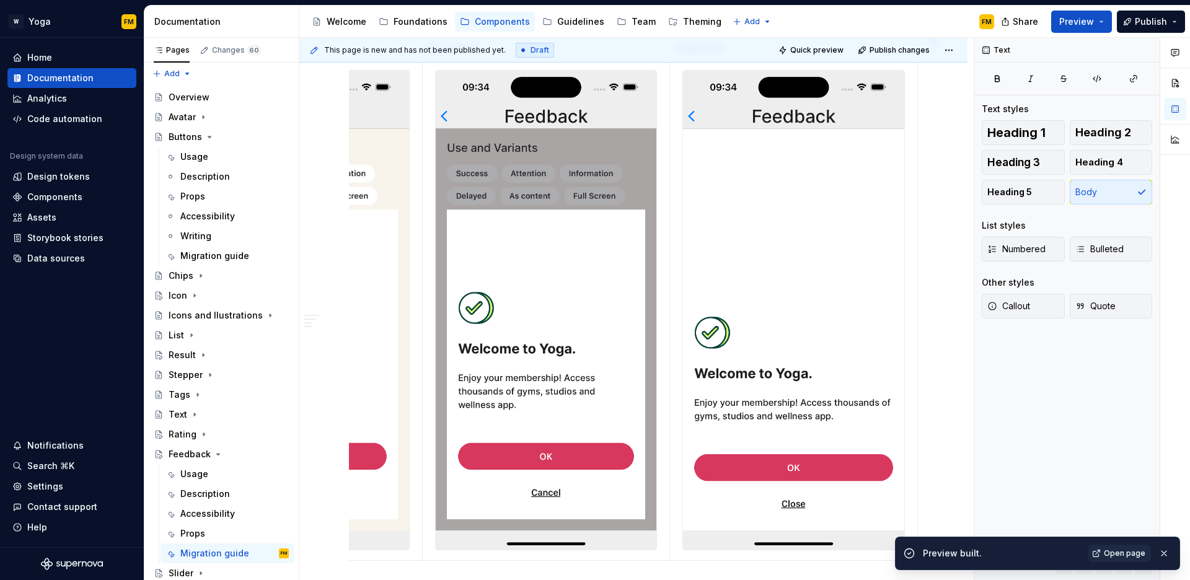
scroll to position [0, 0]
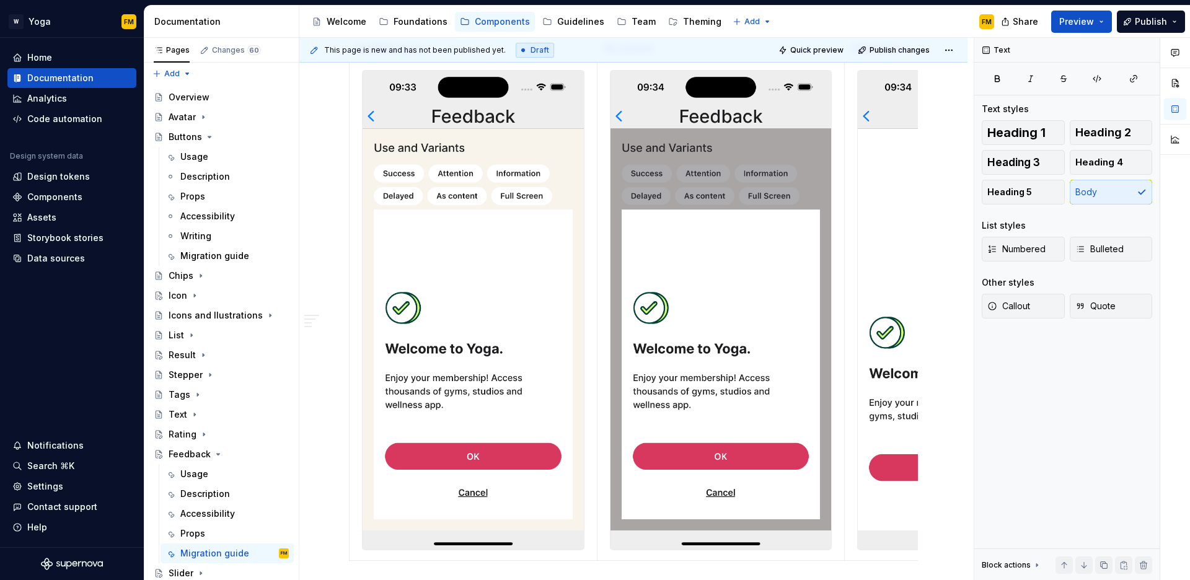
click at [1088, 27] on span "Preview" at bounding box center [1077, 22] width 35 height 12
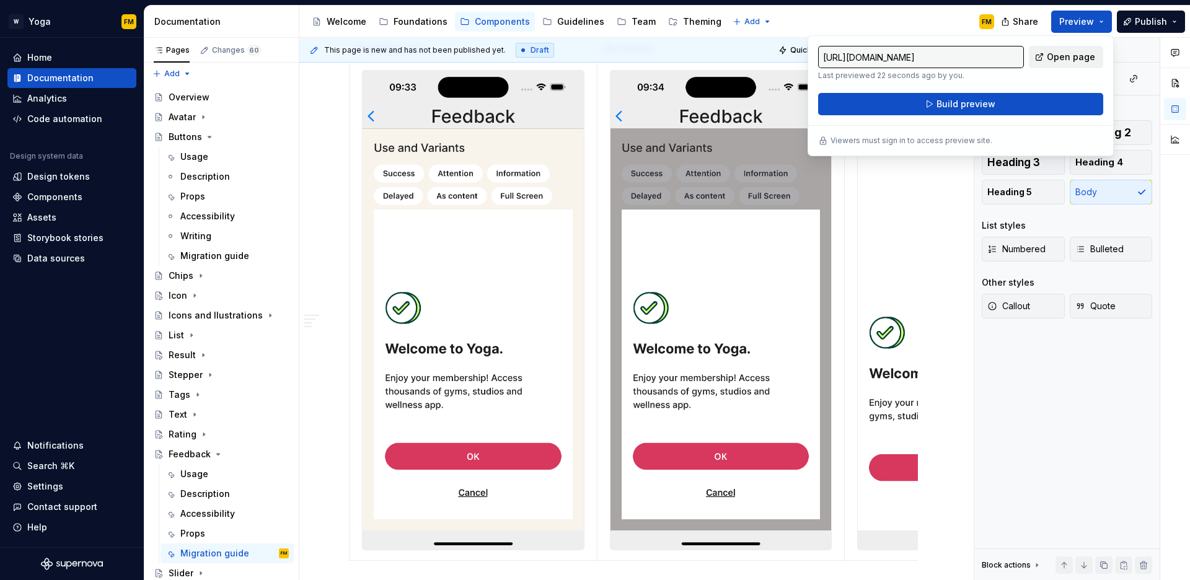
click at [1065, 54] on span "Open page" at bounding box center [1071, 57] width 48 height 12
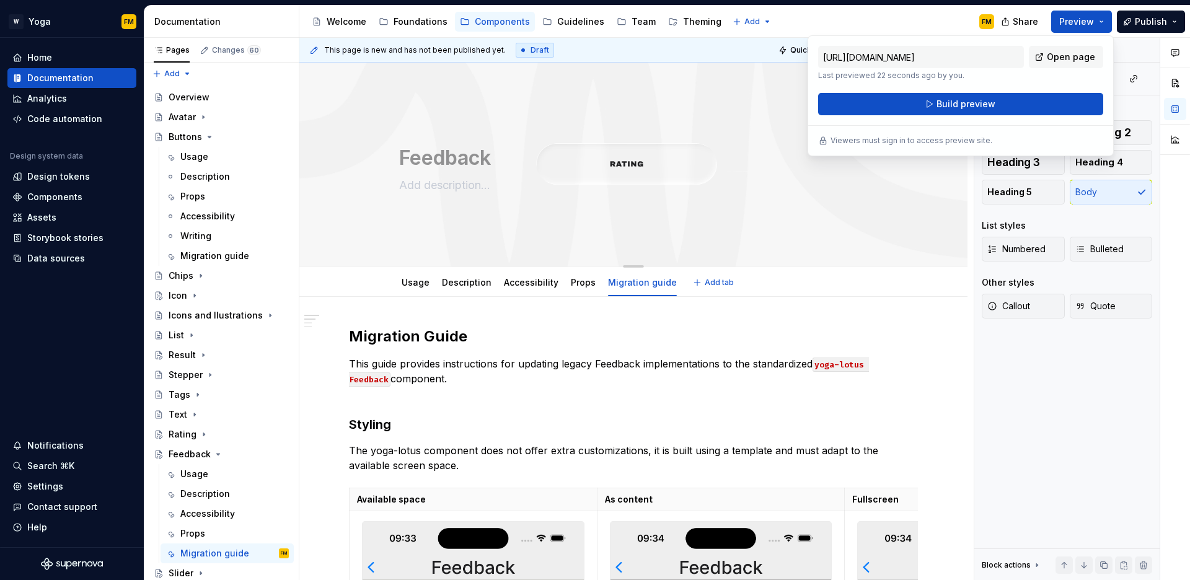
click at [623, 164] on textarea "Feedback" at bounding box center [631, 158] width 469 height 30
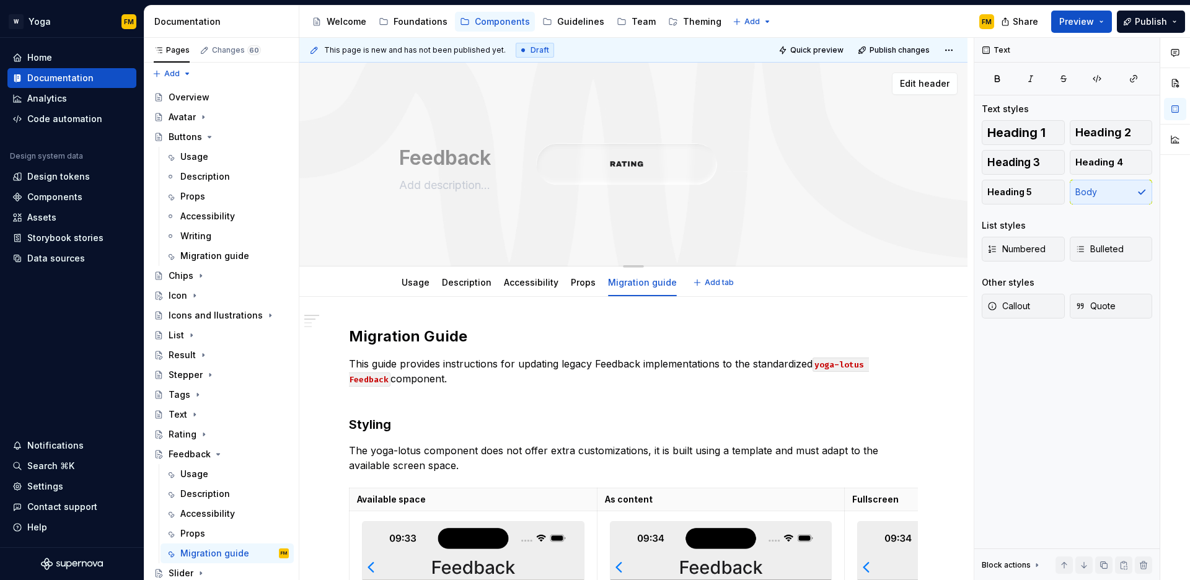
click at [623, 164] on textarea "Feedback" at bounding box center [631, 158] width 469 height 30
click at [629, 165] on textarea "Feedback" at bounding box center [631, 158] width 469 height 30
drag, startPoint x: 613, startPoint y: 164, endPoint x: 630, endPoint y: 164, distance: 17.4
click at [630, 164] on textarea "Feedback" at bounding box center [631, 158] width 469 height 30
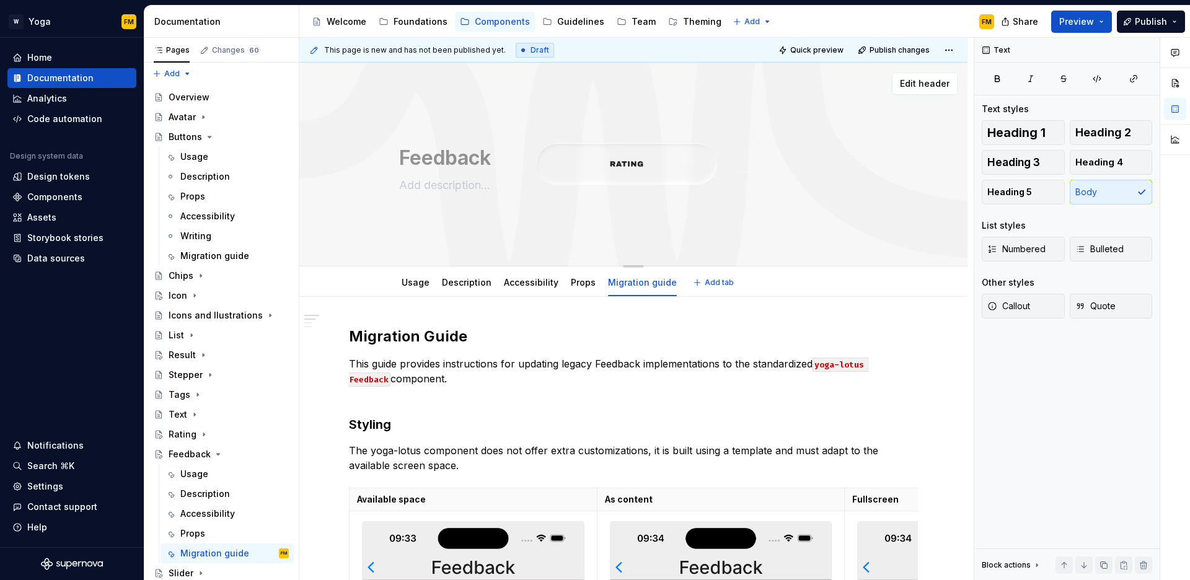
click at [631, 164] on textarea "Feedback" at bounding box center [631, 158] width 469 height 30
drag, startPoint x: 639, startPoint y: 162, endPoint x: 618, endPoint y: 164, distance: 21.2
click at [618, 164] on textarea "Feedback" at bounding box center [631, 158] width 469 height 30
click at [562, 163] on textarea "Feedback" at bounding box center [631, 158] width 469 height 30
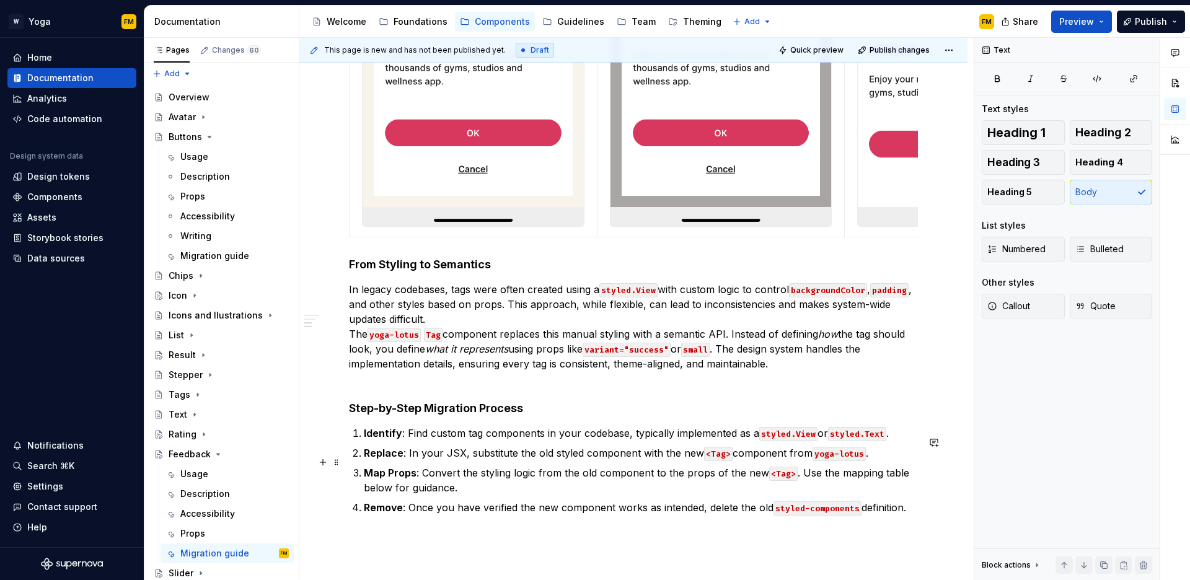
scroll to position [820, 0]
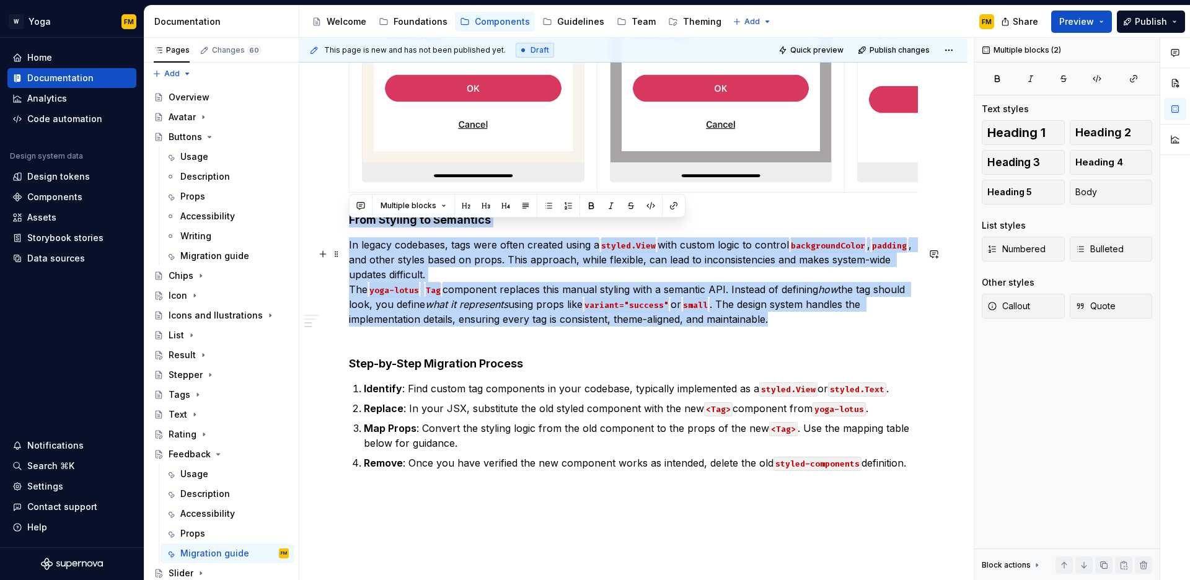
drag, startPoint x: 350, startPoint y: 228, endPoint x: 787, endPoint y: 332, distance: 450.0
click at [453, 228] on h4 "From Styling to Semantics" at bounding box center [633, 220] width 569 height 15
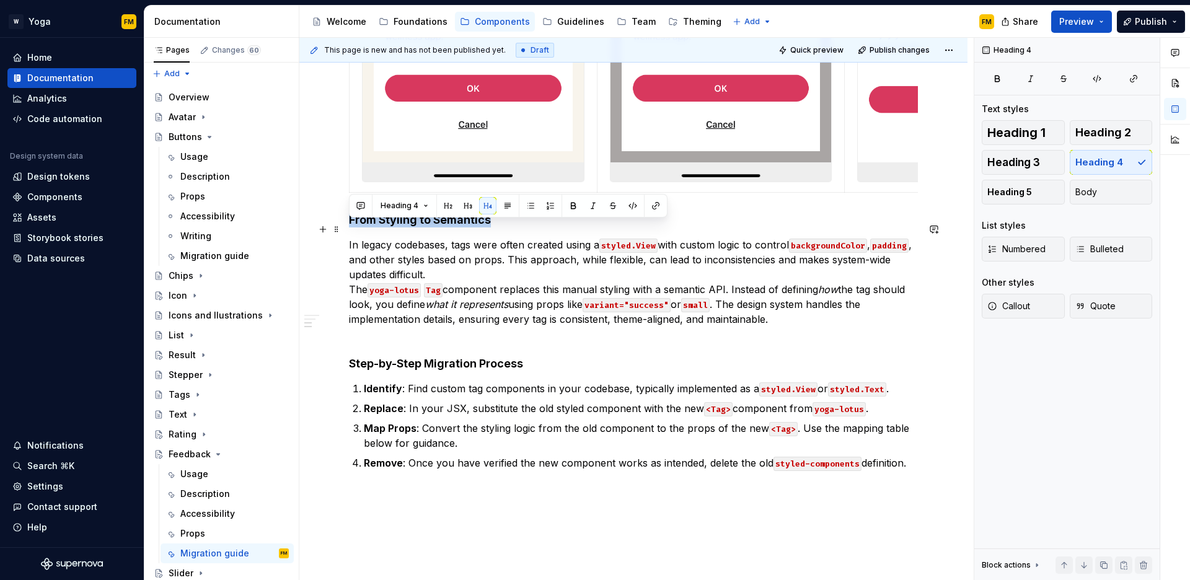
drag, startPoint x: 351, startPoint y: 228, endPoint x: 488, endPoint y: 226, distance: 137.0
click at [488, 226] on h4 "From Styling to Semantics" at bounding box center [633, 220] width 569 height 15
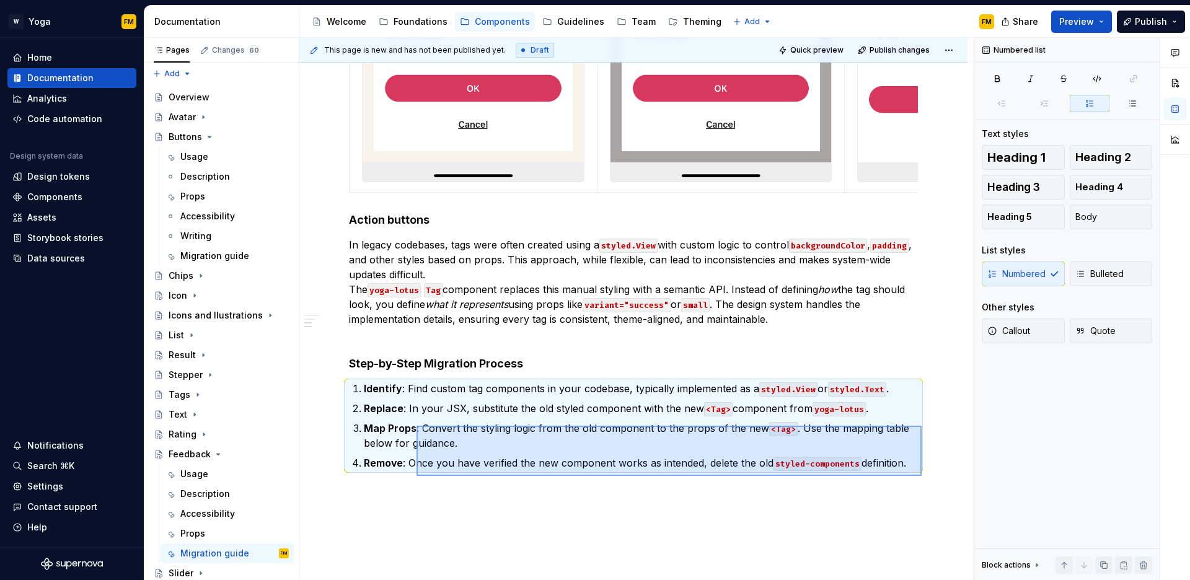
drag, startPoint x: 922, startPoint y: 476, endPoint x: 378, endPoint y: 413, distance: 547.5
click at [378, 413] on div "This page is new and has not been published yet. Draft Quick preview Publish ch…" at bounding box center [636, 309] width 675 height 543
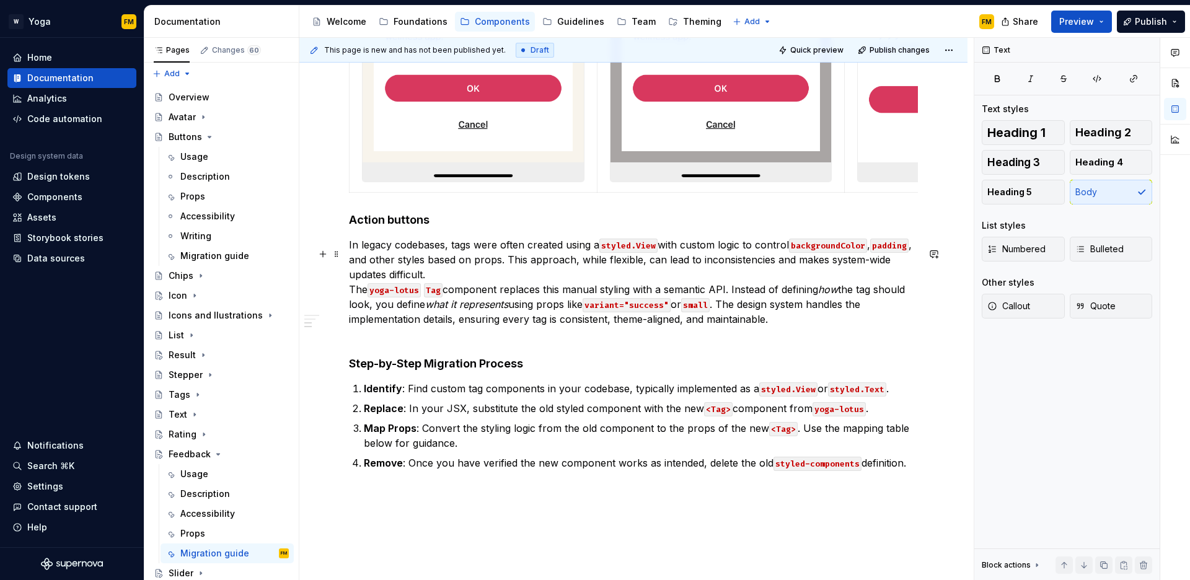
click at [380, 334] on p "In legacy codebases, tags were often created using a styled.View with custom lo…" at bounding box center [633, 289] width 569 height 104
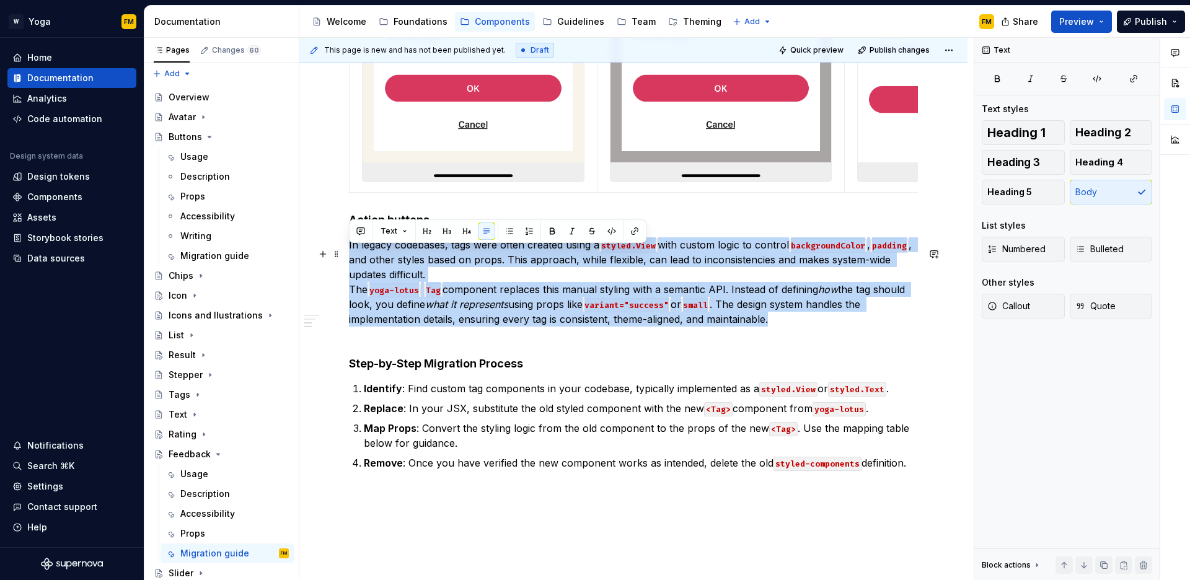
drag, startPoint x: 776, startPoint y: 330, endPoint x: 348, endPoint y: 251, distance: 435.2
click at [349, 251] on p "In legacy codebases, tags were often created using a styled.View with custom lo…" at bounding box center [633, 289] width 569 height 104
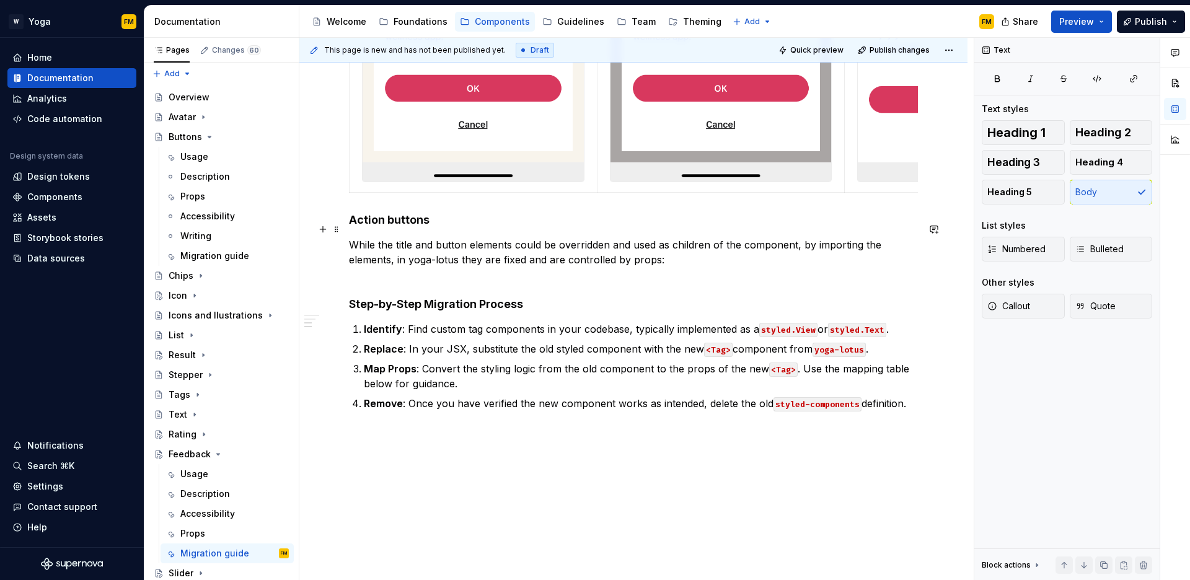
click at [429, 228] on h4 "Action buttons" at bounding box center [633, 220] width 569 height 15
click at [684, 267] on p "While the title and button elements could be overridden and used as children of…" at bounding box center [633, 259] width 569 height 45
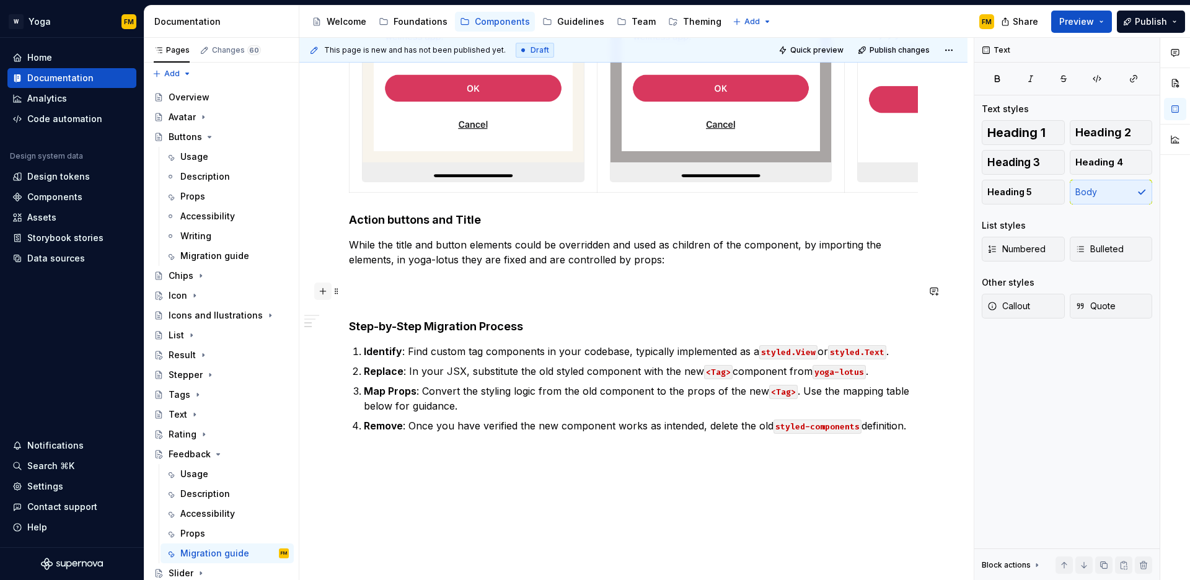
click at [321, 293] on button "button" at bounding box center [322, 291] width 17 height 17
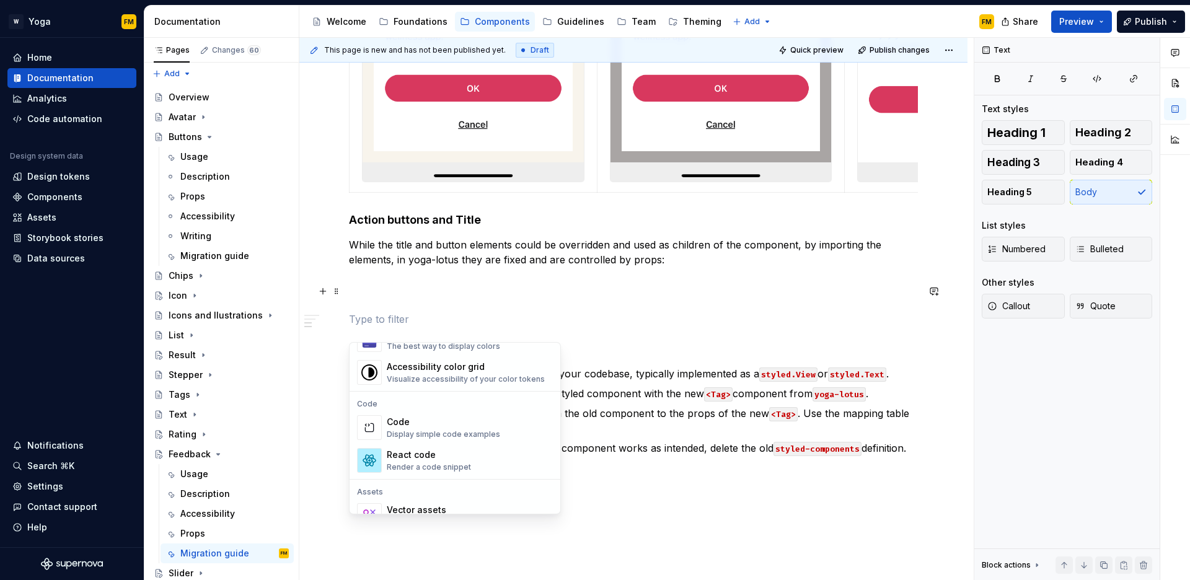
scroll to position [1009, 0]
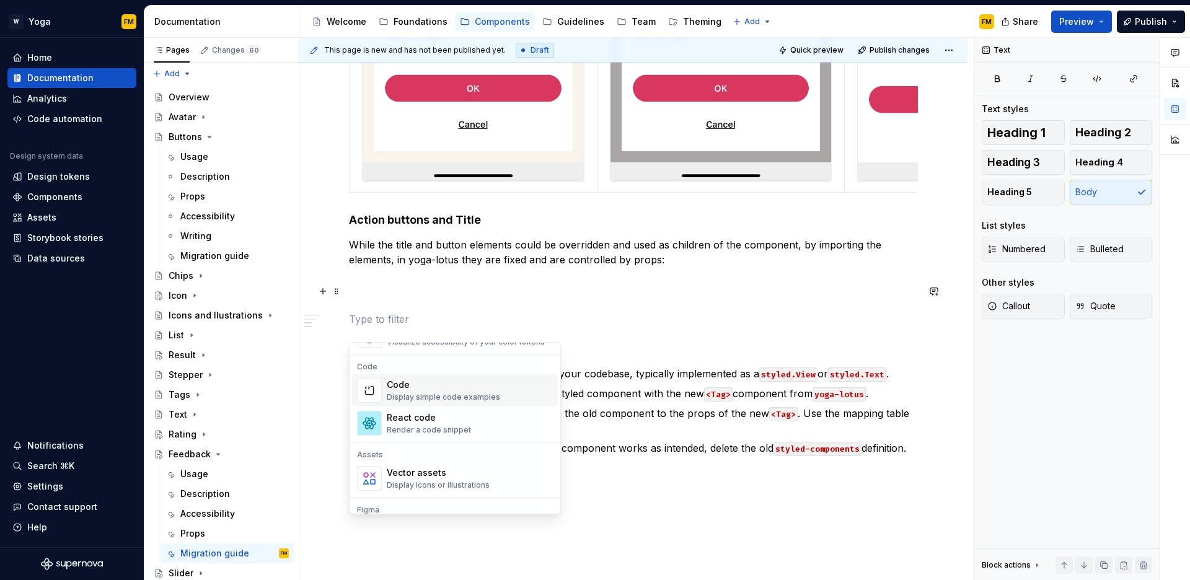
click at [456, 385] on div "Code" at bounding box center [443, 385] width 113 height 12
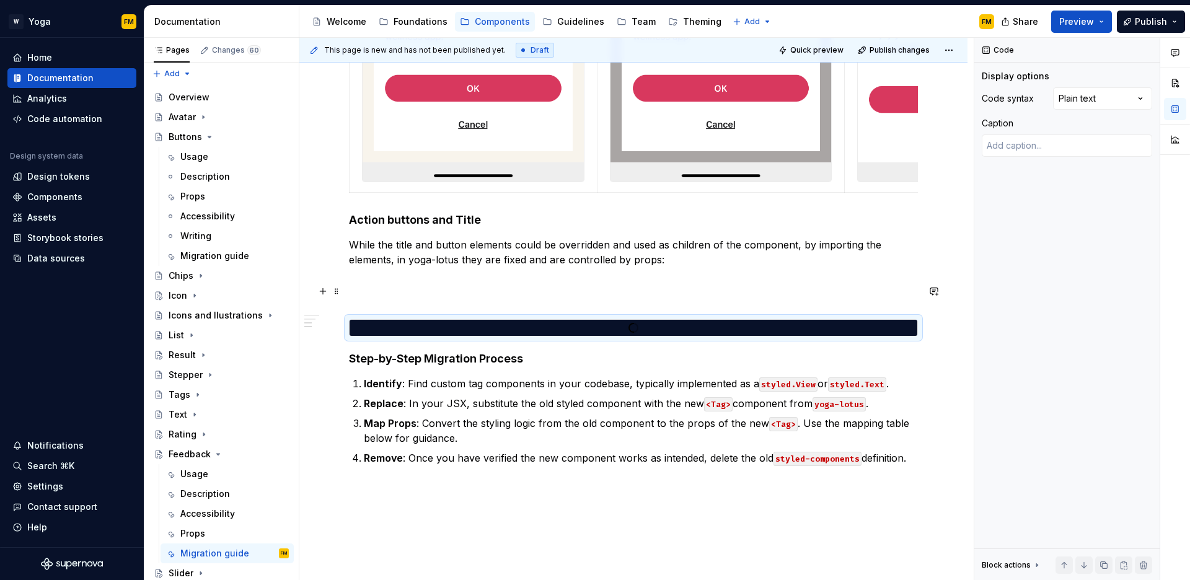
click at [432, 292] on p at bounding box center [633, 290] width 569 height 30
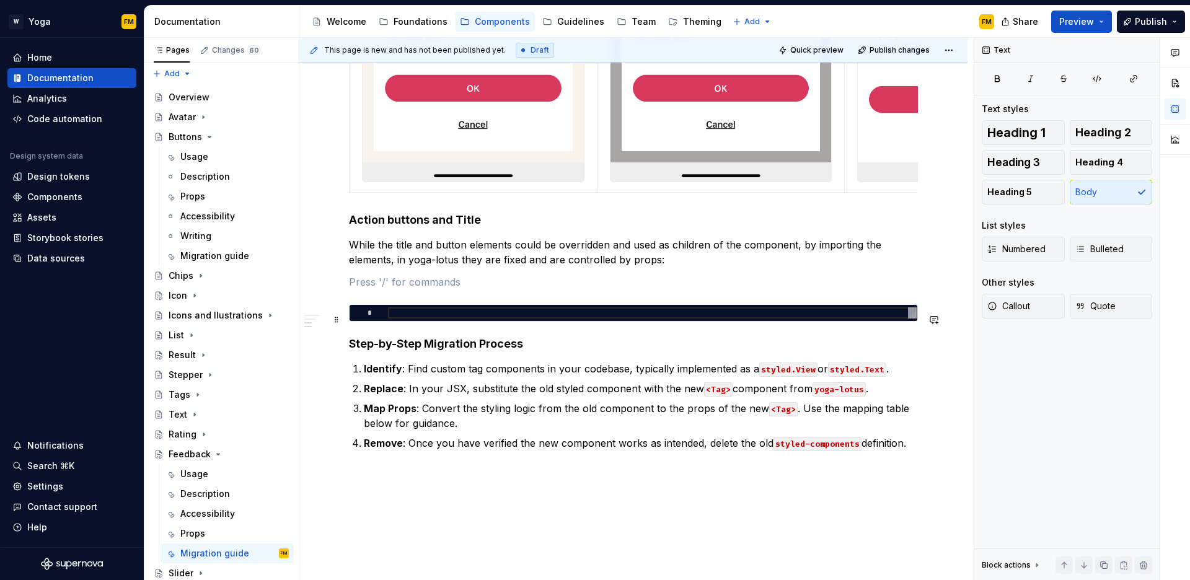
click at [428, 319] on div at bounding box center [652, 313] width 529 height 11
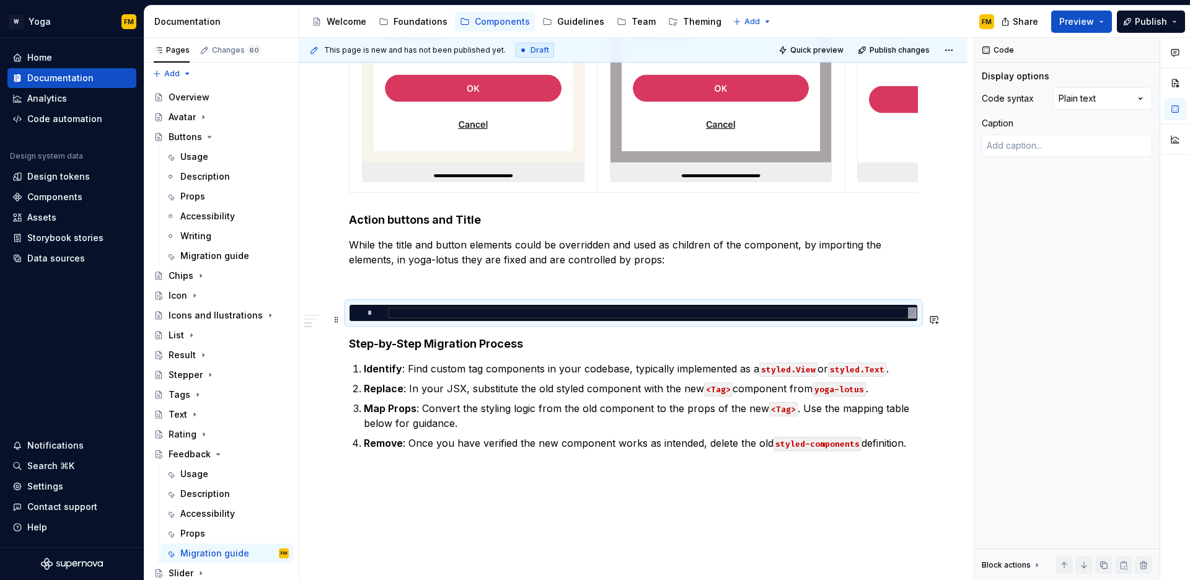
type textarea "*"
type textarea "**********"
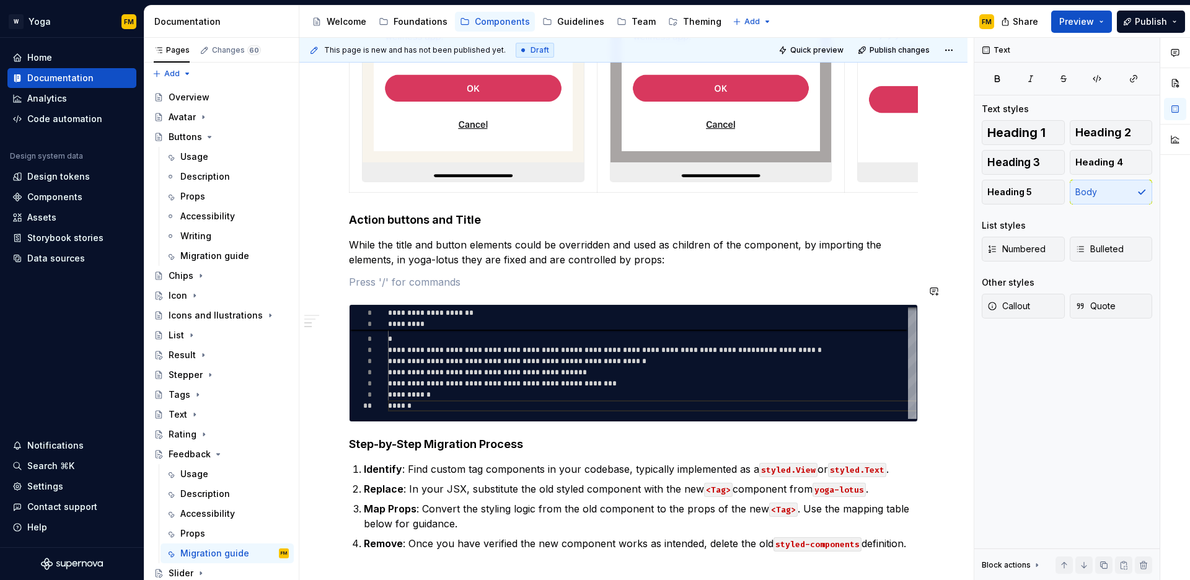
click at [403, 301] on div "**********" at bounding box center [633, 29] width 569 height 1044
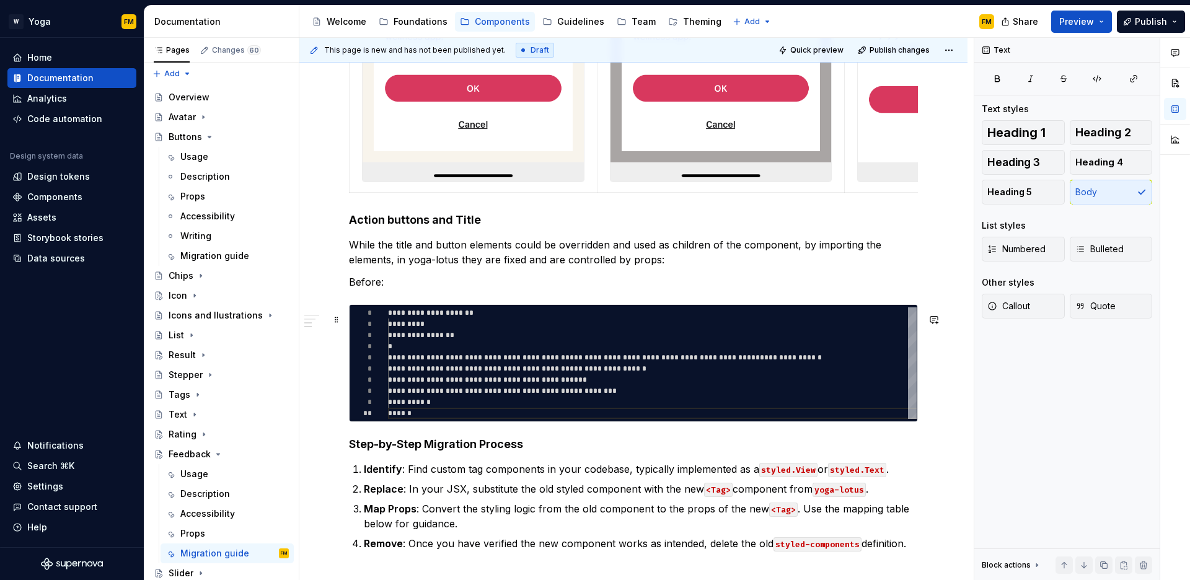
click at [420, 422] on div "**********" at bounding box center [633, 363] width 569 height 118
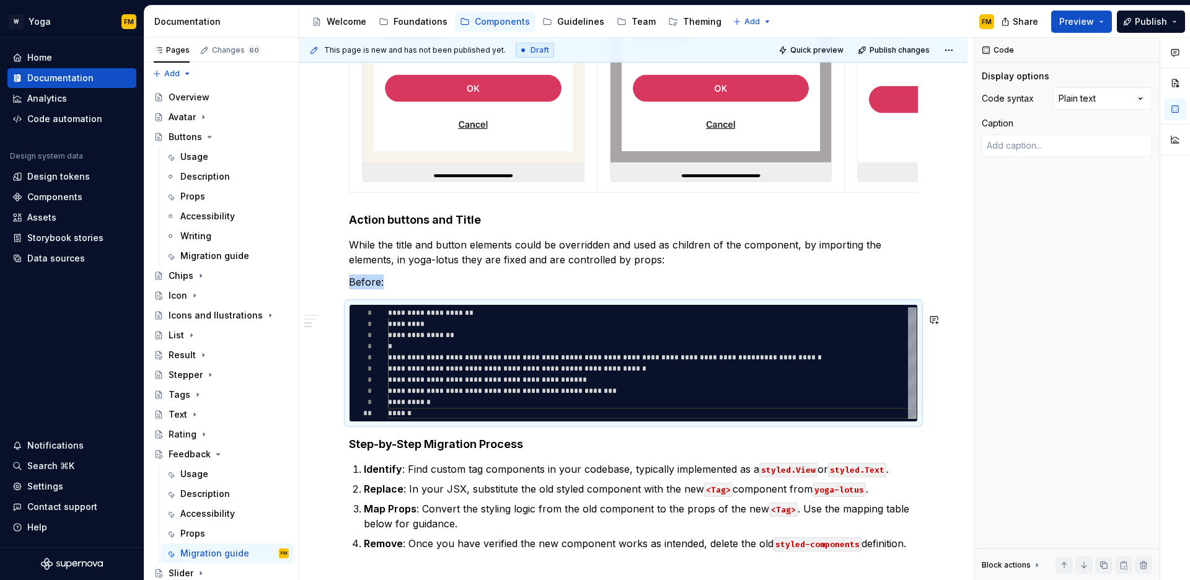
click at [402, 441] on div "**********" at bounding box center [633, 29] width 569 height 1044
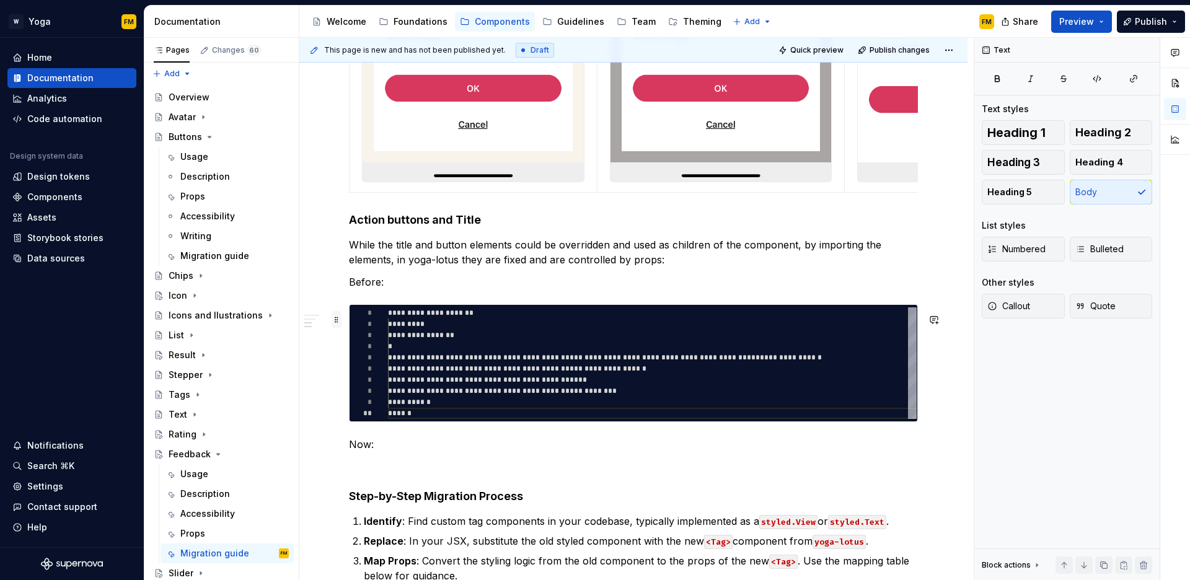
click at [340, 326] on span at bounding box center [337, 319] width 10 height 17
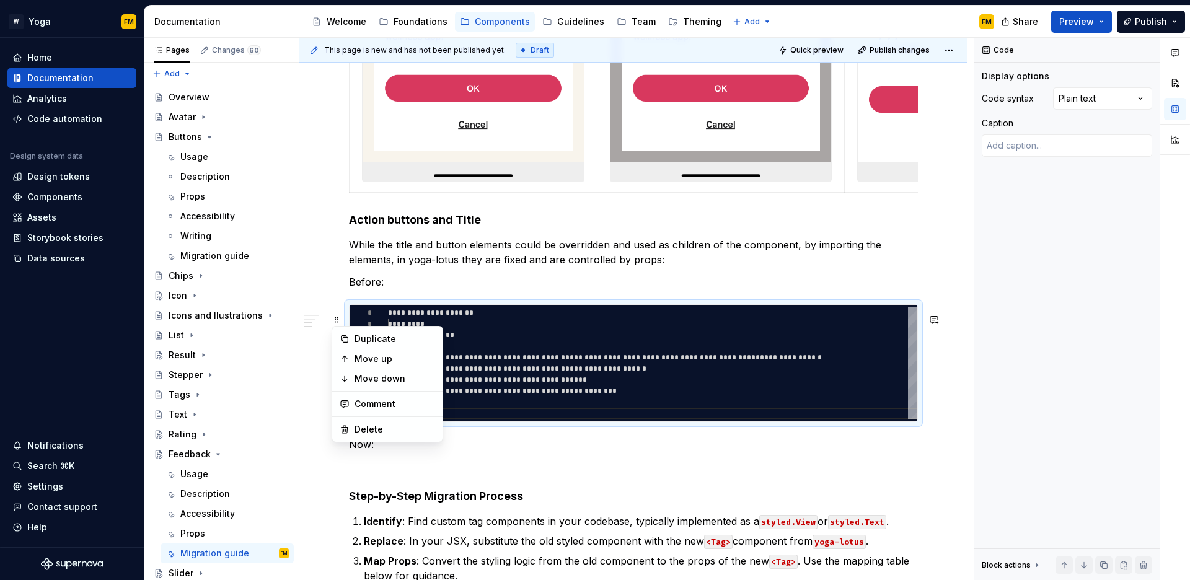
click at [340, 465] on div "**********" at bounding box center [633, 134] width 668 height 1315
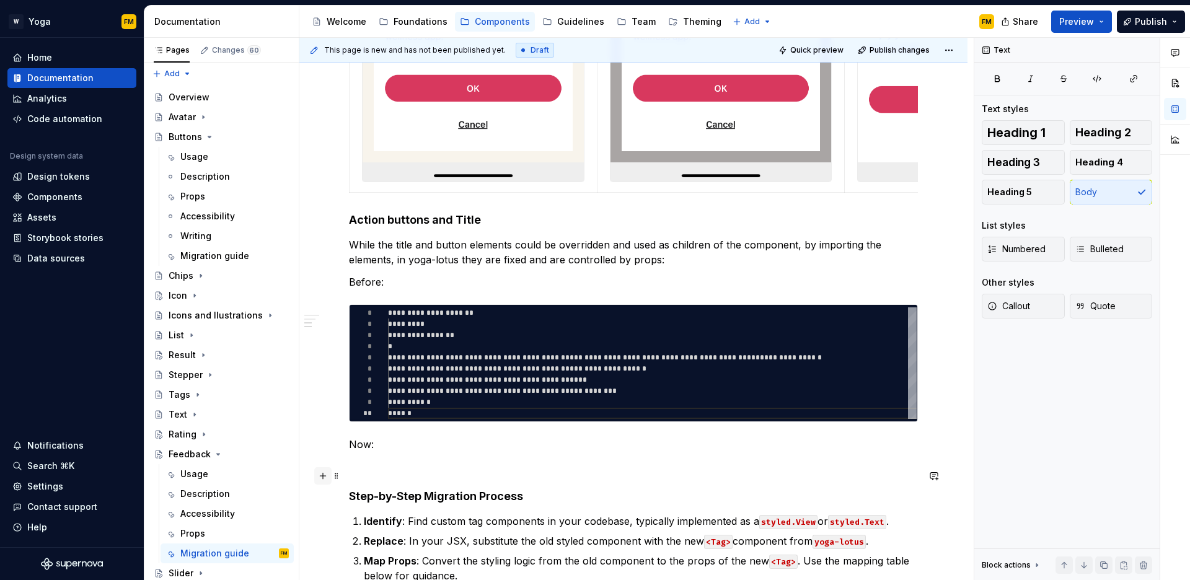
click at [322, 478] on button "button" at bounding box center [322, 476] width 17 height 17
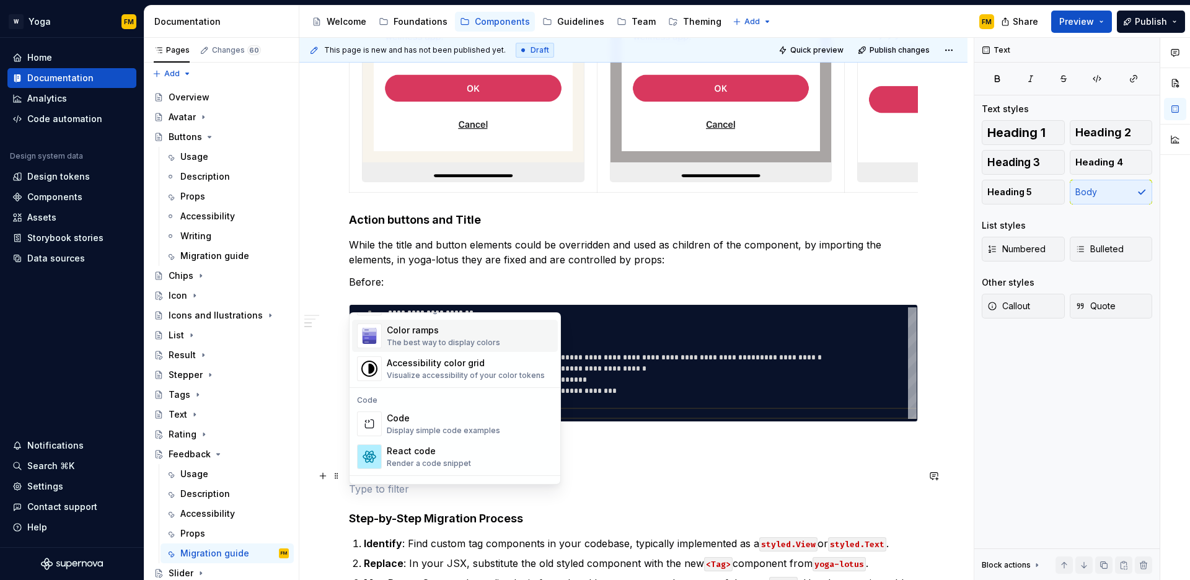
scroll to position [950, 0]
click at [433, 428] on div "Display simple code examples" at bounding box center [443, 427] width 113 height 10
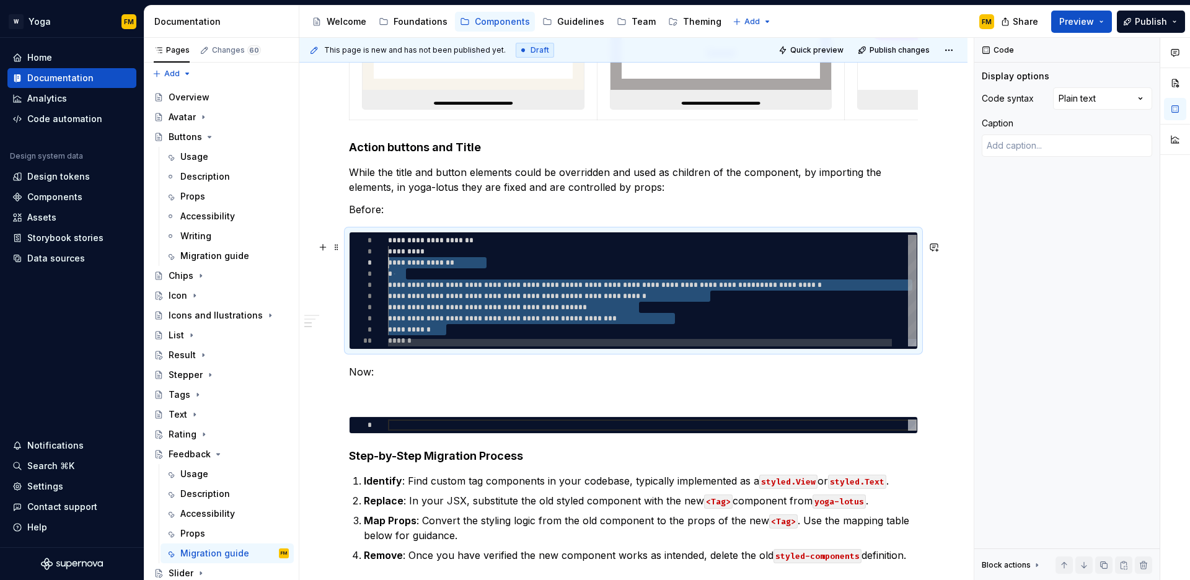
scroll to position [11, 0]
drag, startPoint x: 448, startPoint y: 339, endPoint x: 386, endPoint y: 262, distance: 98.8
click at [388, 262] on div "**********" at bounding box center [661, 294] width 546 height 119
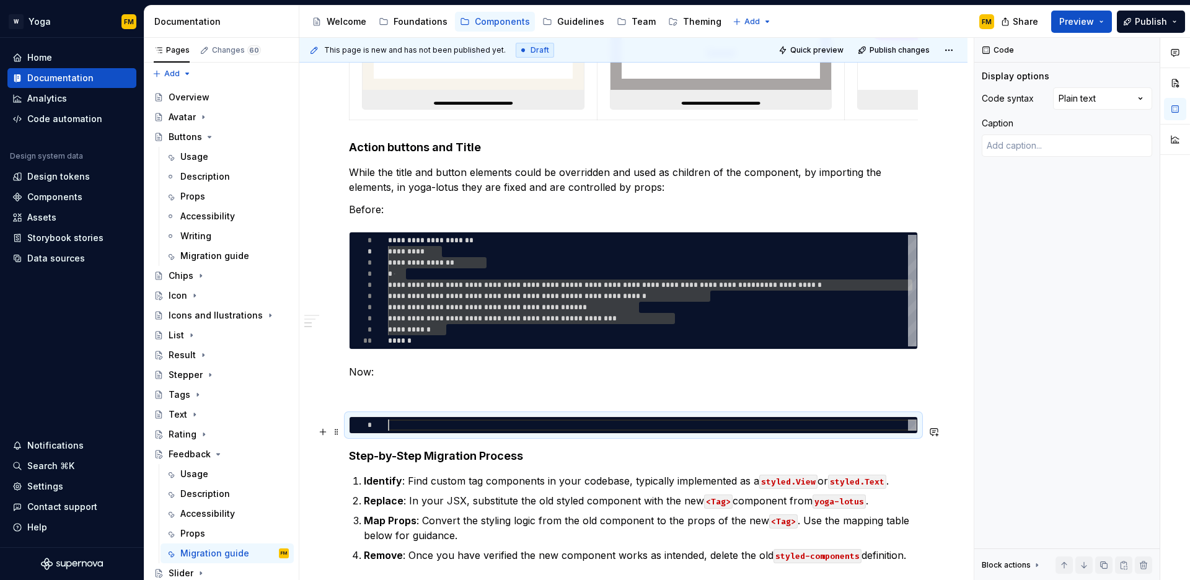
click at [434, 431] on div at bounding box center [652, 425] width 529 height 11
click at [452, 431] on div at bounding box center [652, 425] width 529 height 11
type textarea "*"
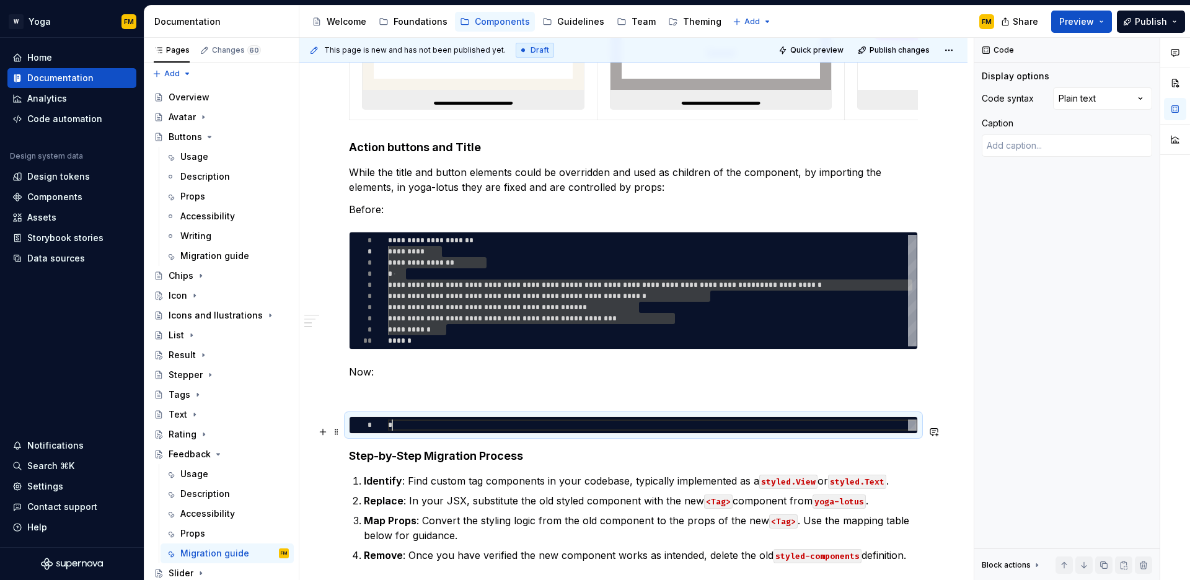
type textarea "**"
type textarea "*"
type textarea "***"
type textarea "*"
type textarea "****"
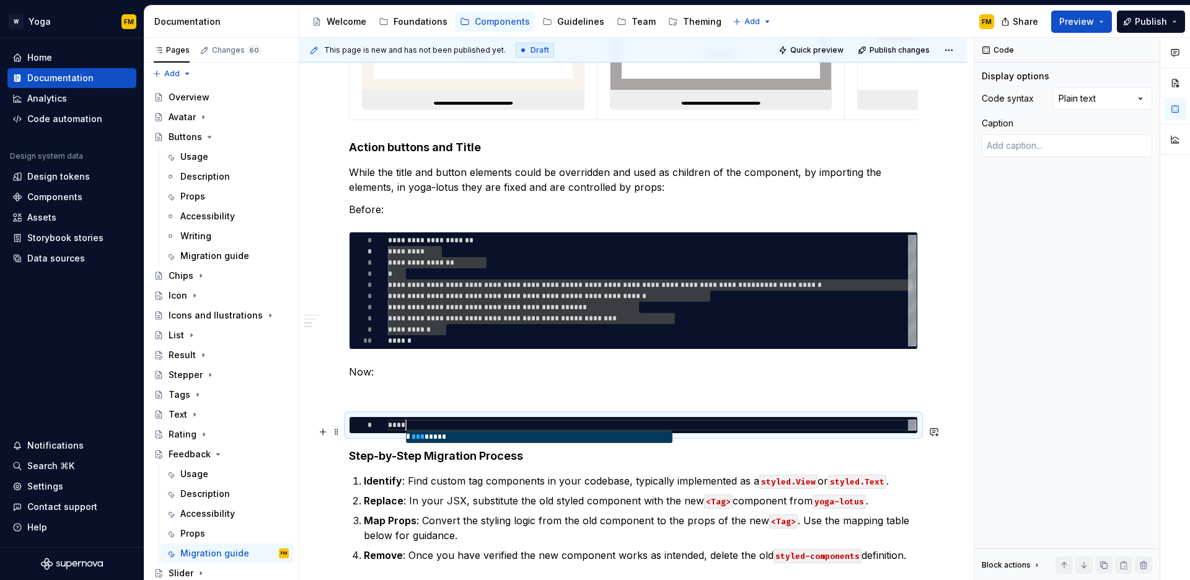
type textarea "*"
type textarea "*****"
type textarea "*"
type textarea "*********"
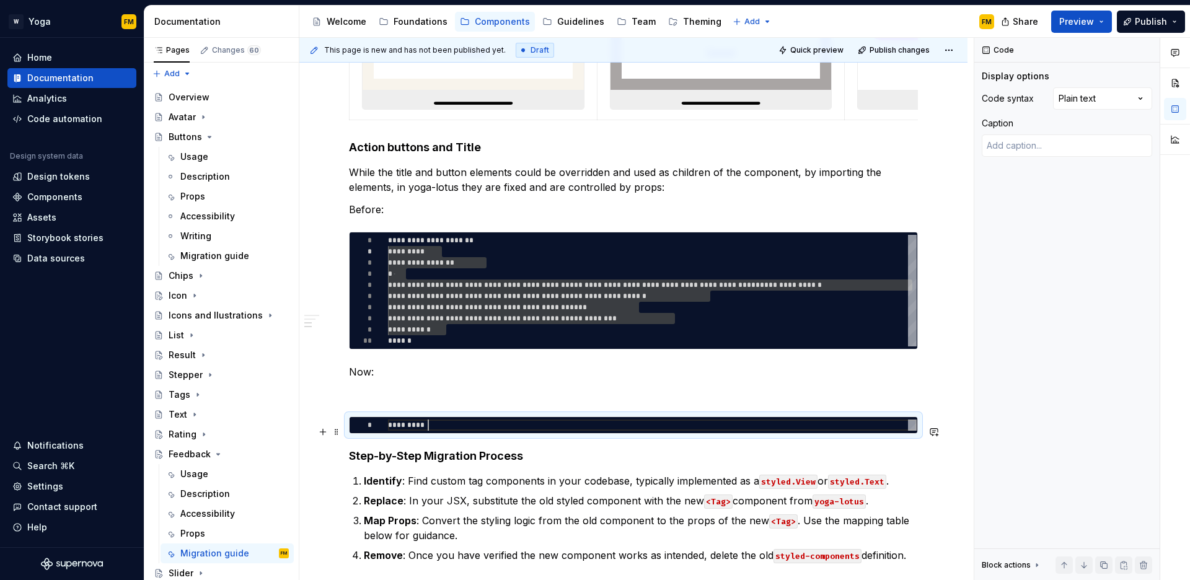
type textarea "*"
type textarea "**********"
type textarea "*"
type textarea "**********"
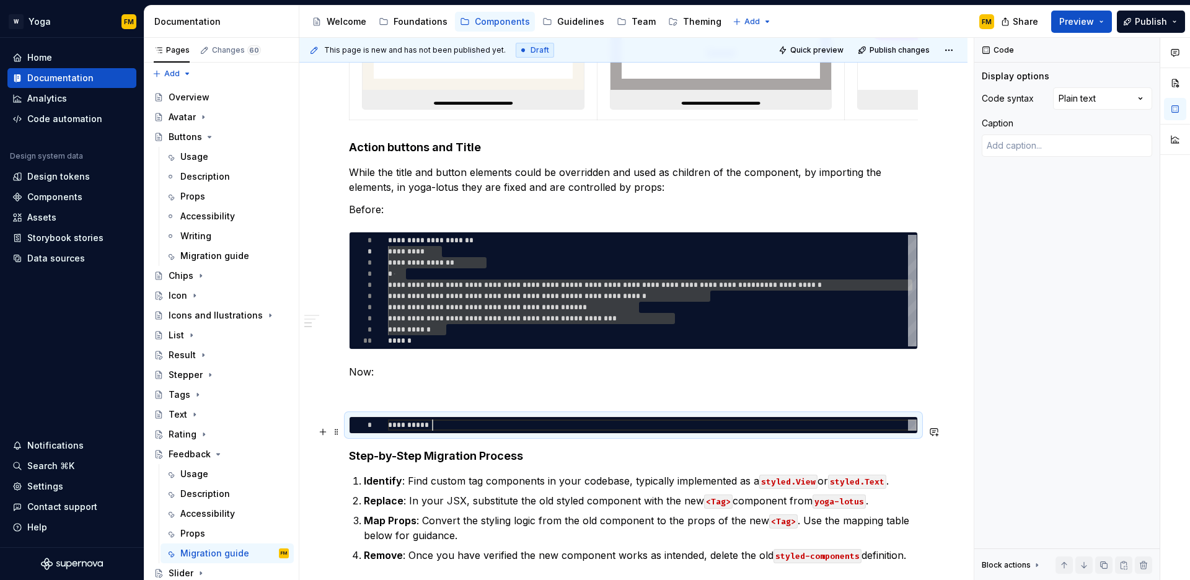
scroll to position [11, 0]
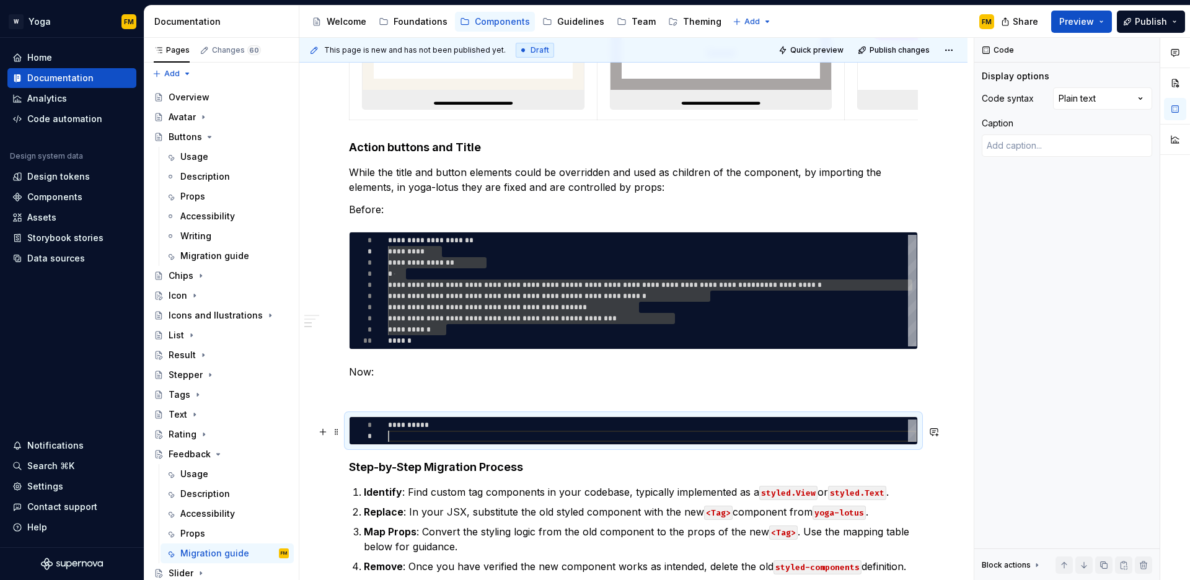
type textarea "*"
type textarea "**********"
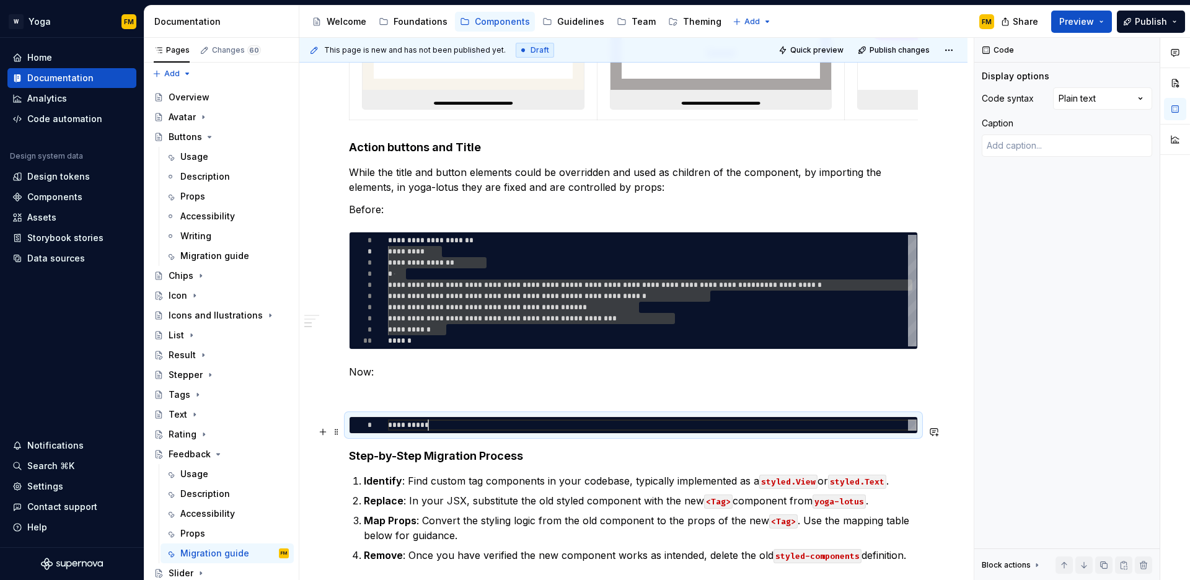
type textarea "*"
type textarea "**********"
type textarea "*"
type textarea "**********"
type textarea "*"
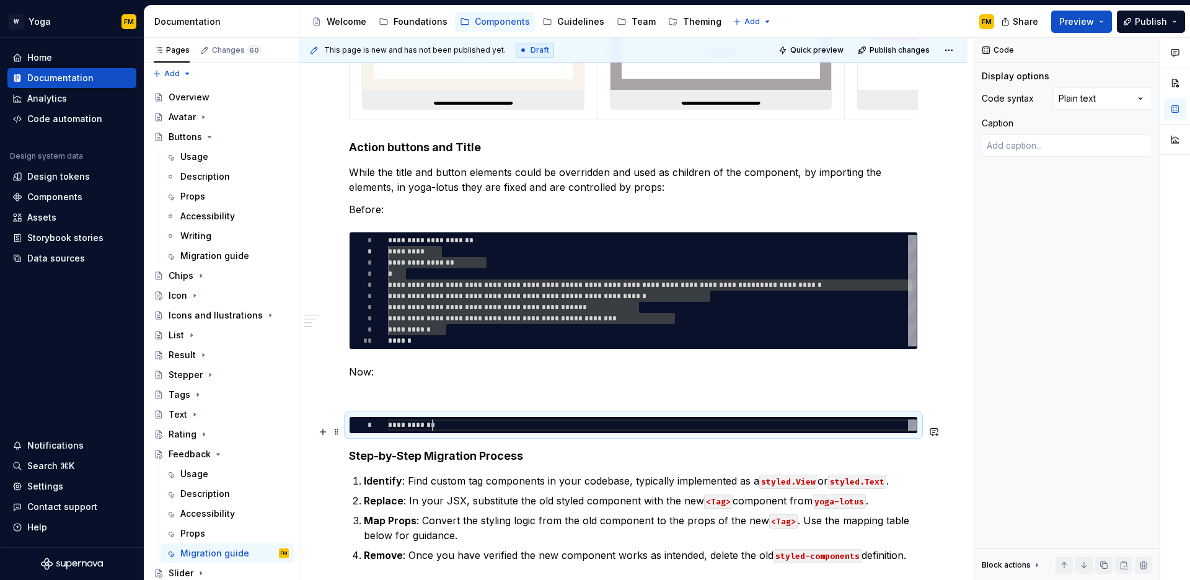
type textarea "**********"
type textarea "*"
type textarea "********* **"
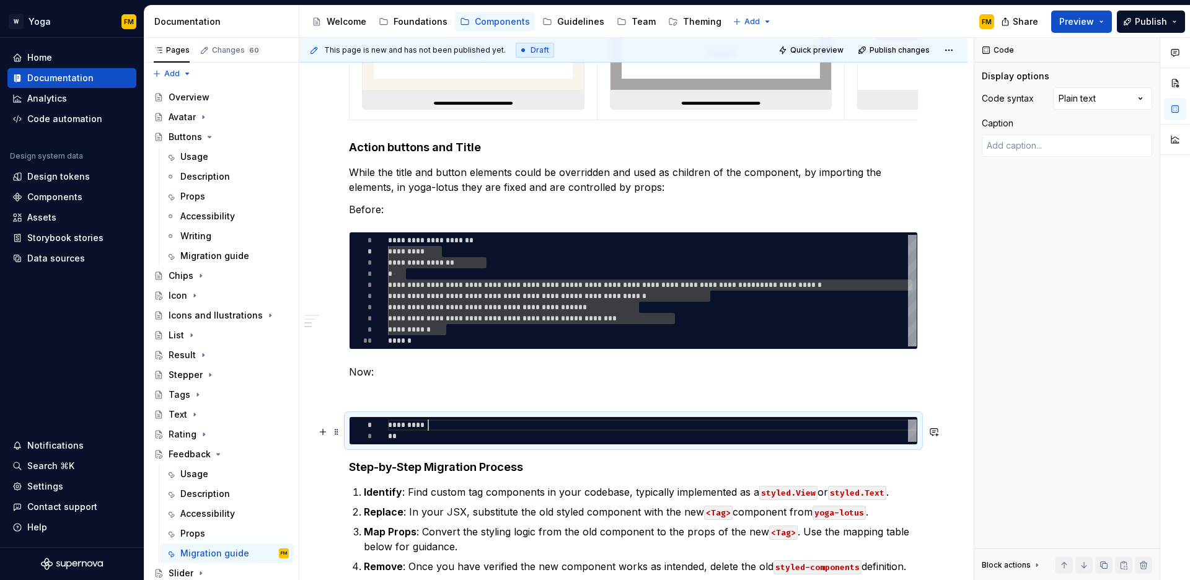
scroll to position [0, 40]
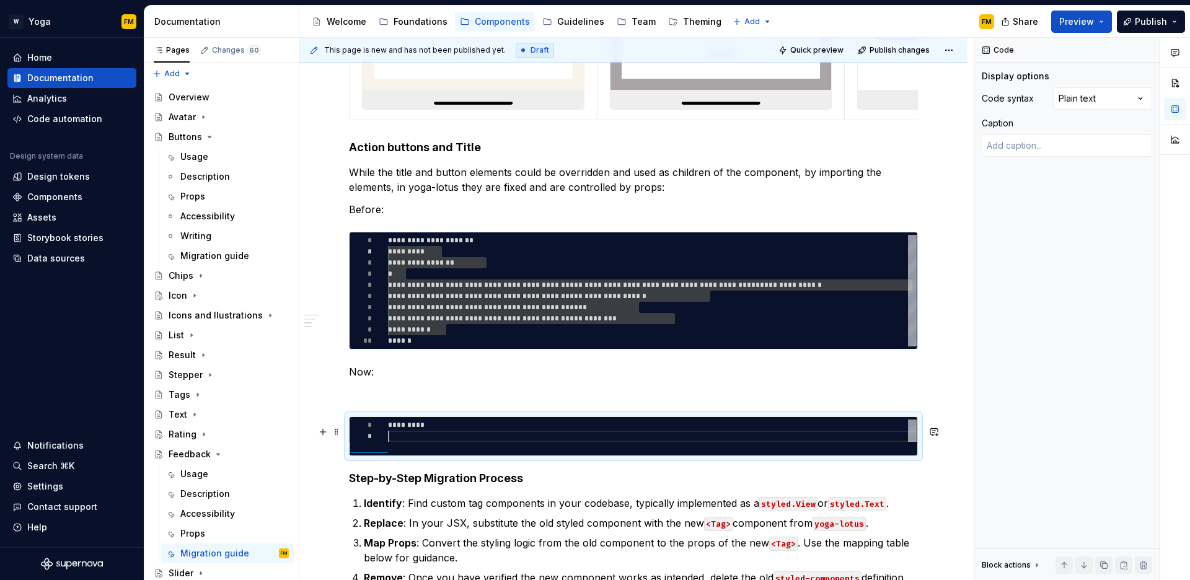
type textarea "*"
type textarea "********* **"
type textarea "*"
type textarea "********* * **"
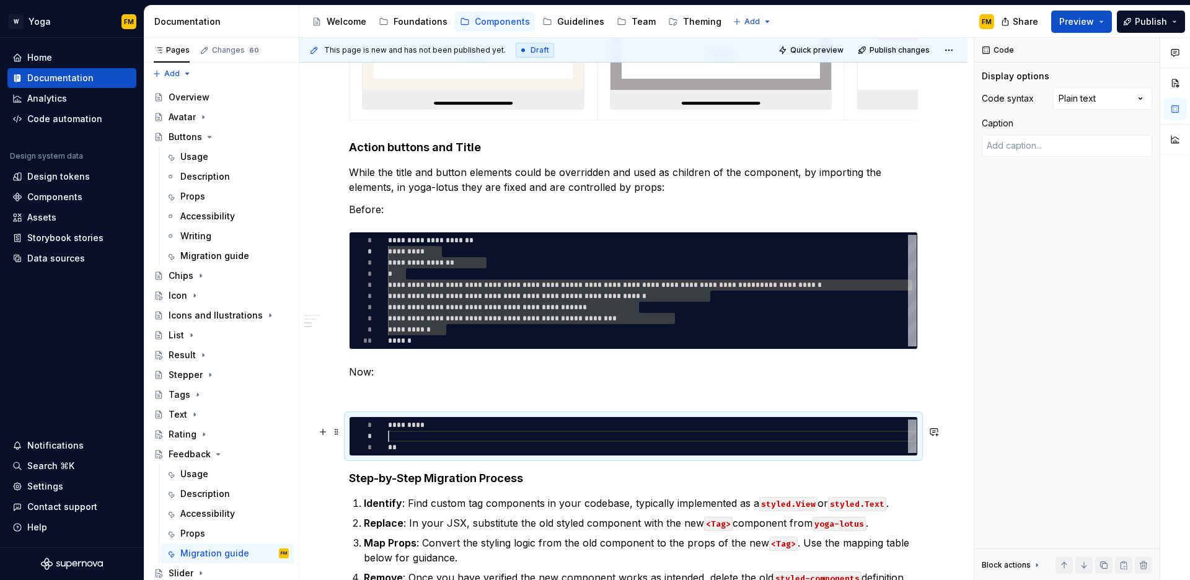
type textarea "*"
type textarea "********* ** **"
type textarea "*"
type textarea "********* **** **"
type textarea "*"
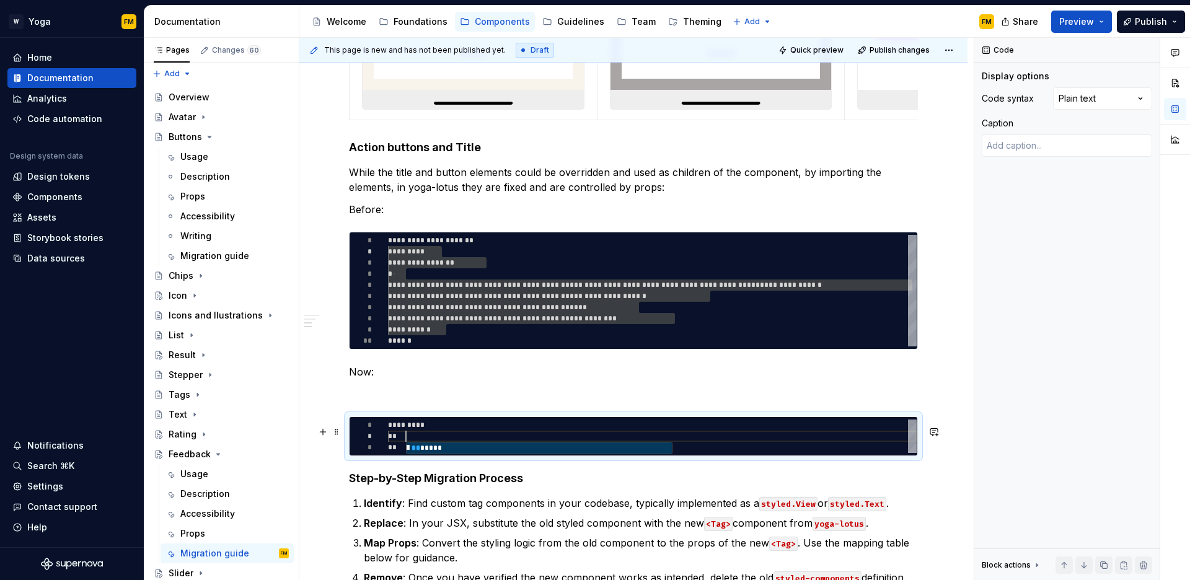
type textarea "********* ***** **"
type textarea "*"
type textarea "********* ****** **"
type textarea "*"
type textarea "********* ******* **"
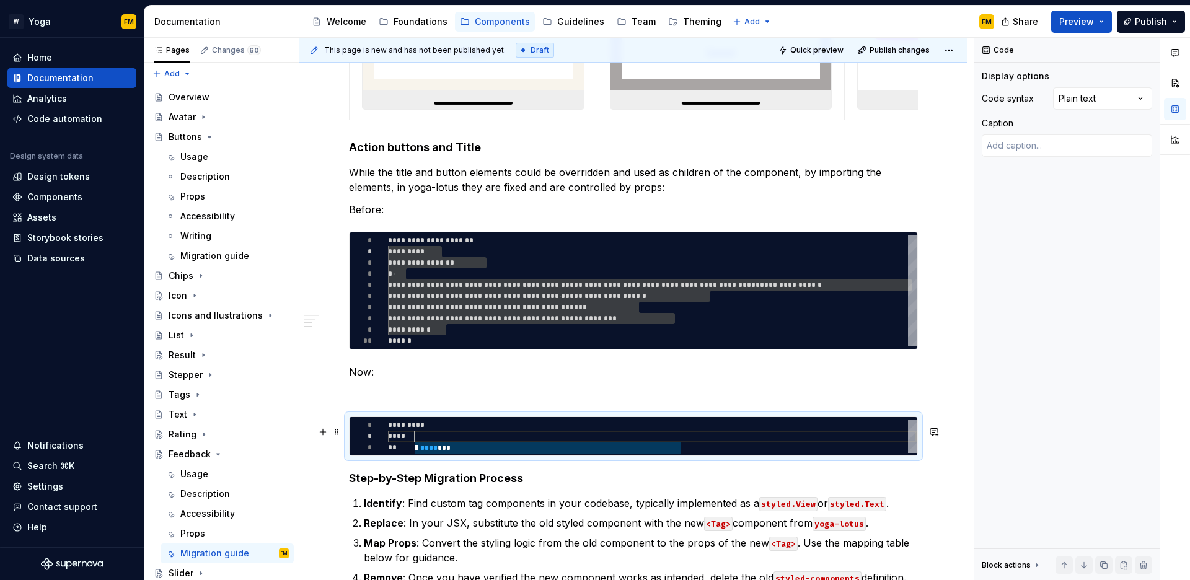
type textarea "*"
type textarea "********* ******** **"
type textarea "*"
type textarea "********* ********* **"
type textarea "*"
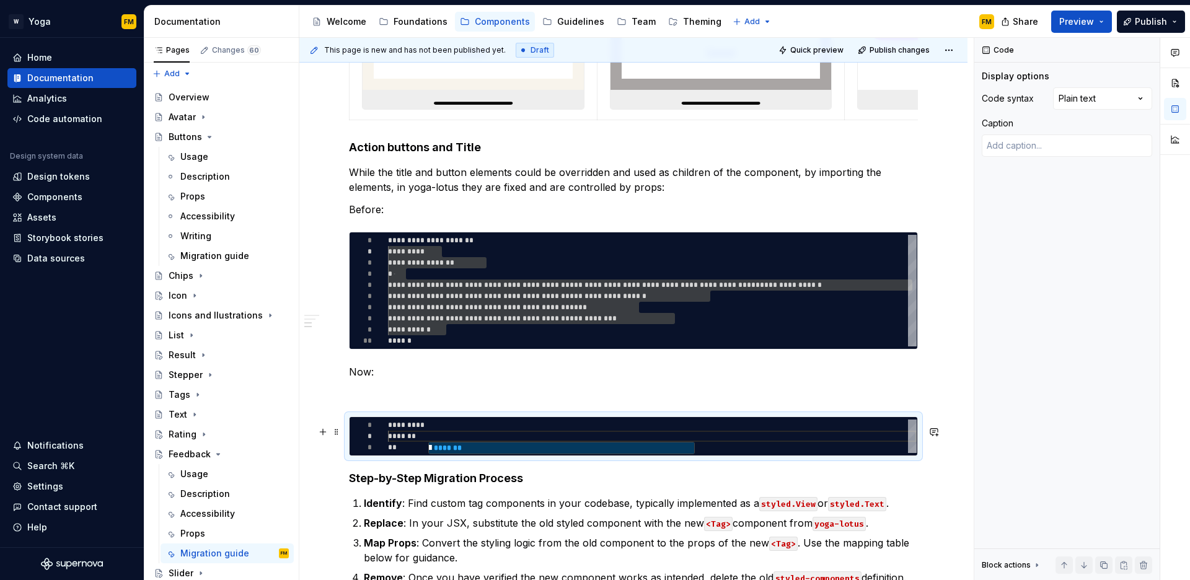
type textarea "**********"
type textarea "*"
type textarea "**********"
type textarea "*"
type textarea "**********"
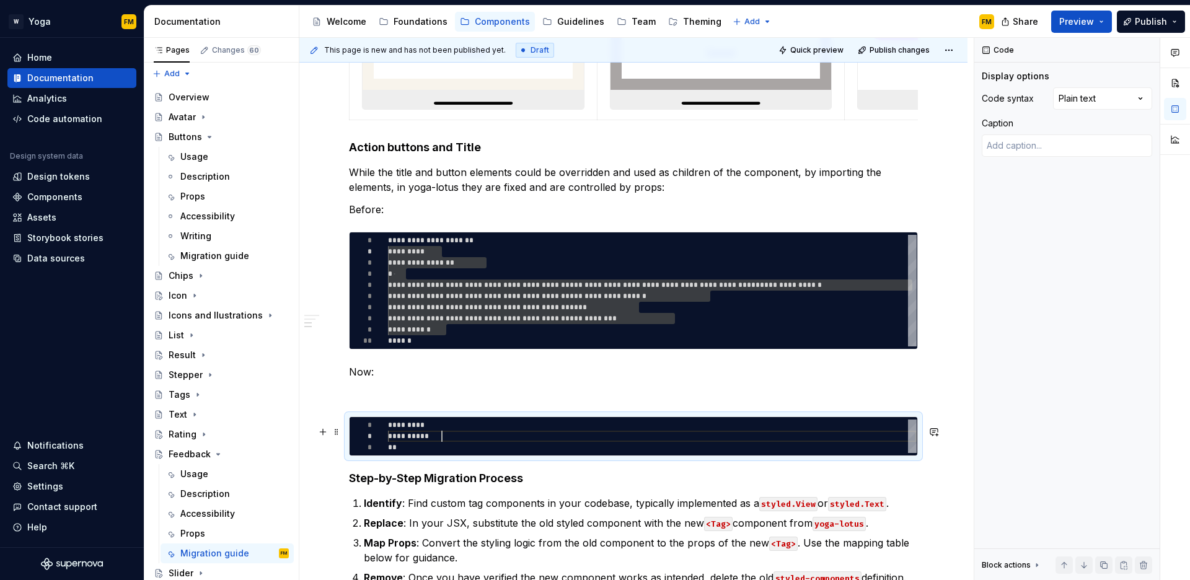
type textarea "*"
type textarea "**********"
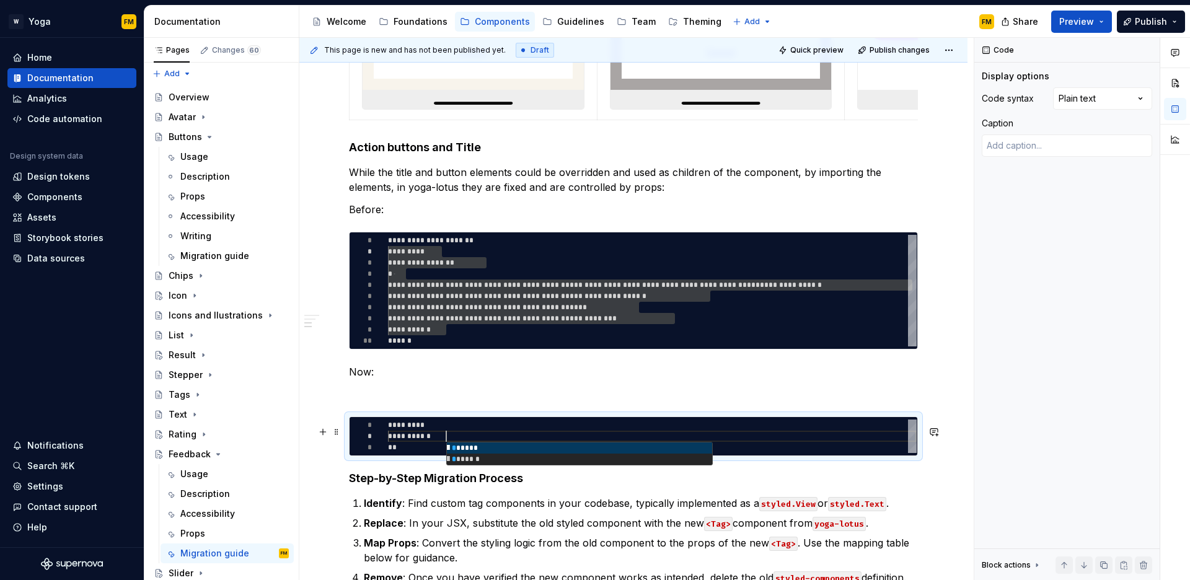
type textarea "*"
type textarea "**********"
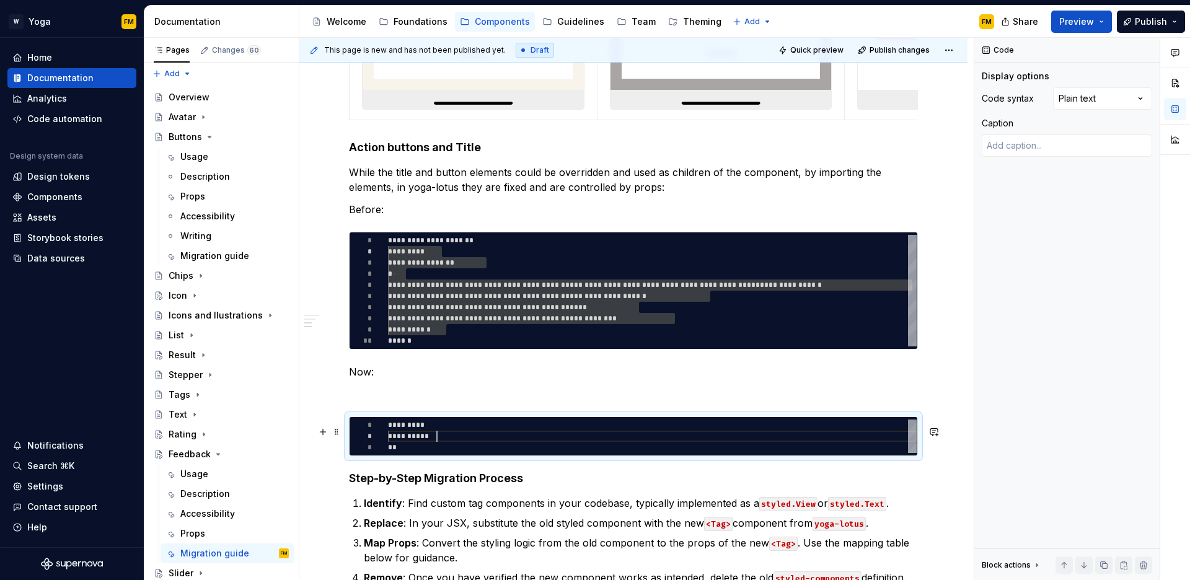
type textarea "*"
type textarea "**********"
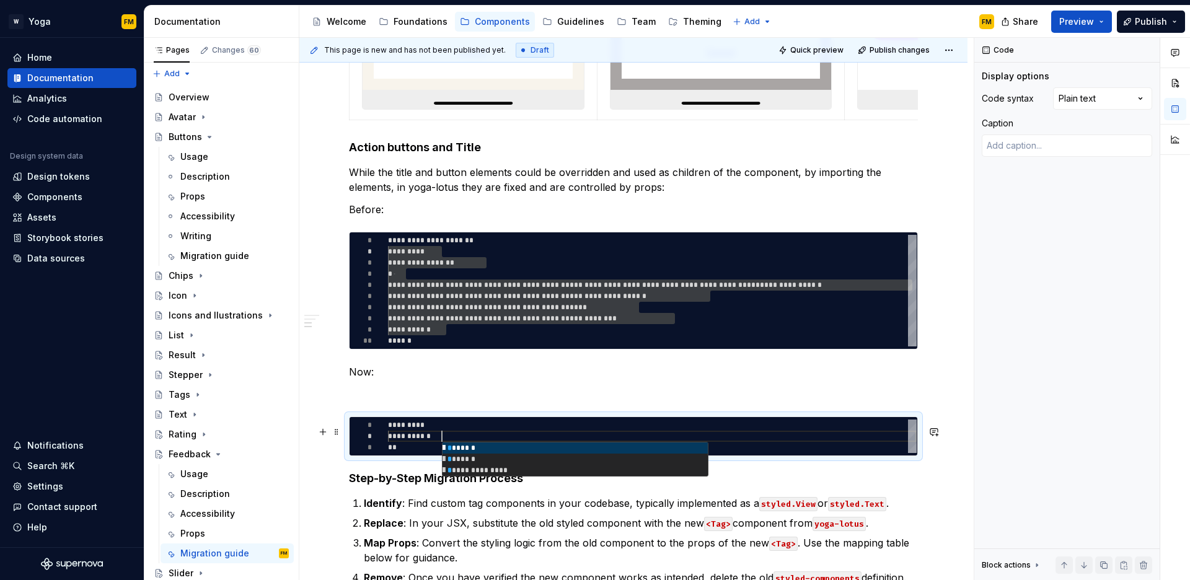
type textarea "*"
type textarea "**********"
type textarea "*"
type textarea "**********"
type textarea "*"
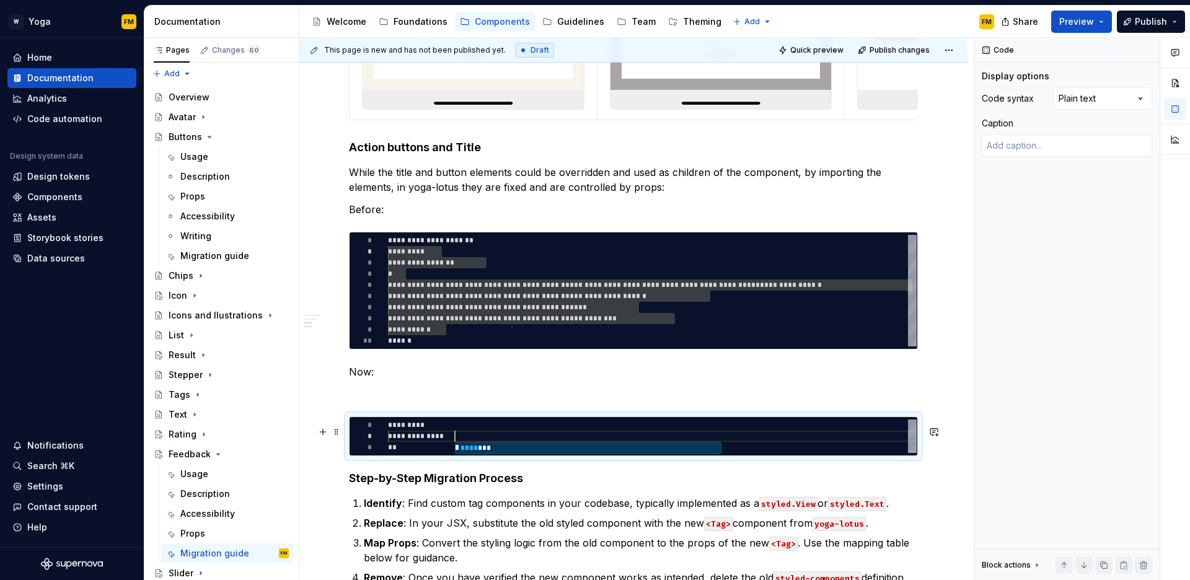
type textarea "**********"
type textarea "*"
type textarea "**********"
type textarea "*"
type textarea "**********"
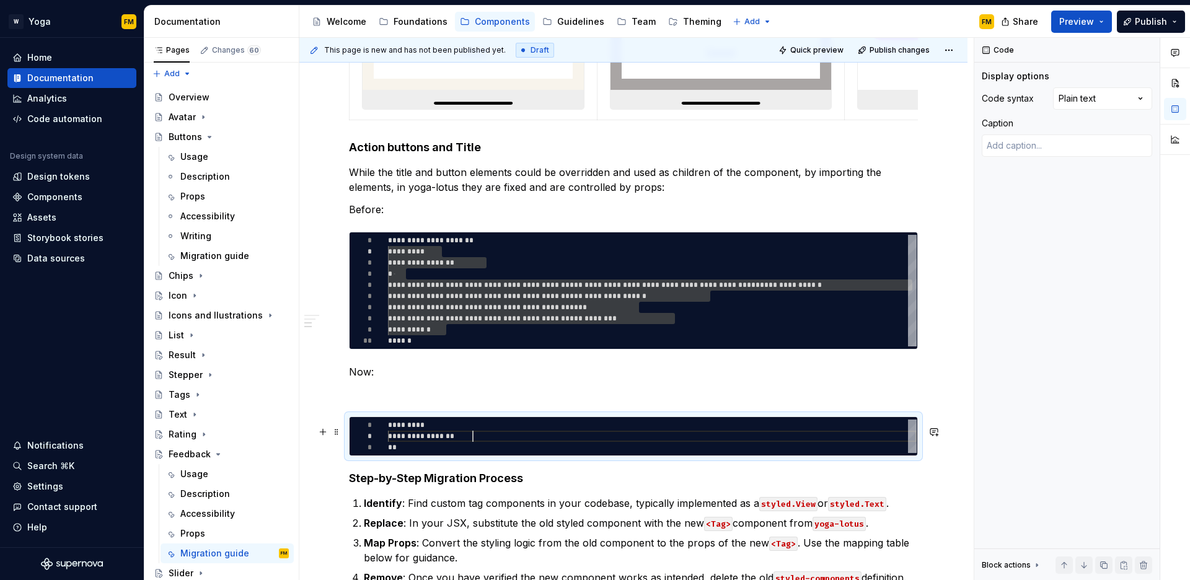
type textarea "*"
type textarea "**********"
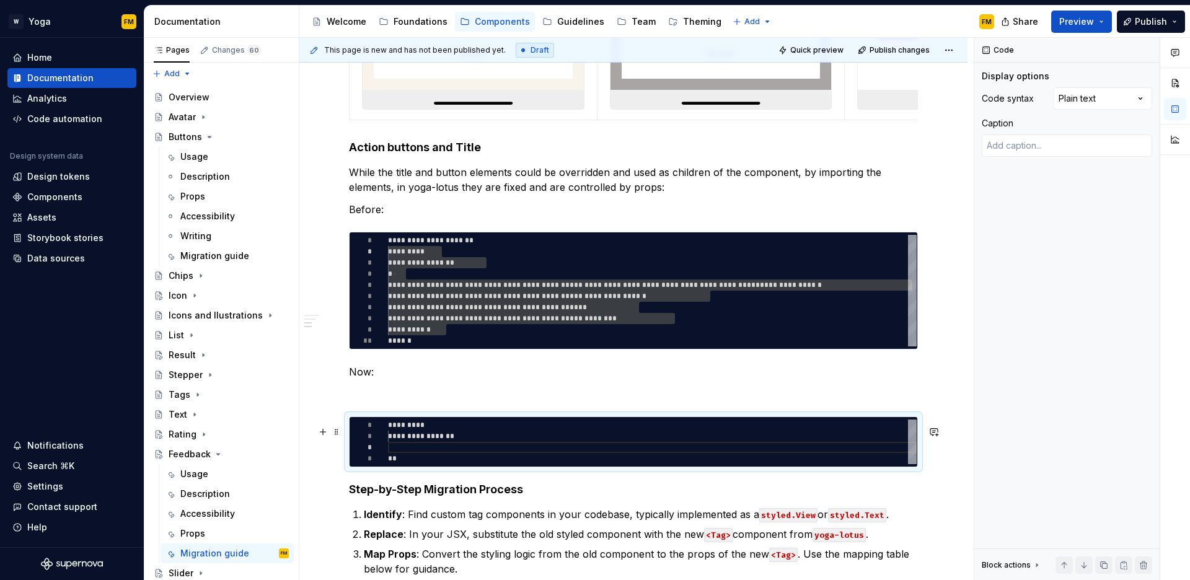
type textarea "*"
type textarea "**********"
type textarea "*"
type textarea "**********"
type textarea "*"
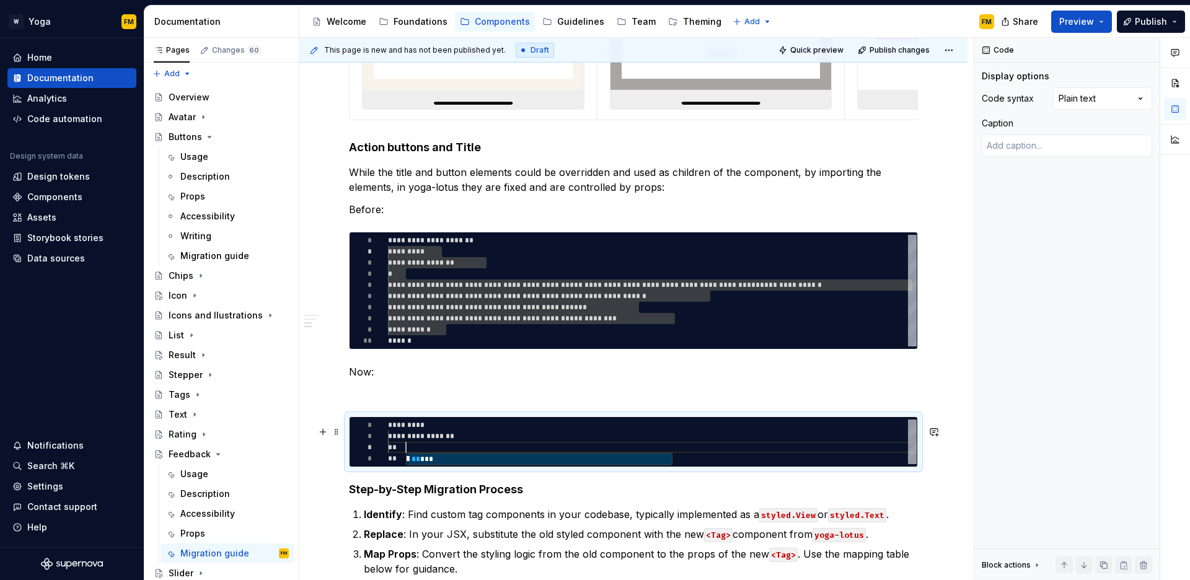
type textarea "**********"
type textarea "*"
type textarea "**********"
type textarea "*"
type textarea "**********"
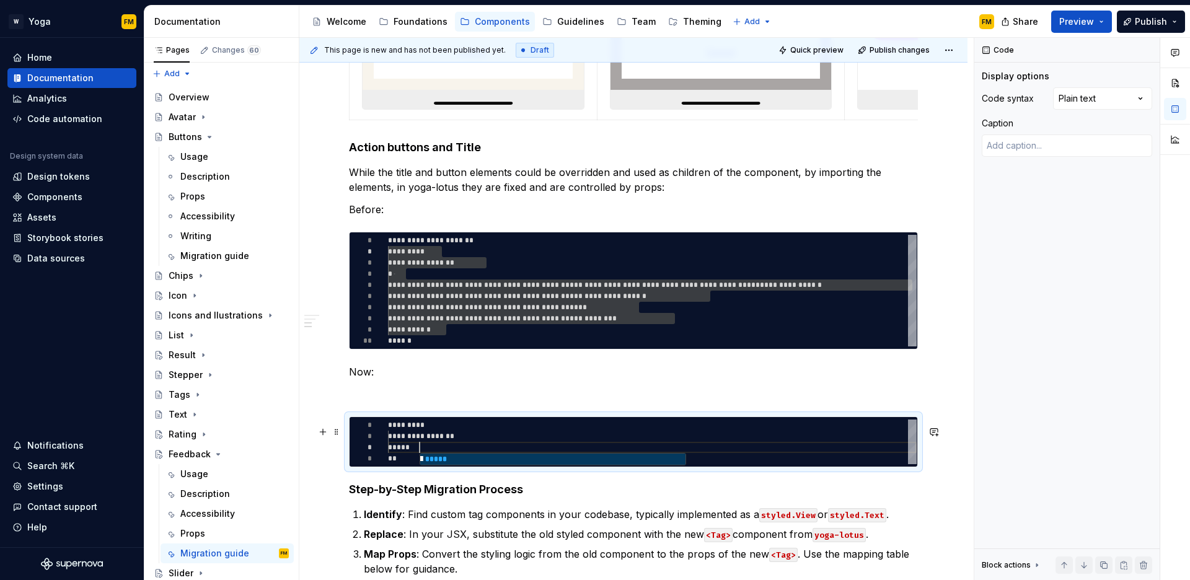
type textarea "*"
type textarea "**********"
type textarea "*"
type textarea "**********"
type textarea "*"
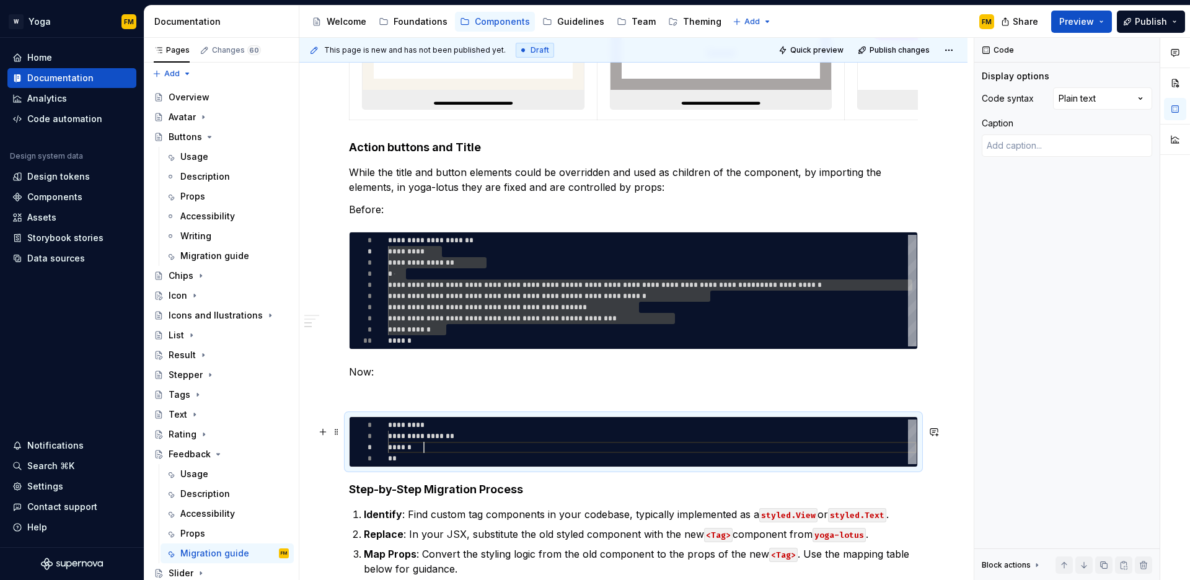
type textarea "**********"
type textarea "*"
type textarea "**********"
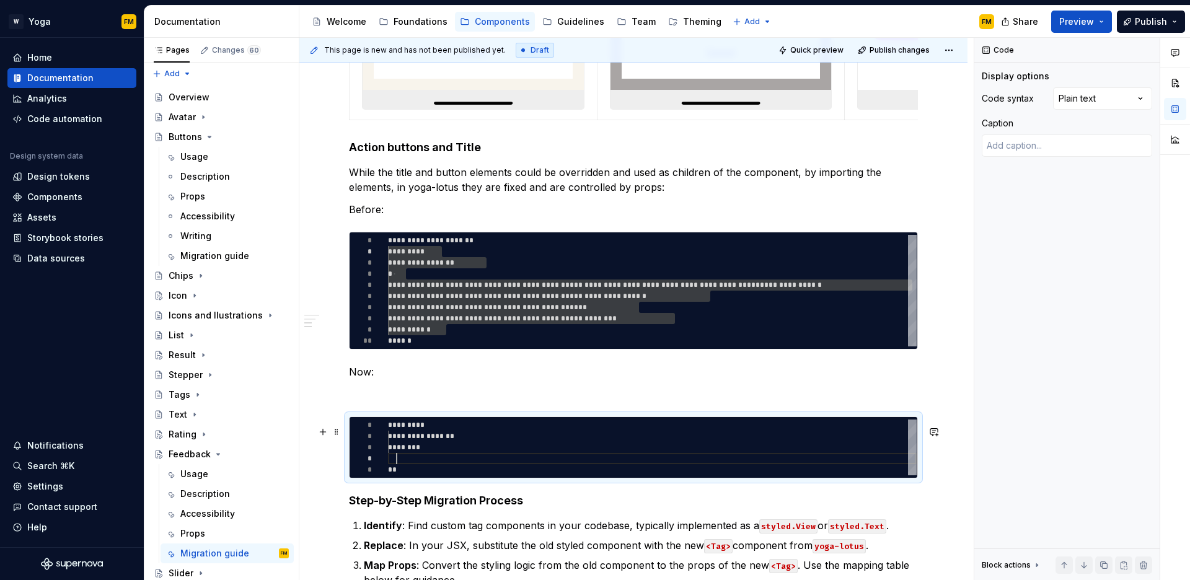
type textarea "*"
type textarea "**********"
type textarea "*"
type textarea "**********"
type textarea "*"
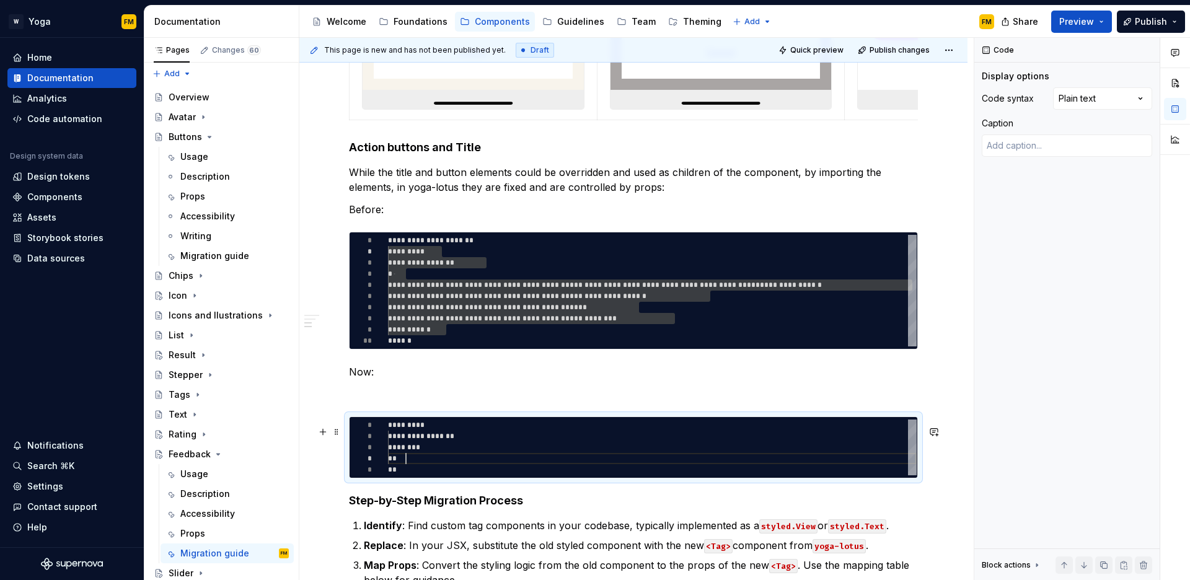
type textarea "**********"
type textarea "*"
type textarea "**********"
type textarea "*"
type textarea "**********"
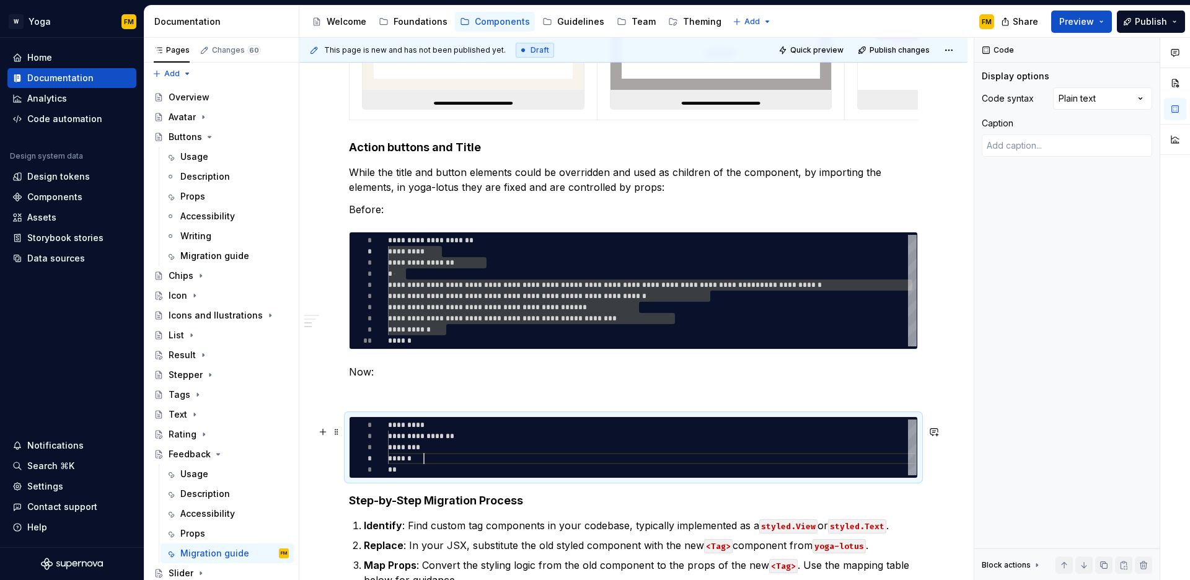
type textarea "*"
type textarea "**********"
type textarea "*"
type textarea "**********"
type textarea "*"
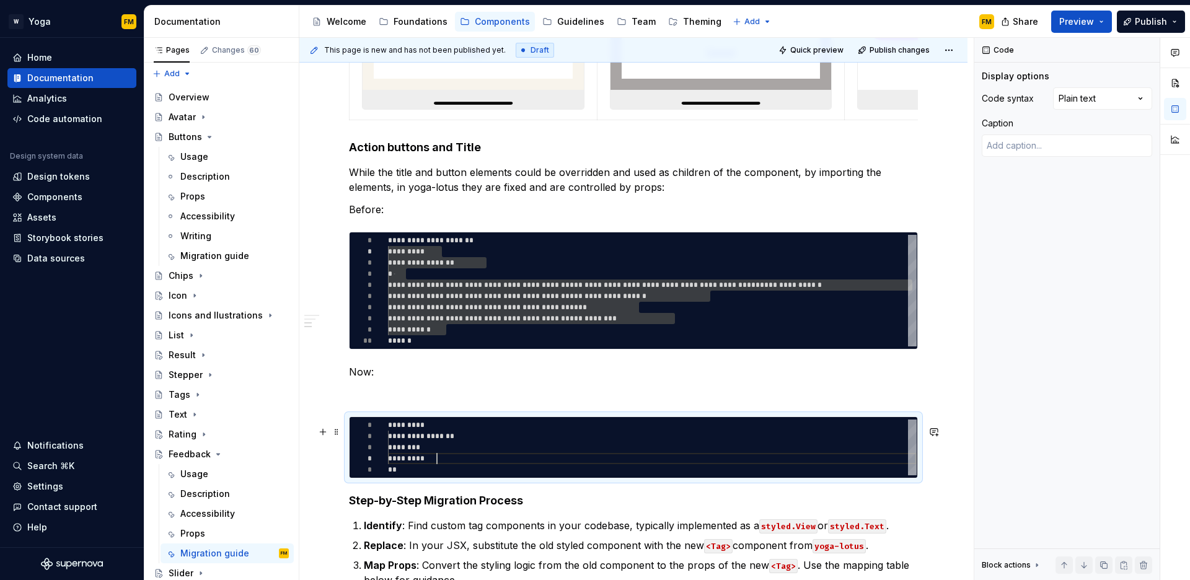
type textarea "**********"
type textarea "*"
type textarea "**********"
type textarea "*"
type textarea "**********"
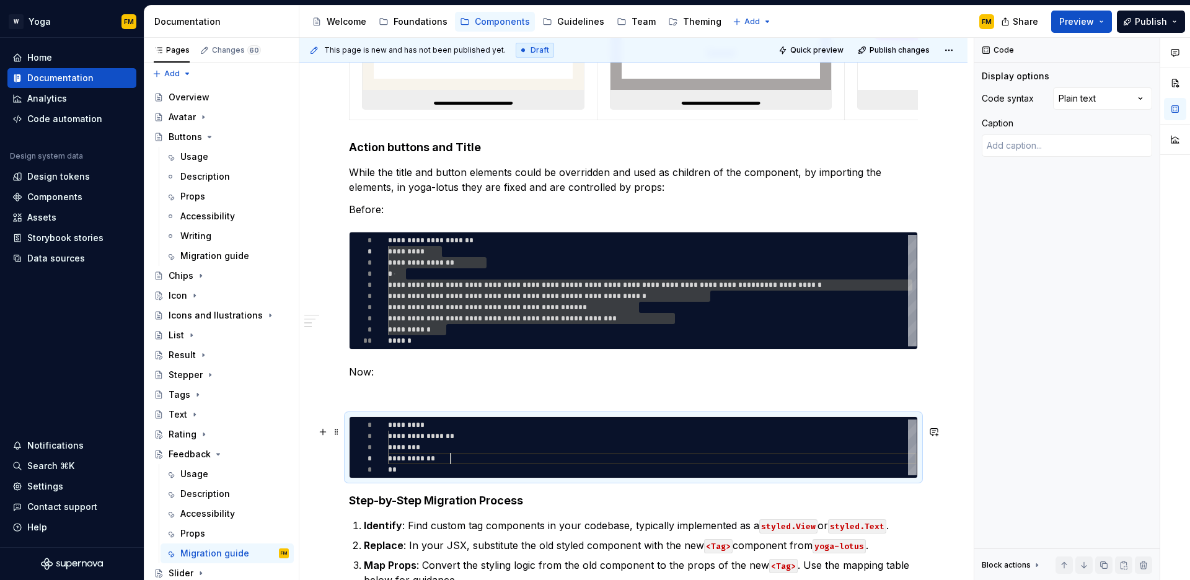
type textarea "*"
type textarea "**********"
click at [427, 471] on div "**********" at bounding box center [652, 448] width 529 height 56
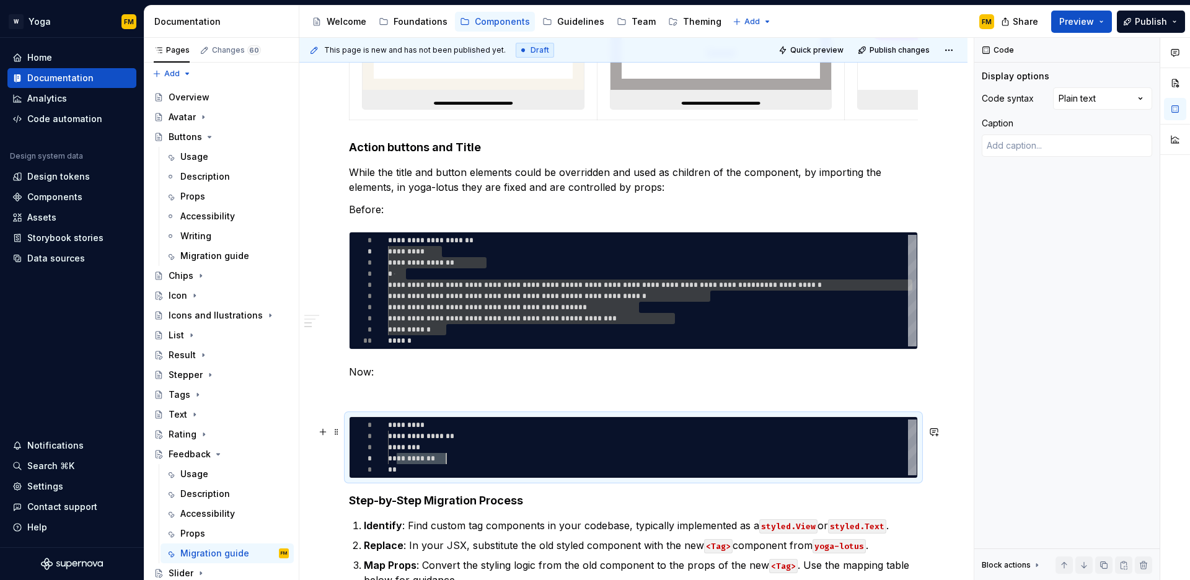
type textarea "*"
type textarea "**********"
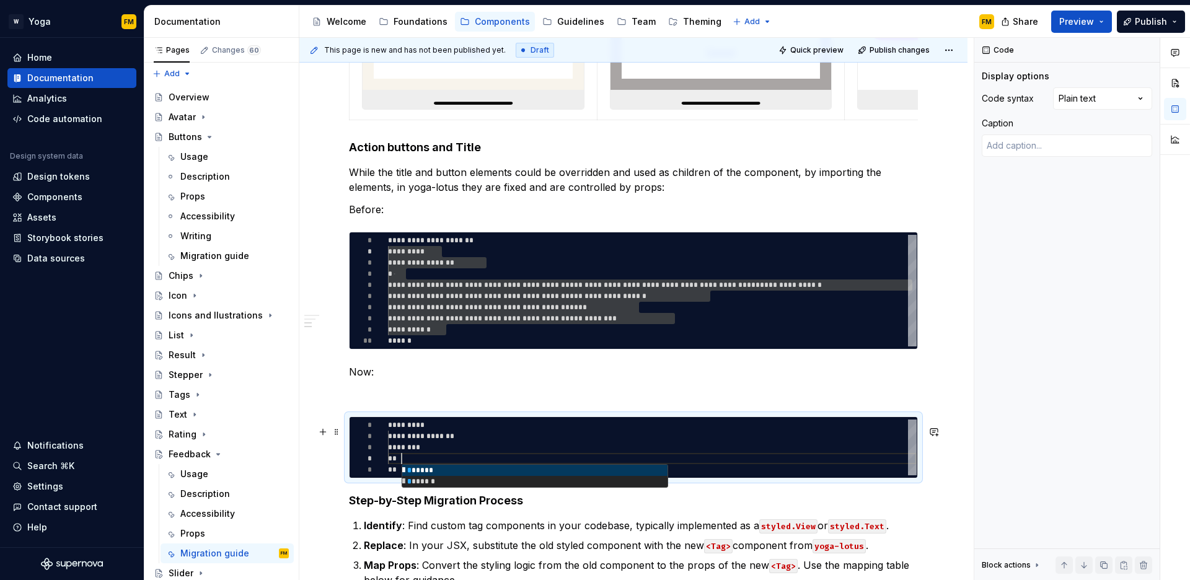
type textarea "*"
type textarea "**********"
type textarea "*"
type textarea "**********"
type textarea "*"
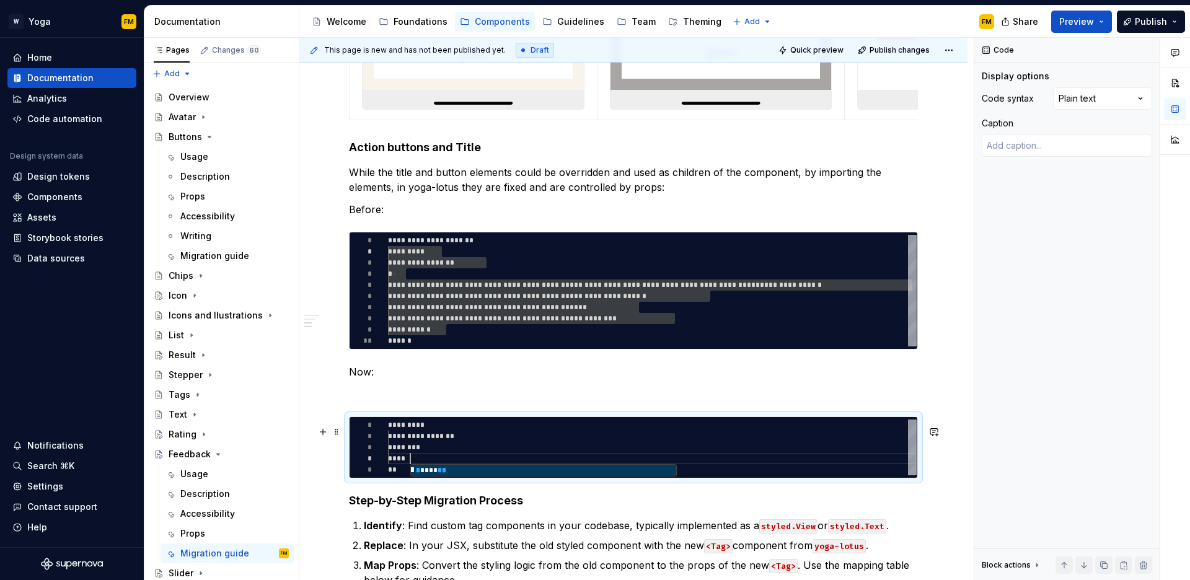
type textarea "**********"
type textarea "*"
type textarea "**********"
type textarea "*"
type textarea "**********"
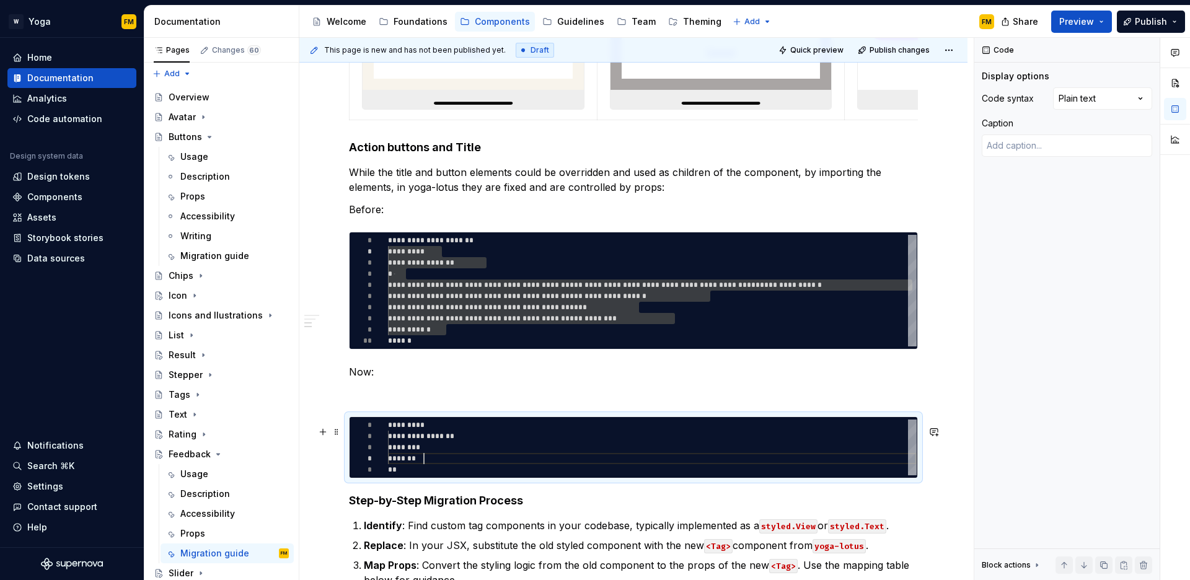
type textarea "*"
type textarea "**********"
type textarea "*"
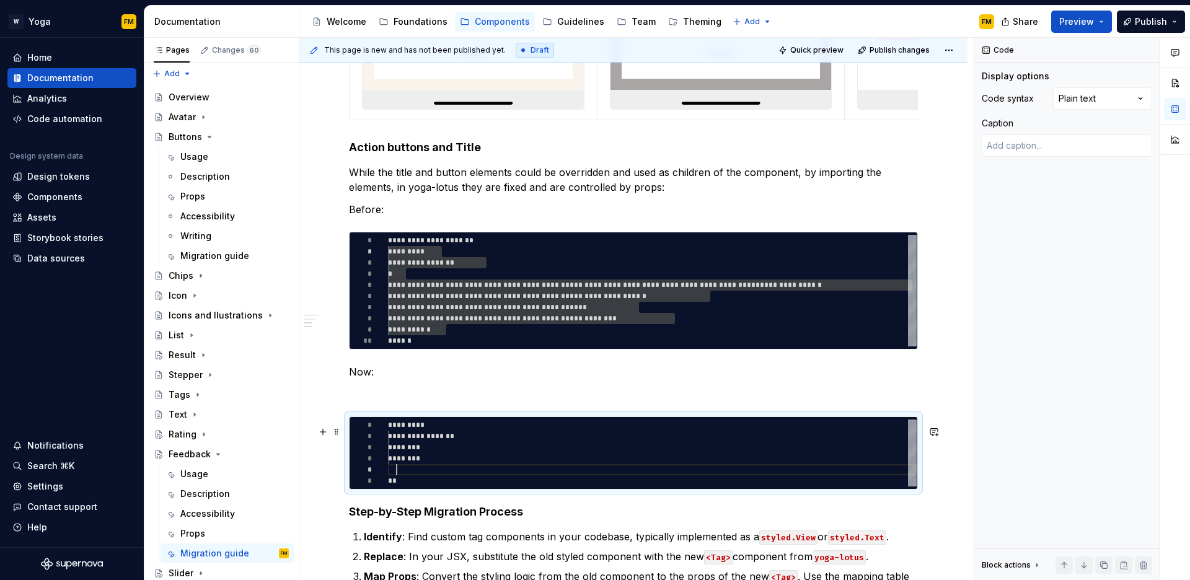
click at [445, 469] on div "**********" at bounding box center [652, 453] width 529 height 67
type textarea "**********"
type textarea "*"
type textarea "**********"
type textarea "*"
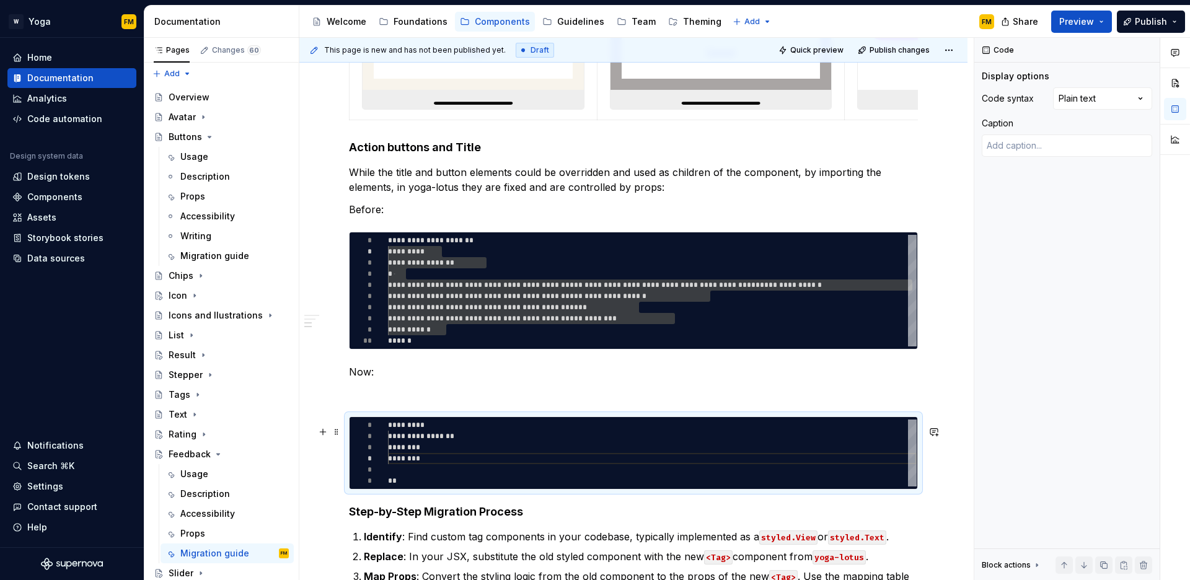
type textarea "**********"
type textarea "*"
type textarea "**********"
type textarea "*"
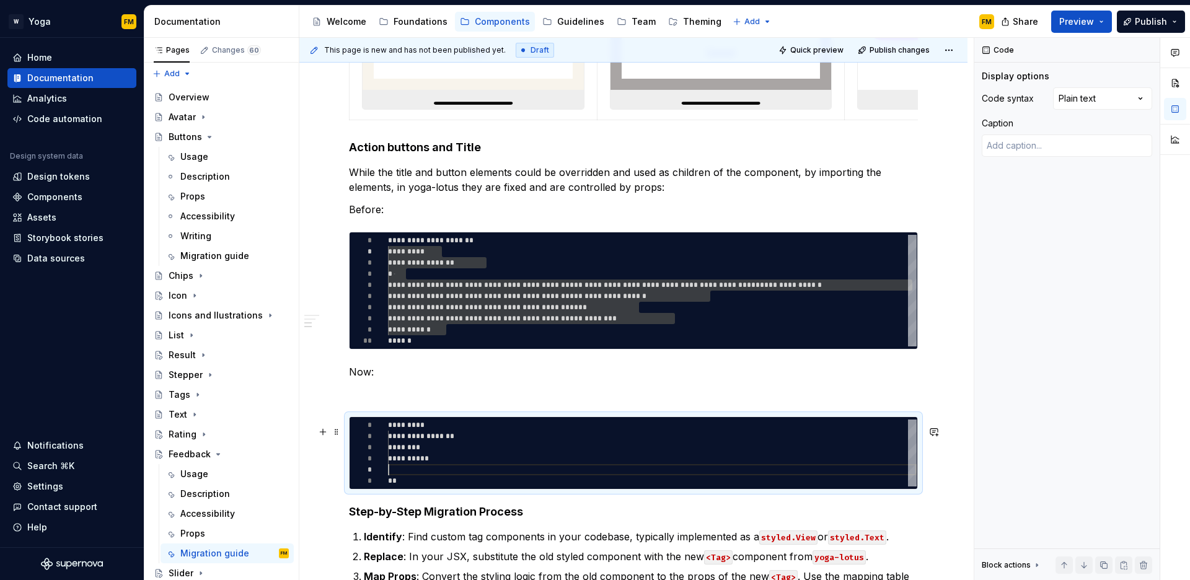
type textarea "**********"
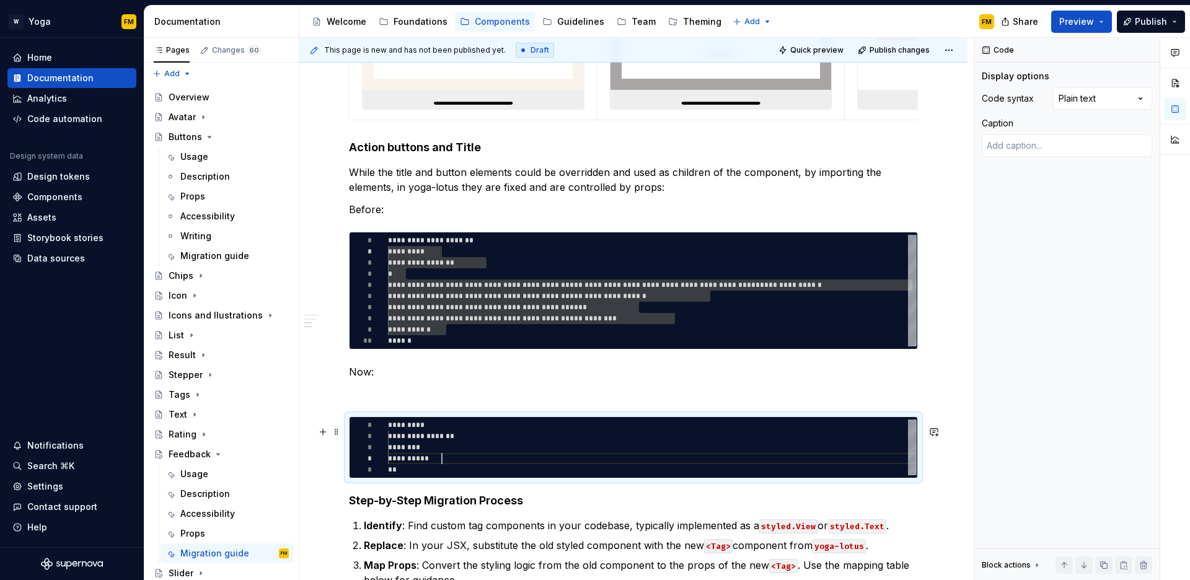
type textarea "*"
type textarea "**********"
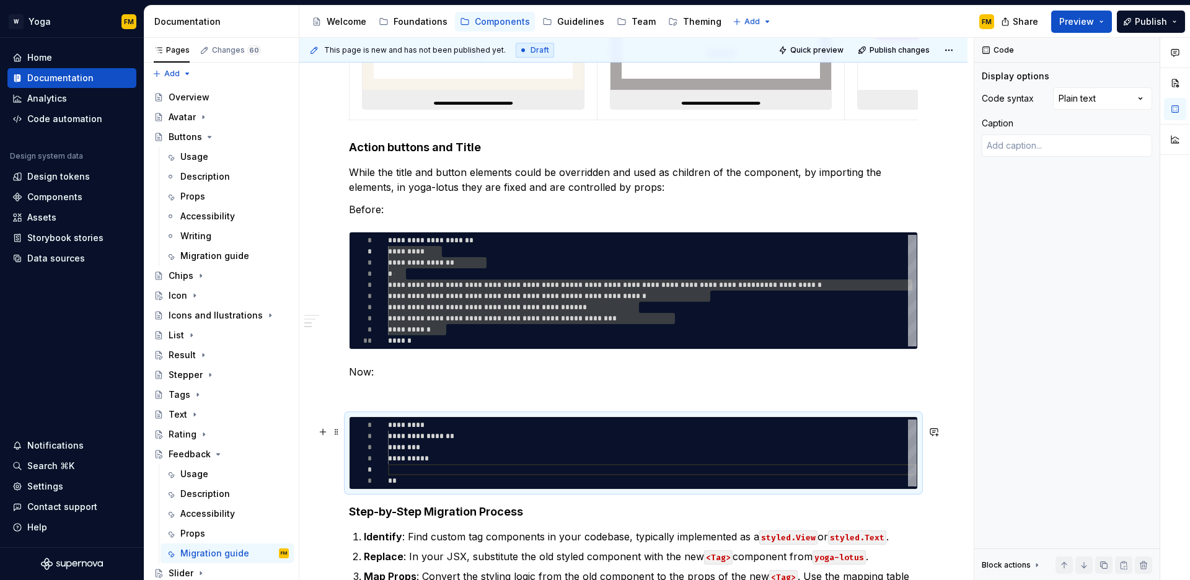
type textarea "*"
type textarea "**********"
type textarea "*"
type textarea "**********"
type textarea "*"
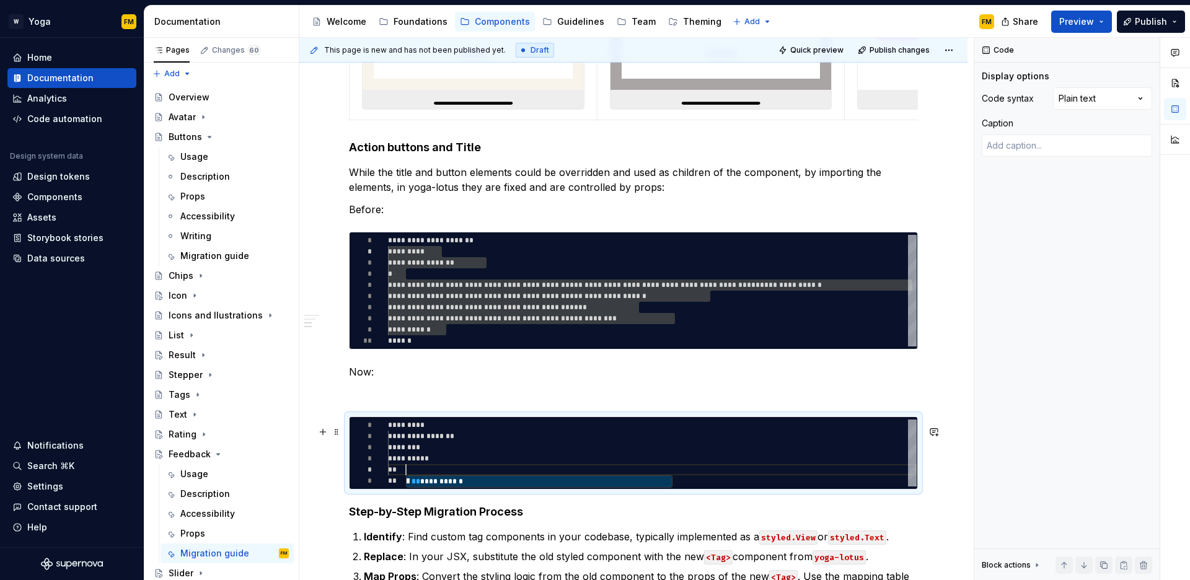
type textarea "**********"
type textarea "*"
type textarea "**********"
type textarea "*"
type textarea "**********"
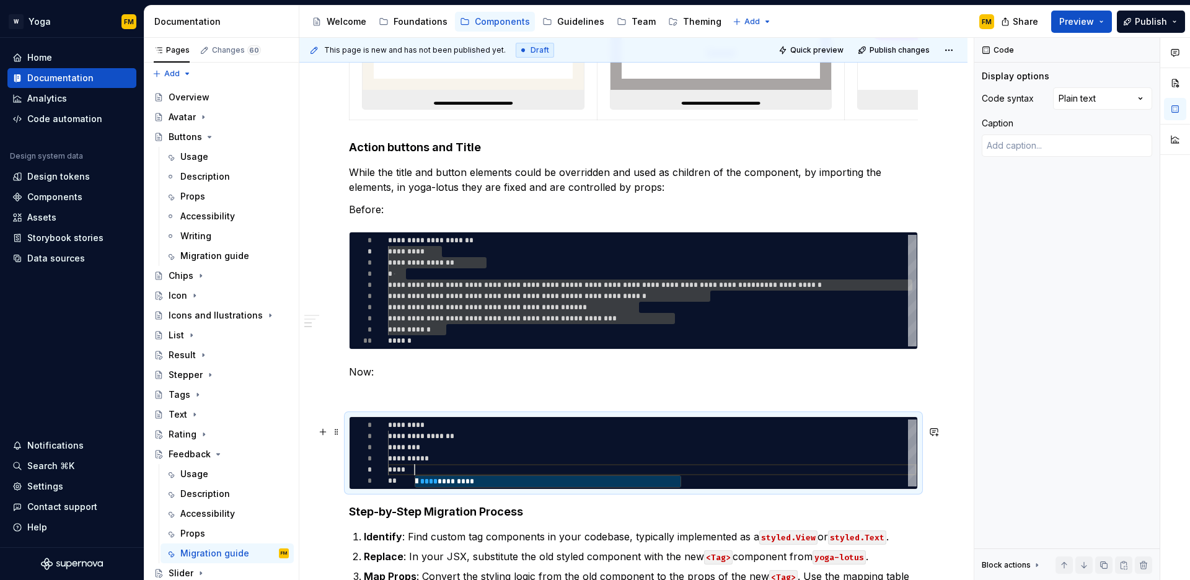
type textarea "*"
type textarea "**********"
type textarea "*"
type textarea "**********"
type textarea "*"
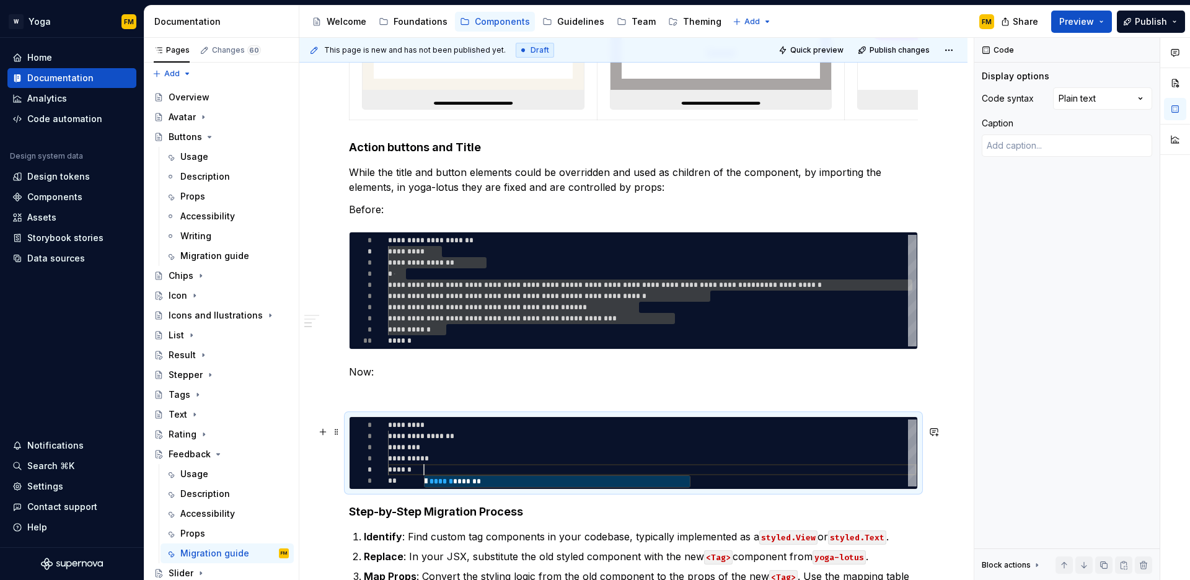
type textarea "**********"
type textarea "*"
type textarea "**********"
type textarea "*"
type textarea "**********"
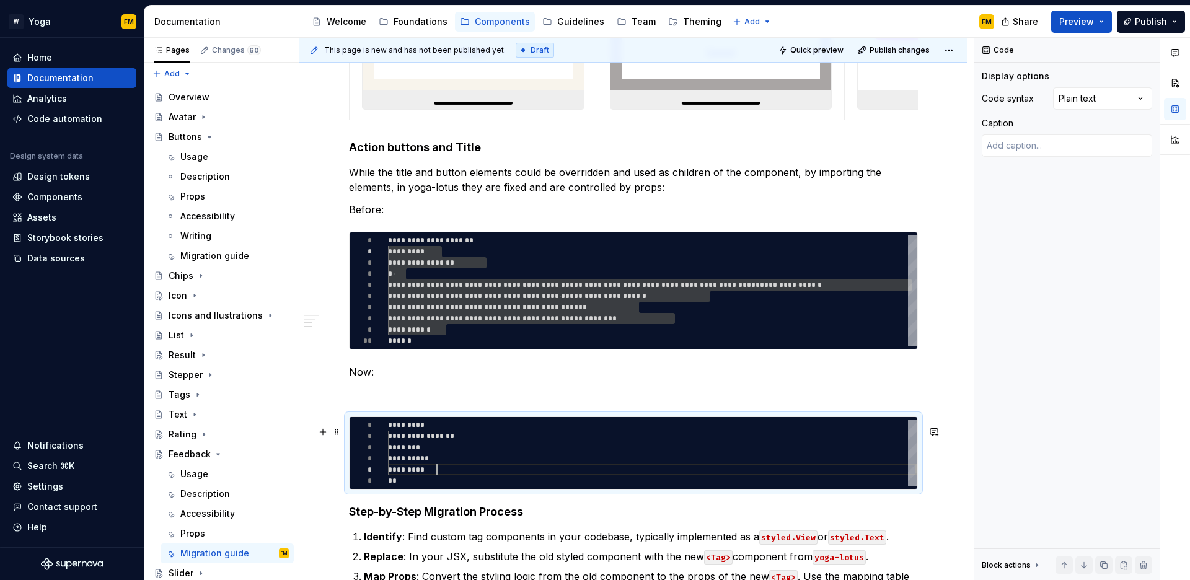
type textarea "*"
type textarea "**********"
type textarea "*"
type textarea "**********"
type textarea "*"
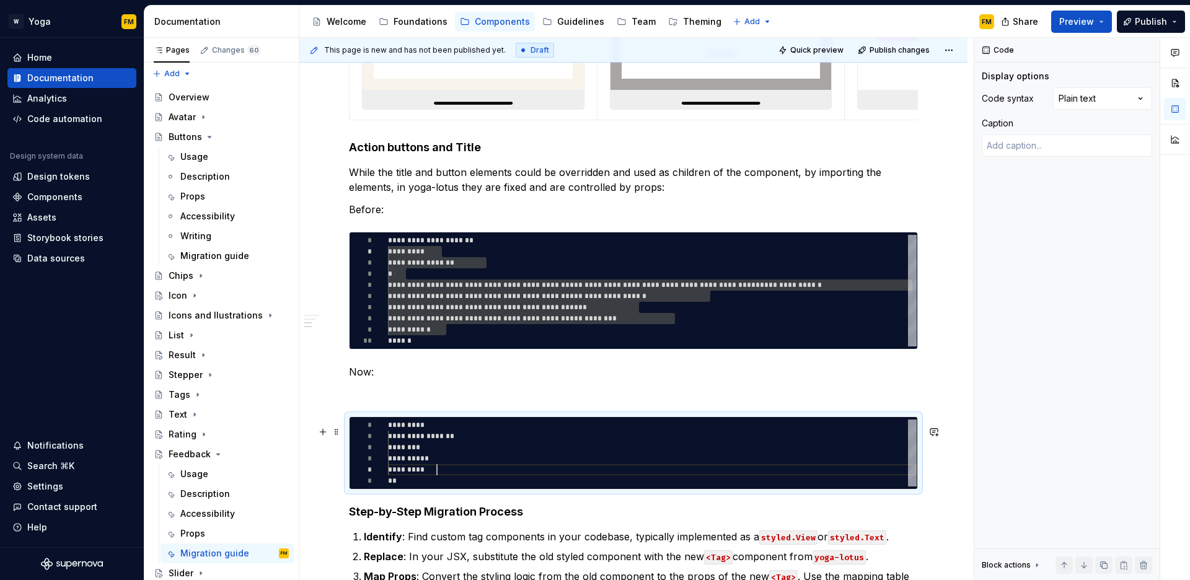
type textarea "**********"
type textarea "*"
type textarea "**********"
type textarea "*"
type textarea "**********"
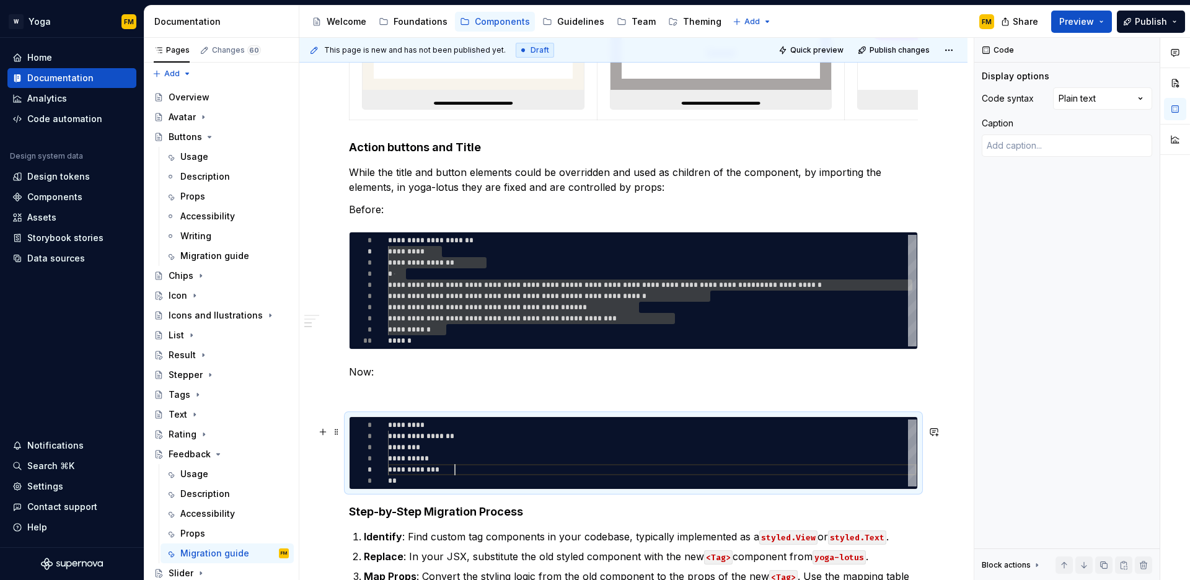
type textarea "*"
type textarea "**********"
type textarea "*"
type textarea "**********"
type textarea "*"
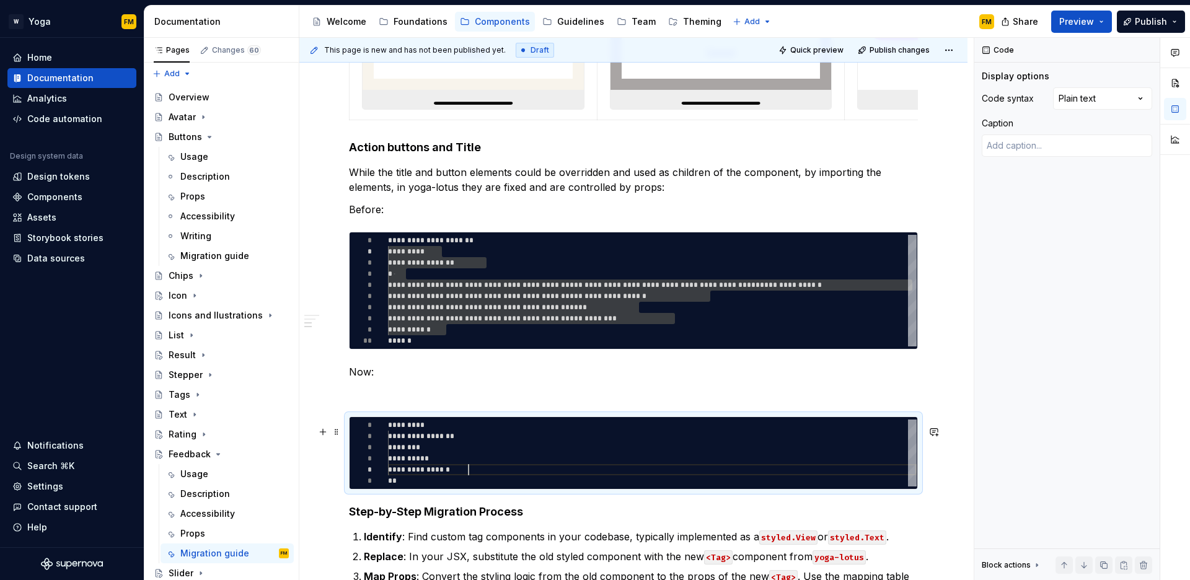
type textarea "**********"
type textarea "*"
type textarea "**********"
type textarea "*"
type textarea "**********"
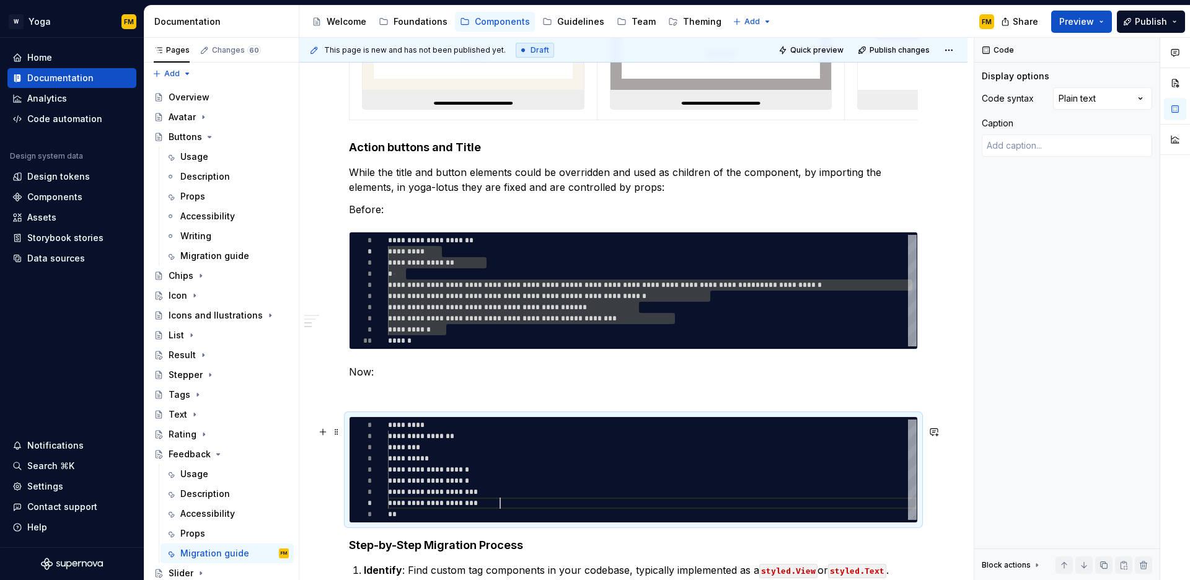
scroll to position [78, 112]
click at [485, 312] on div "**********" at bounding box center [661, 294] width 546 height 119
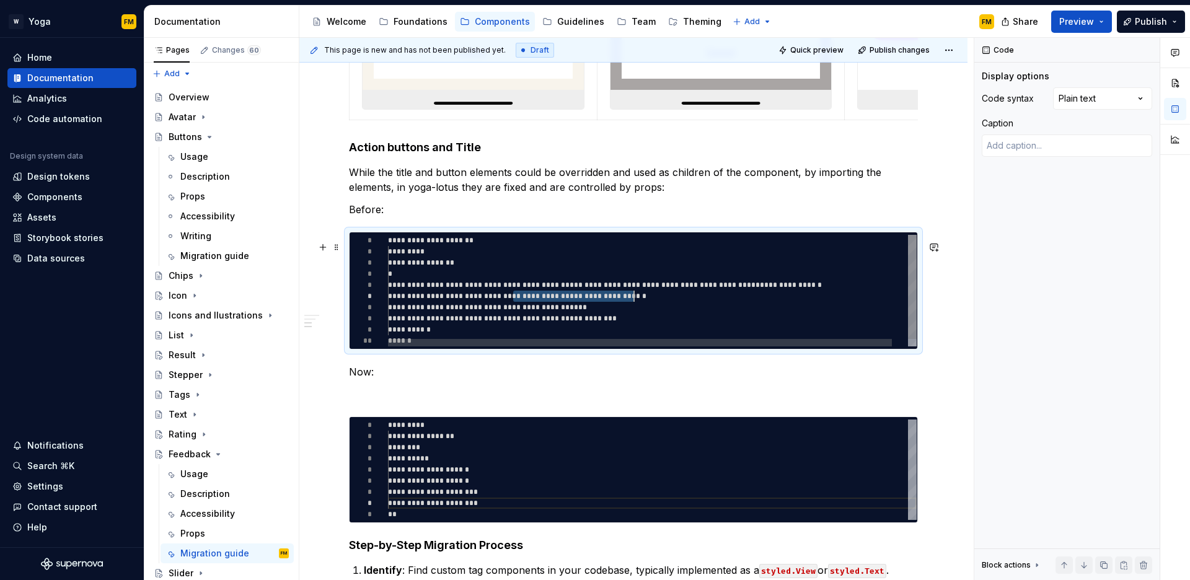
scroll to position [56, 242]
drag, startPoint x: 513, startPoint y: 304, endPoint x: 628, endPoint y: 306, distance: 115.3
click at [628, 306] on div "**********" at bounding box center [661, 294] width 546 height 119
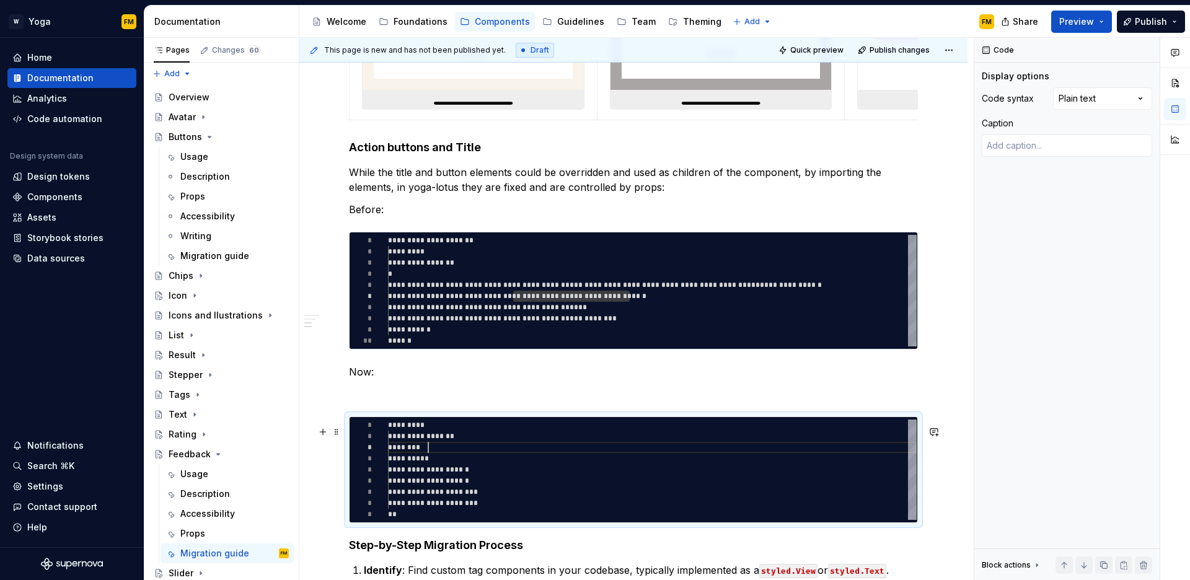
click at [428, 454] on div "**********" at bounding box center [652, 470] width 529 height 100
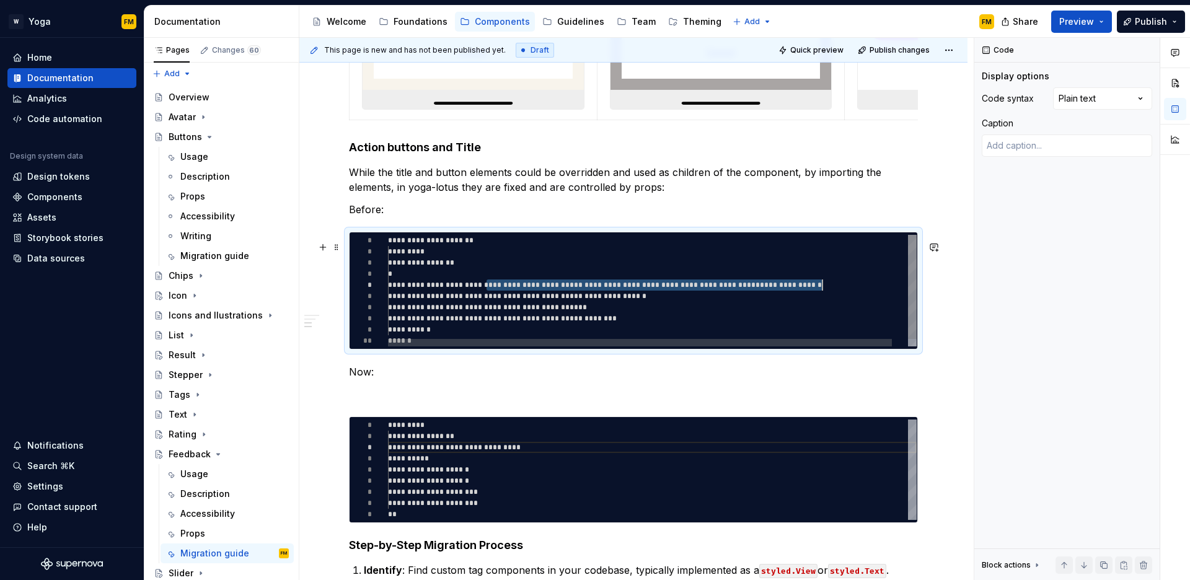
scroll to position [45, 435]
drag, startPoint x: 486, startPoint y: 295, endPoint x: 821, endPoint y: 293, distance: 334.8
click at [821, 293] on div "**********" at bounding box center [661, 294] width 546 height 119
click at [805, 294] on div "**********" at bounding box center [661, 294] width 546 height 119
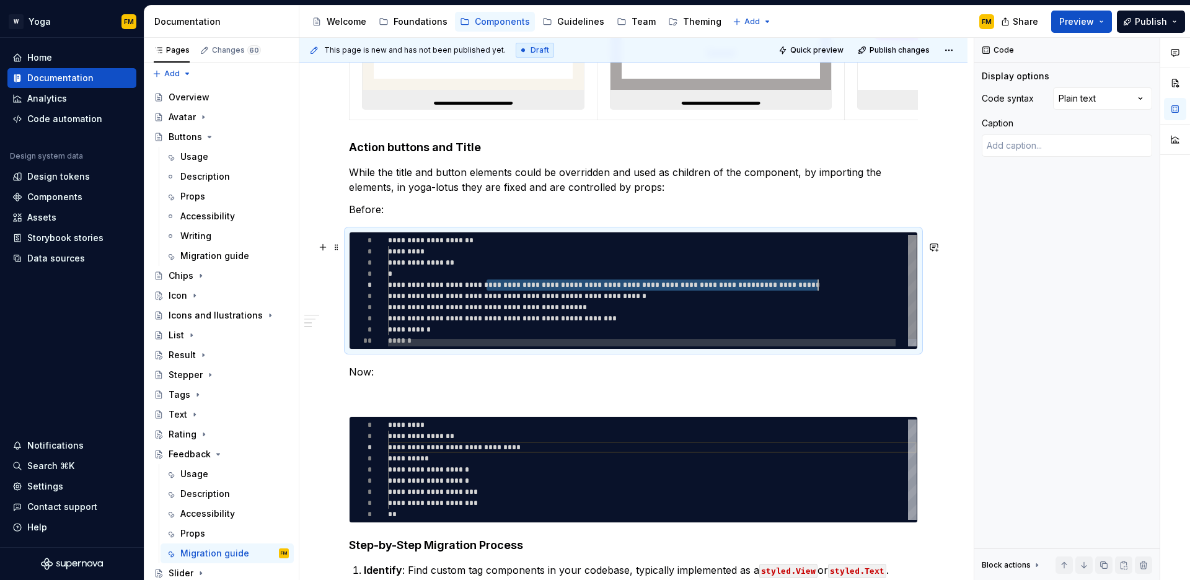
drag, startPoint x: 487, startPoint y: 294, endPoint x: 818, endPoint y: 293, distance: 331.1
click at [818, 293] on div "**********" at bounding box center [658, 294] width 541 height 119
click at [437, 466] on div "**********" at bounding box center [652, 470] width 529 height 100
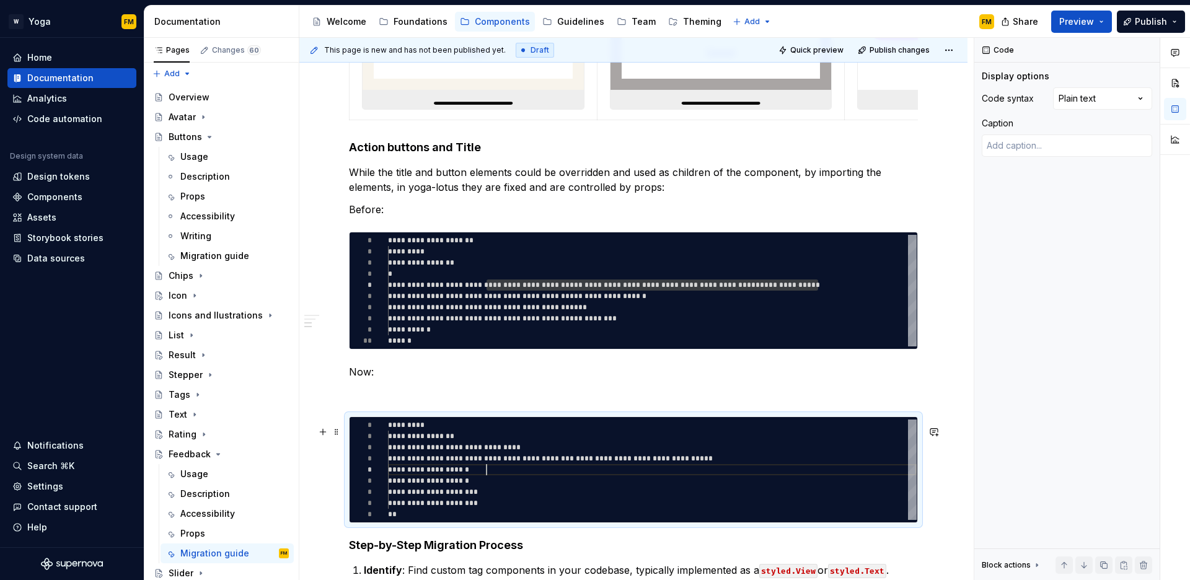
scroll to position [45, 99]
click at [487, 479] on div "**********" at bounding box center [652, 470] width 529 height 100
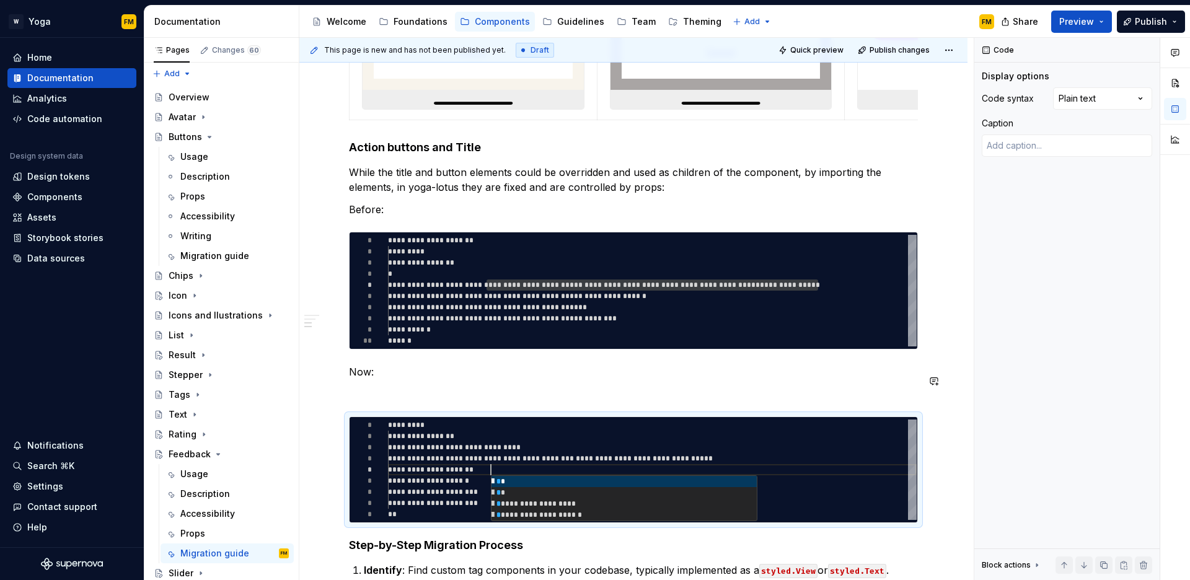
scroll to position [45, 107]
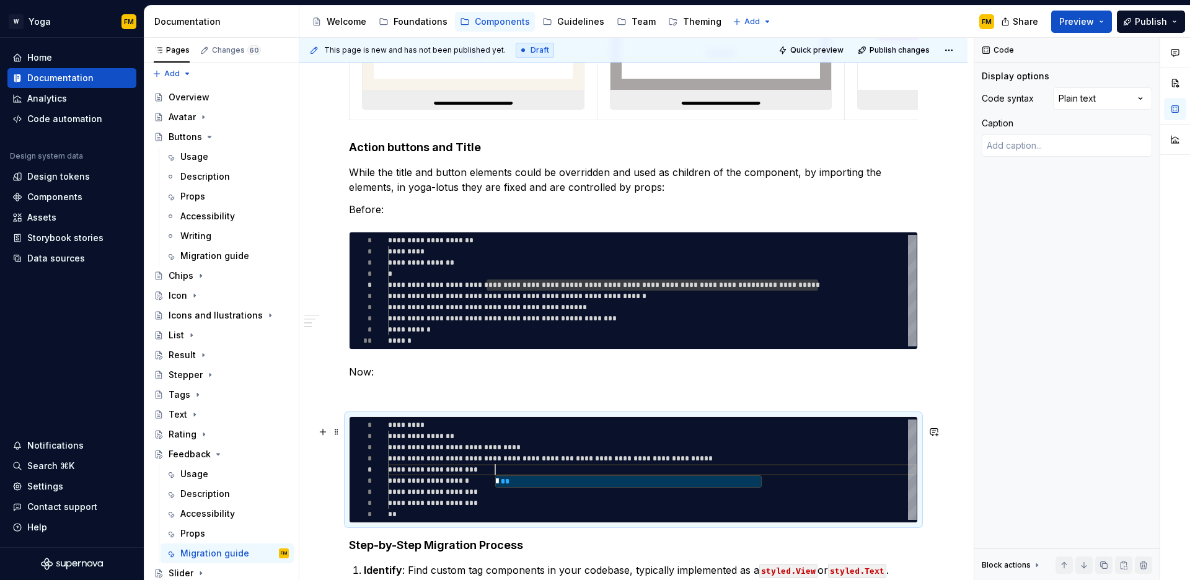
click at [433, 517] on div "**********" at bounding box center [652, 470] width 529 height 100
click at [497, 498] on div "**********" at bounding box center [652, 470] width 529 height 100
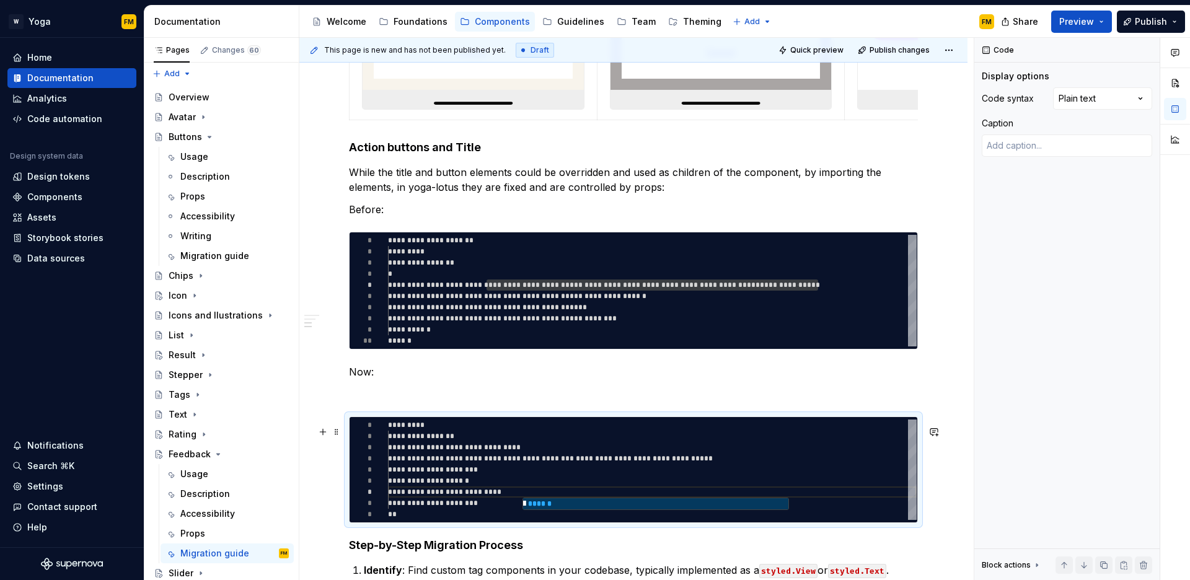
click at [501, 493] on div "**********" at bounding box center [652, 470] width 529 height 100
click at [502, 491] on div "**********" at bounding box center [652, 470] width 529 height 100
click at [512, 514] on div "**********" at bounding box center [652, 470] width 529 height 100
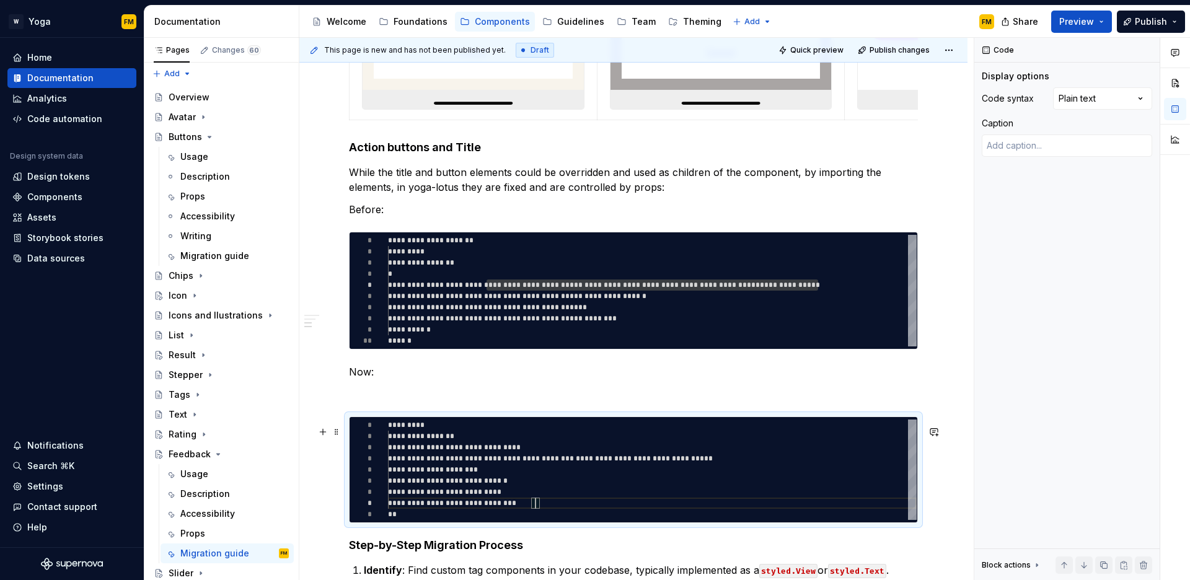
scroll to position [78, 153]
click at [533, 493] on div "**********" at bounding box center [652, 470] width 529 height 100
click at [439, 376] on p "Now:" at bounding box center [633, 372] width 569 height 15
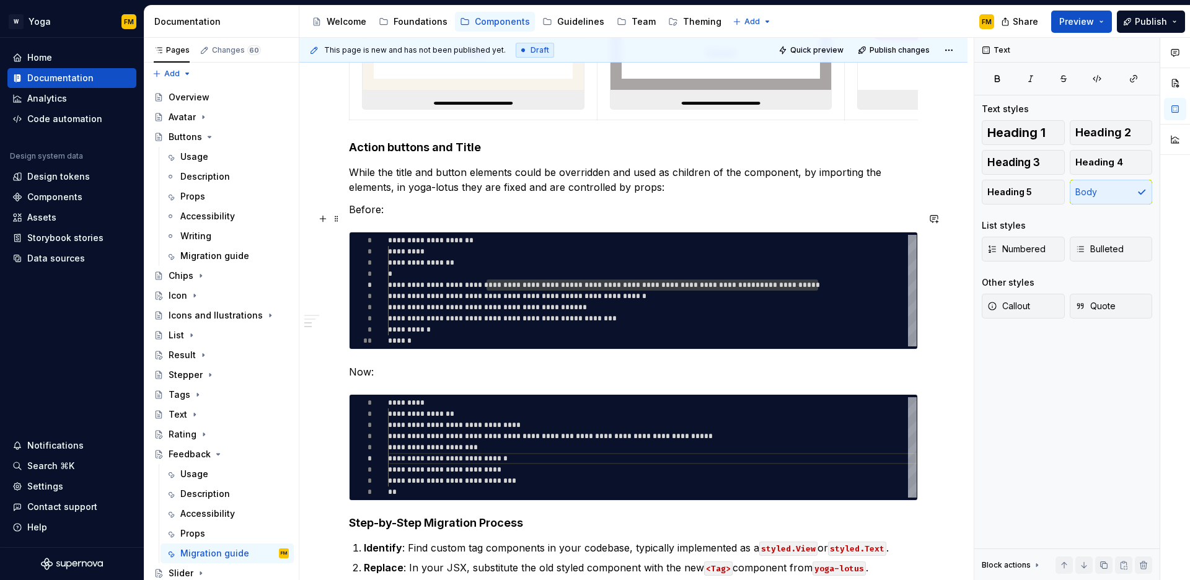
click at [435, 216] on p "Before:" at bounding box center [633, 209] width 569 height 15
click at [409, 379] on p "Now:" at bounding box center [633, 372] width 569 height 15
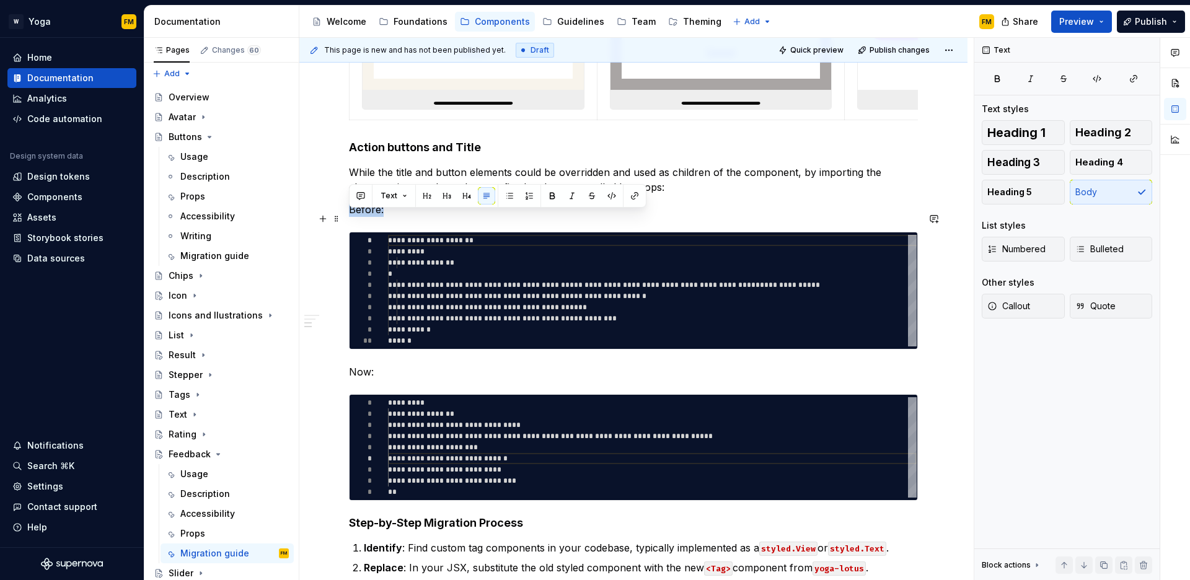
drag, startPoint x: 348, startPoint y: 215, endPoint x: 421, endPoint y: 209, distance: 72.8
click at [390, 216] on p "Before:" at bounding box center [633, 209] width 569 height 15
click at [551, 191] on button "button" at bounding box center [552, 195] width 17 height 17
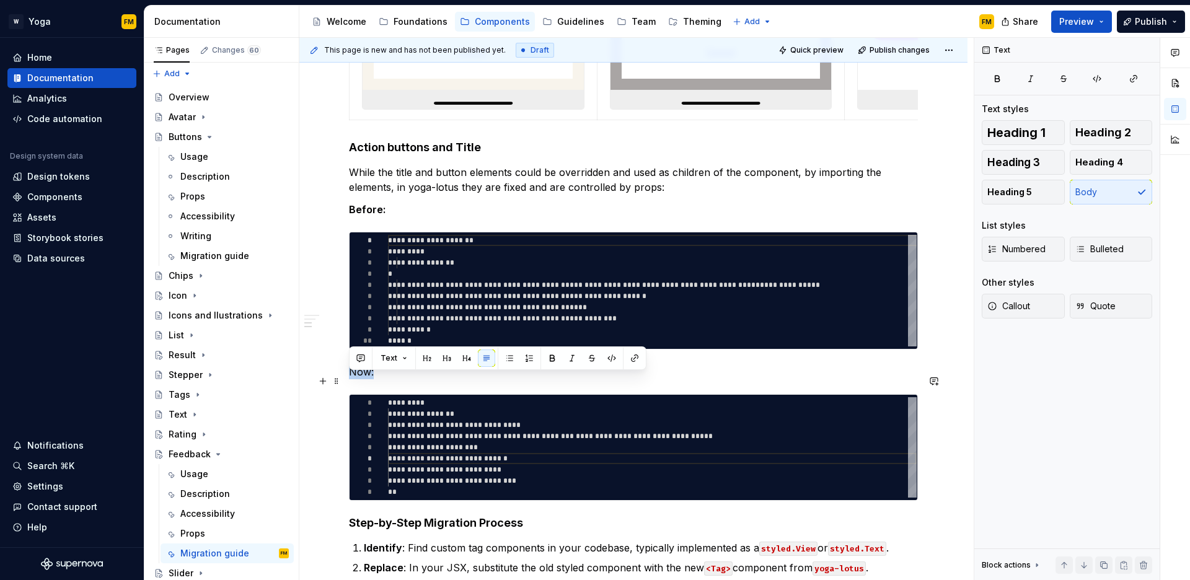
drag, startPoint x: 382, startPoint y: 383, endPoint x: 347, endPoint y: 383, distance: 34.7
click at [347, 383] on div "**********" at bounding box center [633, 112] width 668 height 1414
click at [550, 353] on button "button" at bounding box center [552, 358] width 17 height 17
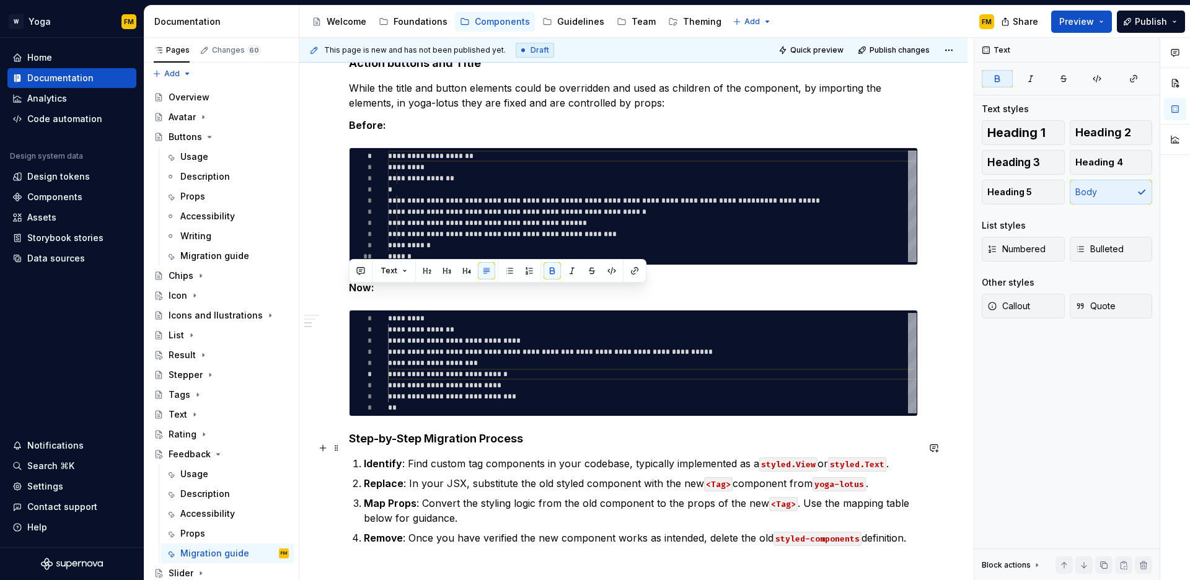
scroll to position [983, 0]
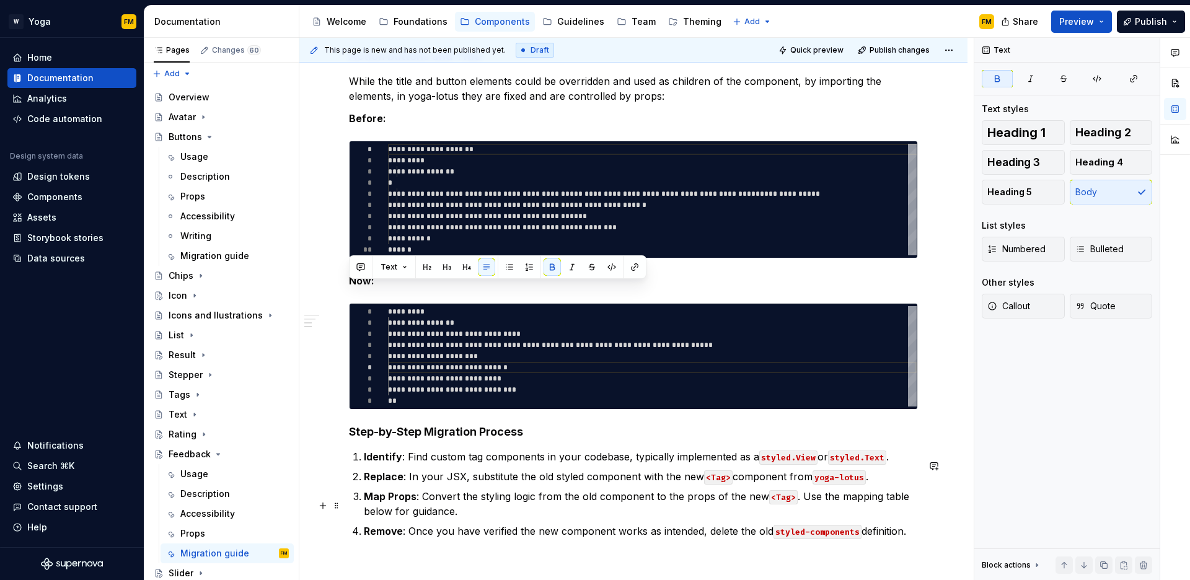
click at [436, 496] on ol "Identify : Find custom tag components in your codebase, typically implemented a…" at bounding box center [641, 494] width 554 height 89
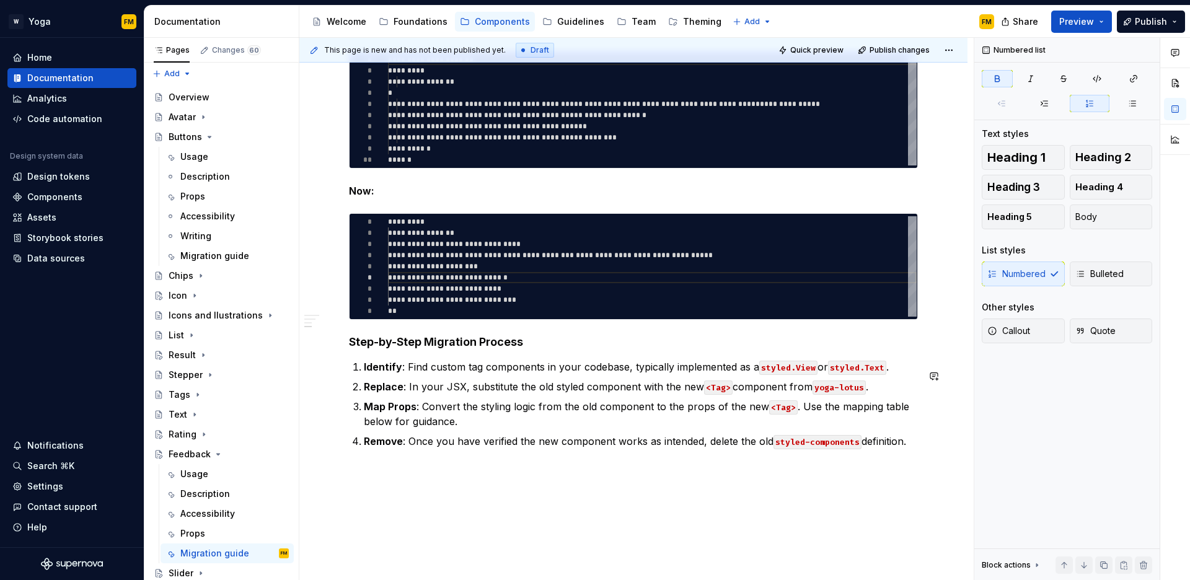
scroll to position [1081, 0]
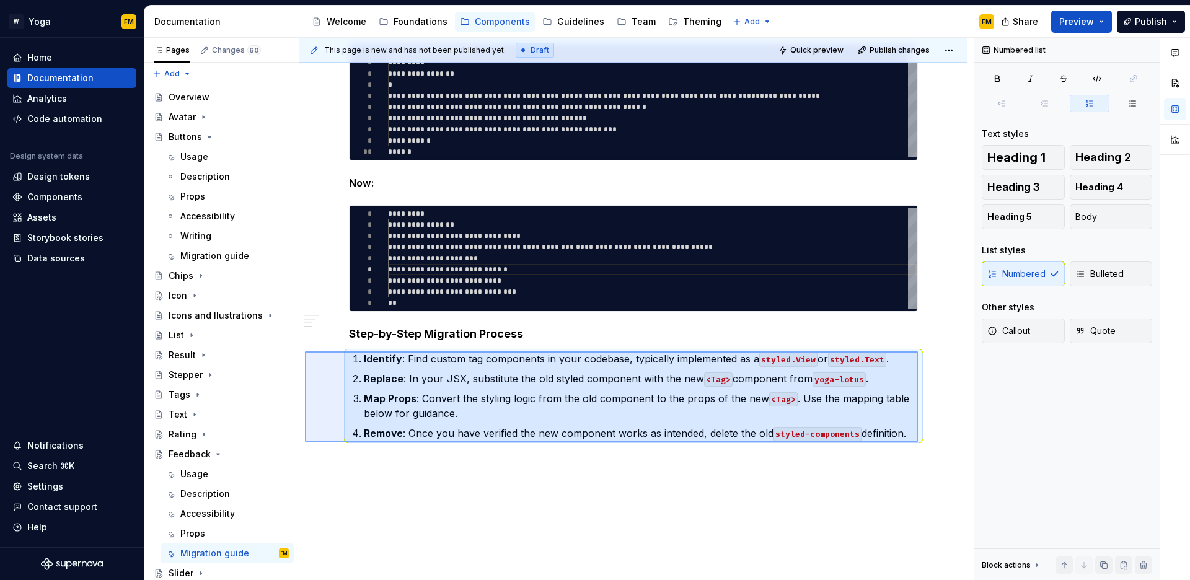
drag, startPoint x: 918, startPoint y: 442, endPoint x: 310, endPoint y: 336, distance: 617.4
click at [310, 336] on div "**********" at bounding box center [636, 309] width 675 height 543
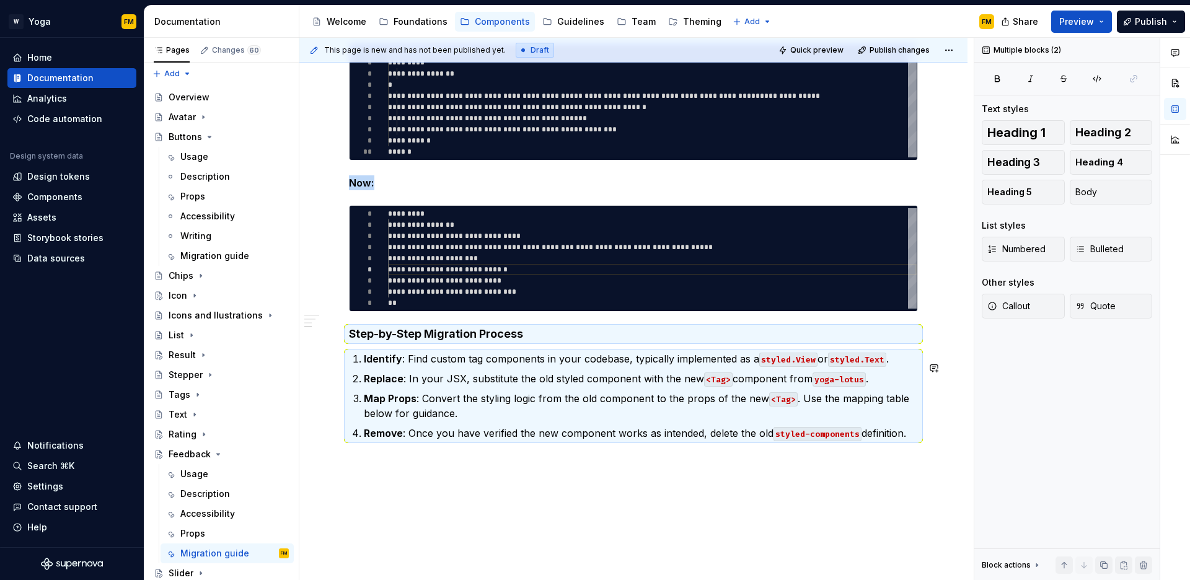
scroll to position [1011, 0]
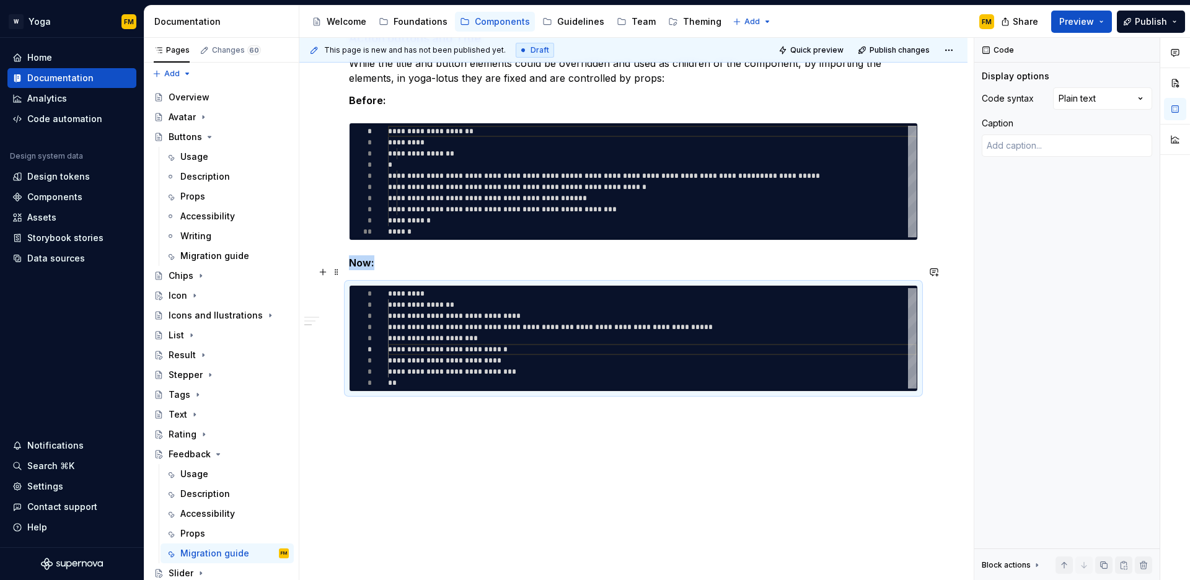
click at [530, 258] on p "Now:" at bounding box center [633, 262] width 569 height 15
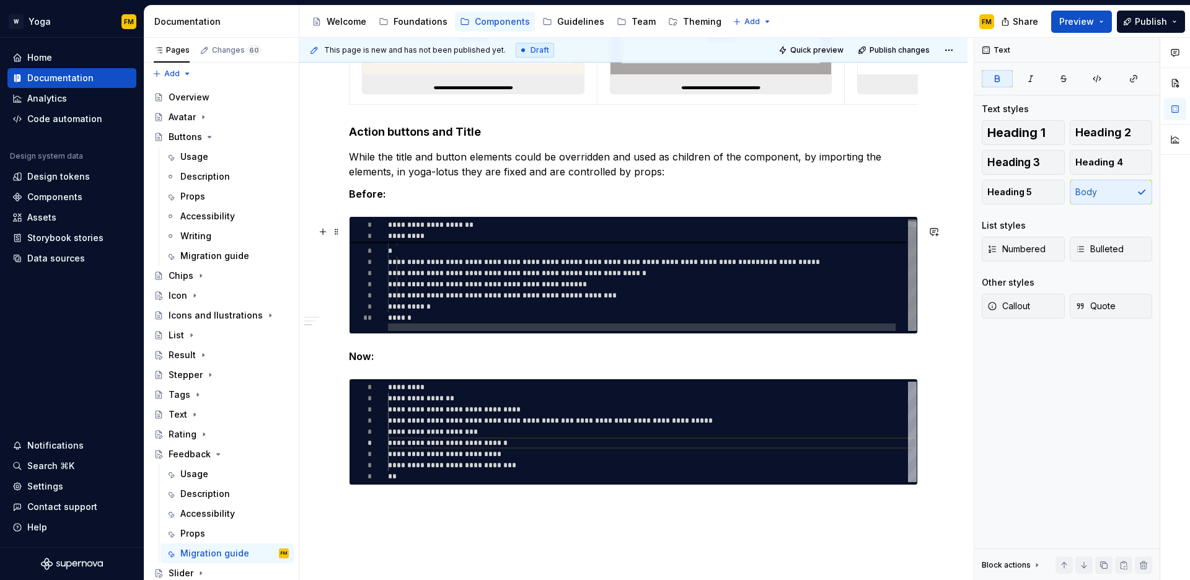
scroll to position [823, 0]
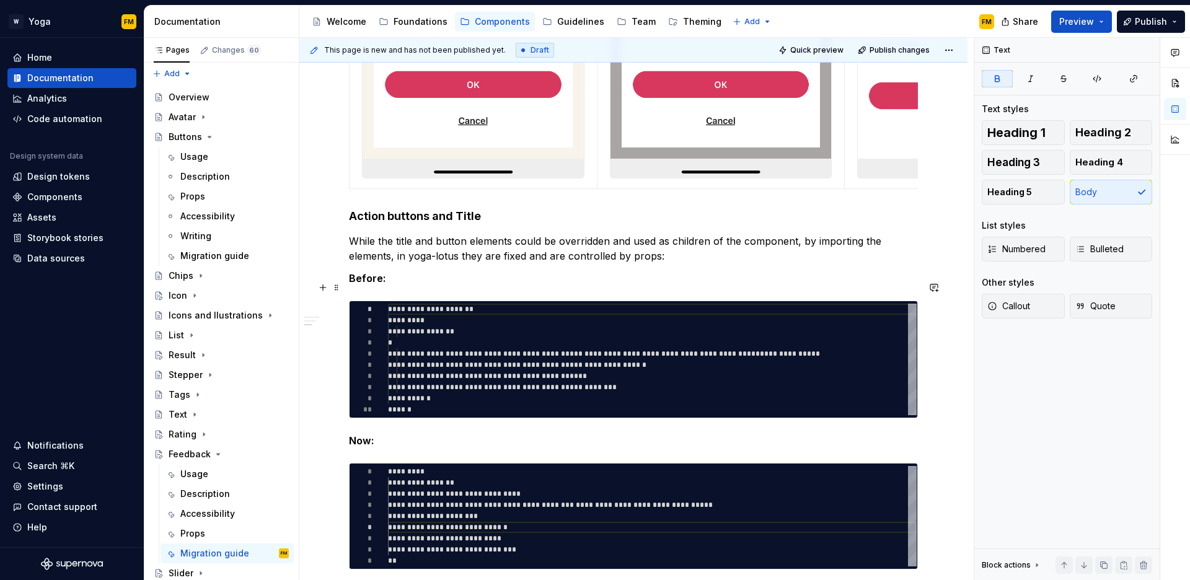
click at [433, 286] on p "Before:" at bounding box center [633, 278] width 569 height 15
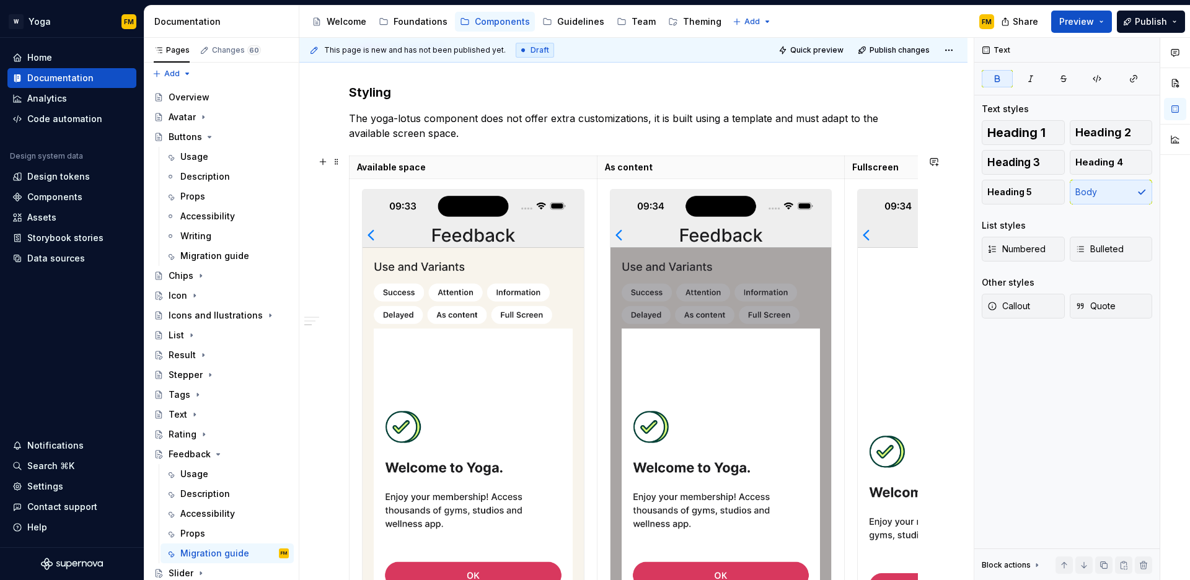
scroll to position [306, 0]
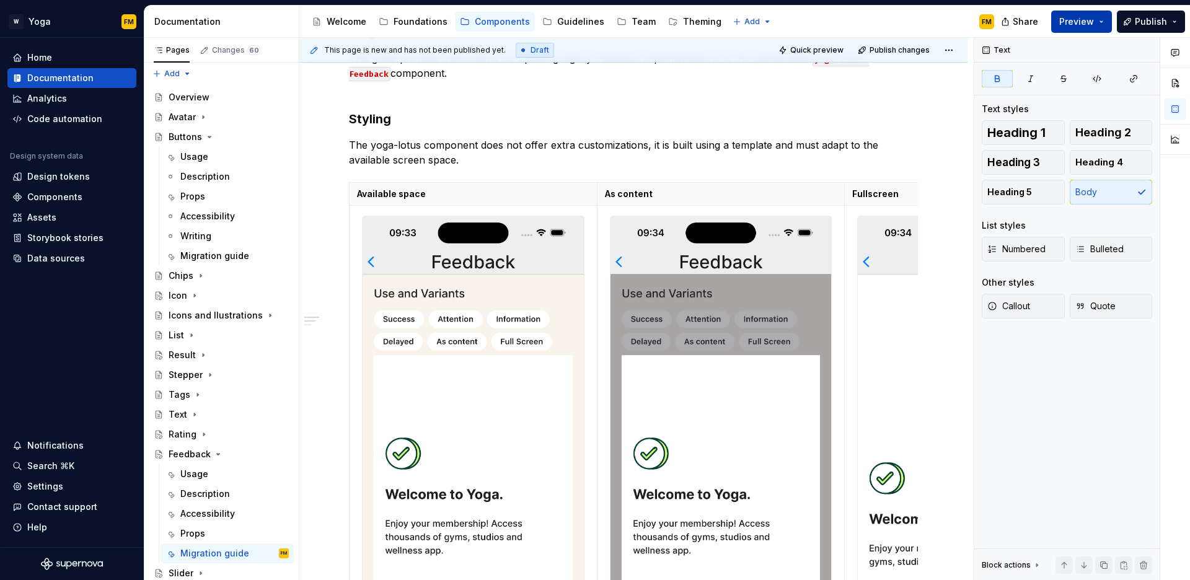
click at [1088, 18] on span "Preview" at bounding box center [1077, 22] width 35 height 12
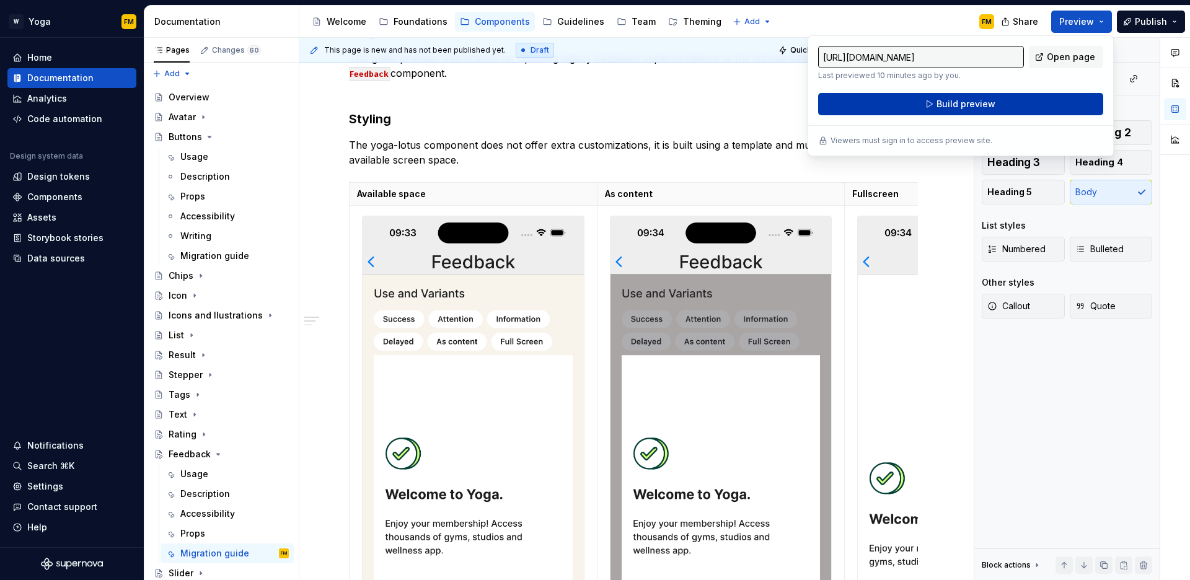
click at [976, 107] on span "Build preview" at bounding box center [966, 104] width 59 height 12
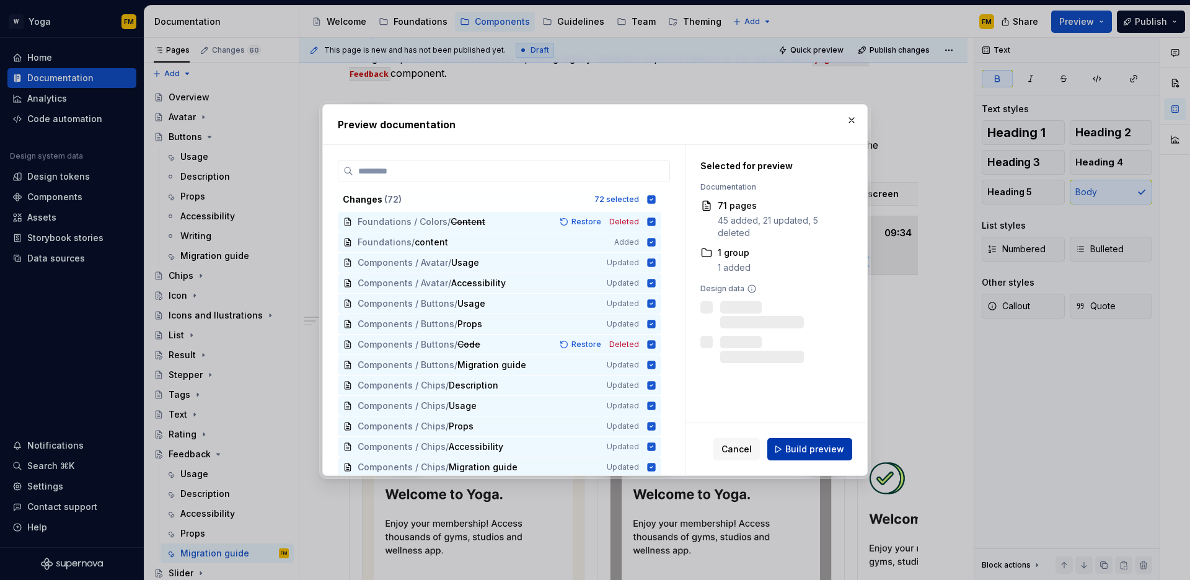
click at [791, 451] on span "Build preview" at bounding box center [815, 449] width 59 height 12
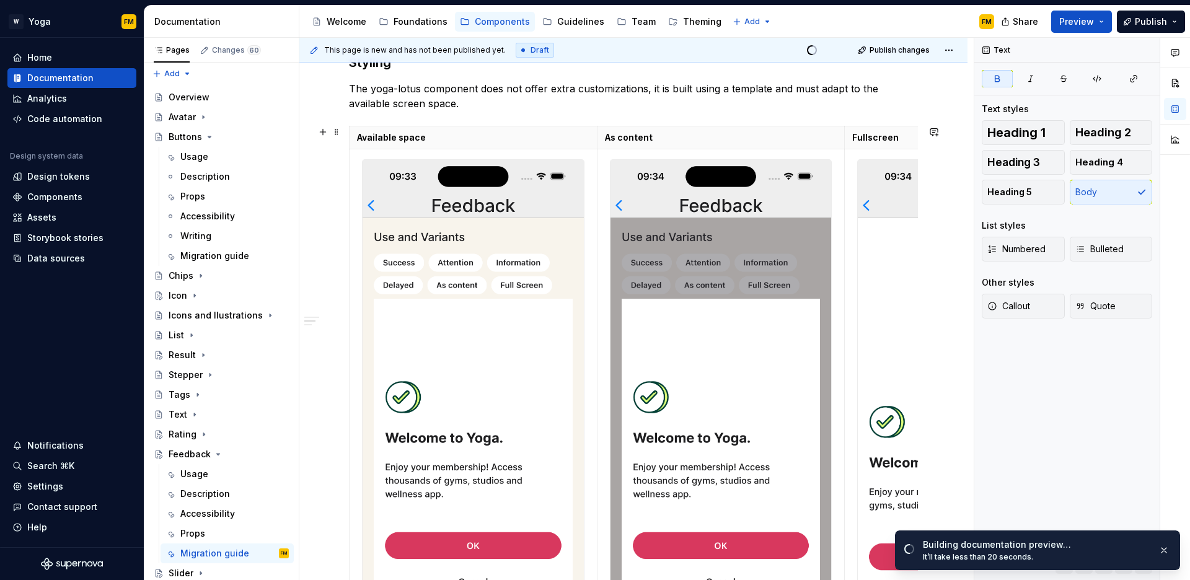
scroll to position [498, 0]
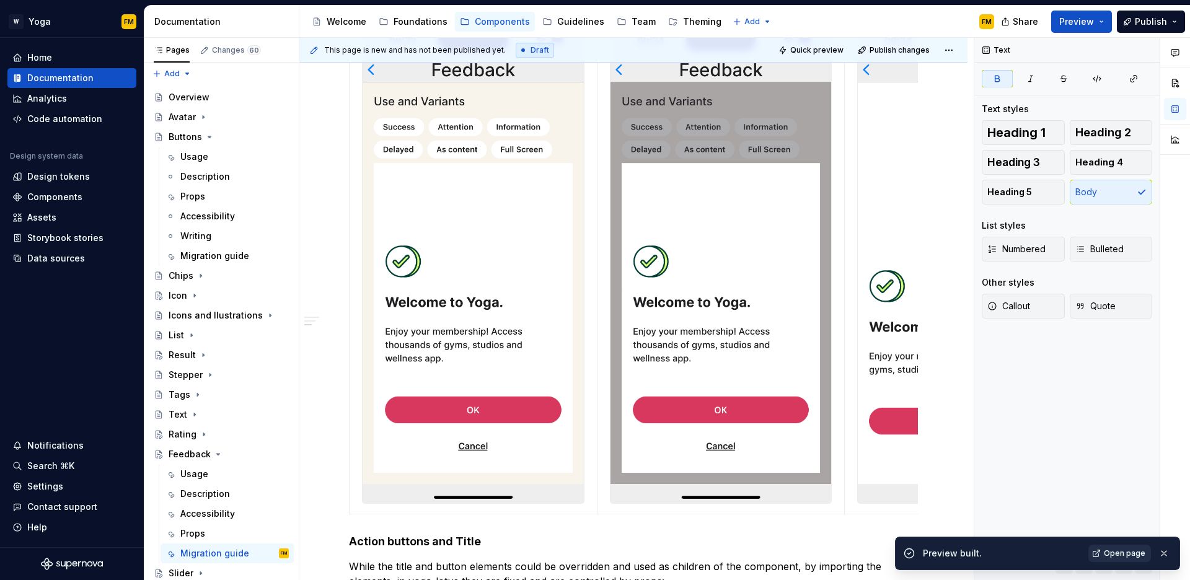
click at [1122, 554] on span "Open page" at bounding box center [1125, 554] width 42 height 10
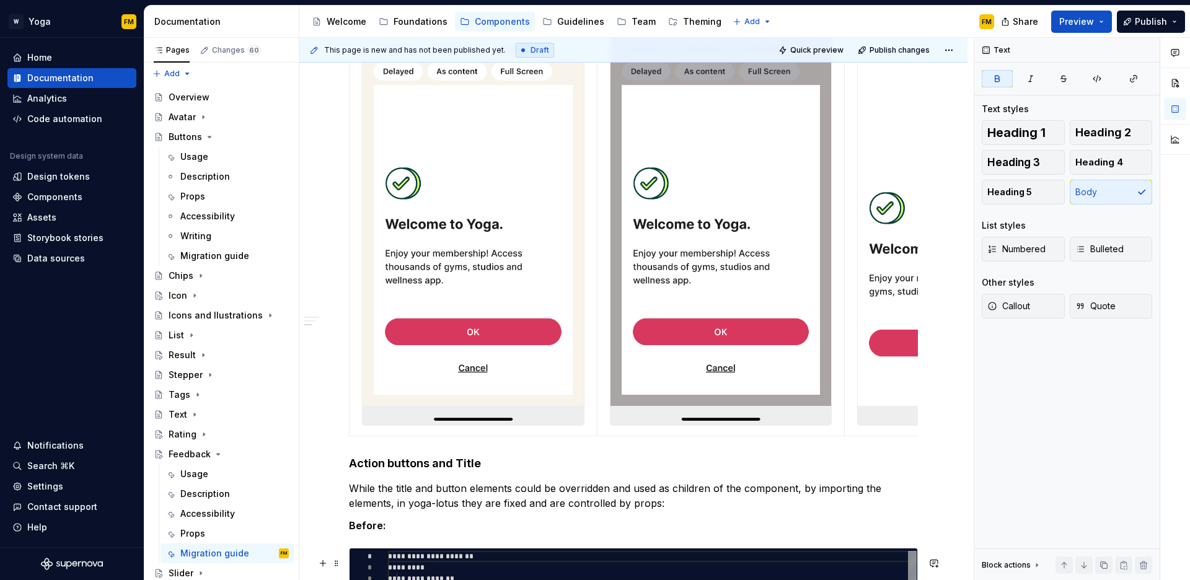
scroll to position [890, 0]
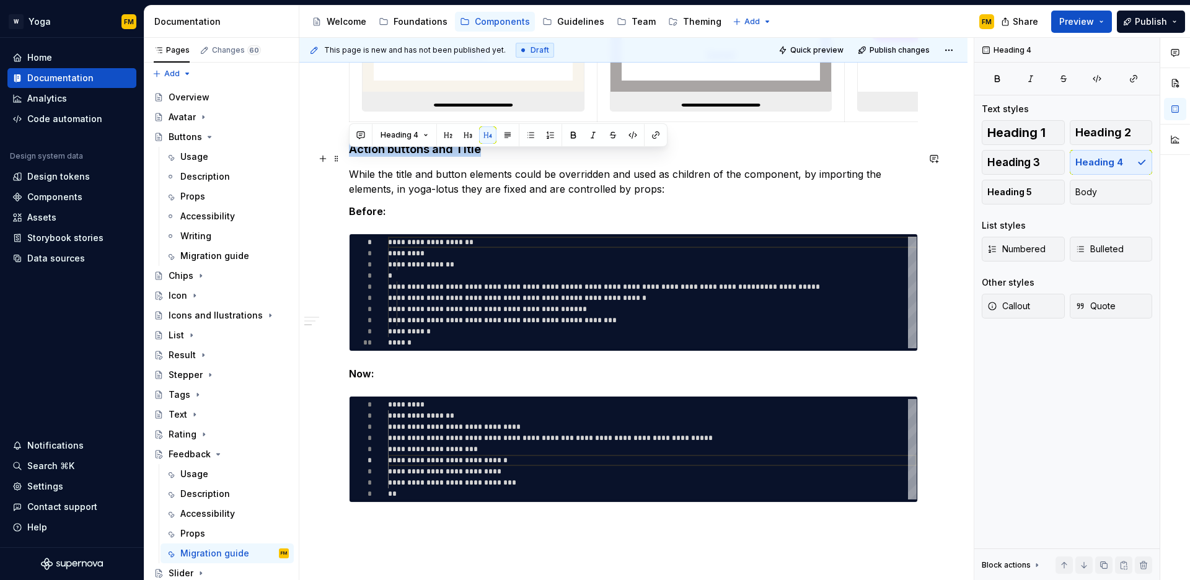
drag, startPoint x: 479, startPoint y: 152, endPoint x: 351, endPoint y: 157, distance: 127.9
click at [352, 156] on h4 "Action buttons and Title" at bounding box center [633, 149] width 569 height 15
click at [386, 157] on h4 "Action buttons and Title" at bounding box center [633, 149] width 569 height 15
drag, startPoint x: 351, startPoint y: 158, endPoint x: 480, endPoint y: 159, distance: 129.0
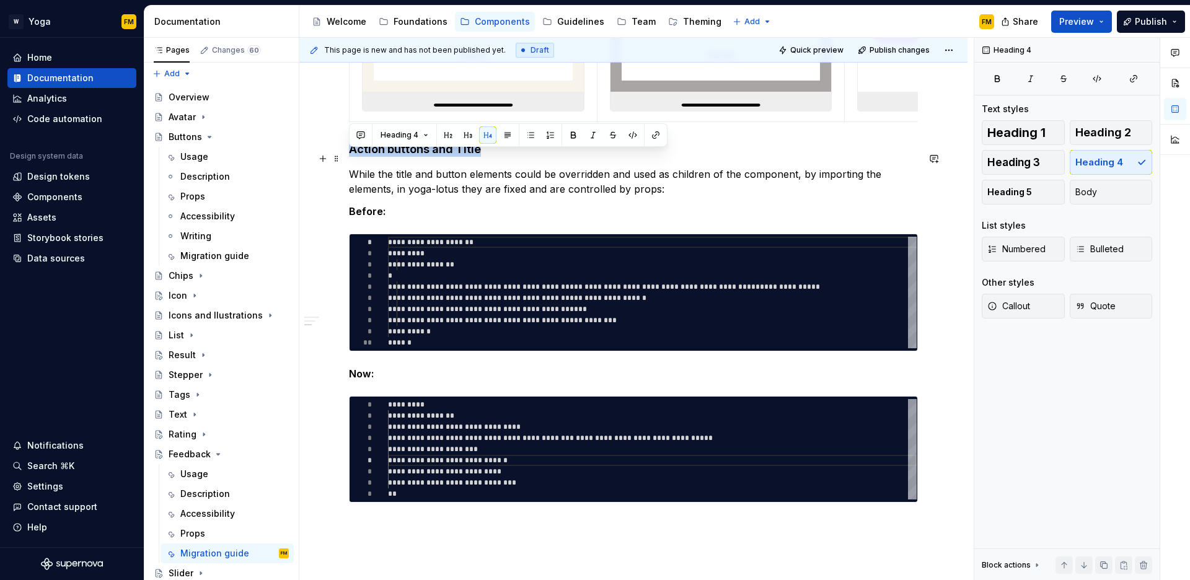
click at [480, 157] on h4 "Action buttons and Title" at bounding box center [633, 149] width 569 height 15
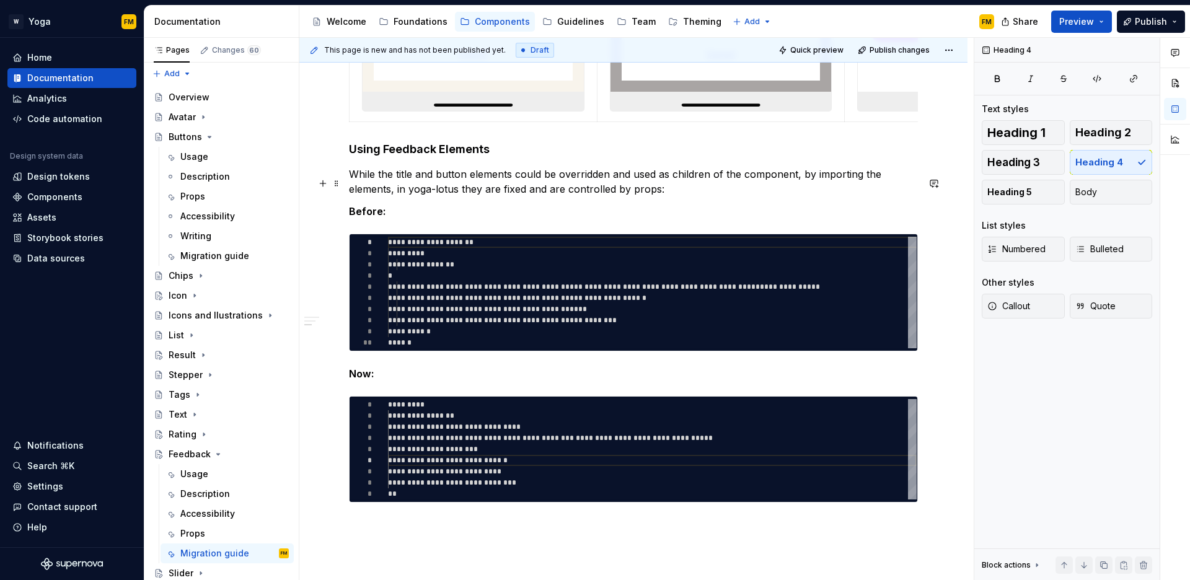
click at [457, 197] on p "While the title and button elements could be overridden and used as children of…" at bounding box center [633, 182] width 569 height 30
click at [412, 182] on p "While the title and button elements could be overridden and used as children of…" at bounding box center [633, 182] width 569 height 30
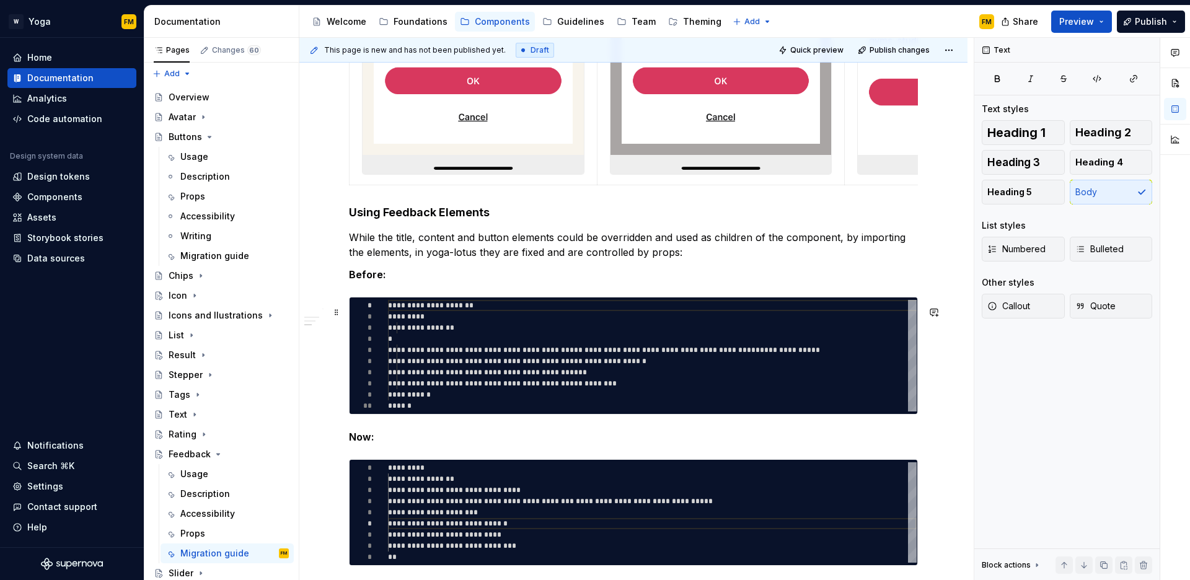
scroll to position [819, 0]
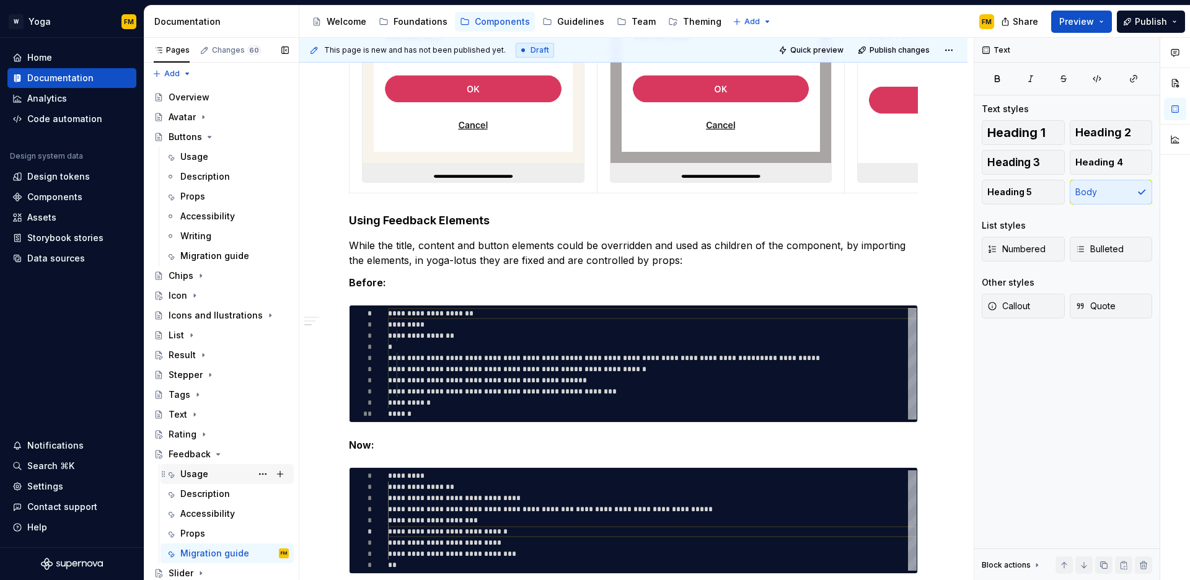
click at [200, 477] on div "Usage" at bounding box center [194, 474] width 28 height 12
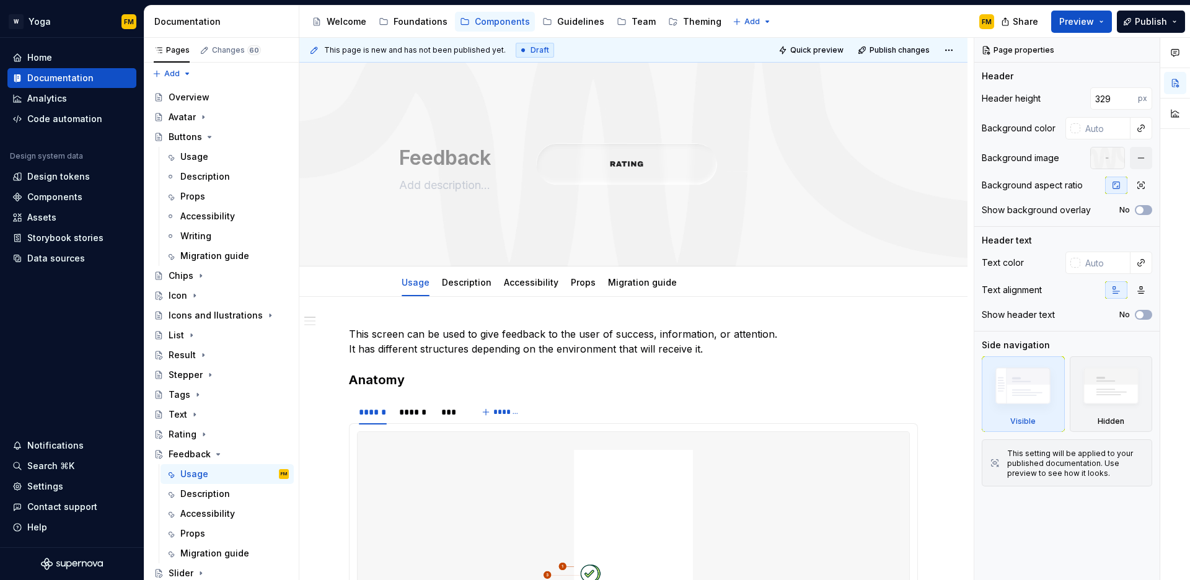
click at [399, 322] on div "**********" at bounding box center [636, 309] width 675 height 543
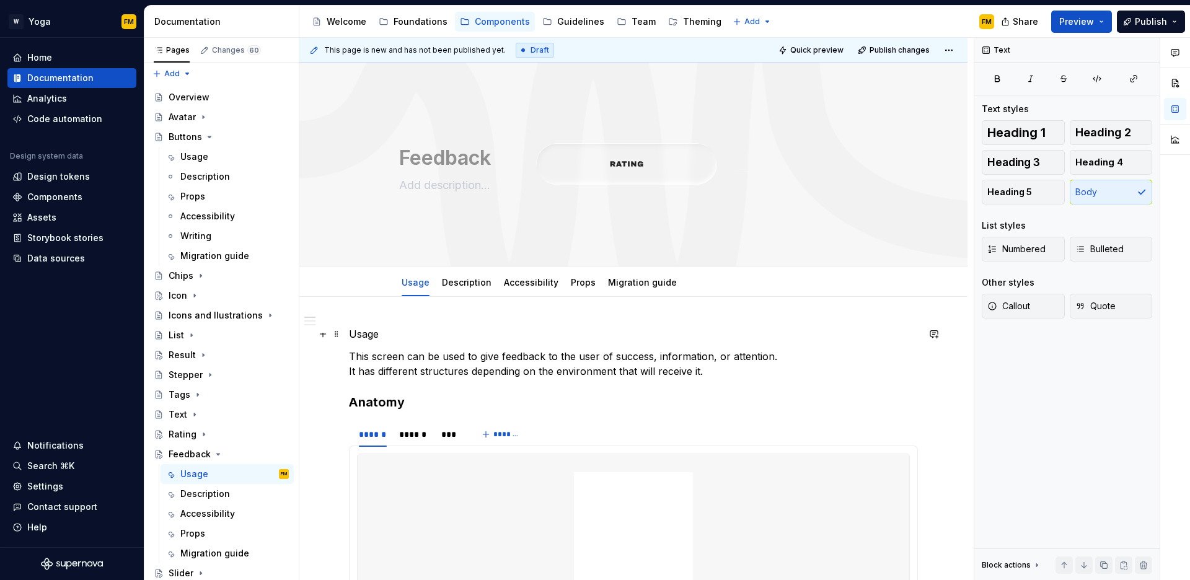
click at [374, 335] on p "Usage" at bounding box center [633, 334] width 569 height 15
click at [1034, 136] on span "Heading 1" at bounding box center [1017, 132] width 58 height 12
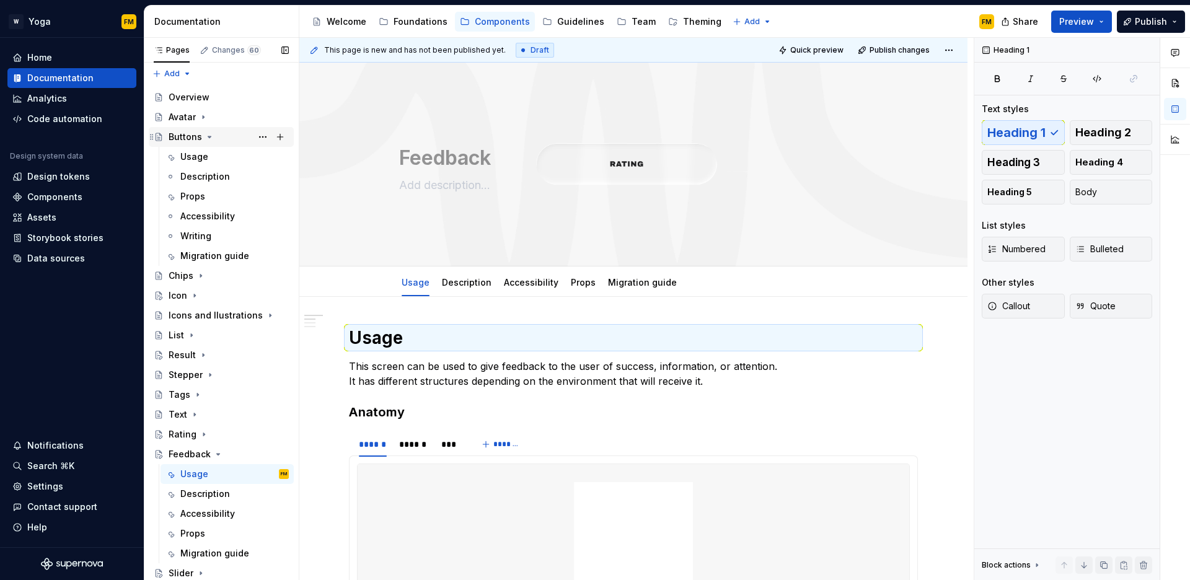
click at [208, 138] on icon "Page tree" at bounding box center [209, 136] width 3 height 1
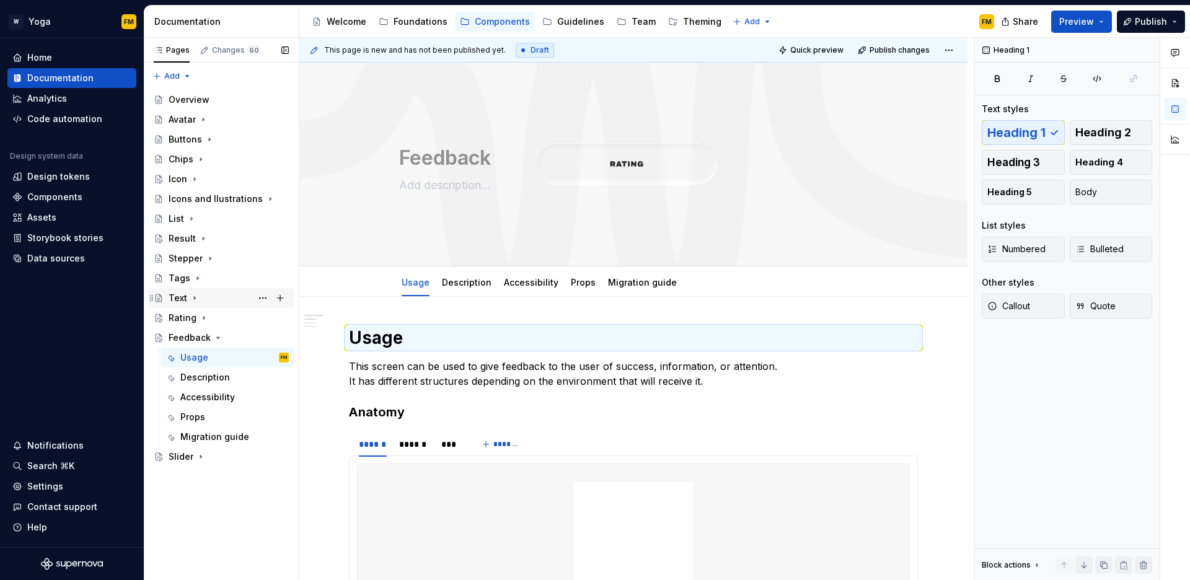
click at [188, 299] on div "Text" at bounding box center [229, 298] width 120 height 17
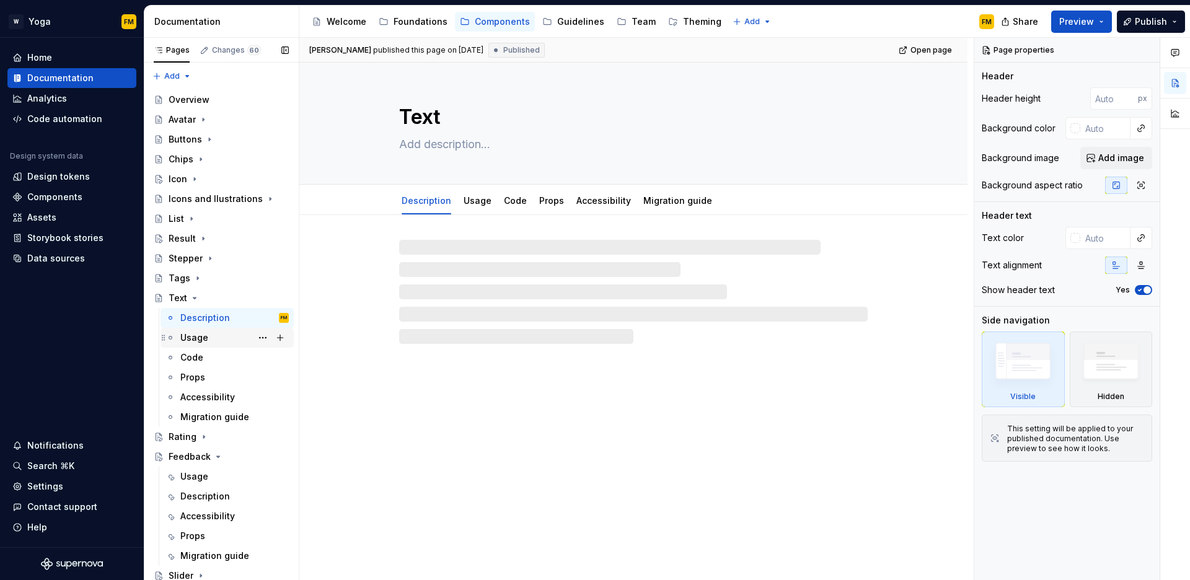
click at [193, 338] on div "Usage" at bounding box center [194, 338] width 28 height 12
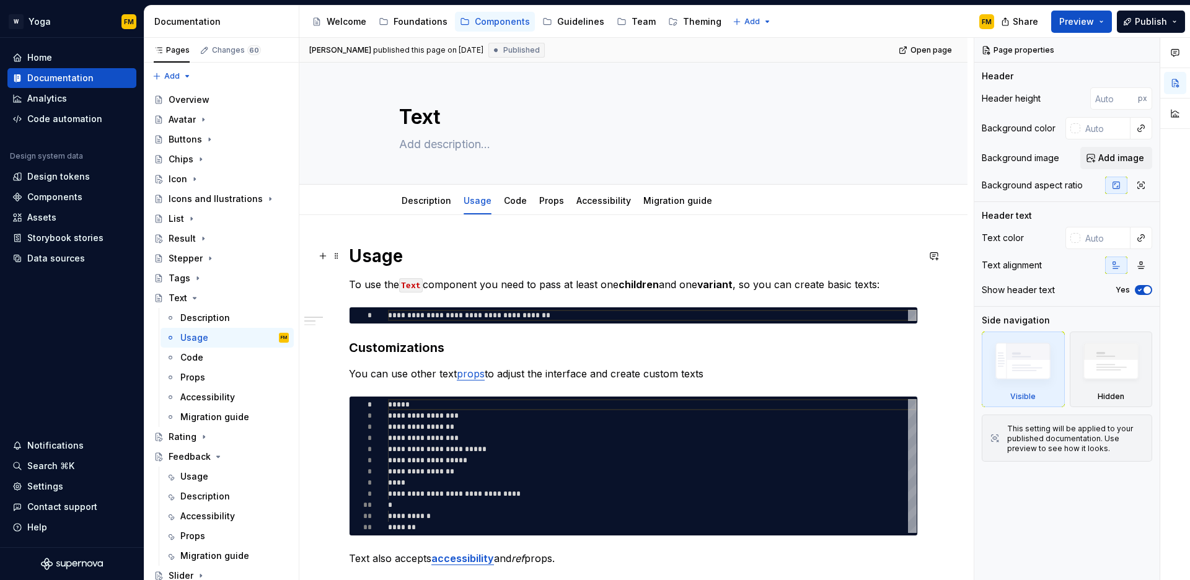
click at [391, 254] on h1 "Usage" at bounding box center [633, 256] width 569 height 22
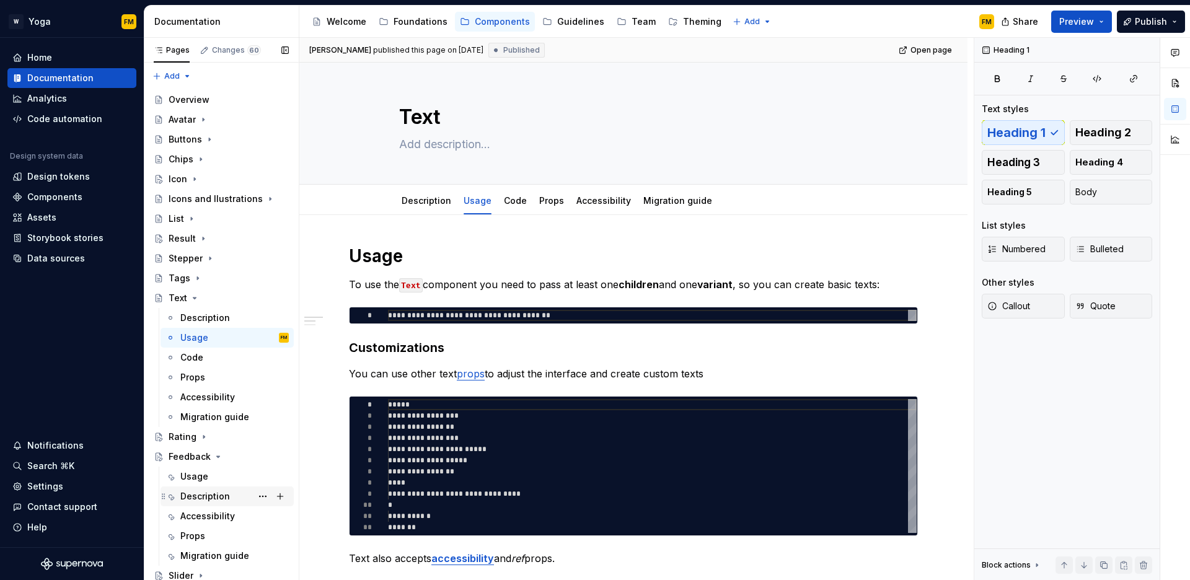
click at [197, 493] on div "Description" at bounding box center [205, 496] width 50 height 12
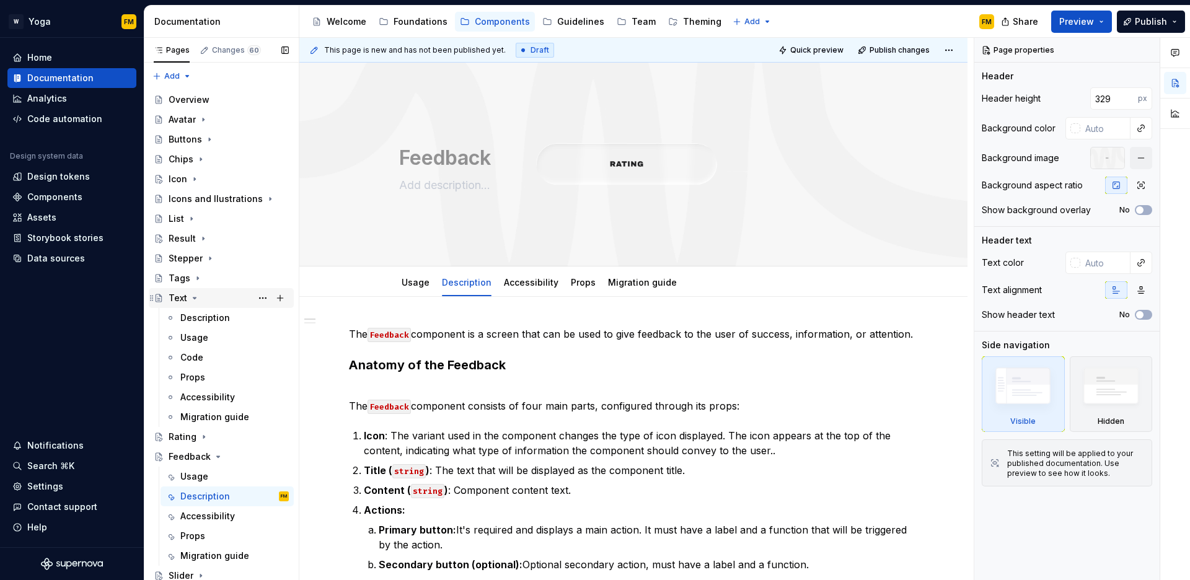
click at [197, 298] on icon "Page tree" at bounding box center [195, 298] width 10 height 10
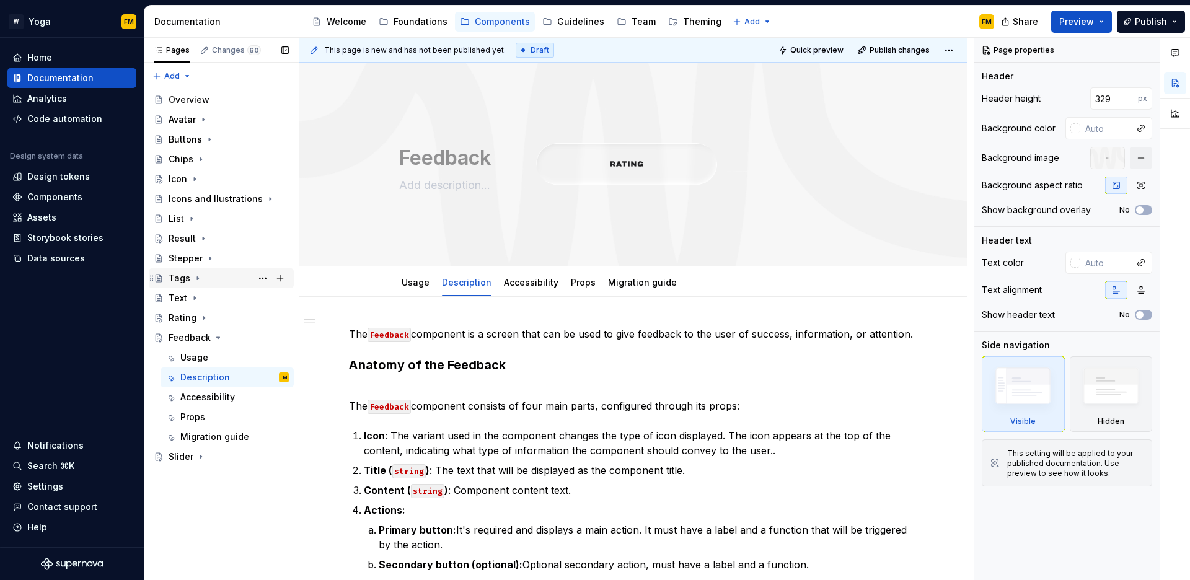
click at [197, 279] on icon "Page tree" at bounding box center [198, 278] width 10 height 10
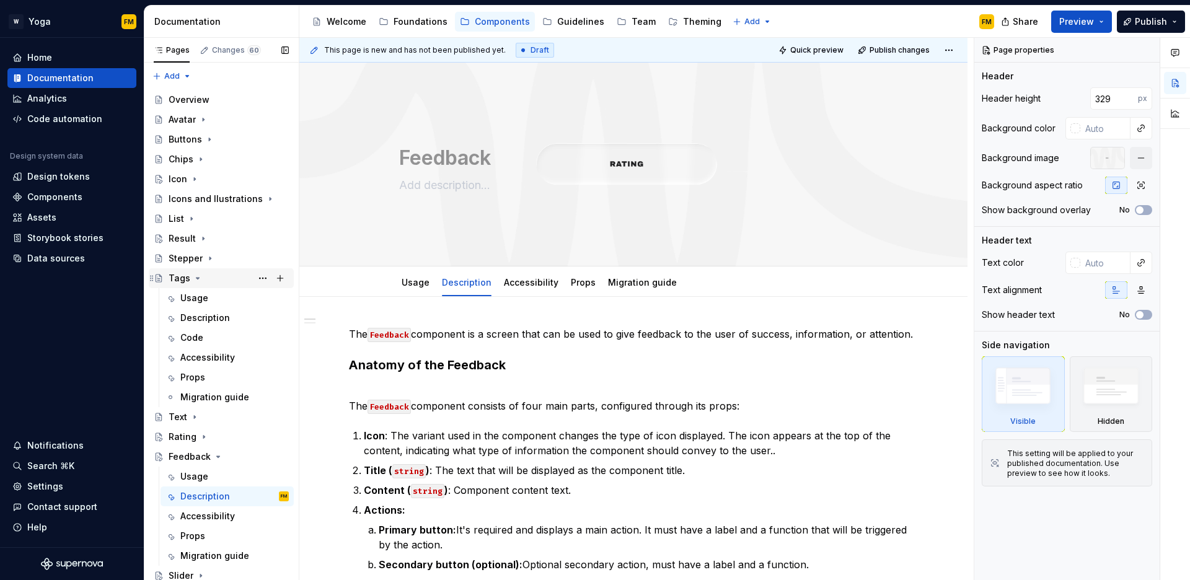
click at [197, 279] on icon "Page tree" at bounding box center [198, 278] width 10 height 10
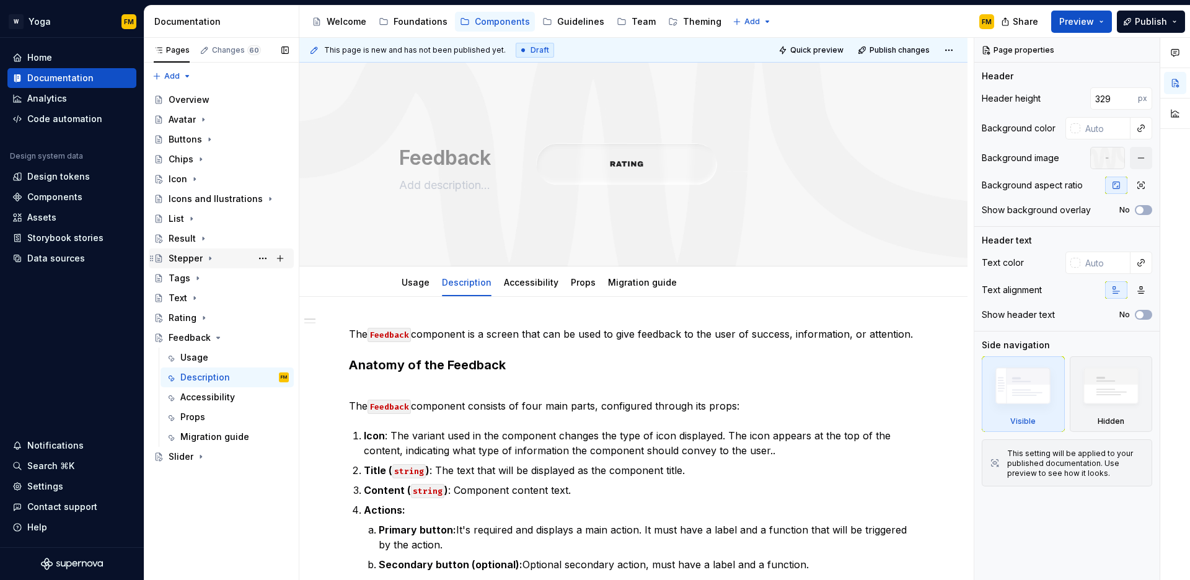
click at [210, 258] on icon "Page tree" at bounding box center [210, 258] width 1 height 3
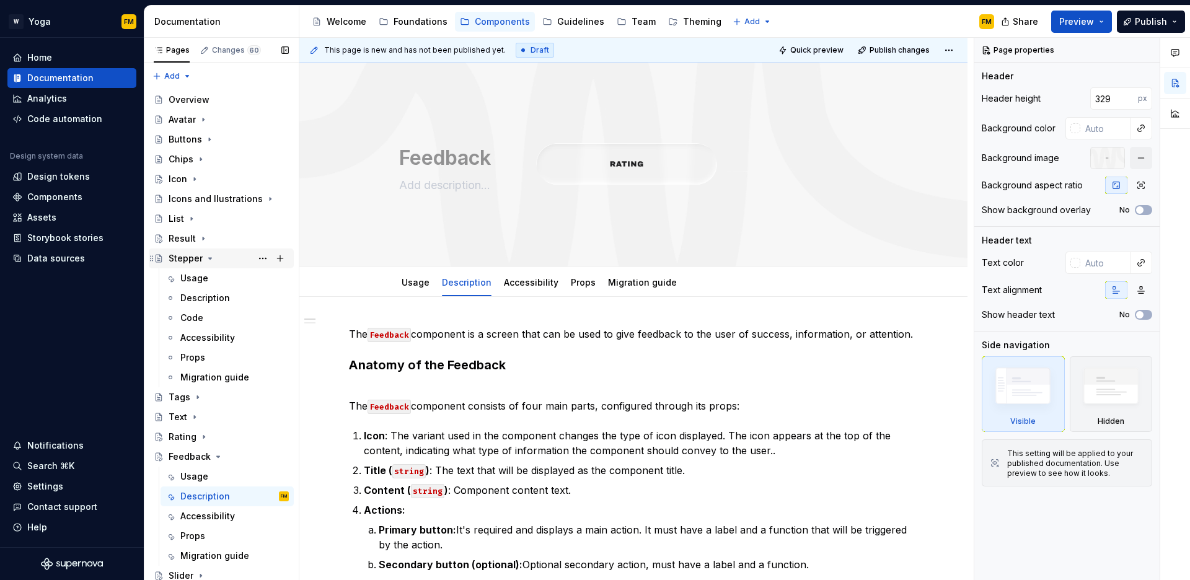
click at [209, 258] on icon "Page tree" at bounding box center [210, 258] width 3 height 1
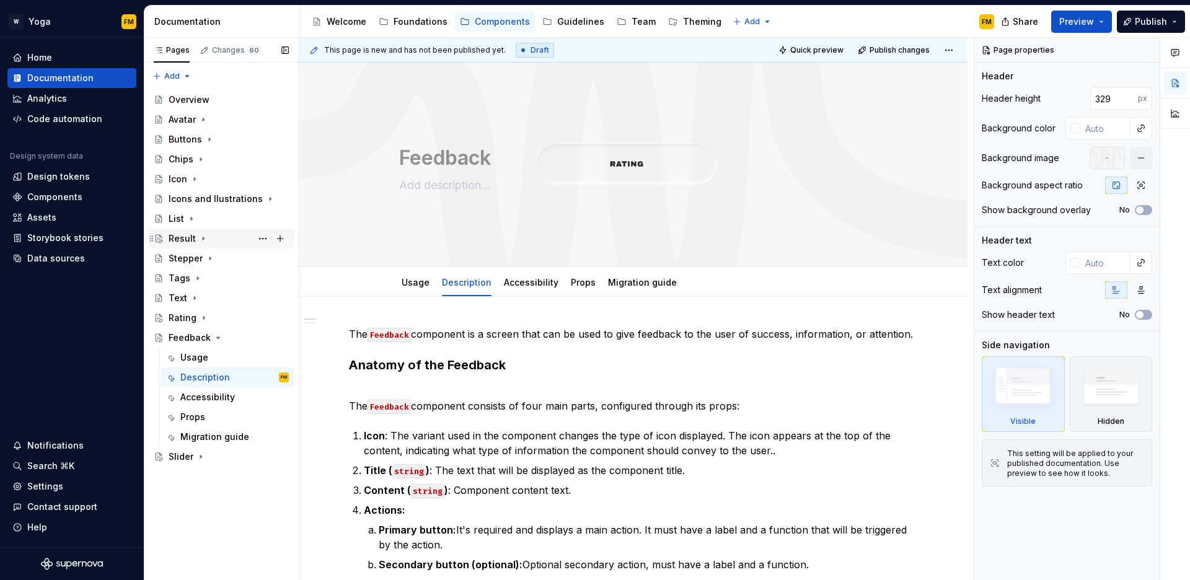
click at [202, 243] on icon "Page tree" at bounding box center [203, 239] width 10 height 10
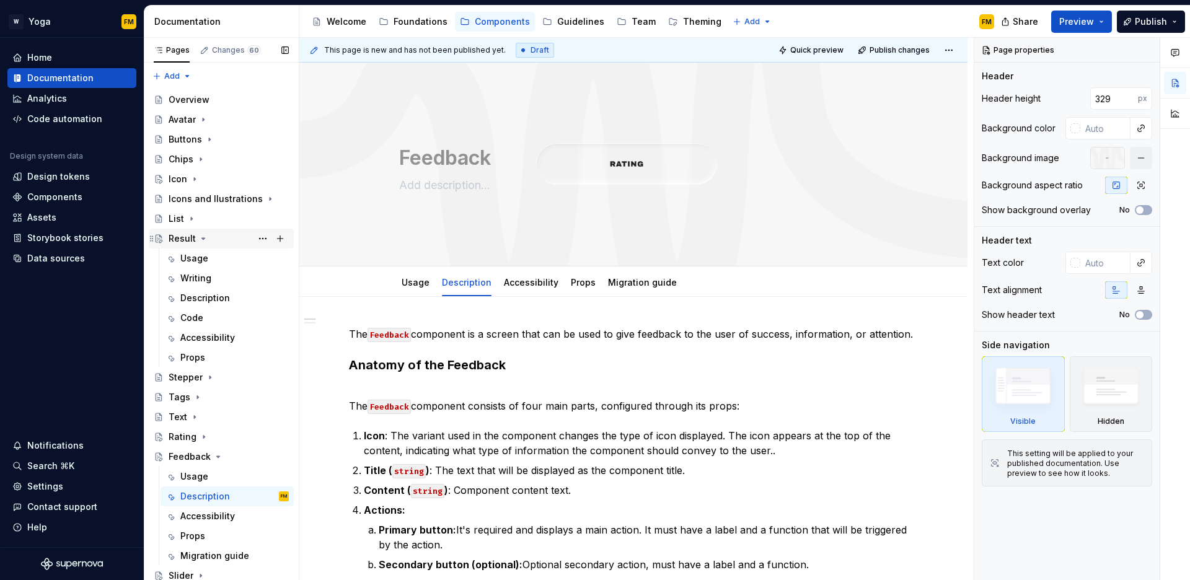
click at [203, 241] on icon "Page tree" at bounding box center [203, 239] width 10 height 10
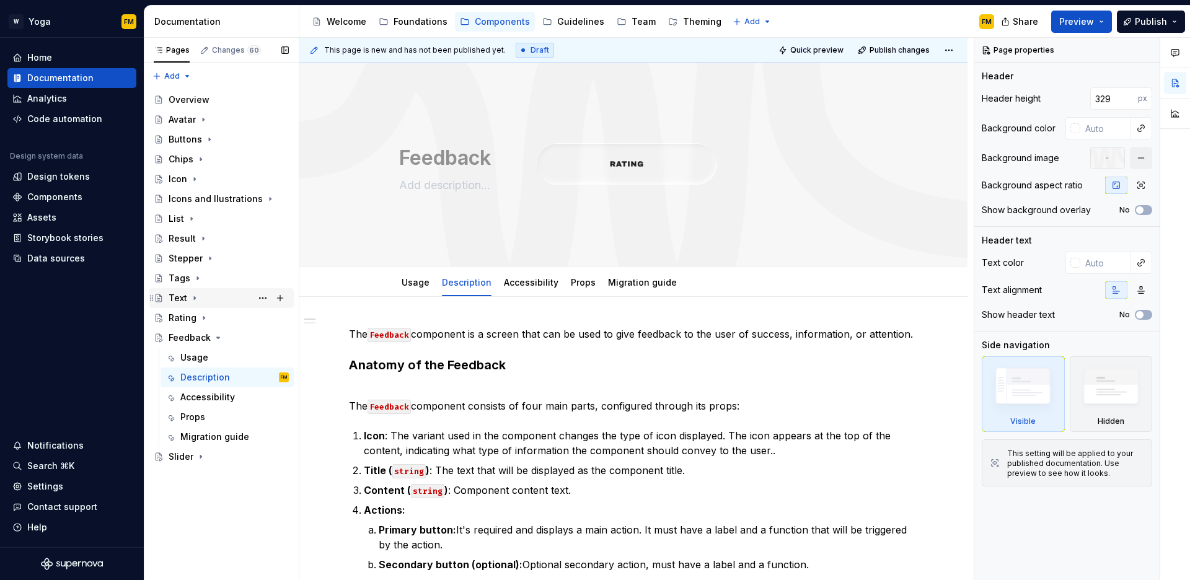
click at [195, 296] on icon "Page tree" at bounding box center [195, 298] width 10 height 10
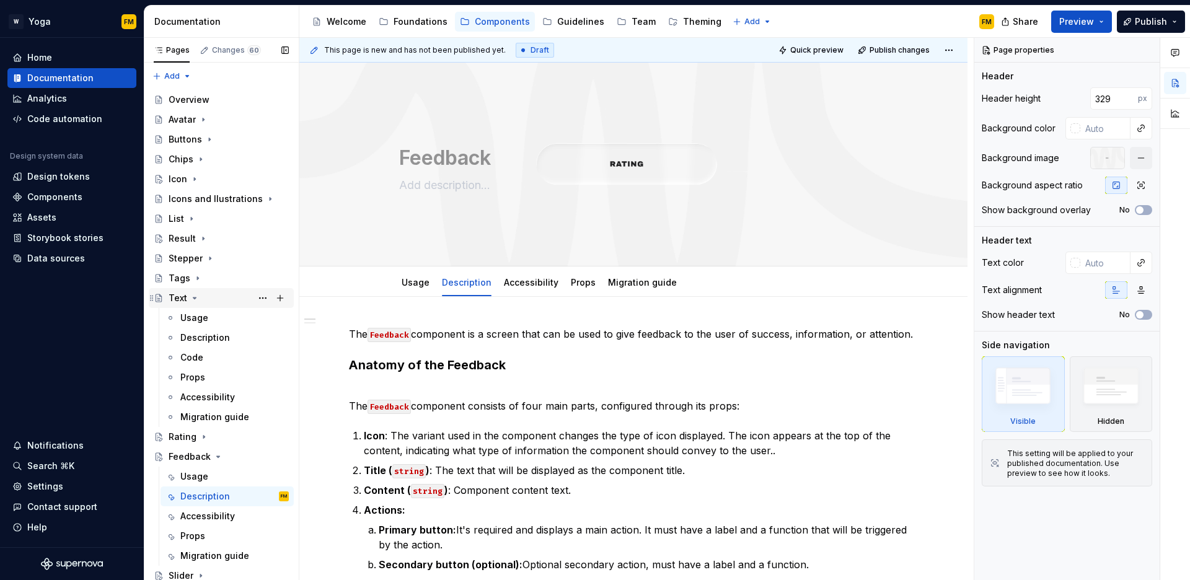
click at [194, 298] on icon "Page tree" at bounding box center [194, 298] width 3 height 1
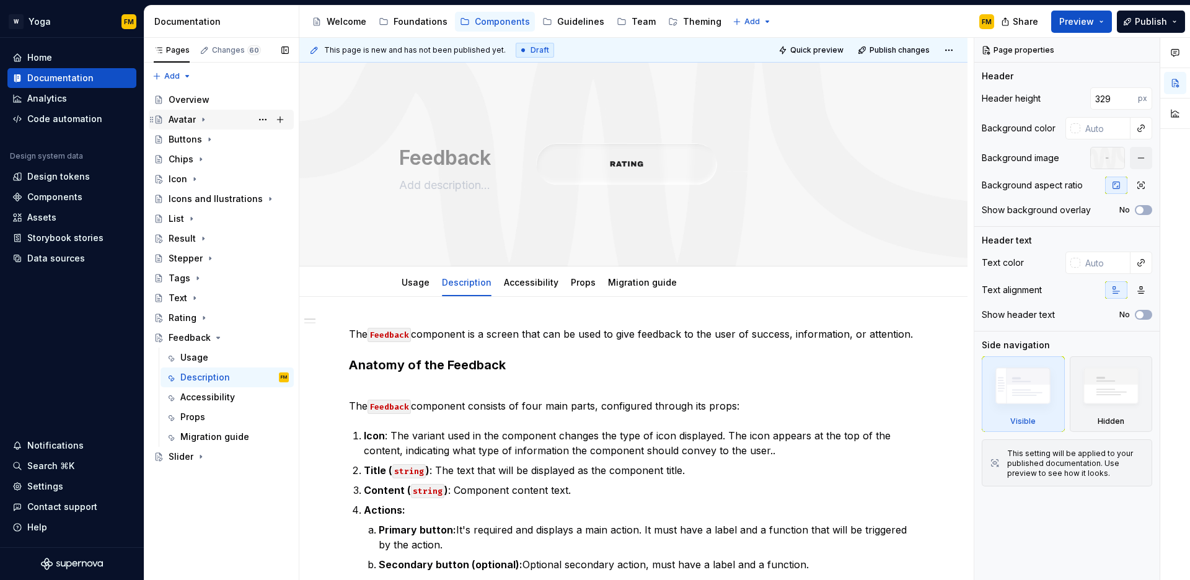
click at [203, 118] on icon "Page tree" at bounding box center [203, 120] width 10 height 10
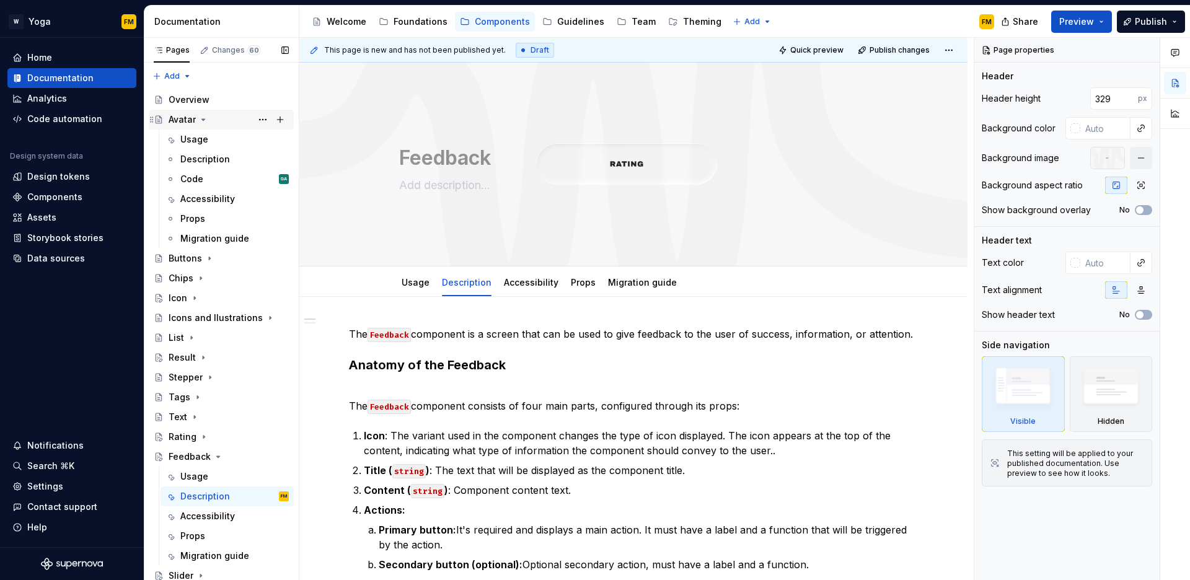
click at [203, 118] on icon "Page tree" at bounding box center [203, 120] width 10 height 10
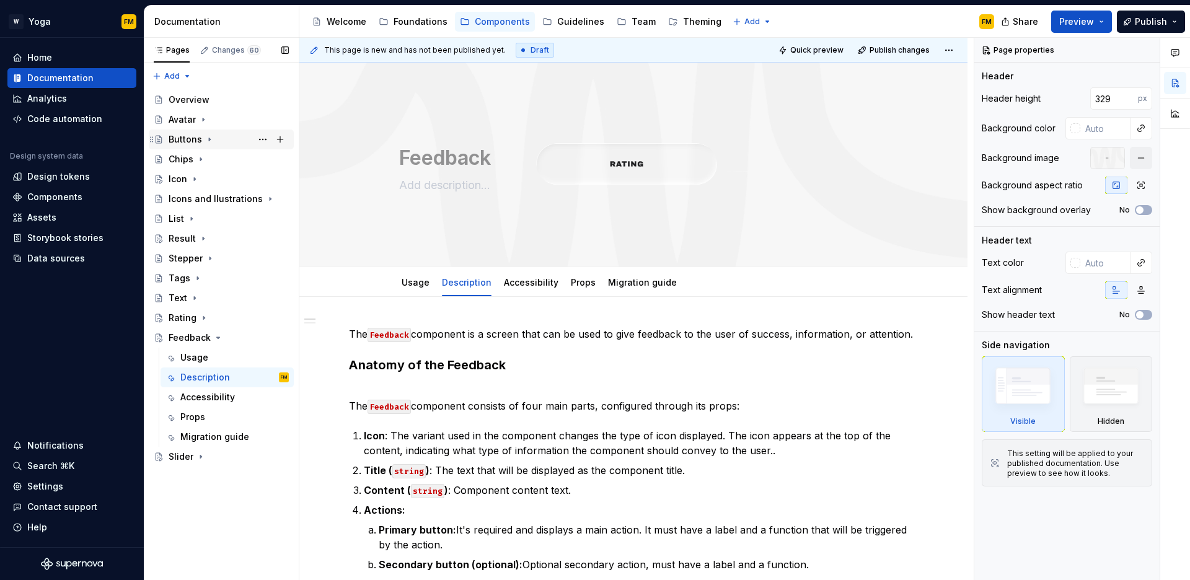
click at [209, 138] on icon "Page tree" at bounding box center [209, 139] width 1 height 3
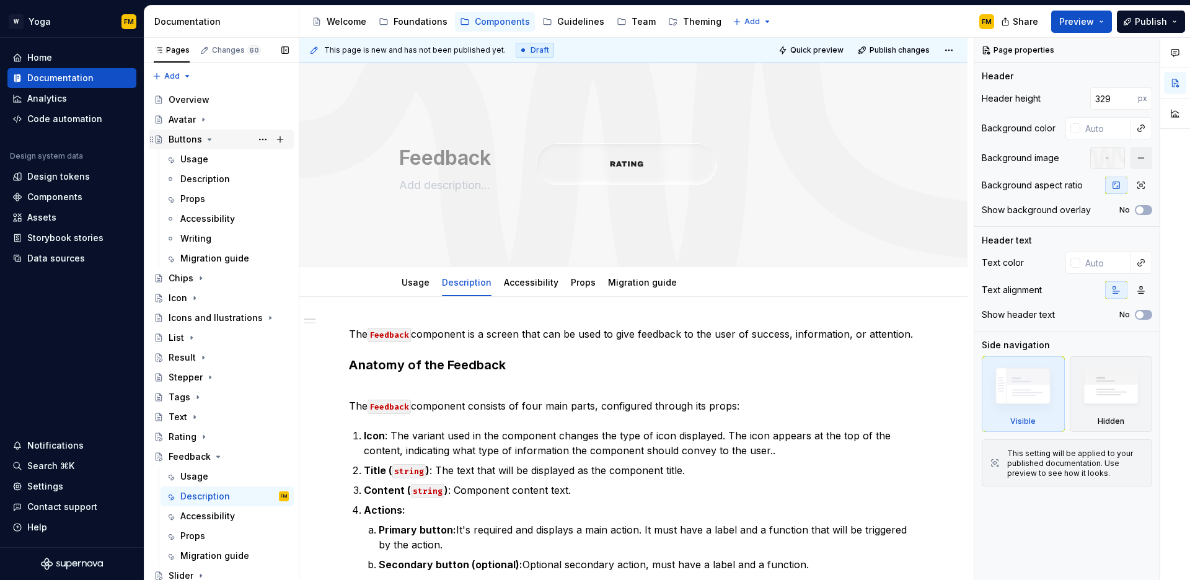
click at [208, 138] on icon "Page tree" at bounding box center [210, 140] width 10 height 10
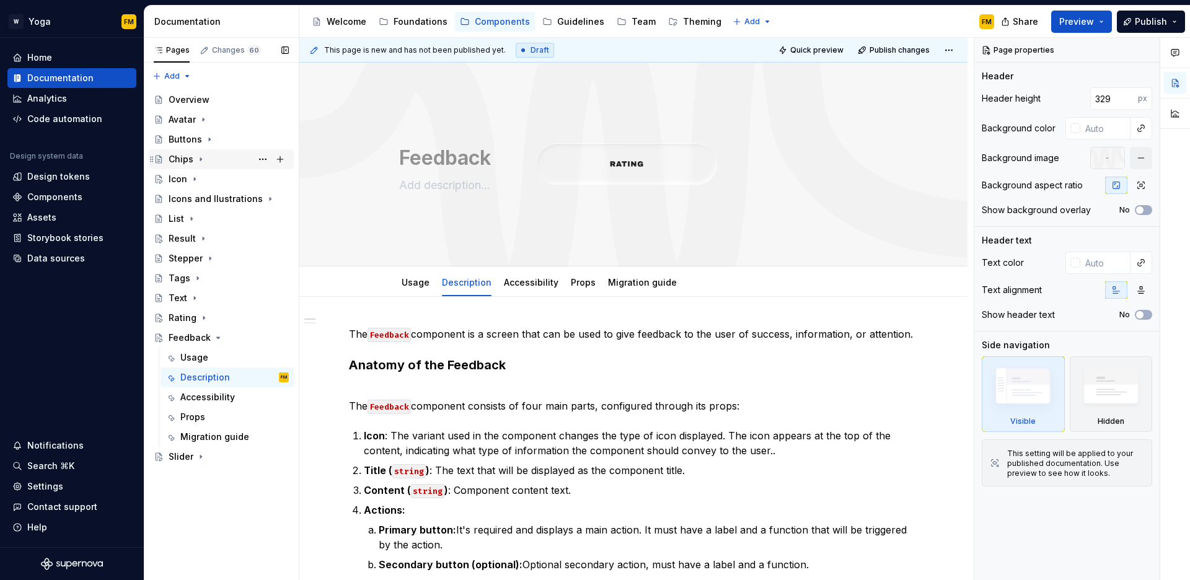
click at [200, 157] on icon "Page tree" at bounding box center [201, 159] width 10 height 10
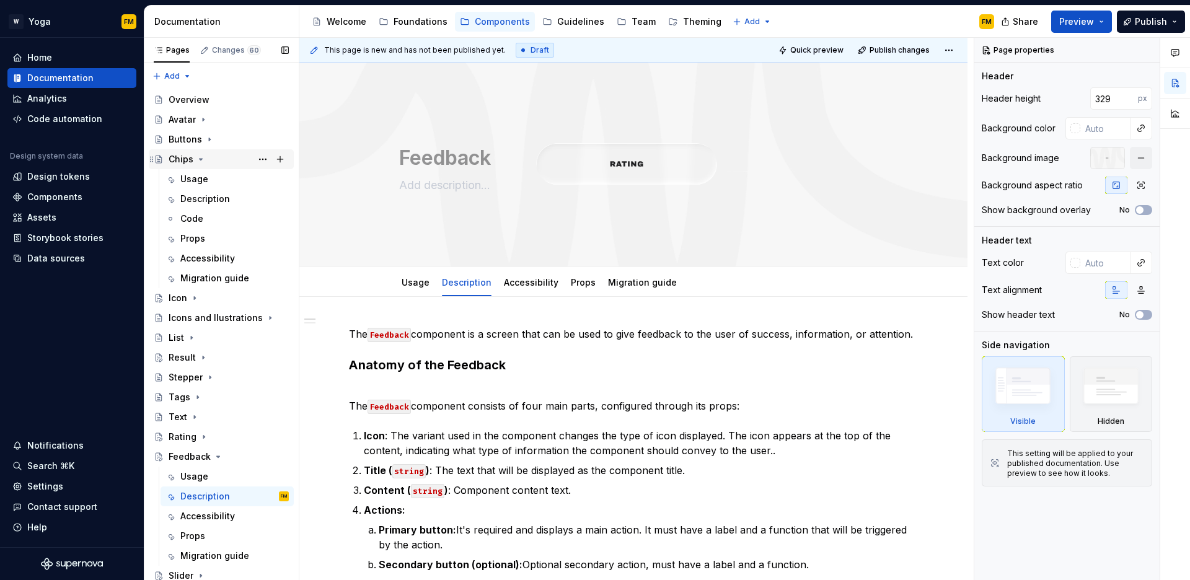
click at [200, 159] on icon "Page tree" at bounding box center [201, 159] width 3 height 1
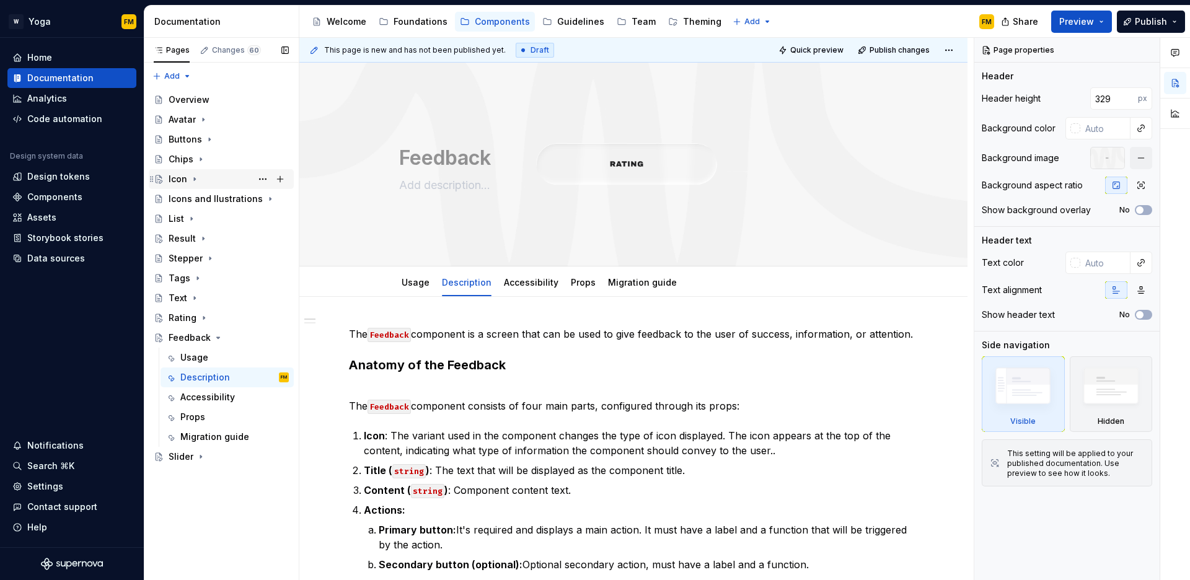
click at [195, 180] on icon "Page tree" at bounding box center [195, 179] width 10 height 10
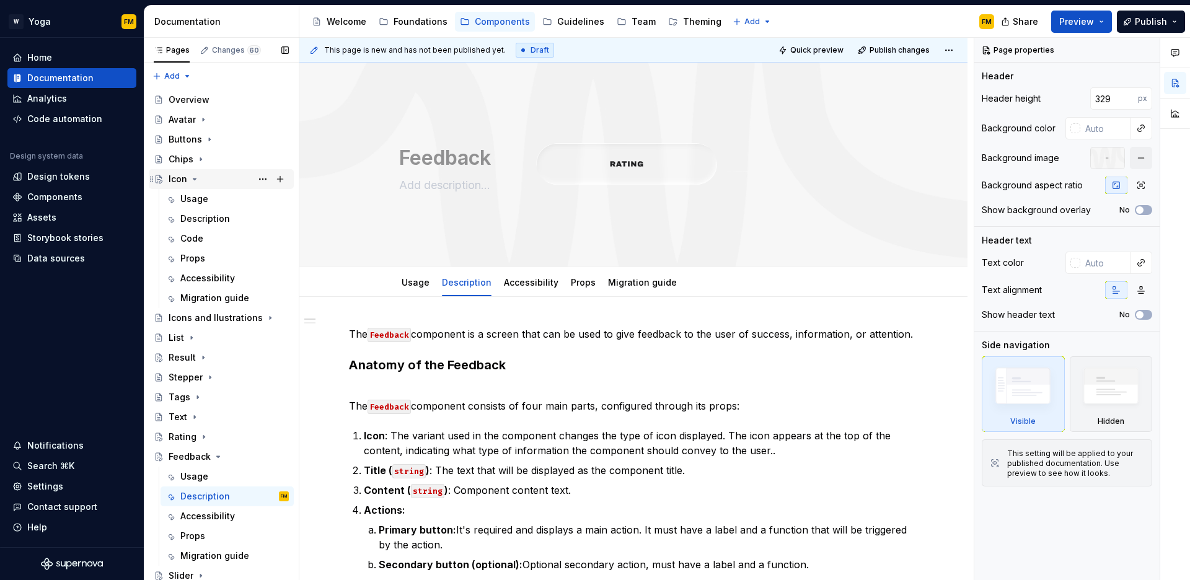
click at [195, 180] on icon "Page tree" at bounding box center [195, 179] width 10 height 10
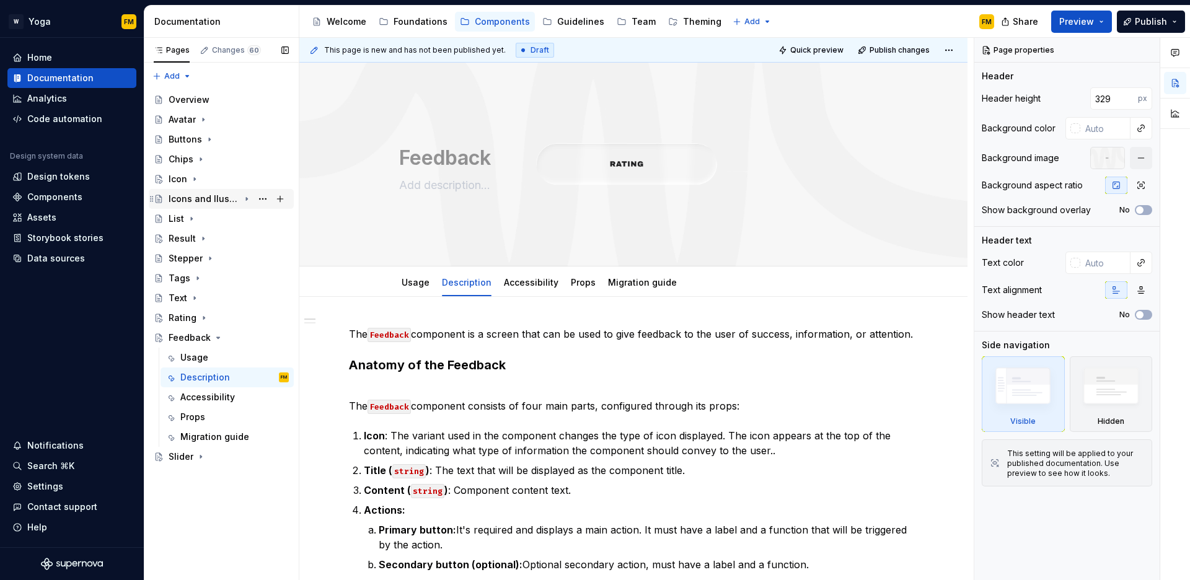
click at [193, 194] on div "Icons and Ilustrations" at bounding box center [204, 199] width 71 height 12
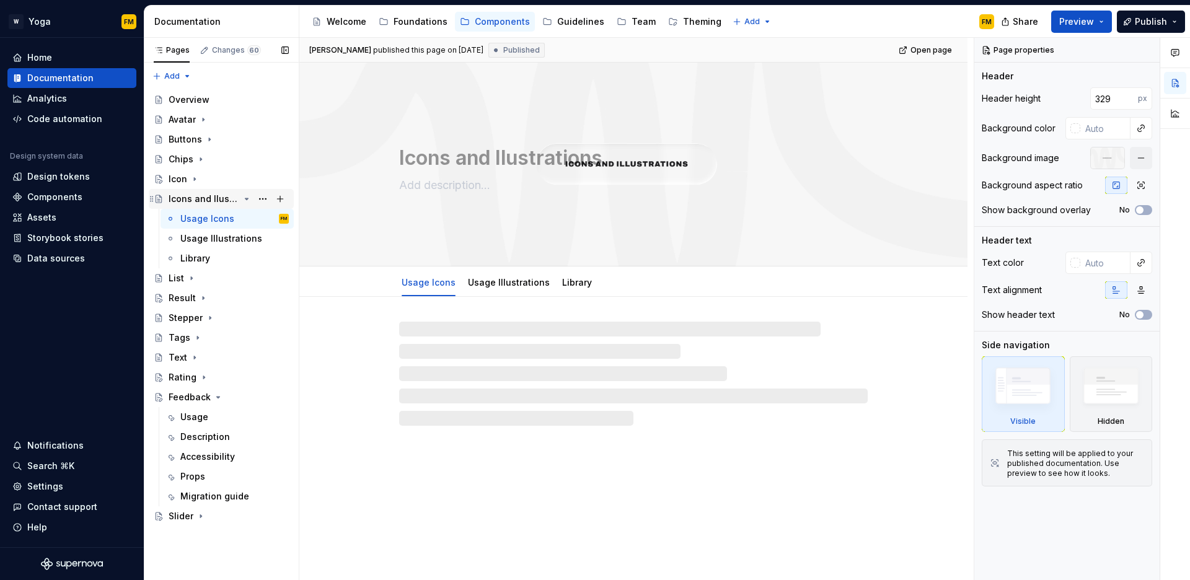
click at [247, 200] on icon "Page tree" at bounding box center [247, 198] width 3 height 1
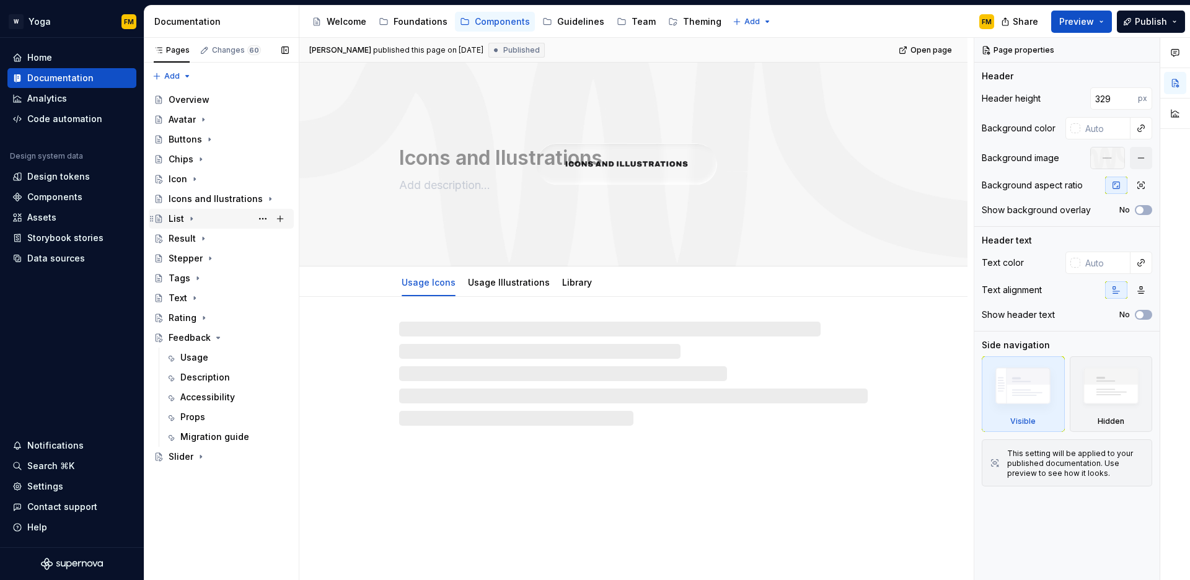
click at [191, 219] on icon "Page tree" at bounding box center [191, 219] width 1 height 3
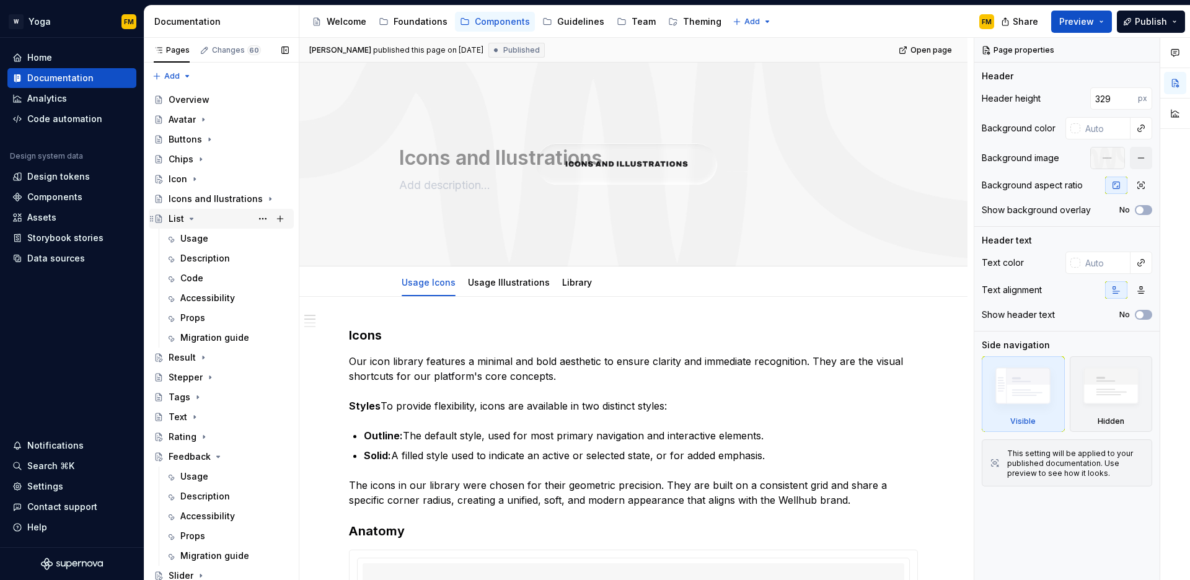
click at [191, 219] on icon "Page tree" at bounding box center [191, 218] width 3 height 1
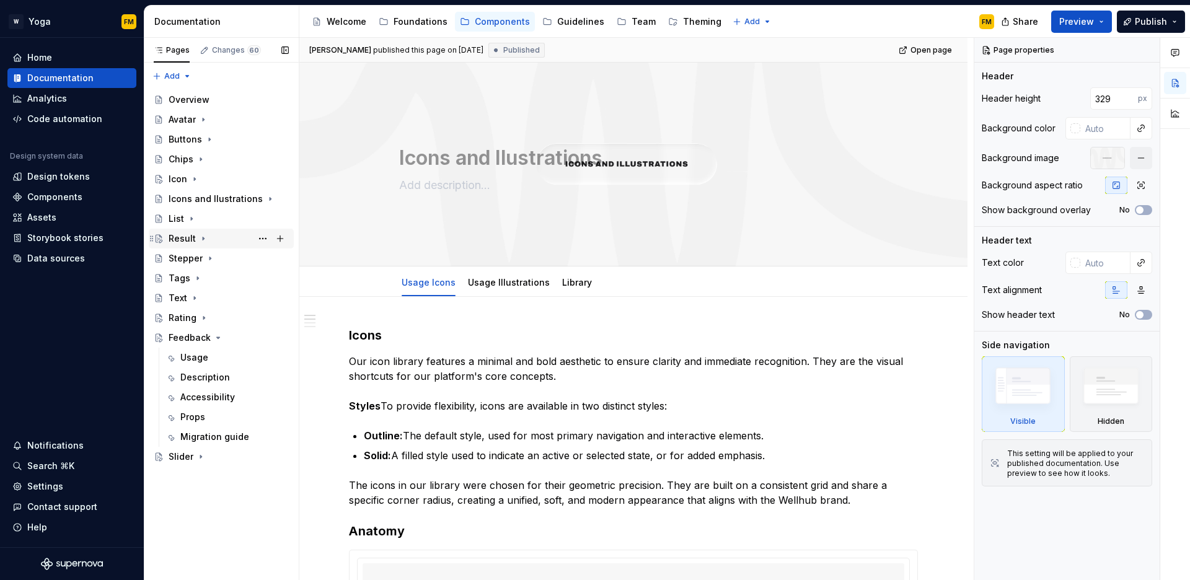
click at [200, 238] on icon "Page tree" at bounding box center [203, 239] width 10 height 10
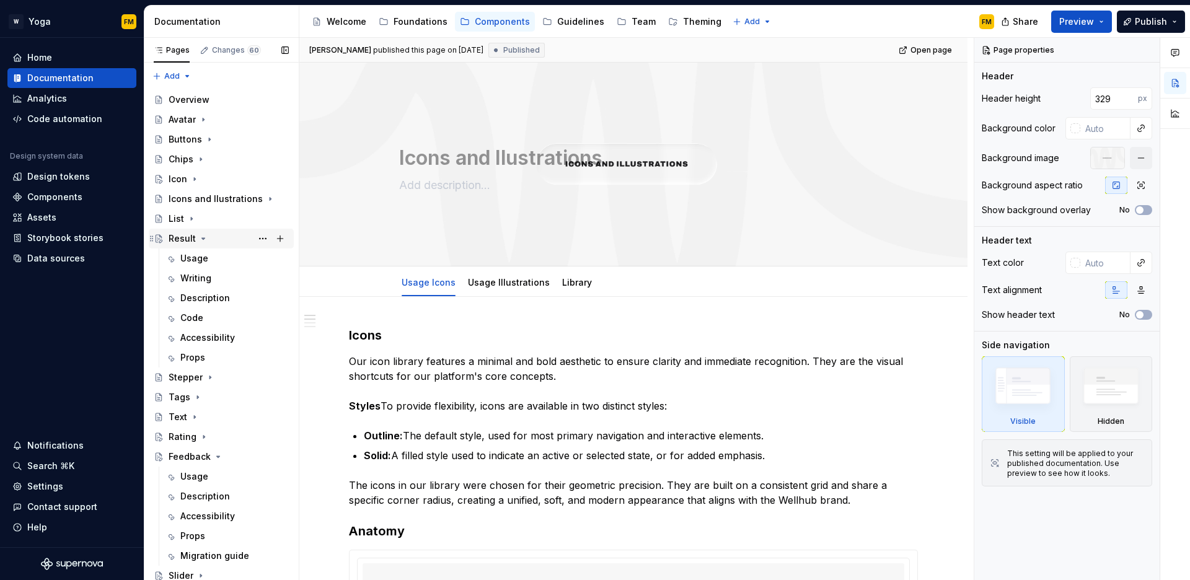
click at [202, 238] on icon "Page tree" at bounding box center [203, 238] width 3 height 1
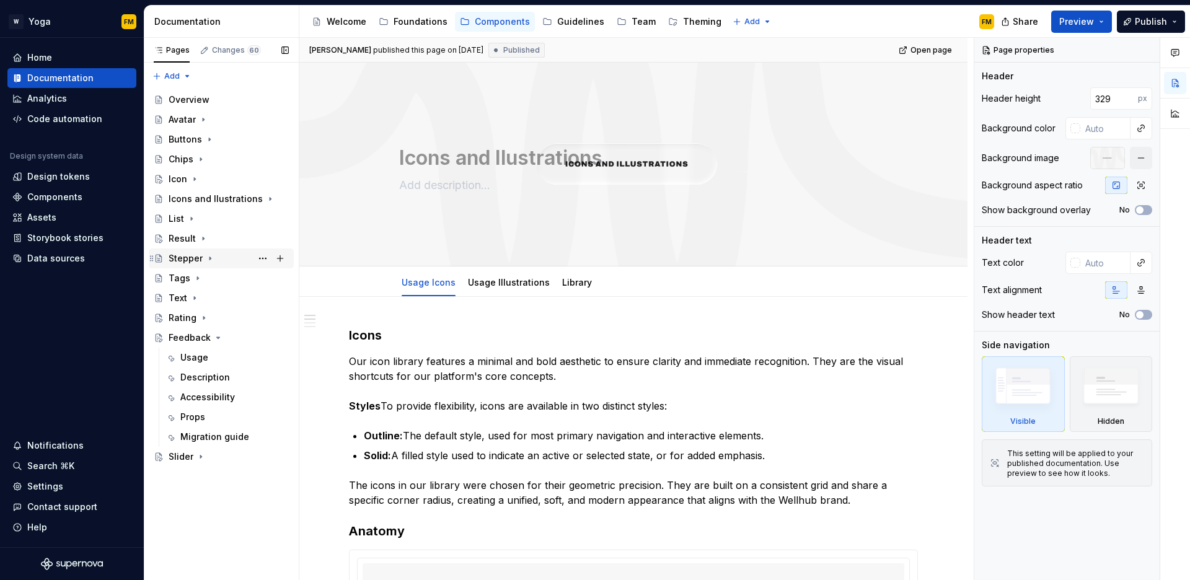
click at [210, 260] on icon "Page tree" at bounding box center [210, 259] width 10 height 10
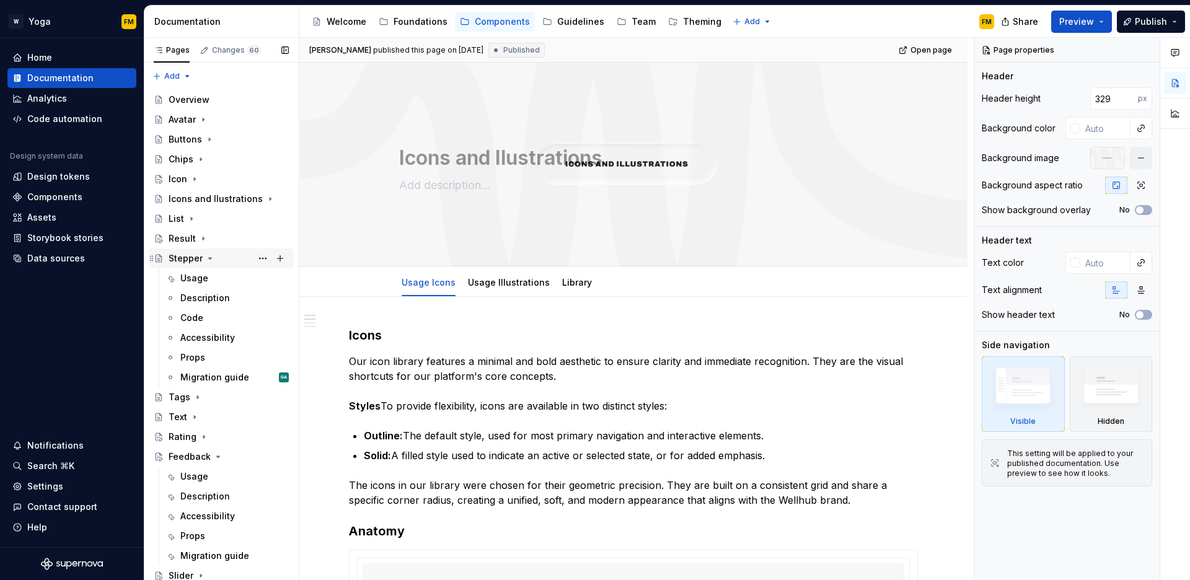
click at [210, 260] on icon "Page tree" at bounding box center [210, 259] width 10 height 10
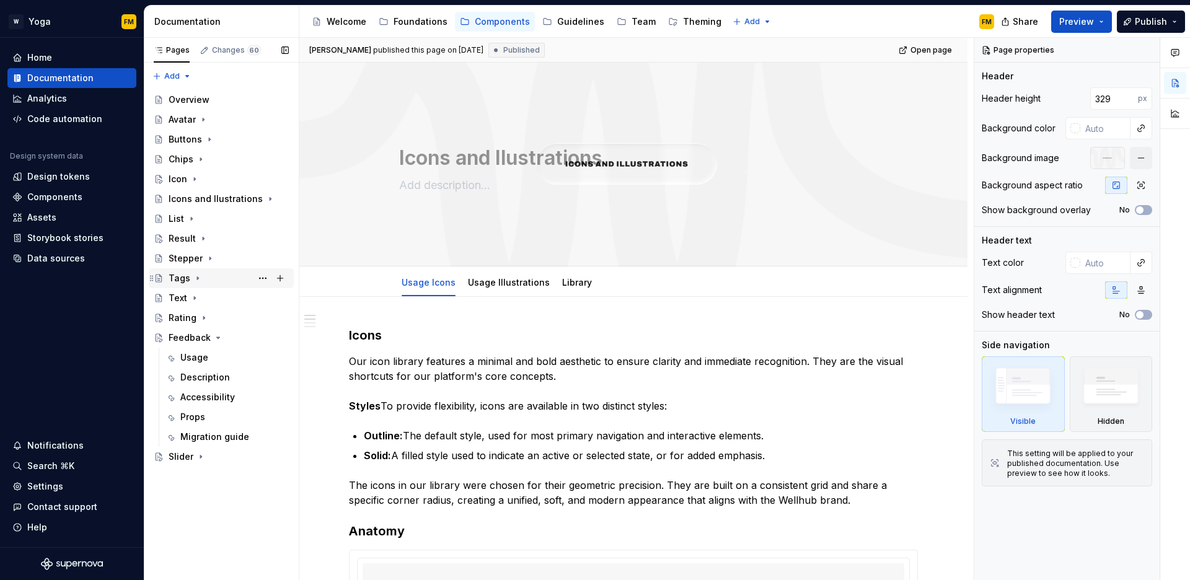
click at [197, 278] on icon "Page tree" at bounding box center [198, 278] width 10 height 10
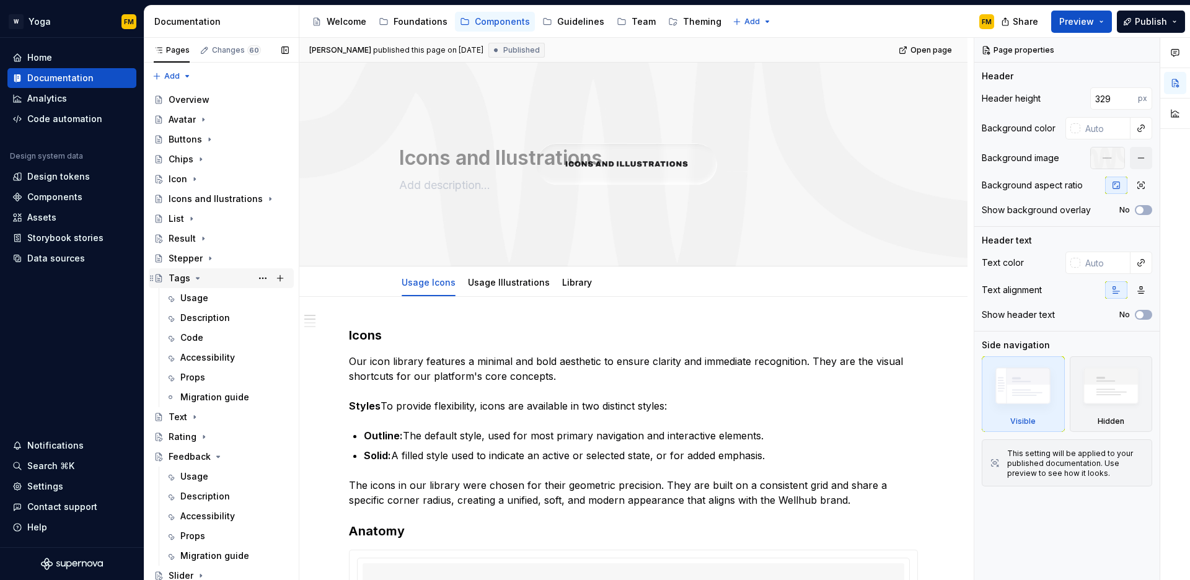
click at [197, 278] on icon "Page tree" at bounding box center [198, 278] width 3 height 1
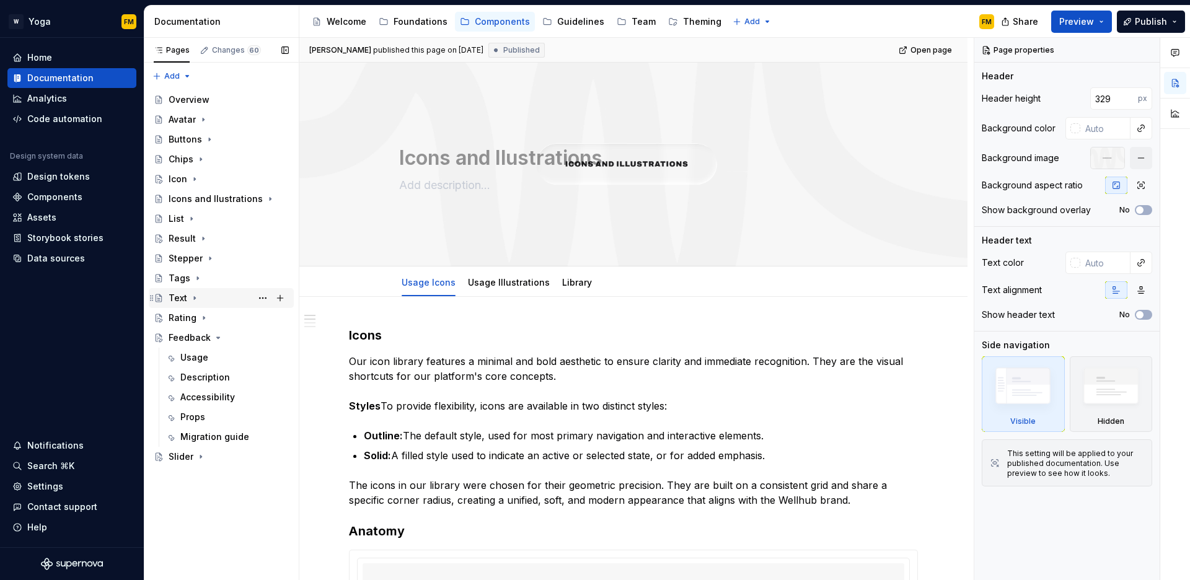
click at [194, 298] on icon "Page tree" at bounding box center [194, 298] width 1 height 3
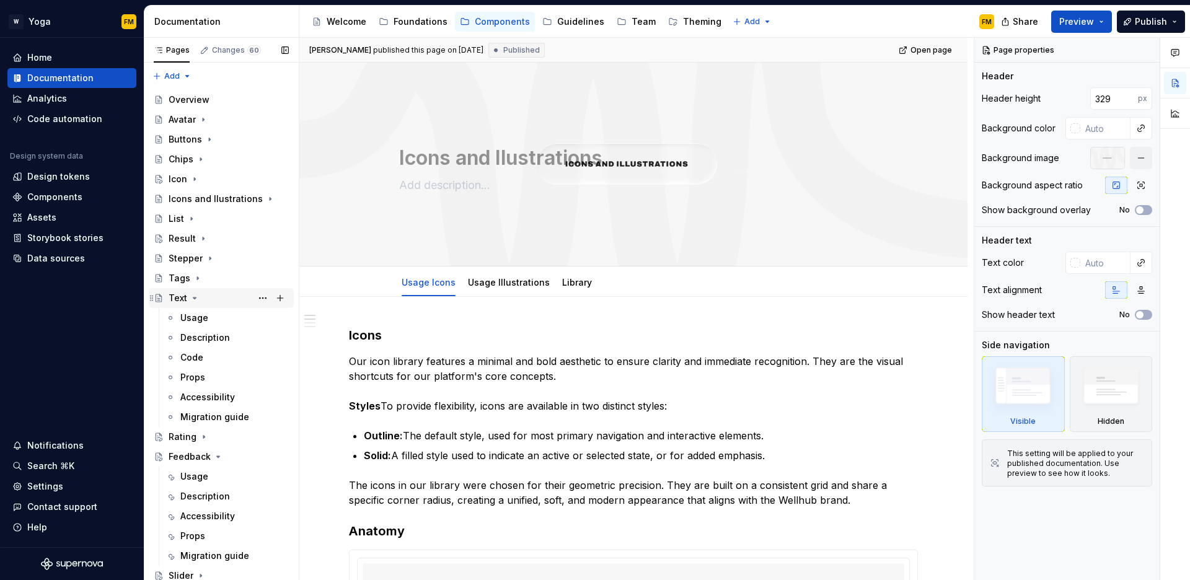
click at [193, 298] on icon "Page tree" at bounding box center [194, 298] width 3 height 1
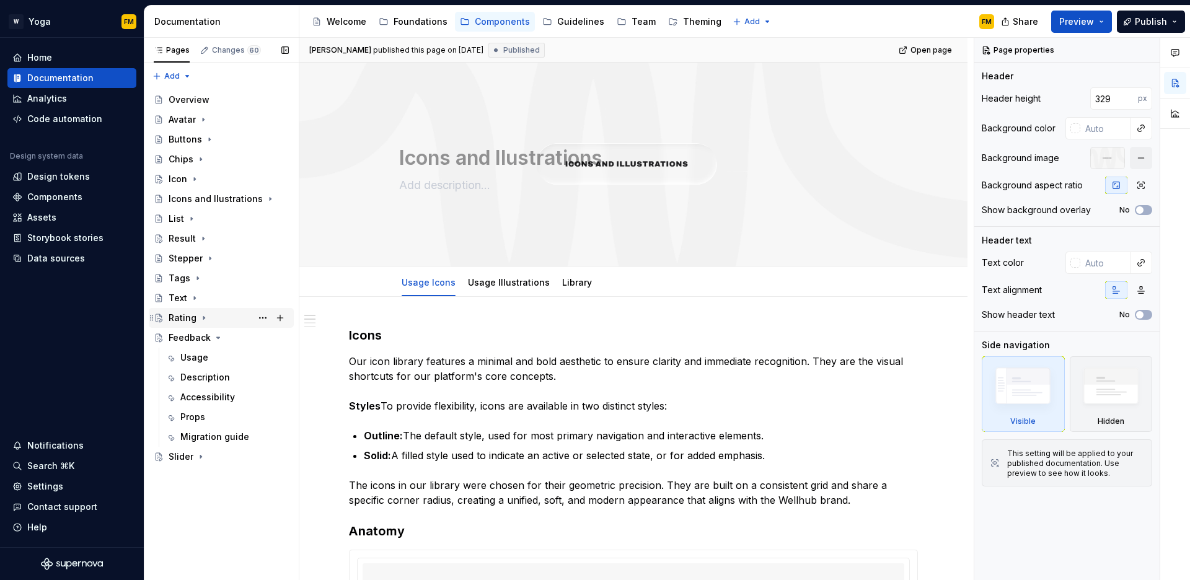
click at [203, 317] on icon "Page tree" at bounding box center [203, 318] width 1 height 3
click at [203, 317] on icon "Page tree" at bounding box center [204, 317] width 3 height 1
click at [201, 361] on div "Usage" at bounding box center [194, 358] width 28 height 12
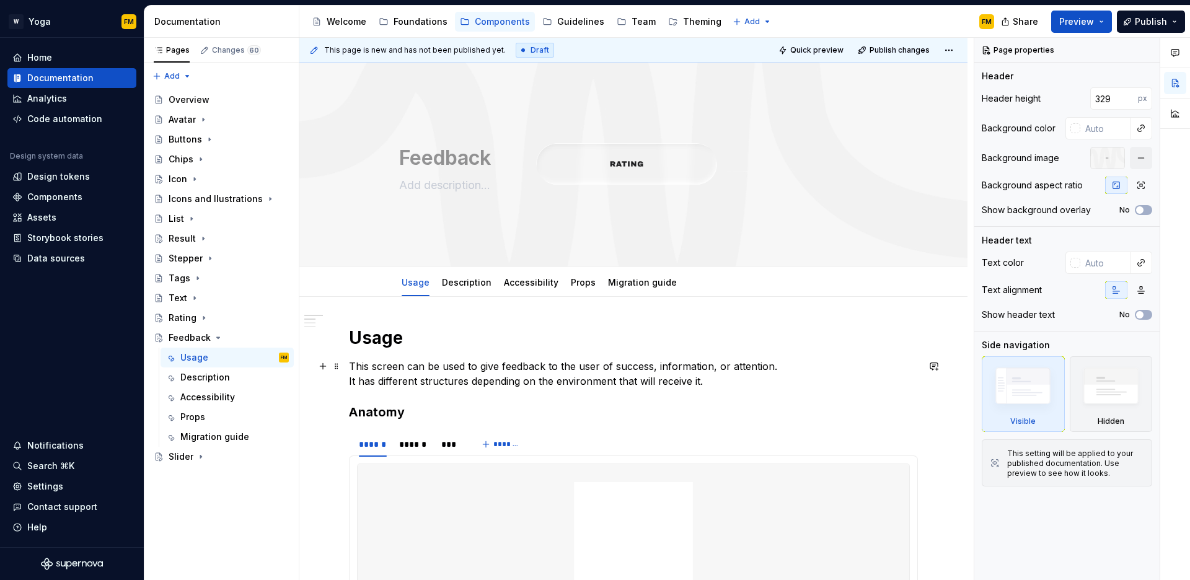
click at [391, 367] on p "This screen can be used to give feedback to the user of success, information, o…" at bounding box center [633, 374] width 569 height 30
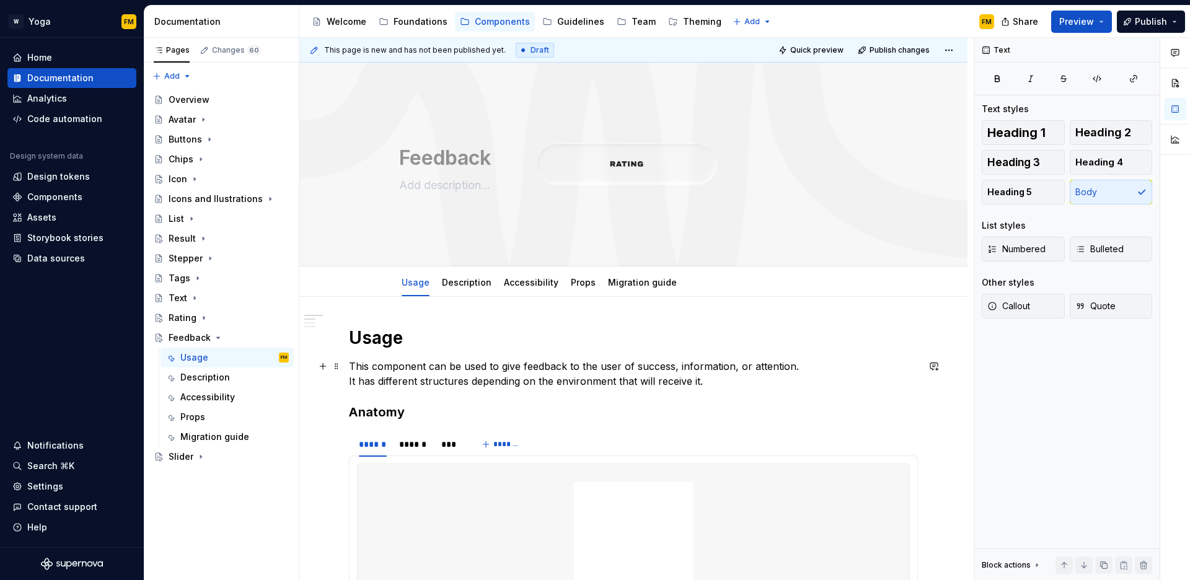
click at [731, 368] on p "This component can be used to give feedback to the user of success, information…" at bounding box center [633, 374] width 569 height 30
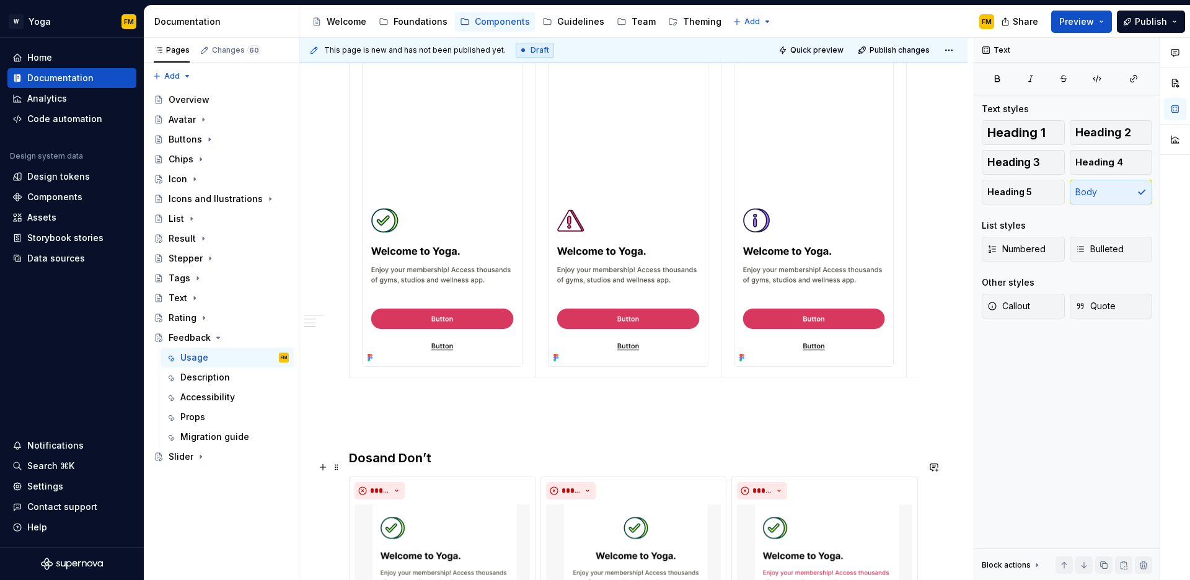
scroll to position [1028, 0]
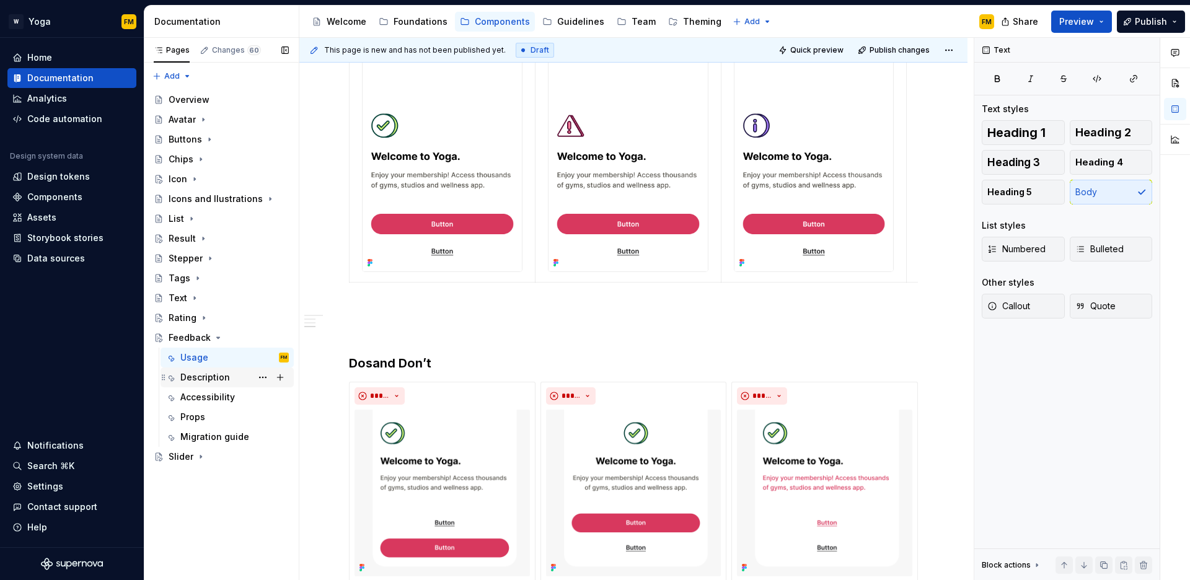
click at [221, 375] on div "Description" at bounding box center [205, 377] width 50 height 12
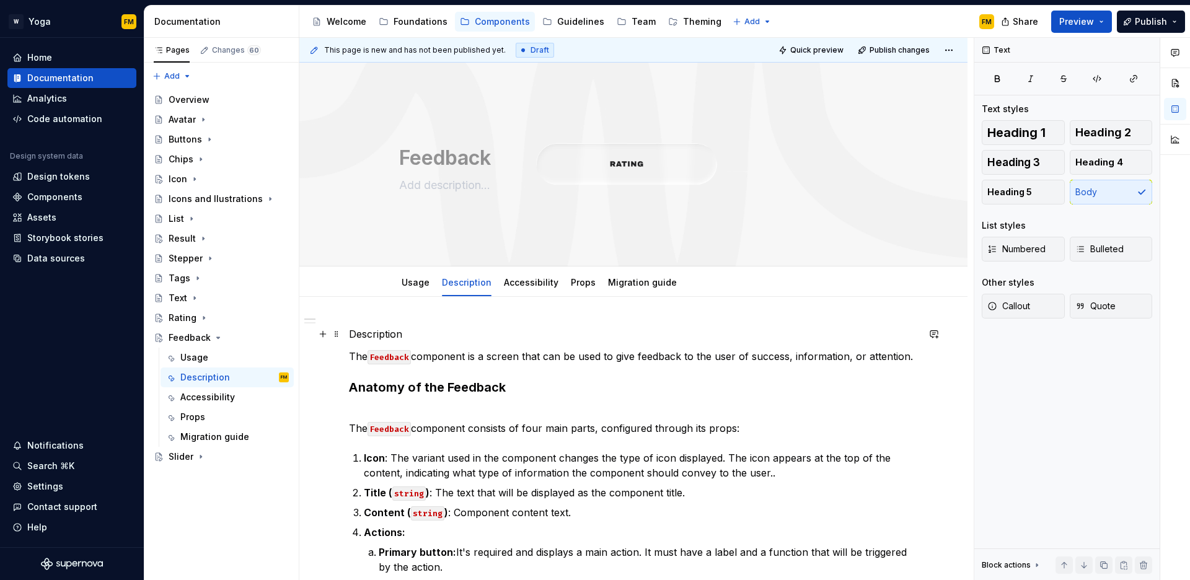
click at [379, 331] on p "Description" at bounding box center [633, 334] width 569 height 15
click at [1037, 138] on span "Heading 1" at bounding box center [1017, 132] width 58 height 12
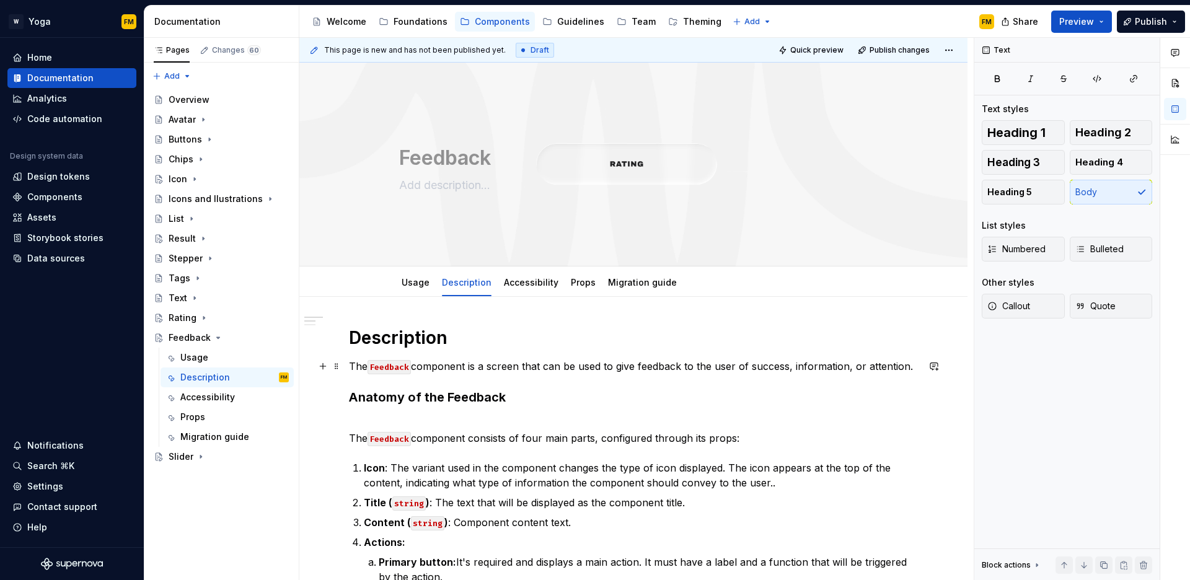
click at [460, 366] on p "The Feedback component is a screen that can be used to give feedback to the use…" at bounding box center [633, 366] width 569 height 15
click at [532, 399] on h3 "Anatomy of the Feedback" at bounding box center [633, 397] width 569 height 17
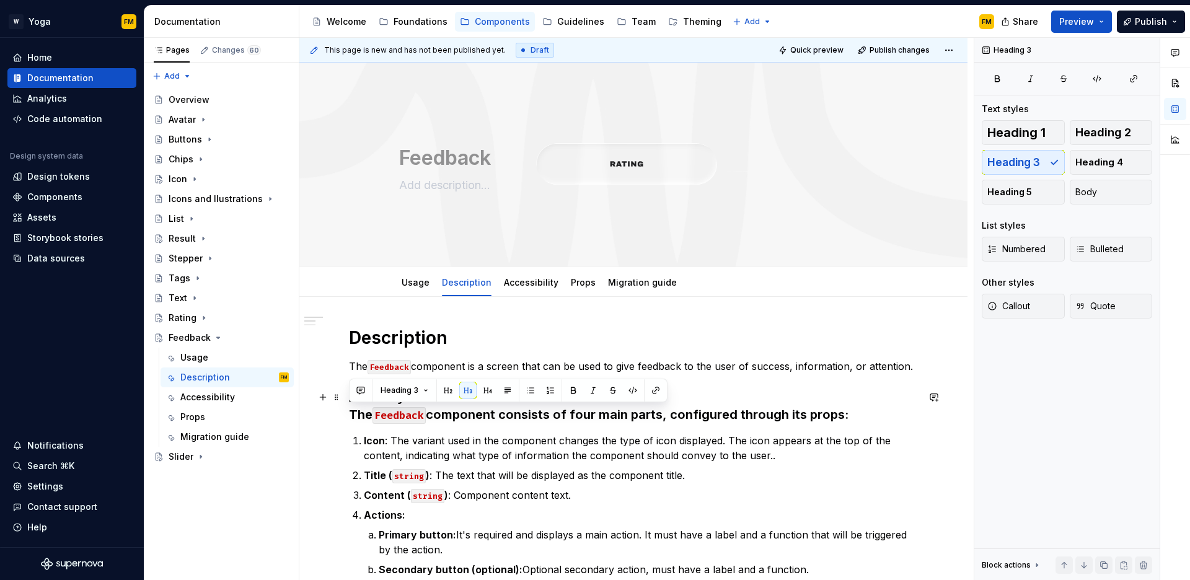
drag, startPoint x: 353, startPoint y: 414, endPoint x: 853, endPoint y: 414, distance: 500.4
click at [853, 414] on h3 "Anatomy of the Feedback The Feedback component consists of four main parts, con…" at bounding box center [633, 406] width 569 height 35
click at [1084, 188] on span "Body" at bounding box center [1087, 192] width 22 height 12
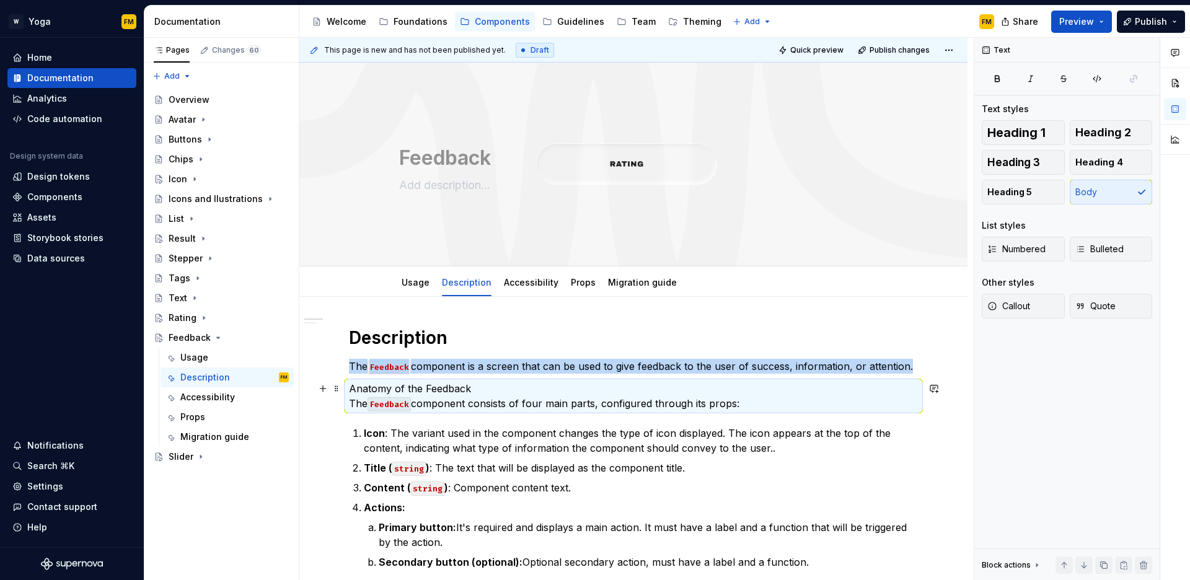
click at [453, 391] on p "Anatomy of the Feedback The Feedback component consists of four main parts, con…" at bounding box center [633, 396] width 569 height 30
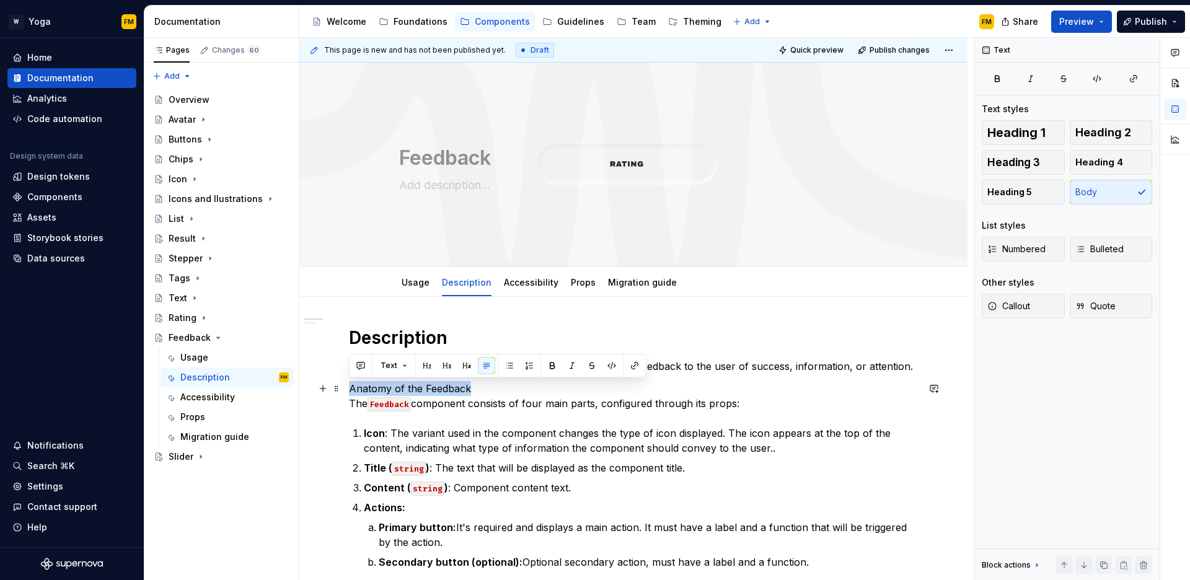
drag, startPoint x: 481, startPoint y: 387, endPoint x: 350, endPoint y: 390, distance: 130.2
click at [350, 390] on p "Anatomy of the Feedback The Feedback component consists of four main parts, con…" at bounding box center [633, 396] width 569 height 30
click at [1093, 157] on span "Heading 4" at bounding box center [1100, 162] width 48 height 12
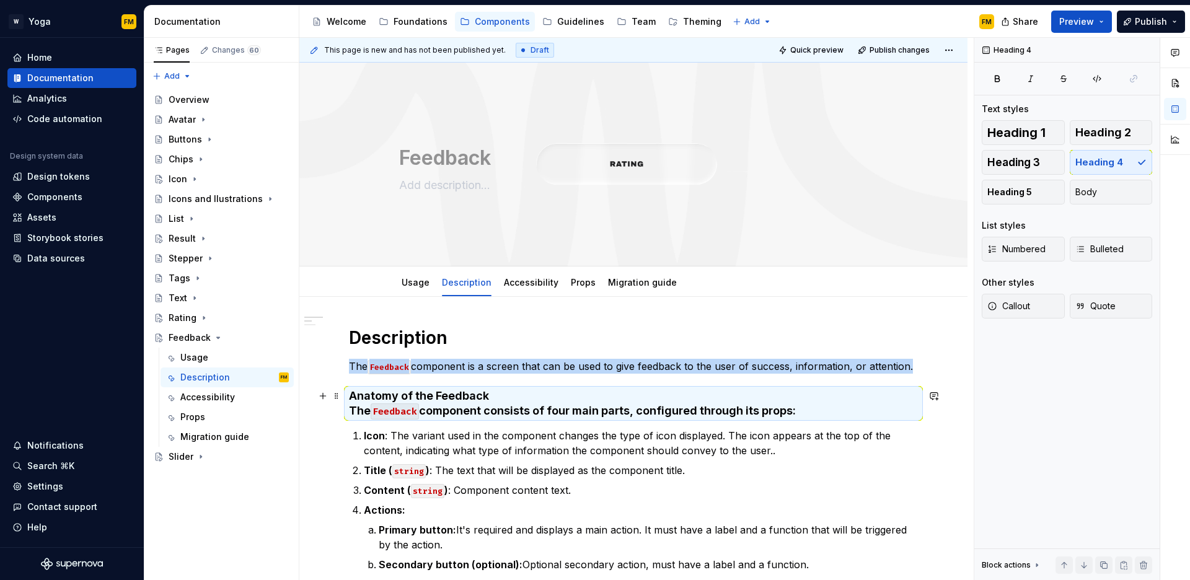
click at [605, 407] on h4 "Anatomy of the Feedback The Feedback component consists of four main parts, con…" at bounding box center [633, 404] width 569 height 30
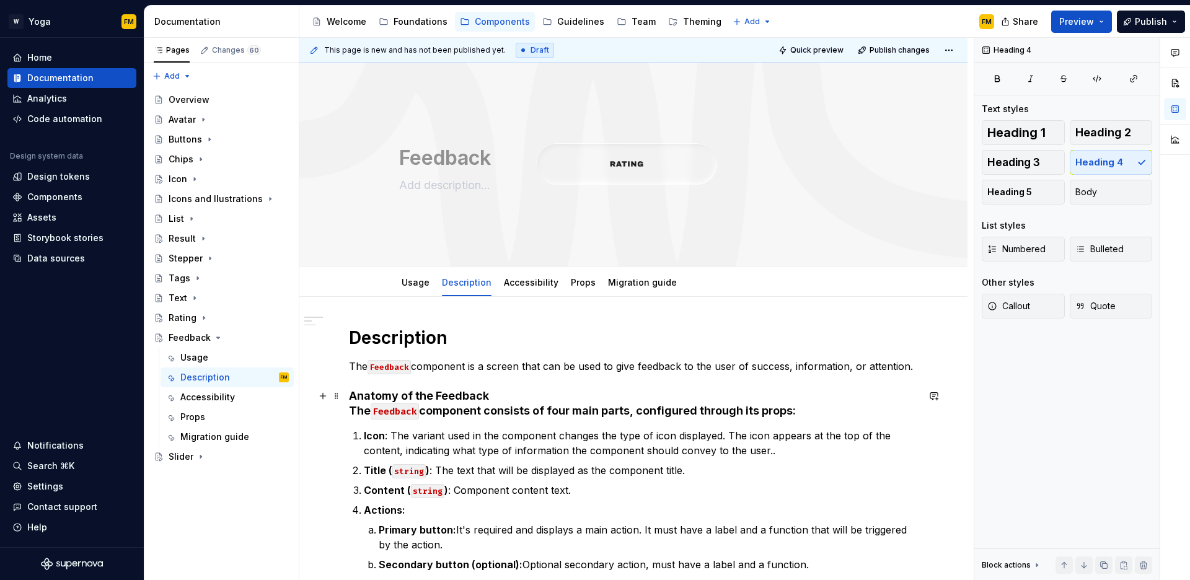
click at [554, 401] on h4 "Anatomy of the Feedback The Feedback component consists of four main parts, con…" at bounding box center [633, 404] width 569 height 30
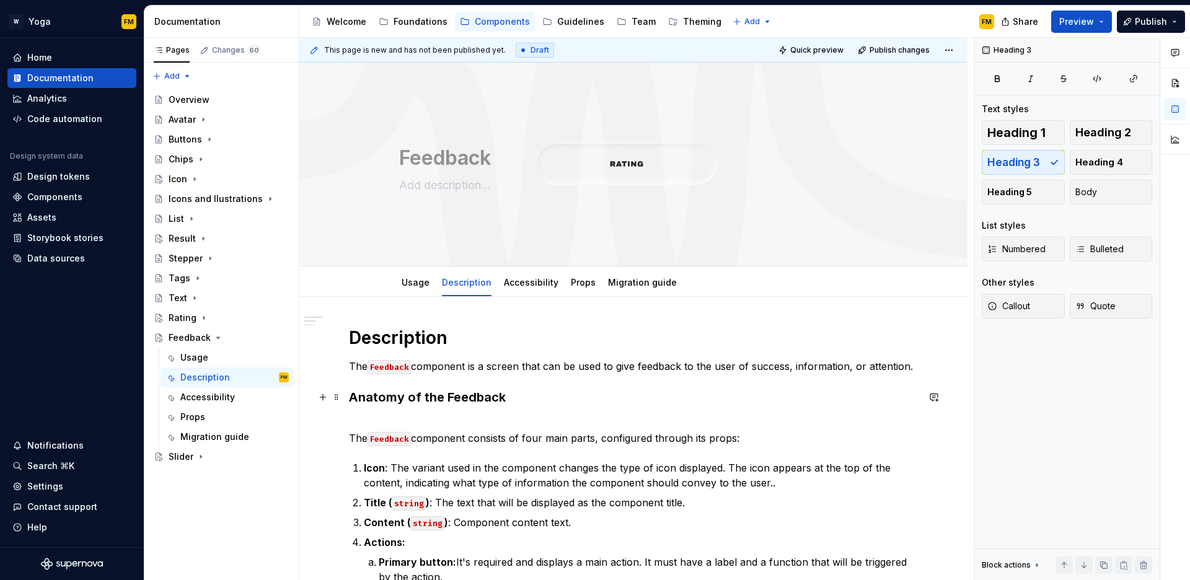
click at [479, 397] on h3 "Anatomy of the Feedback" at bounding box center [633, 397] width 569 height 17
click at [761, 427] on p "The Feedback component consists of four main parts, configured through its prop…" at bounding box center [633, 431] width 569 height 30
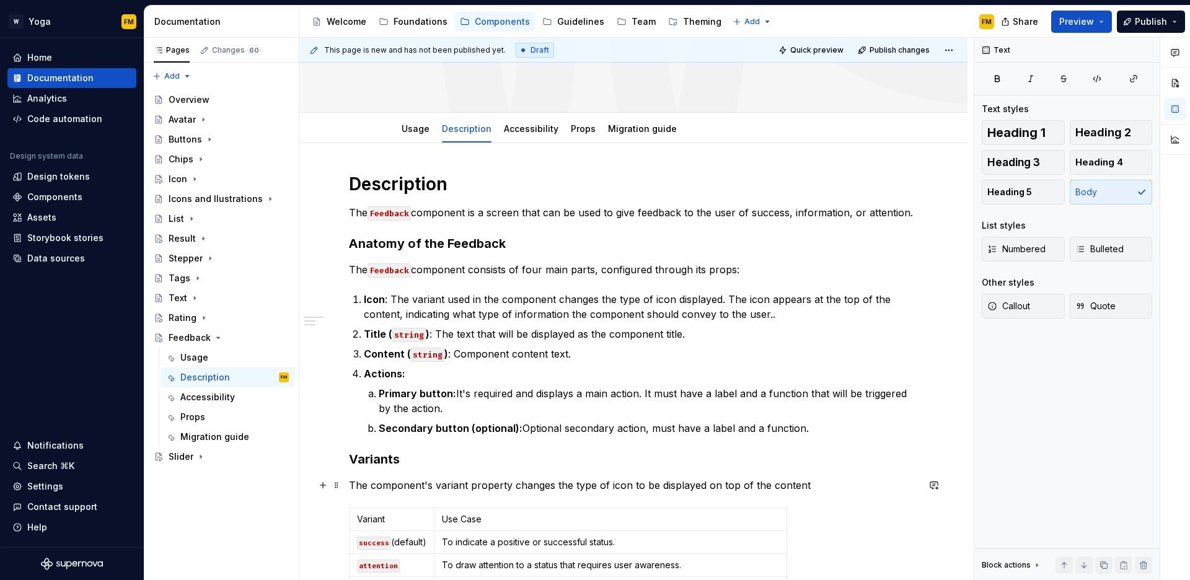
scroll to position [195, 0]
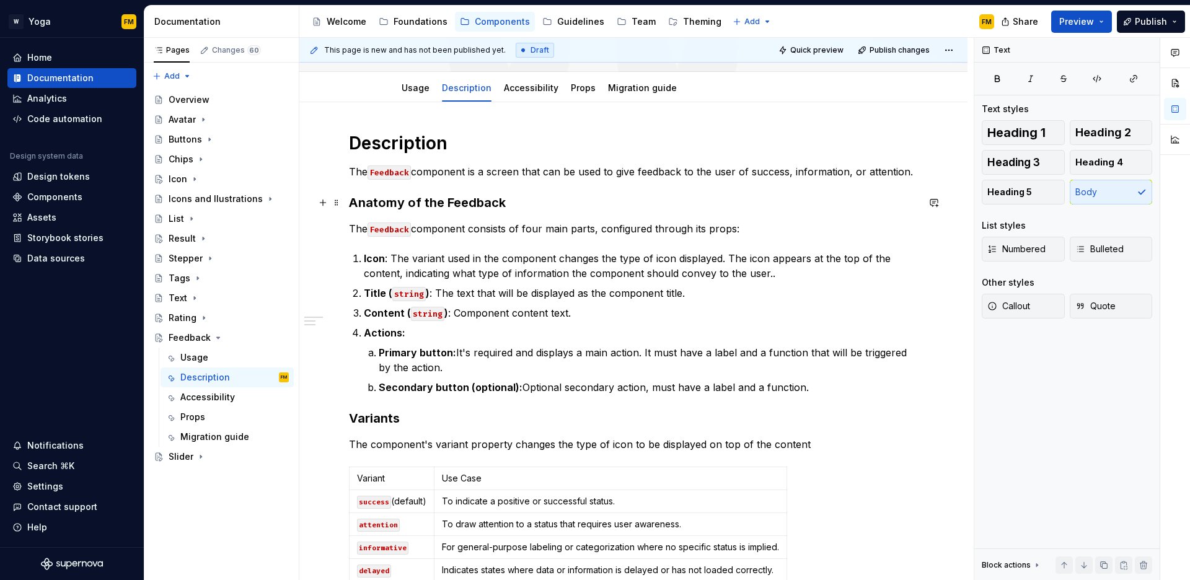
click at [461, 209] on h3 "Anatomy of the Feedback" at bounding box center [633, 202] width 569 height 17
click at [379, 421] on h3 "Variants" at bounding box center [633, 418] width 569 height 17
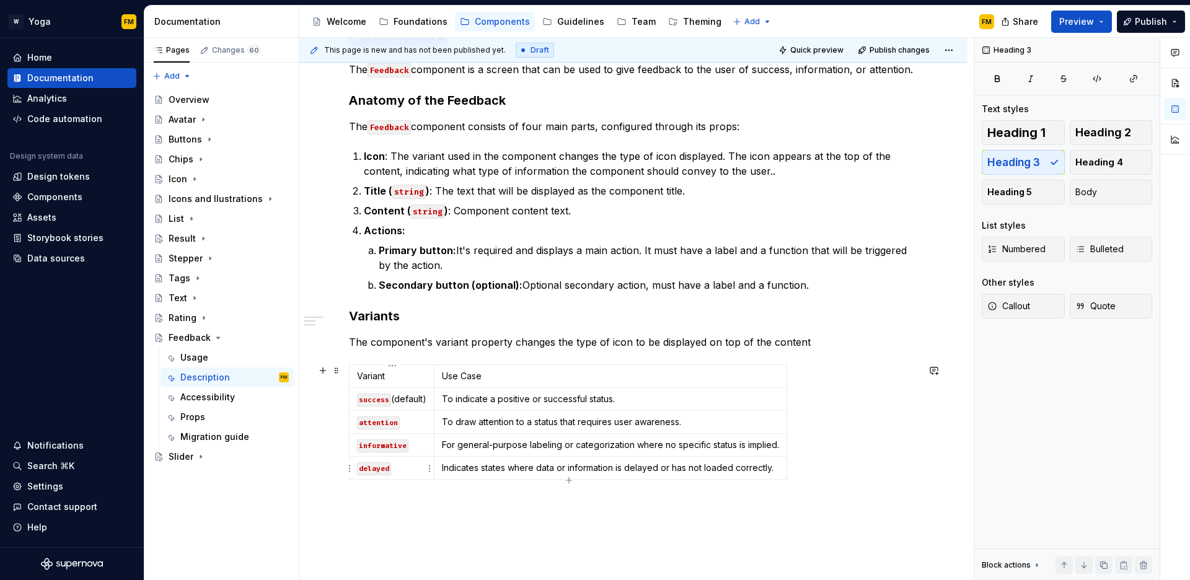
scroll to position [313, 0]
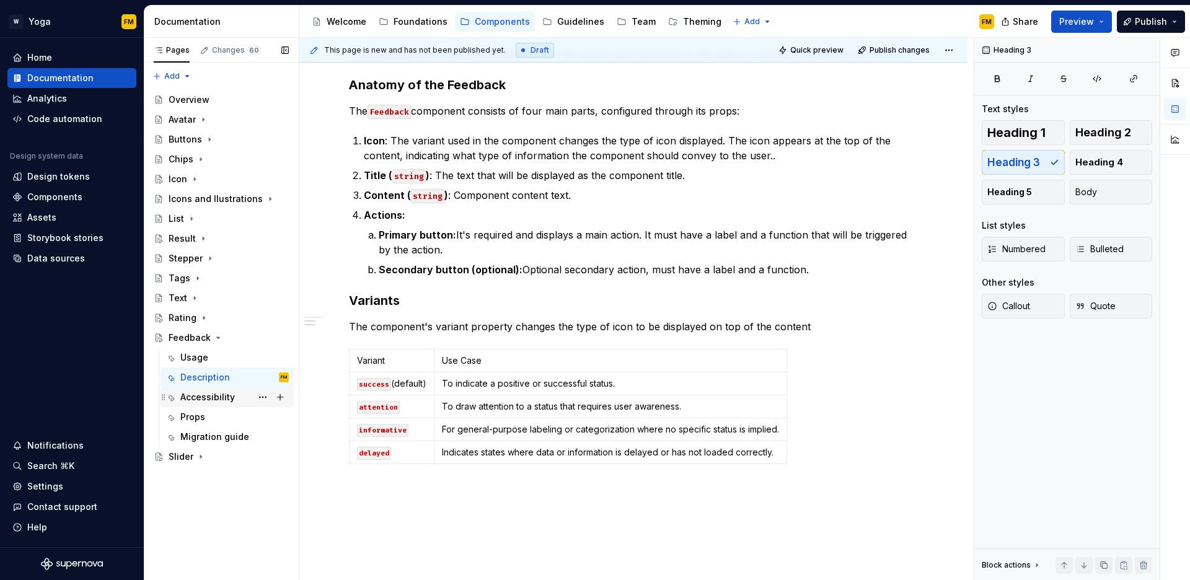
click at [233, 399] on div "Accessibility" at bounding box center [207, 397] width 55 height 12
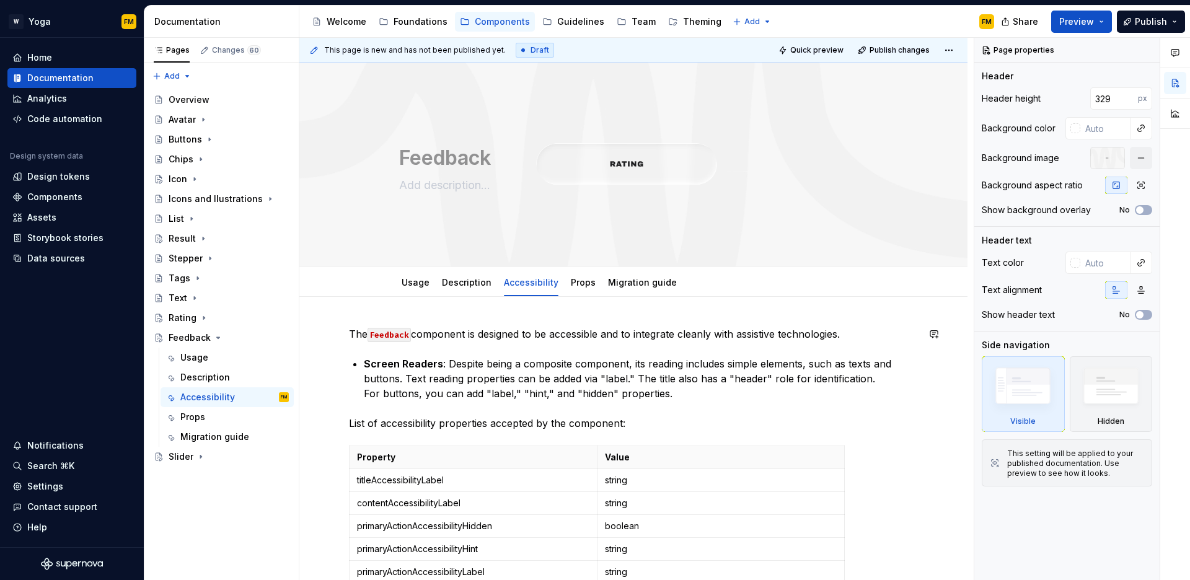
click at [376, 318] on div "The Feedback component is designed to be accessible and to integrate cleanly wi…" at bounding box center [633, 572] width 668 height 550
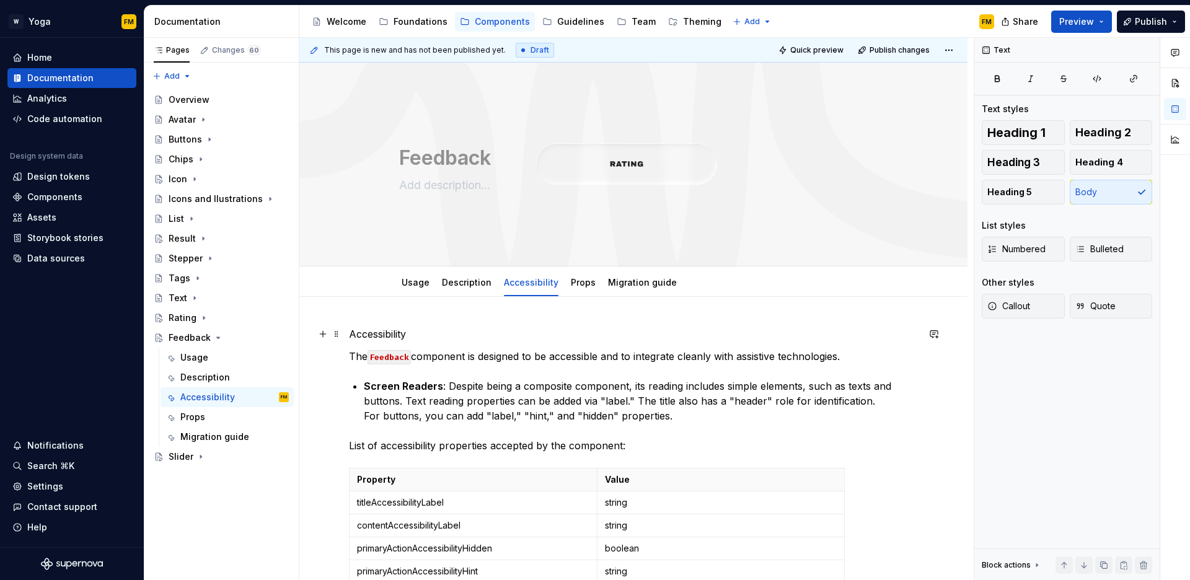
click at [385, 331] on p "Accessibility" at bounding box center [633, 334] width 569 height 15
click at [1018, 138] on span "Heading 1" at bounding box center [1017, 132] width 58 height 12
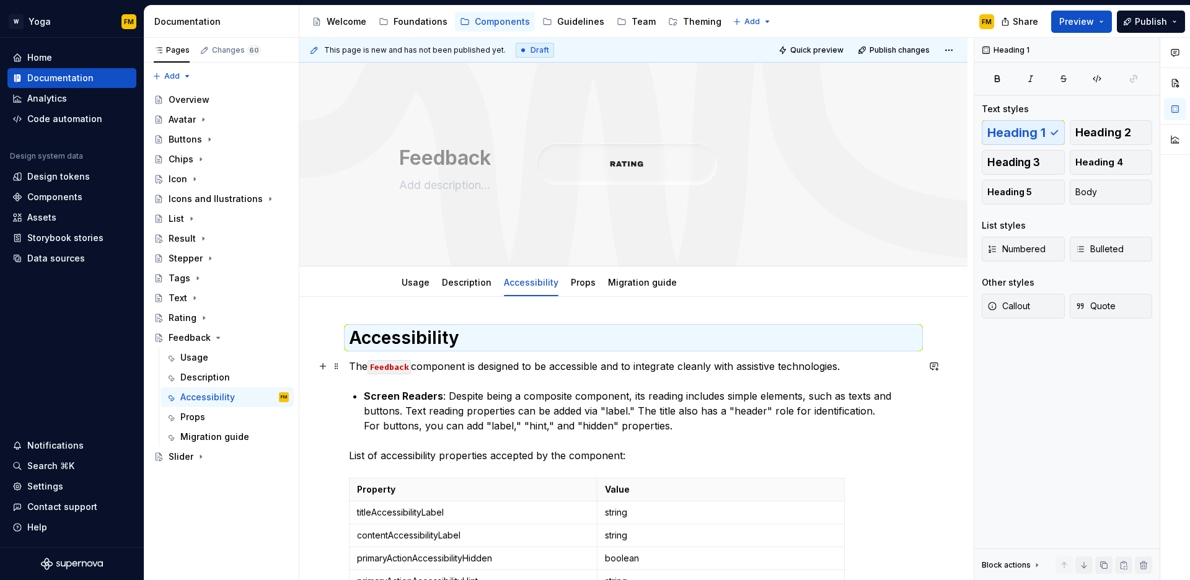
click at [462, 364] on p "The Feedback component is designed to be accessible and to integrate cleanly wi…" at bounding box center [633, 366] width 569 height 15
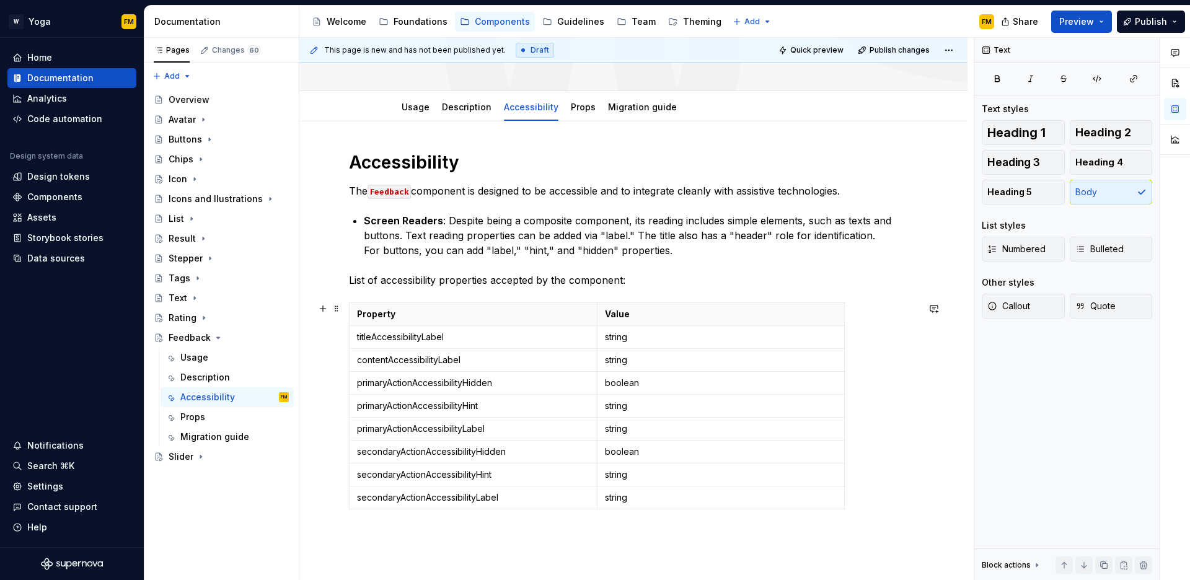
scroll to position [177, 0]
click at [215, 415] on div "Props" at bounding box center [234, 417] width 109 height 17
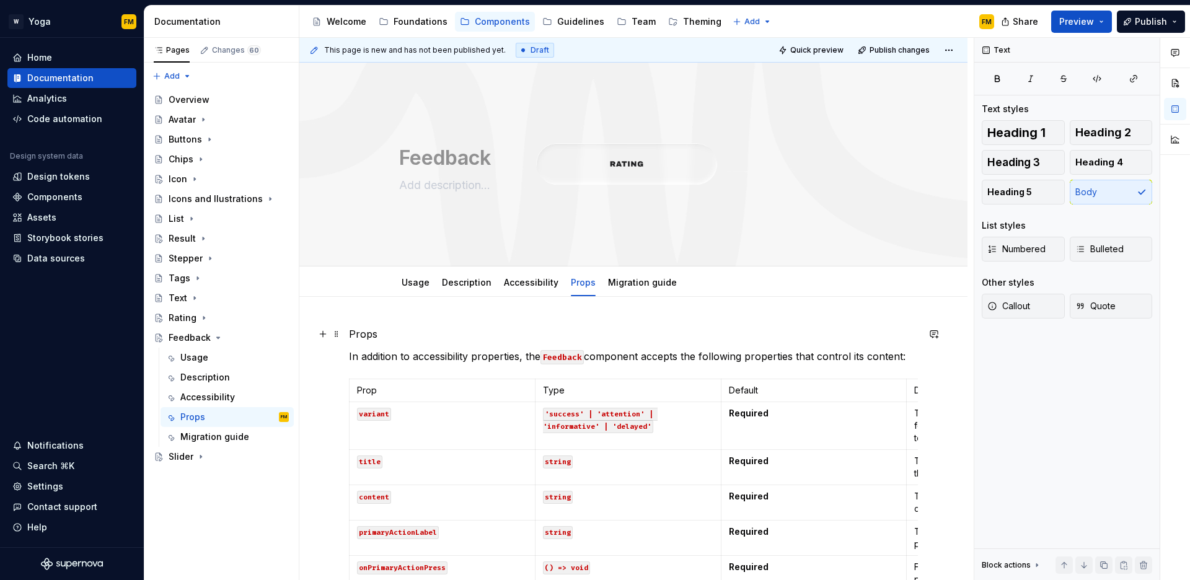
click at [371, 330] on p "Props" at bounding box center [633, 334] width 569 height 15
click at [1027, 136] on span "Heading 1" at bounding box center [1017, 132] width 58 height 12
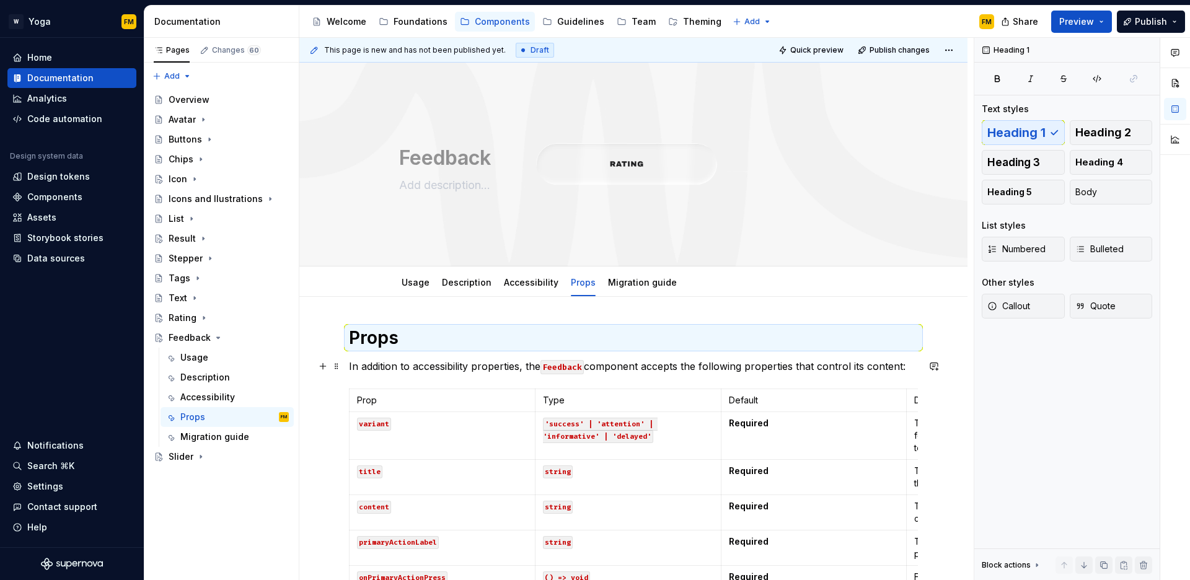
click at [410, 363] on p "In addition to accessibility properties, the Feedback component accepts the fol…" at bounding box center [633, 366] width 569 height 15
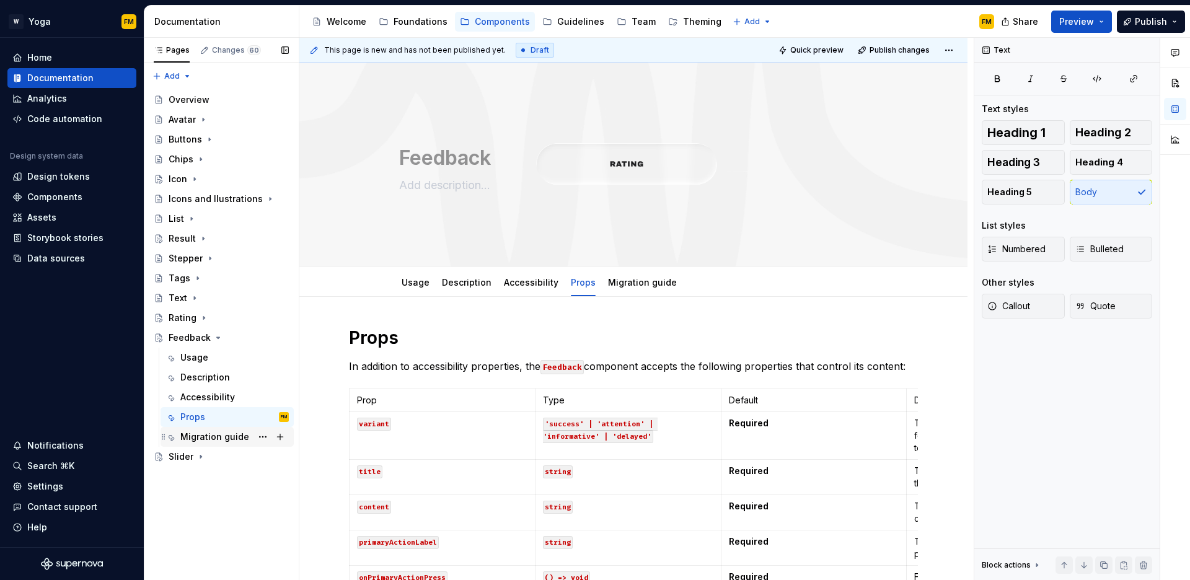
click at [215, 440] on div "Migration guide" at bounding box center [214, 437] width 69 height 12
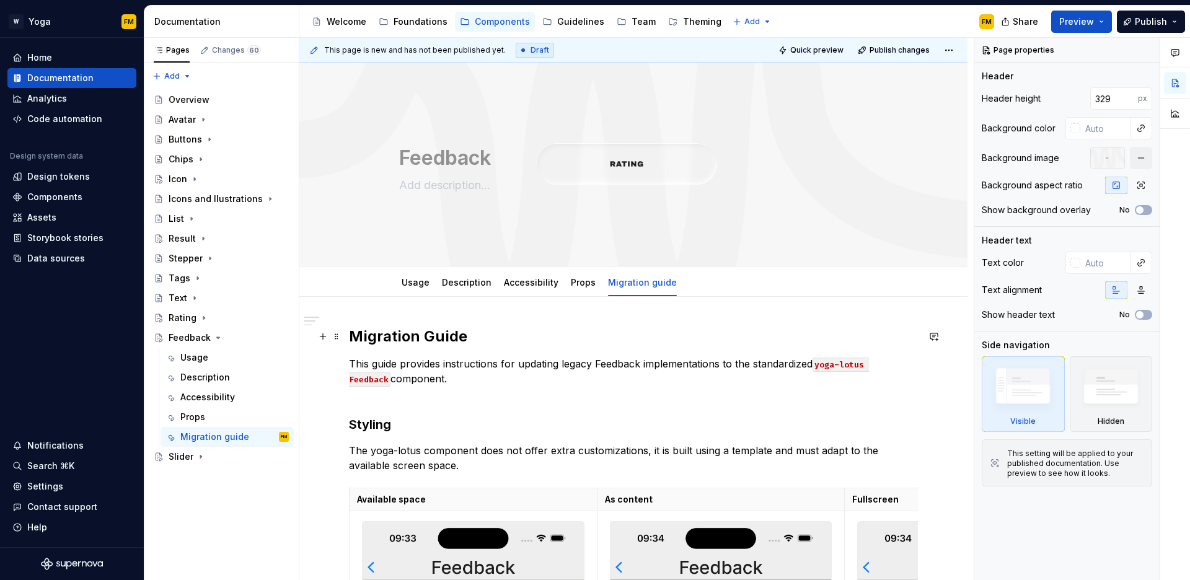
click at [390, 333] on strong "Migration Guide" at bounding box center [408, 336] width 118 height 18
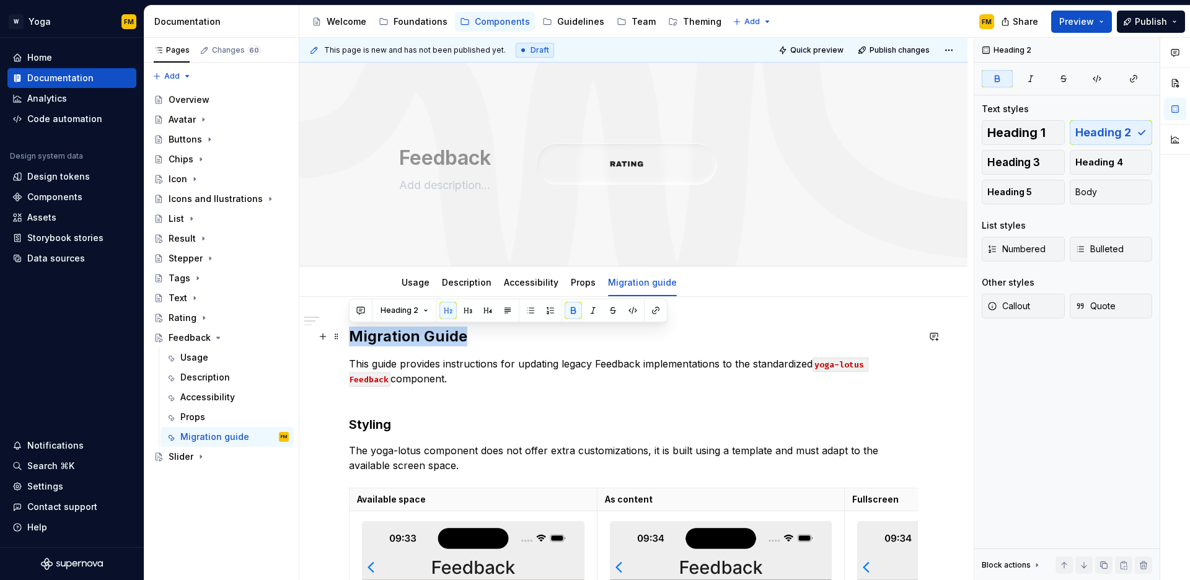
drag, startPoint x: 351, startPoint y: 335, endPoint x: 474, endPoint y: 333, distance: 122.8
click at [474, 333] on h2 "Migration Guide" at bounding box center [633, 337] width 569 height 20
click at [1021, 136] on span "Heading 1" at bounding box center [1017, 132] width 58 height 12
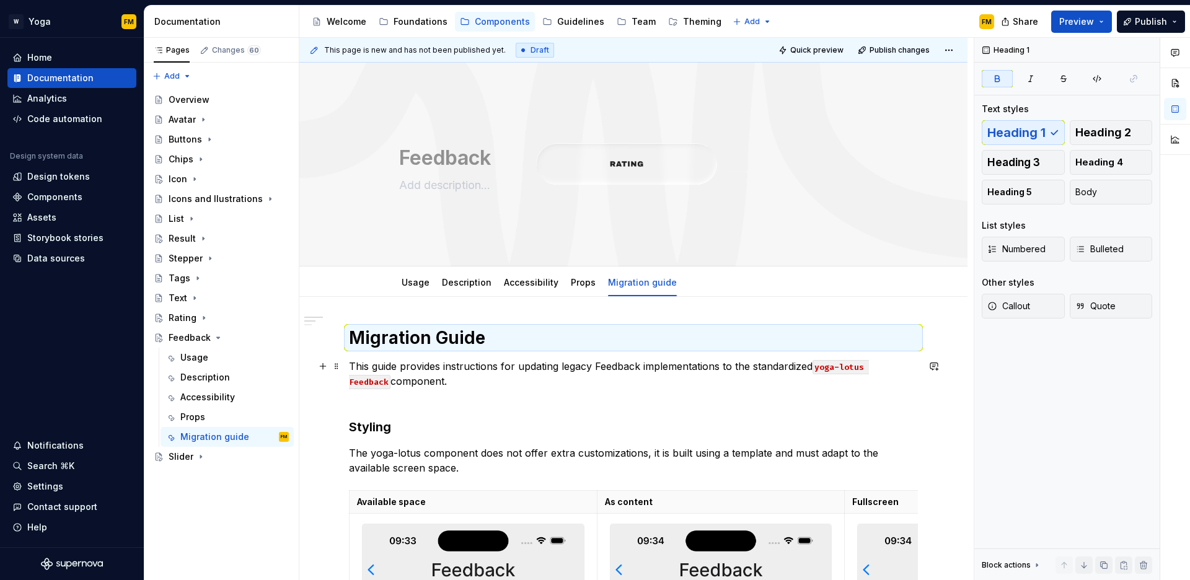
click at [405, 363] on p "This guide provides instructions for updating legacy Feedback implementations t…" at bounding box center [633, 381] width 569 height 45
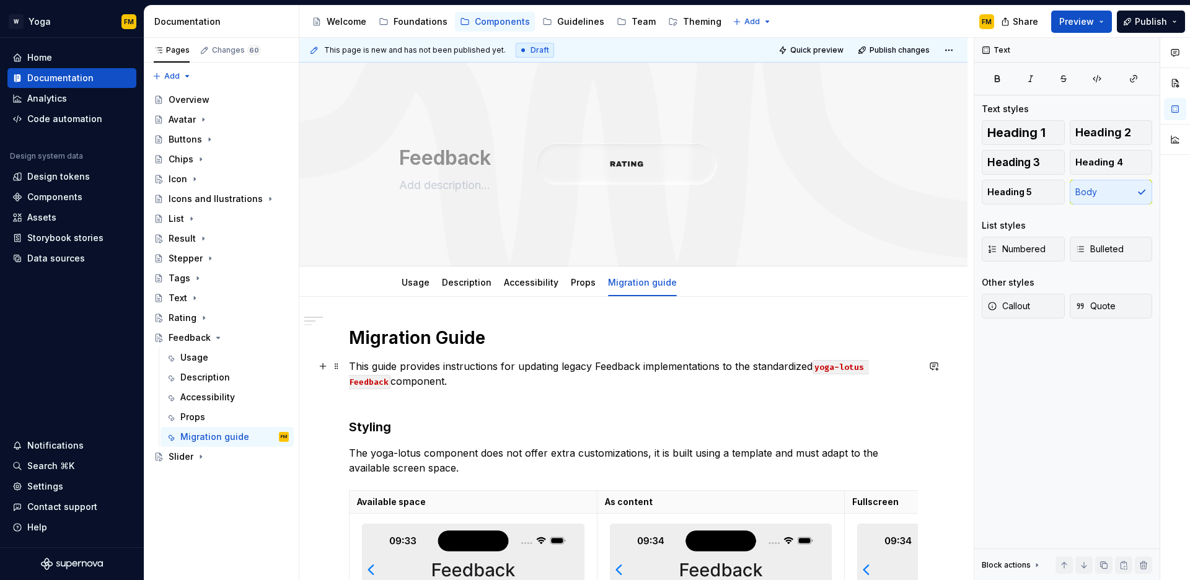
click at [417, 386] on p "This guide provides instructions for updating legacy Feedback implementations t…" at bounding box center [633, 381] width 569 height 45
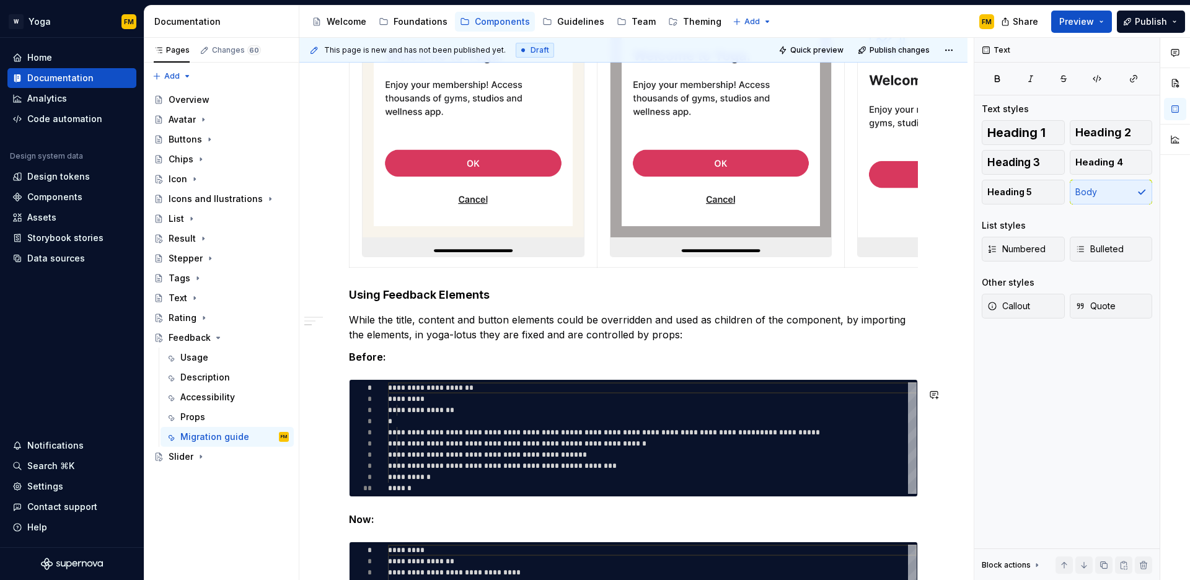
scroll to position [705, 0]
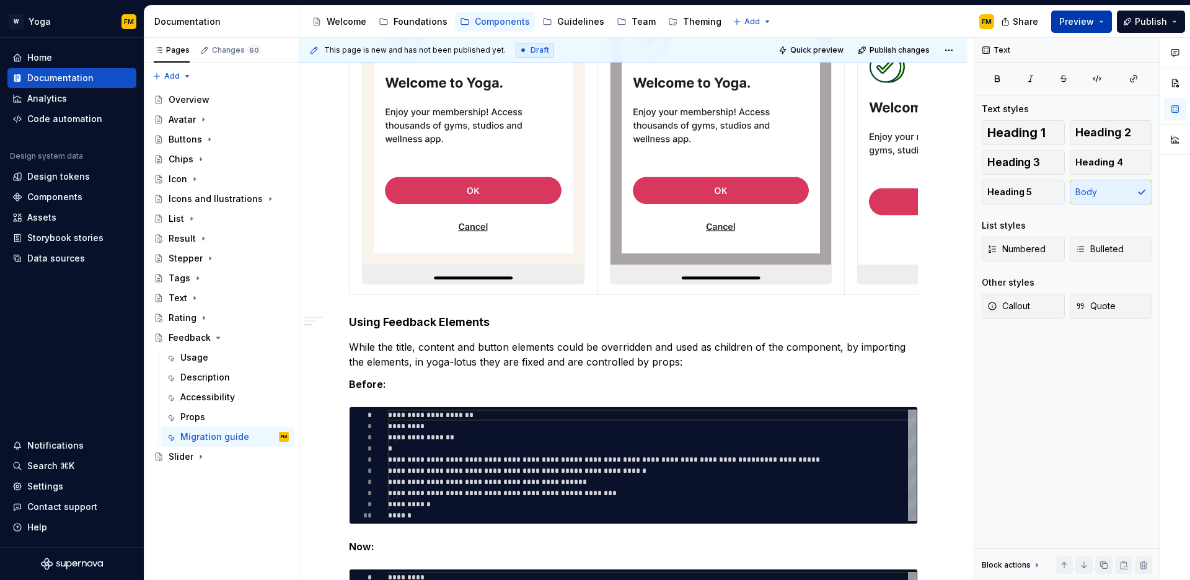
click at [1081, 28] on button "Preview" at bounding box center [1082, 22] width 61 height 22
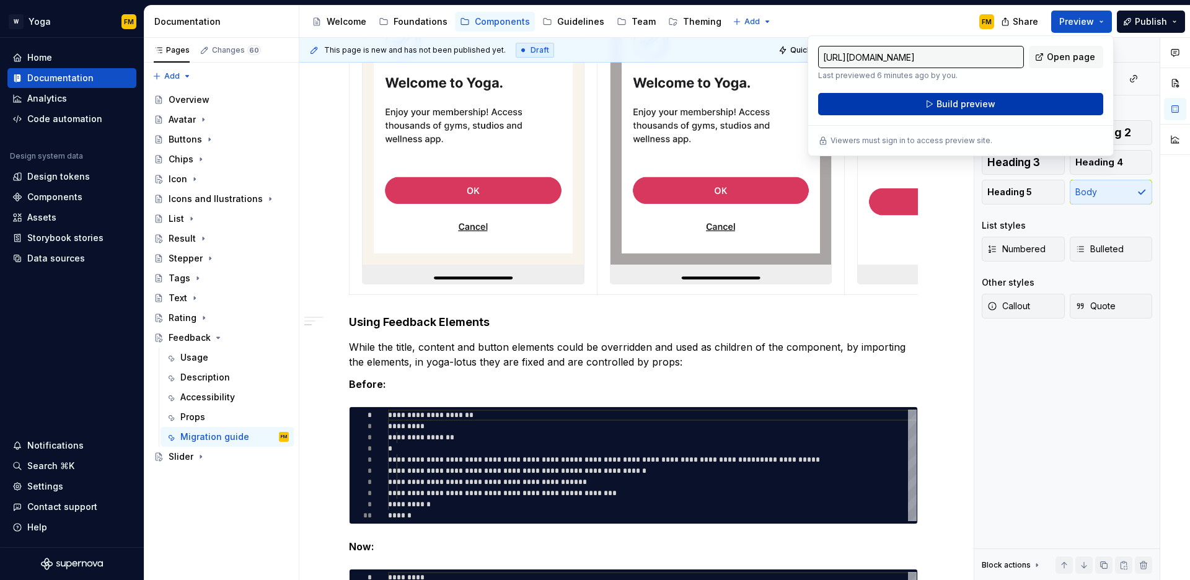
click at [972, 105] on span "Build preview" at bounding box center [966, 104] width 59 height 12
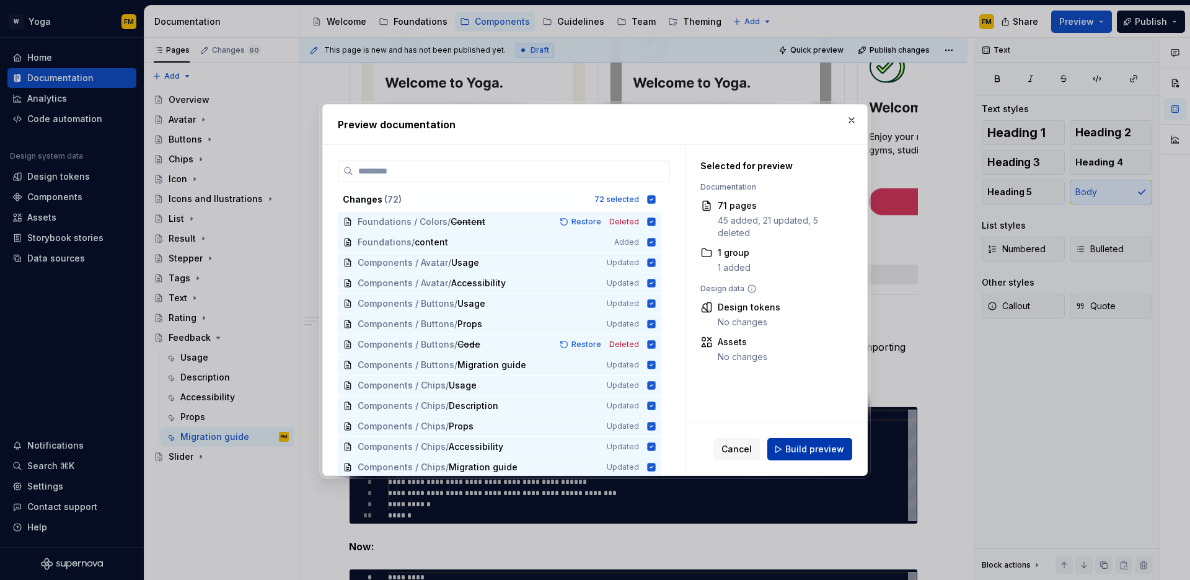
click at [795, 443] on span "Build preview" at bounding box center [815, 449] width 59 height 12
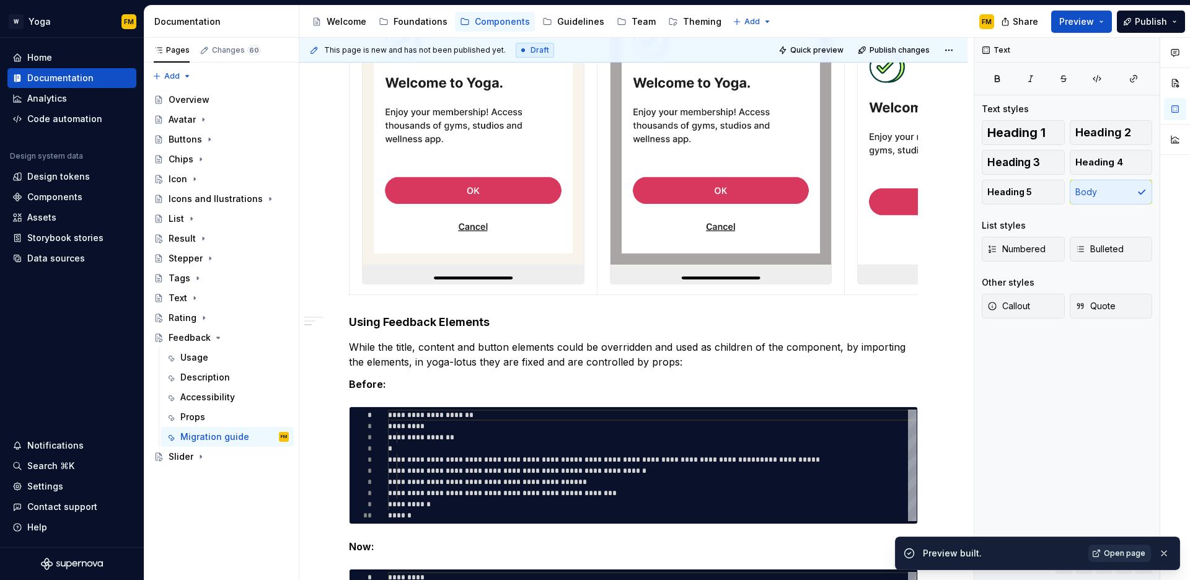
click at [1136, 557] on span "Open page" at bounding box center [1125, 554] width 42 height 10
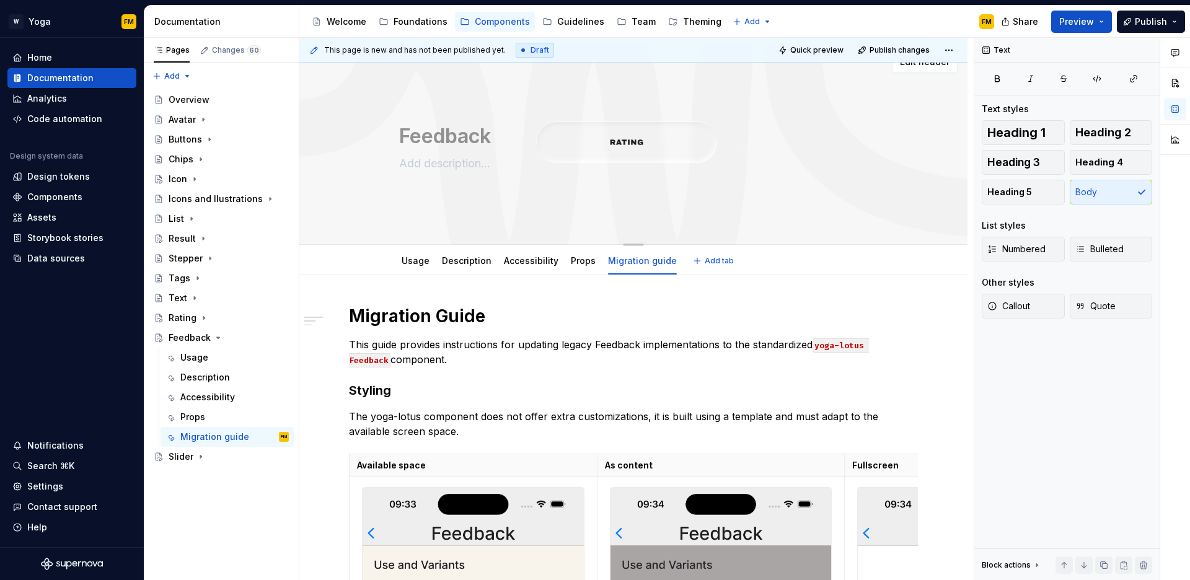
scroll to position [0, 0]
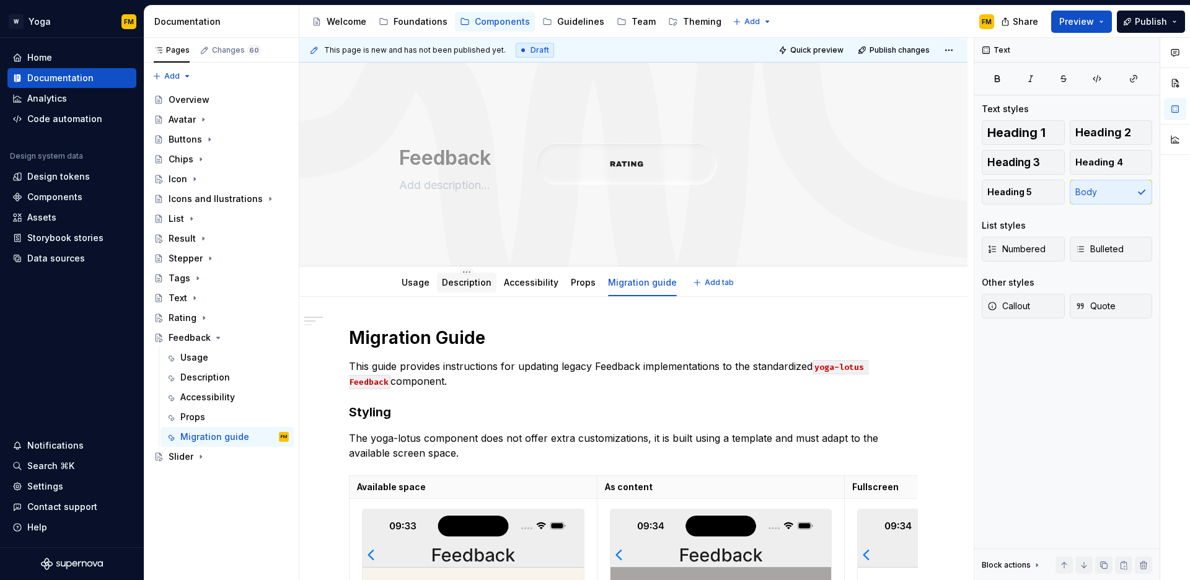
click at [458, 288] on div "Description" at bounding box center [467, 283] width 50 height 12
click at [468, 277] on link "Description" at bounding box center [467, 282] width 50 height 11
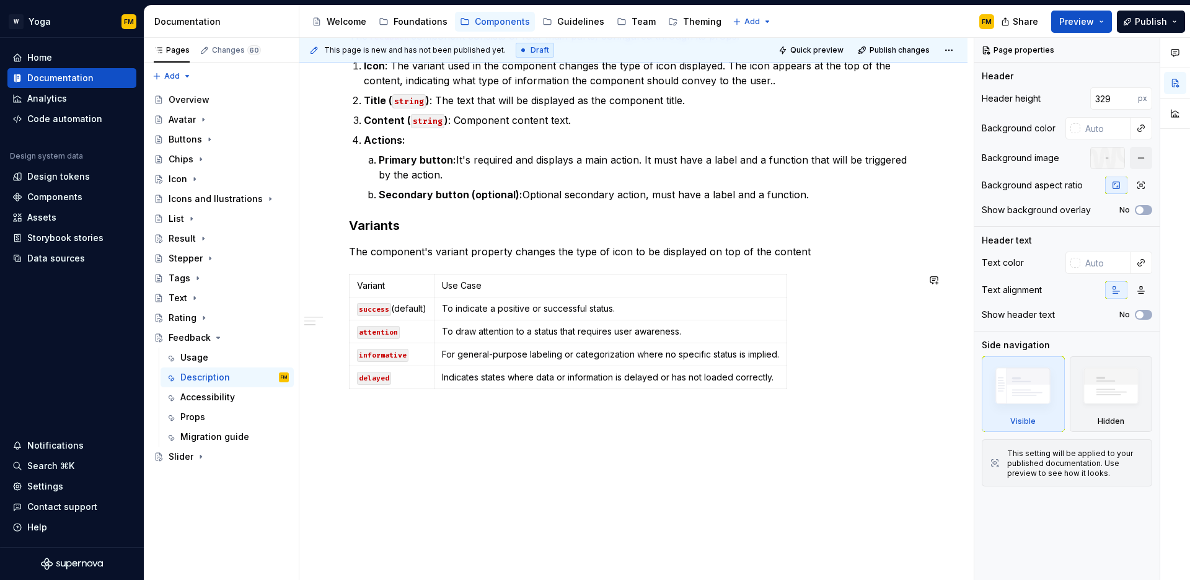
scroll to position [390, 0]
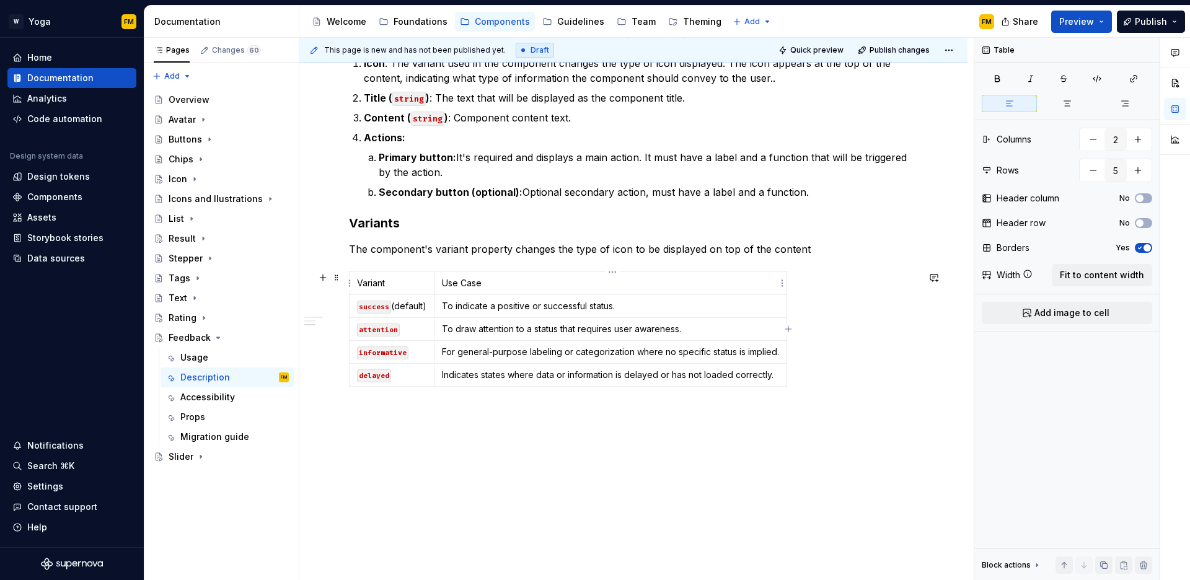
click at [548, 288] on p "Use Case" at bounding box center [610, 283] width 337 height 12
click at [1105, 276] on span "Fit to content width" at bounding box center [1102, 275] width 84 height 12
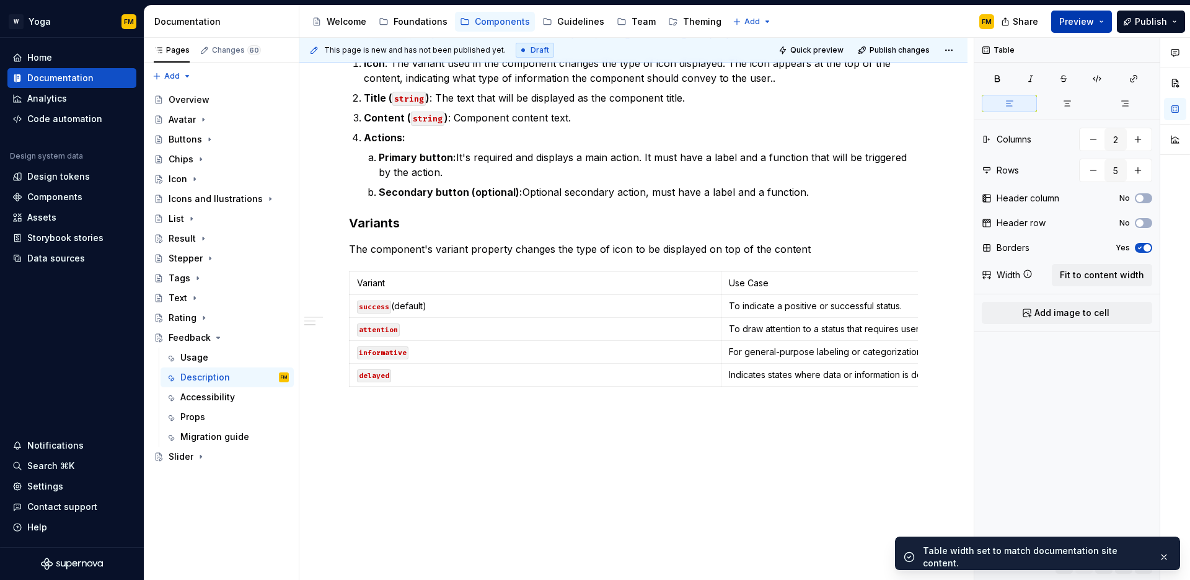
click at [1089, 25] on span "Preview" at bounding box center [1077, 22] width 35 height 12
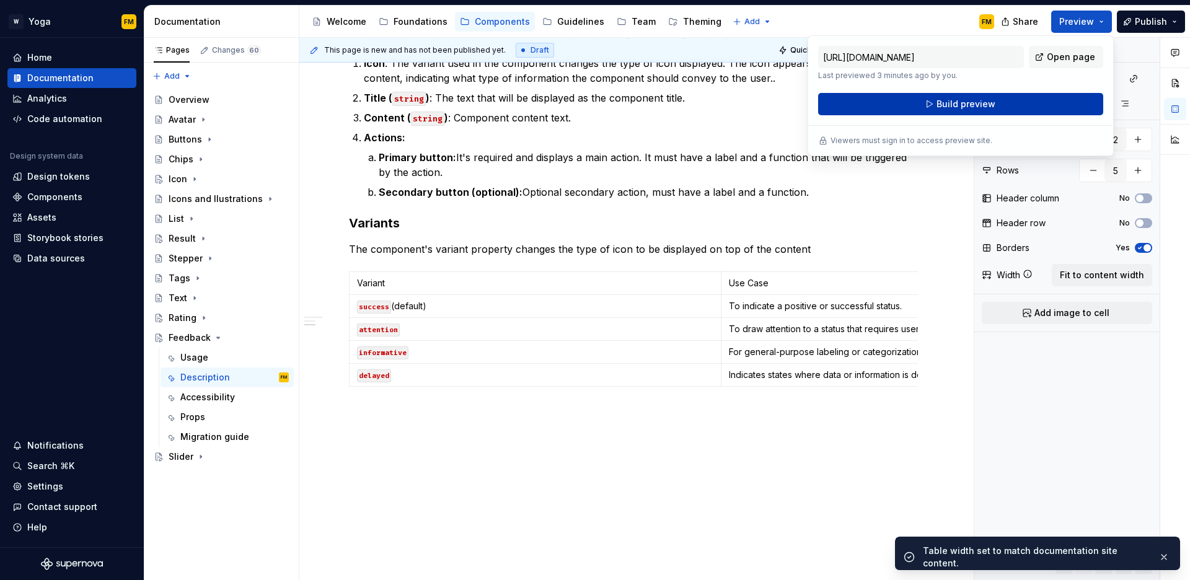
click at [1027, 102] on button "Build preview" at bounding box center [960, 104] width 285 height 22
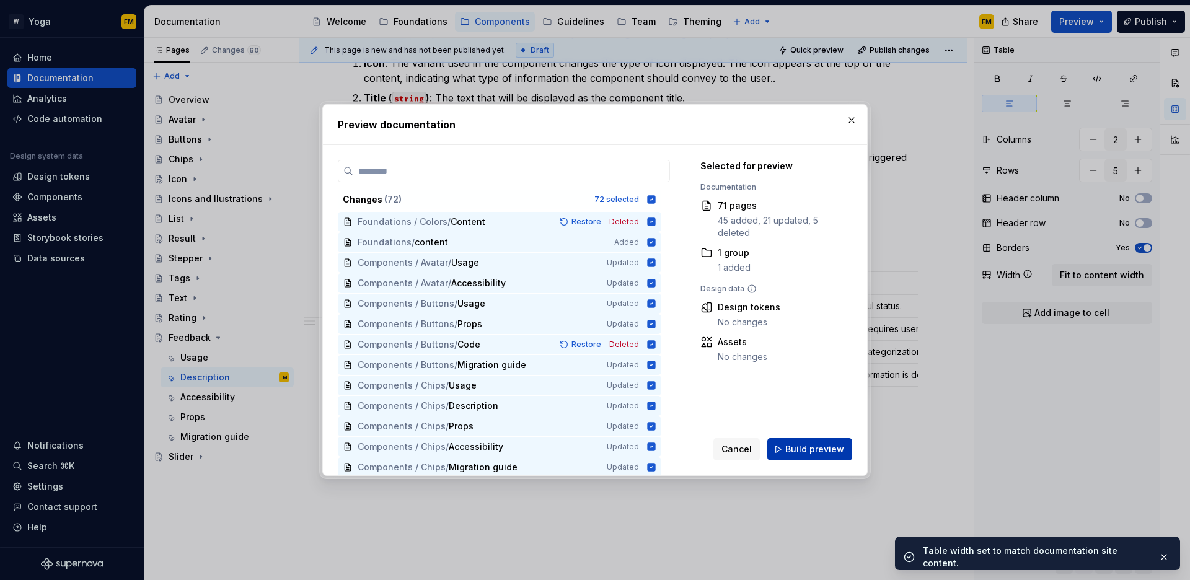
click at [821, 451] on span "Build preview" at bounding box center [815, 449] width 59 height 12
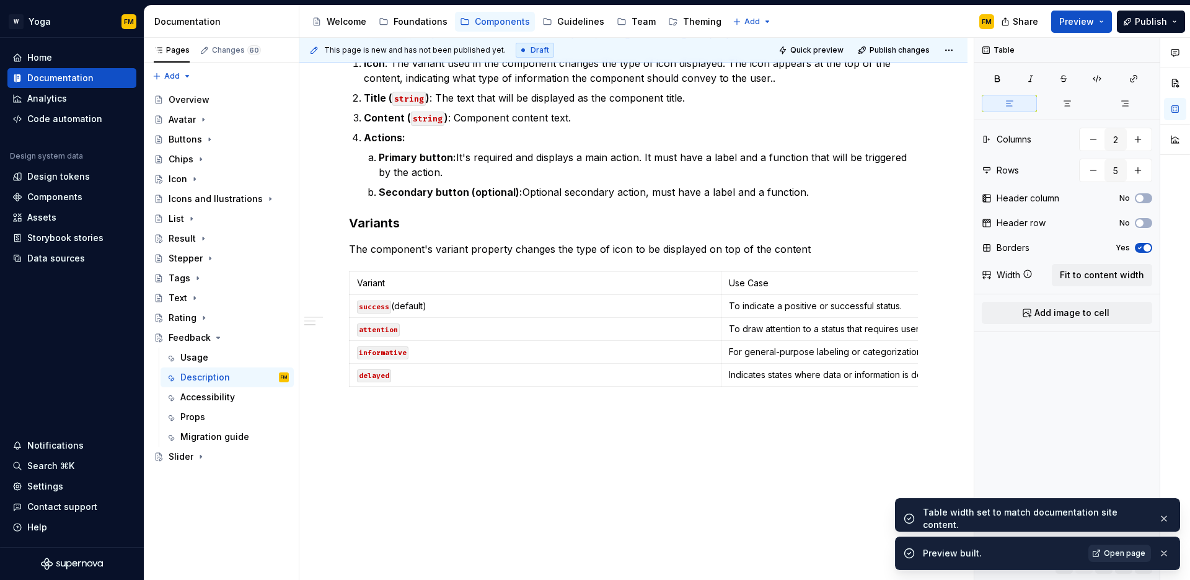
click at [1102, 548] on link "Open page" at bounding box center [1120, 553] width 63 height 17
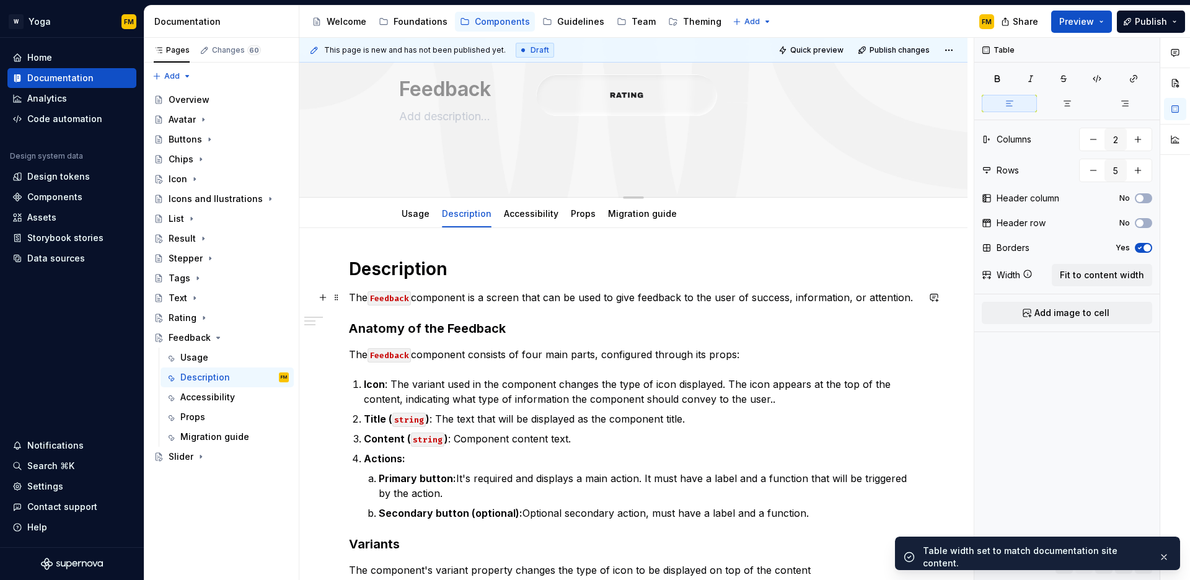
scroll to position [52, 0]
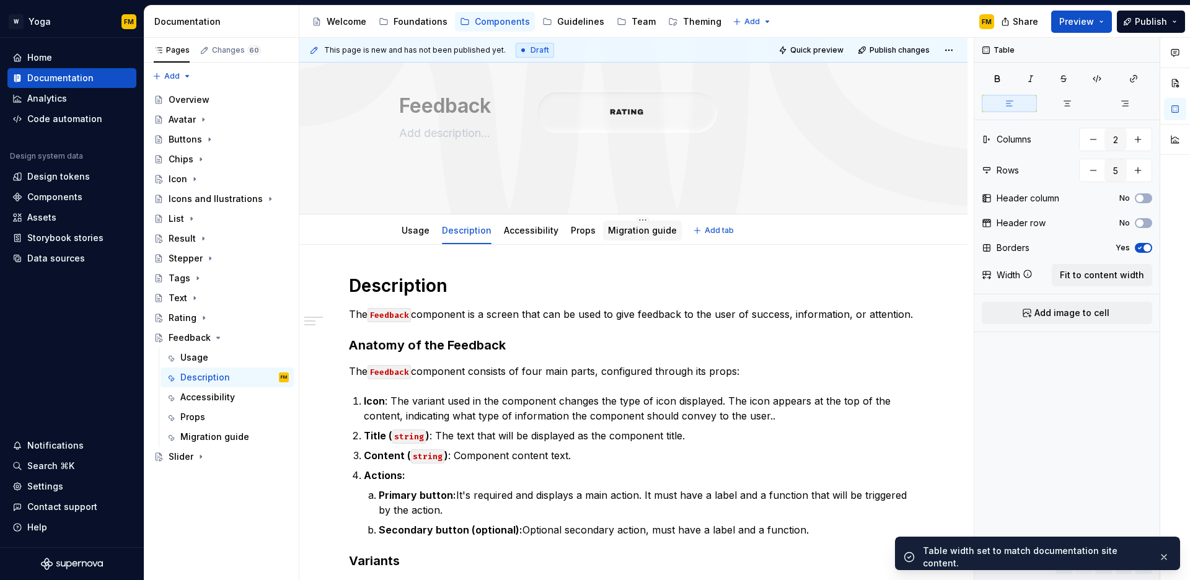
click at [618, 234] on link "Migration guide" at bounding box center [642, 230] width 69 height 11
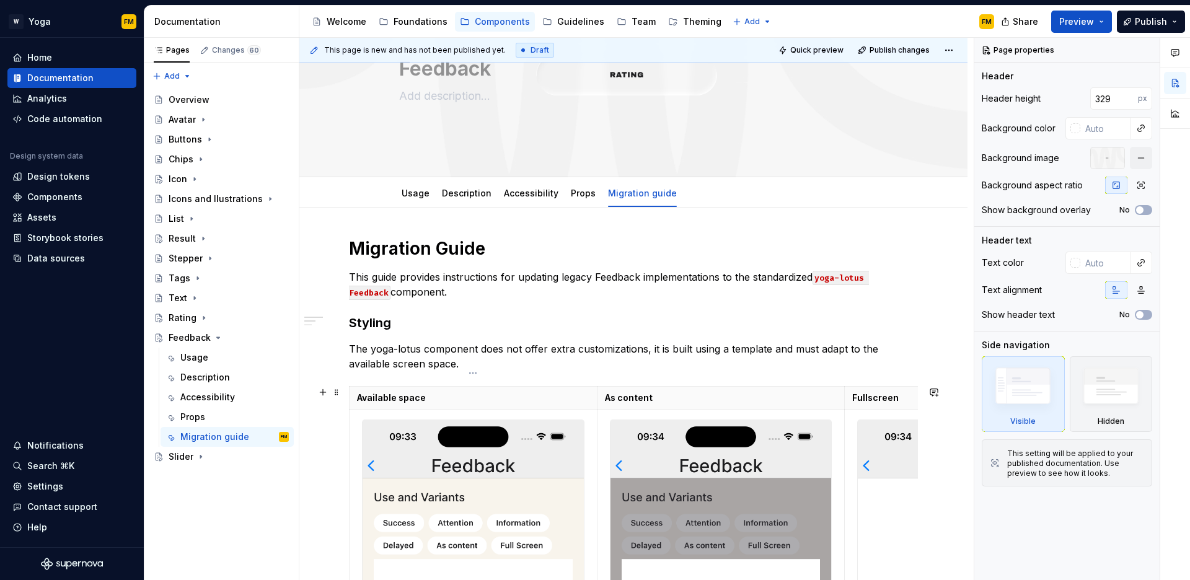
scroll to position [103, 0]
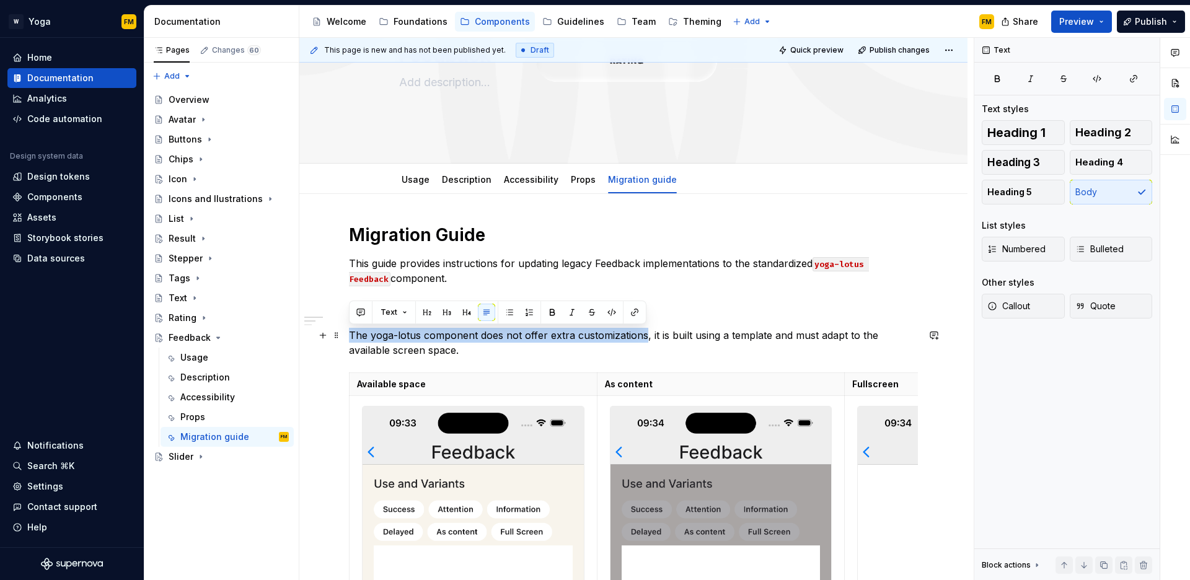
drag, startPoint x: 350, startPoint y: 335, endPoint x: 642, endPoint y: 338, distance: 292.1
click at [642, 338] on p "The yoga-lotus component does not offer extra customizations, it is built using…" at bounding box center [633, 343] width 569 height 30
paste div
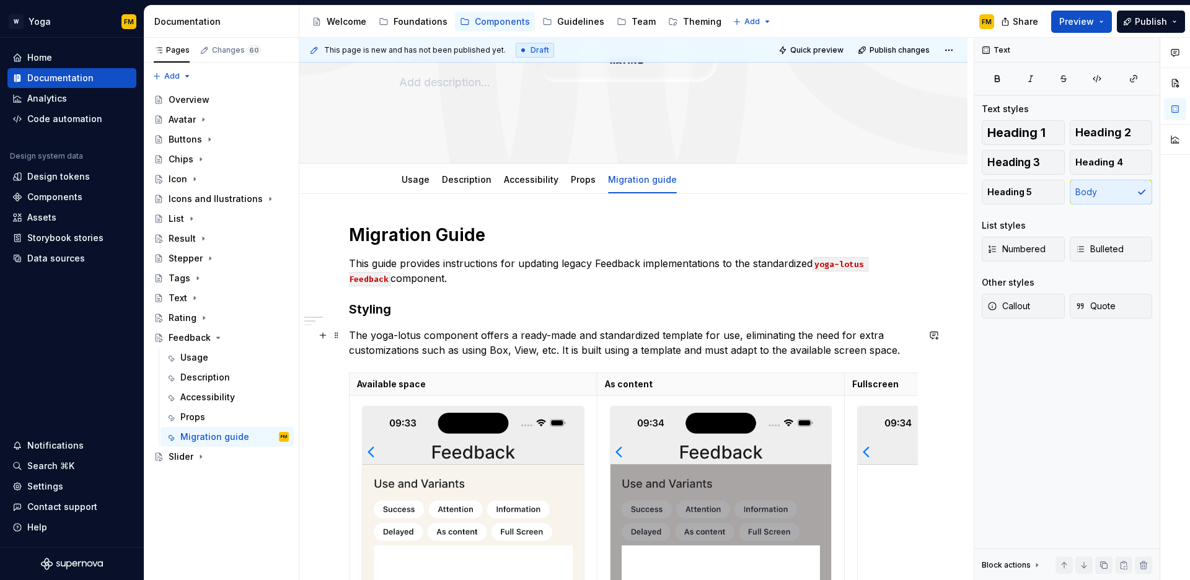
click at [579, 350] on p "The yoga-lotus component offers a ready-made and standardized template for use,…" at bounding box center [633, 343] width 569 height 30
drag, startPoint x: 561, startPoint y: 350, endPoint x: 727, endPoint y: 353, distance: 166.2
click at [727, 353] on p "The yoga-lotus component offers a ready-made and standardized template for use,…" at bounding box center [633, 343] width 569 height 30
drag, startPoint x: 562, startPoint y: 350, endPoint x: 761, endPoint y: 348, distance: 199.0
click at [761, 348] on p "The yoga-lotus component offers a ready-made and standardized template for use,…" at bounding box center [633, 343] width 569 height 30
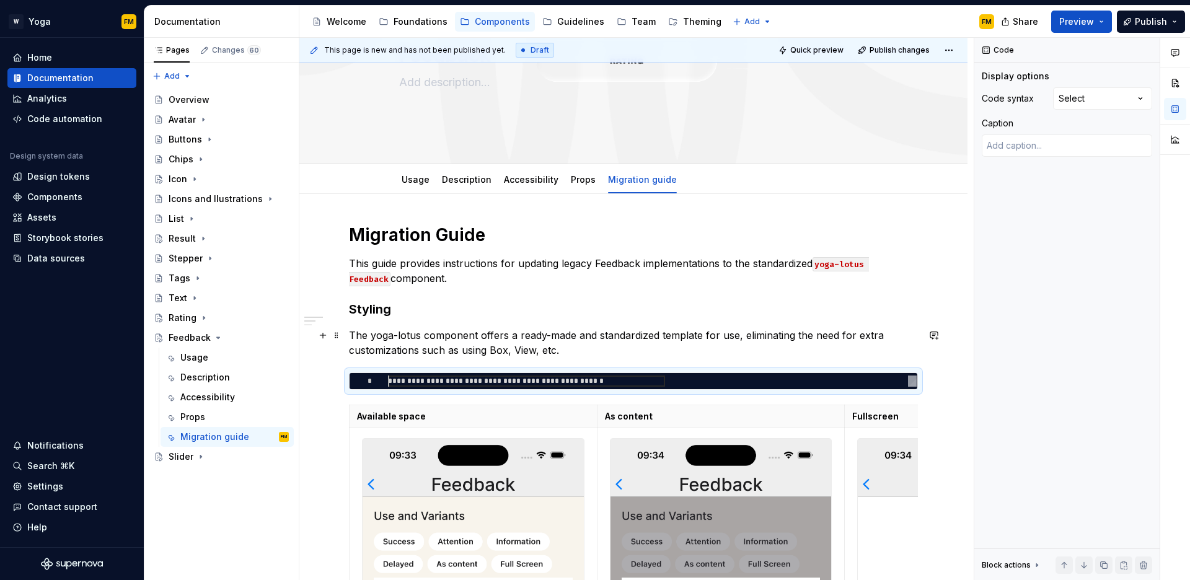
scroll to position [0, 0]
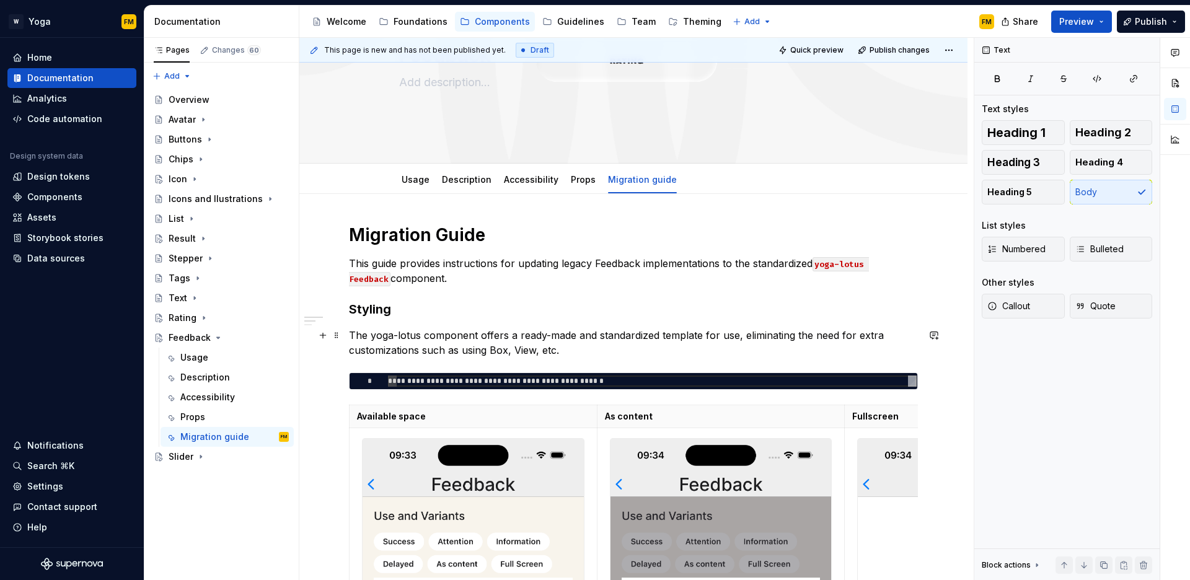
click at [592, 350] on p "The yoga-lotus component offers a ready-made and standardized template for use,…" at bounding box center [633, 343] width 569 height 30
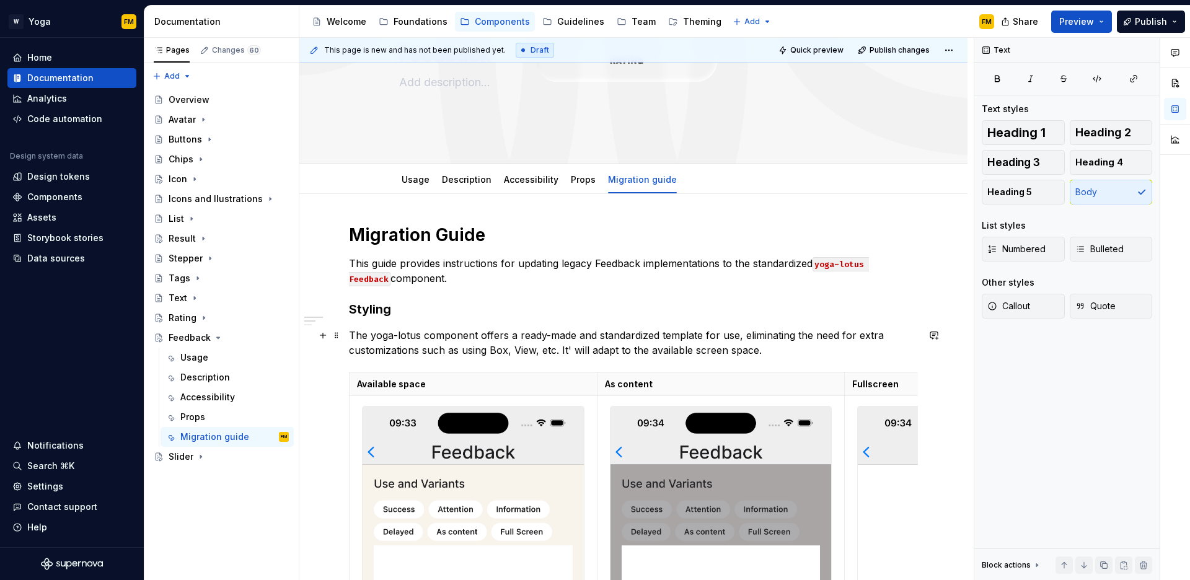
drag, startPoint x: 562, startPoint y: 349, endPoint x: 742, endPoint y: 353, distance: 179.2
click at [722, 350] on p "The yoga-lotus component offers a ready-made and standardized template for use,…" at bounding box center [633, 343] width 569 height 30
drag, startPoint x: 758, startPoint y: 348, endPoint x: 561, endPoint y: 347, distance: 196.6
click at [561, 347] on p "The yoga-lotus component offers a ready-made and standardized template for use,…" at bounding box center [633, 343] width 569 height 30
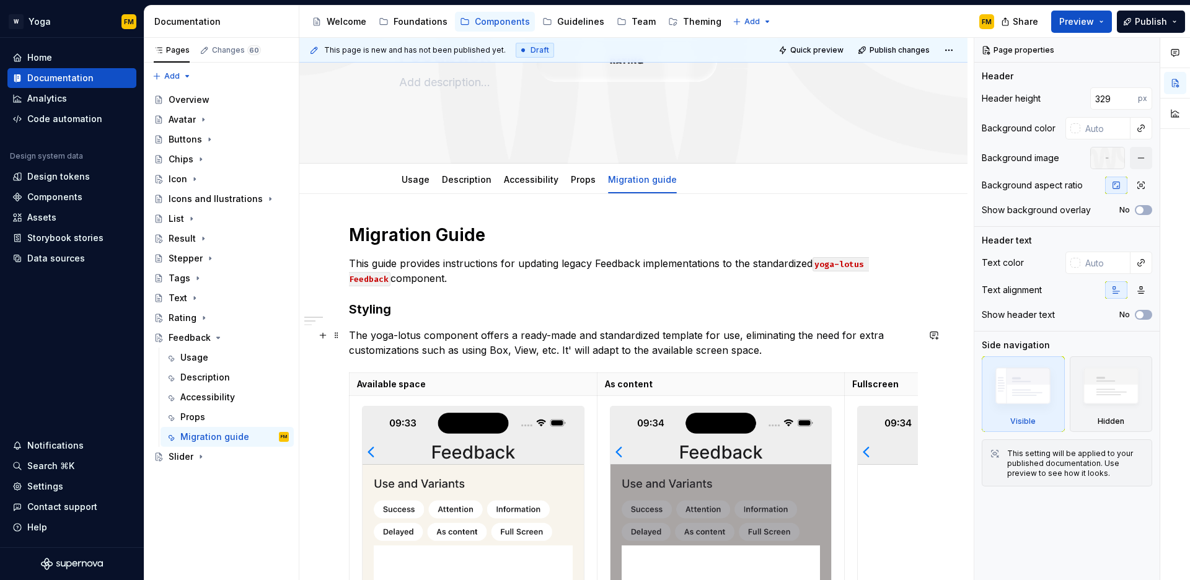
click at [563, 351] on p "The yoga-lotus component offers a ready-made and standardized template for use,…" at bounding box center [633, 343] width 569 height 30
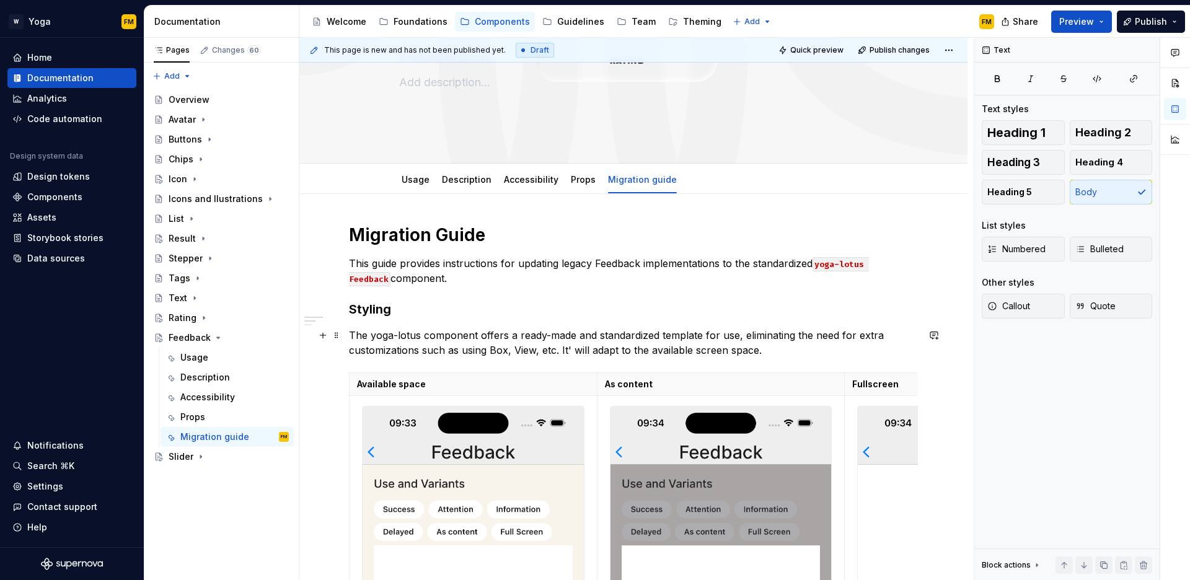
click at [561, 352] on p "The yoga-lotus component offers a ready-made and standardized template for use,…" at bounding box center [633, 343] width 569 height 30
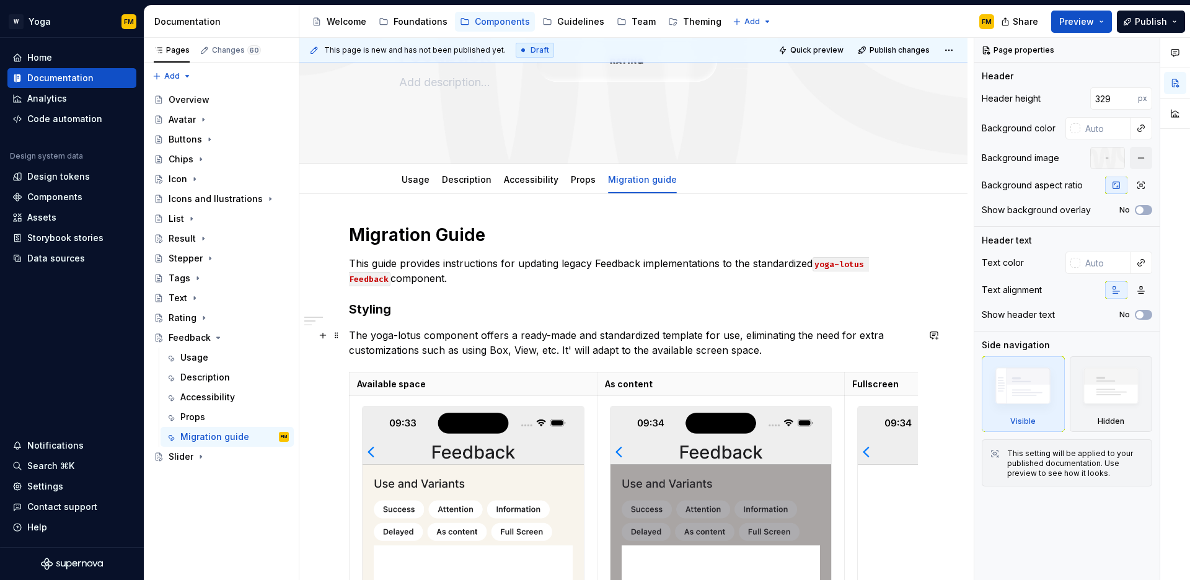
click at [560, 352] on p "The yoga-lotus component offers a ready-made and standardized template for use,…" at bounding box center [633, 343] width 569 height 30
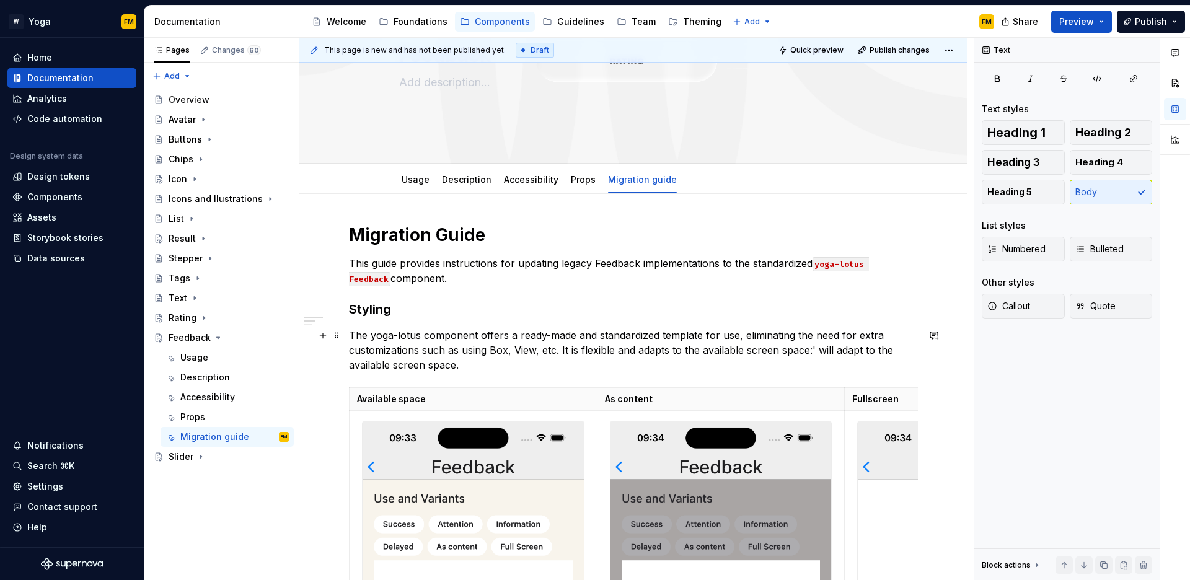
drag, startPoint x: 810, startPoint y: 348, endPoint x: 820, endPoint y: 358, distance: 14.1
click at [820, 358] on p "The yoga-lotus component offers a ready-made and standardized template for use,…" at bounding box center [633, 350] width 569 height 45
click at [817, 358] on p "The yoga-lotus component offers a ready-made and standardized template for use,…" at bounding box center [633, 350] width 569 height 45
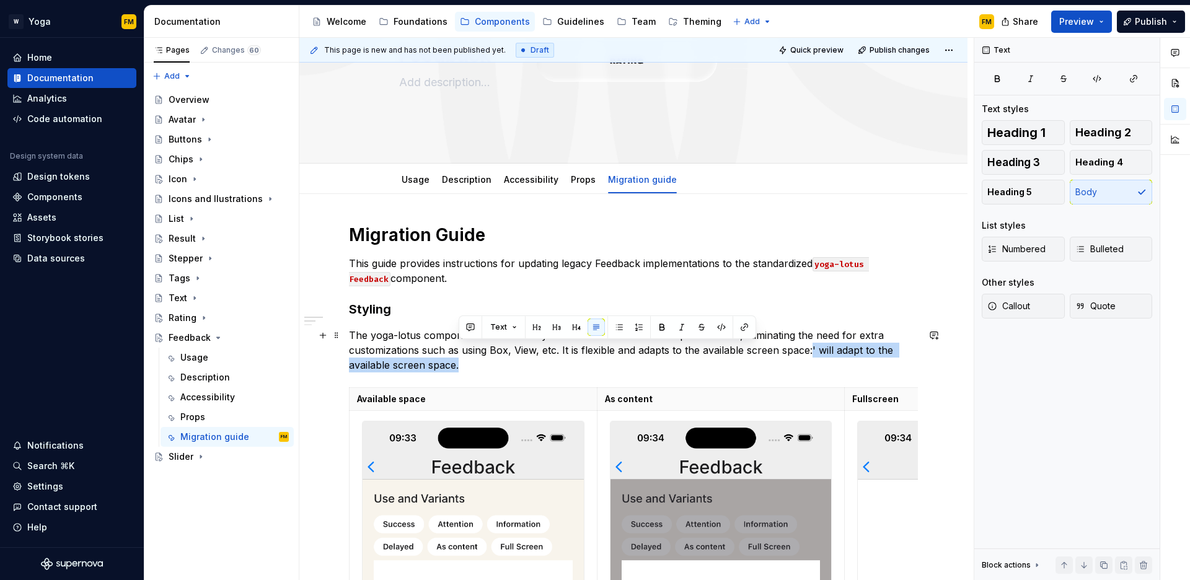
drag, startPoint x: 810, startPoint y: 348, endPoint x: 822, endPoint y: 359, distance: 15.8
click at [822, 359] on p "The yoga-lotus component offers a ready-made and standardized template for use,…" at bounding box center [633, 350] width 569 height 45
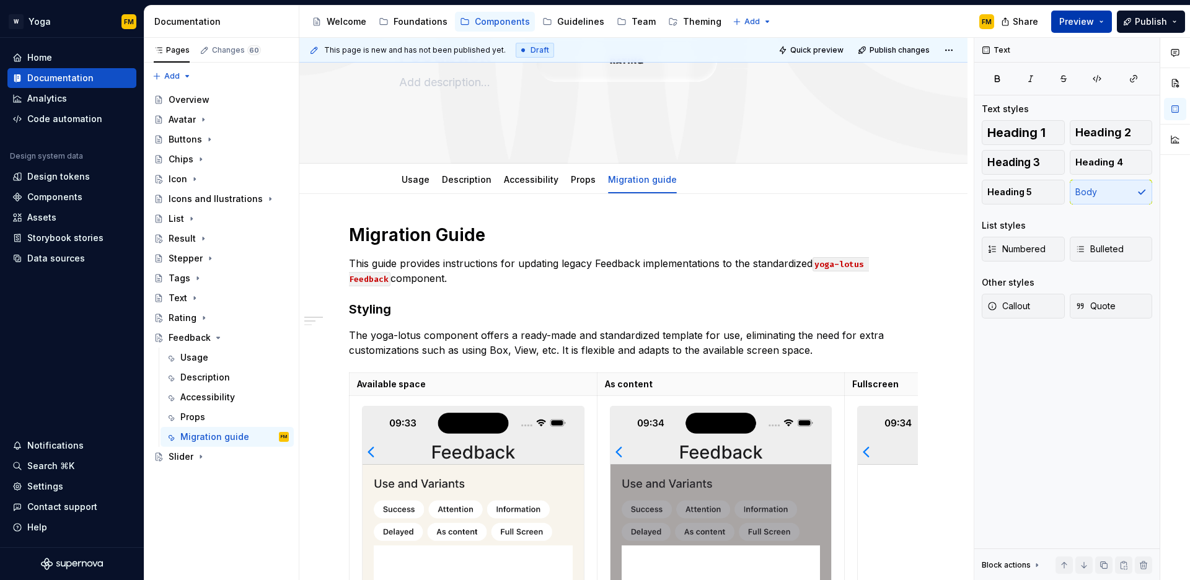
click at [1102, 25] on button "Preview" at bounding box center [1082, 22] width 61 height 22
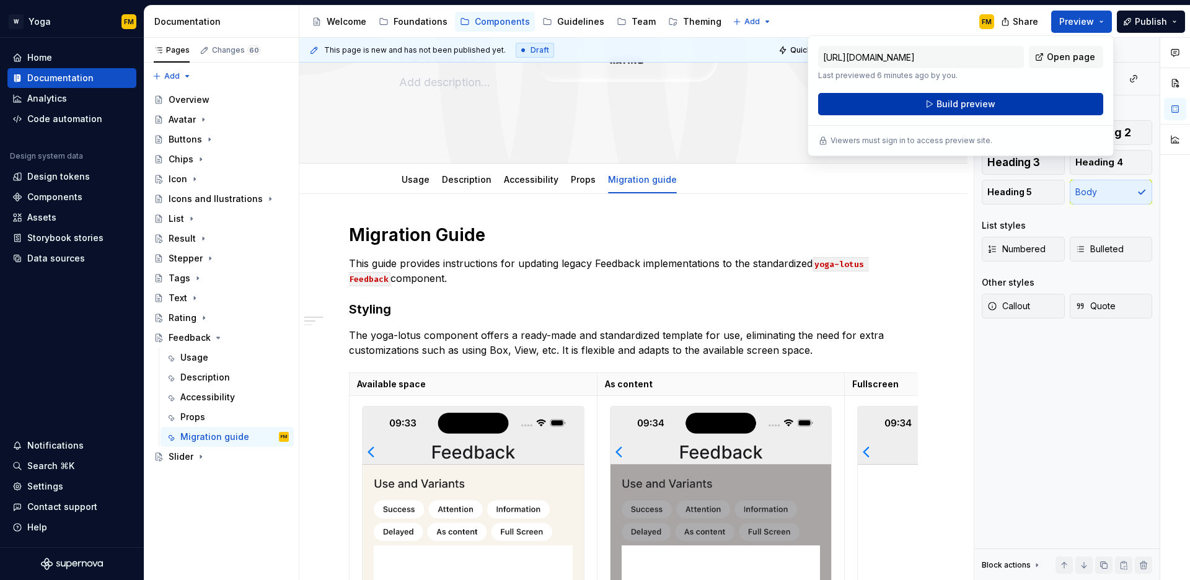
click at [1003, 100] on button "Build preview" at bounding box center [960, 104] width 285 height 22
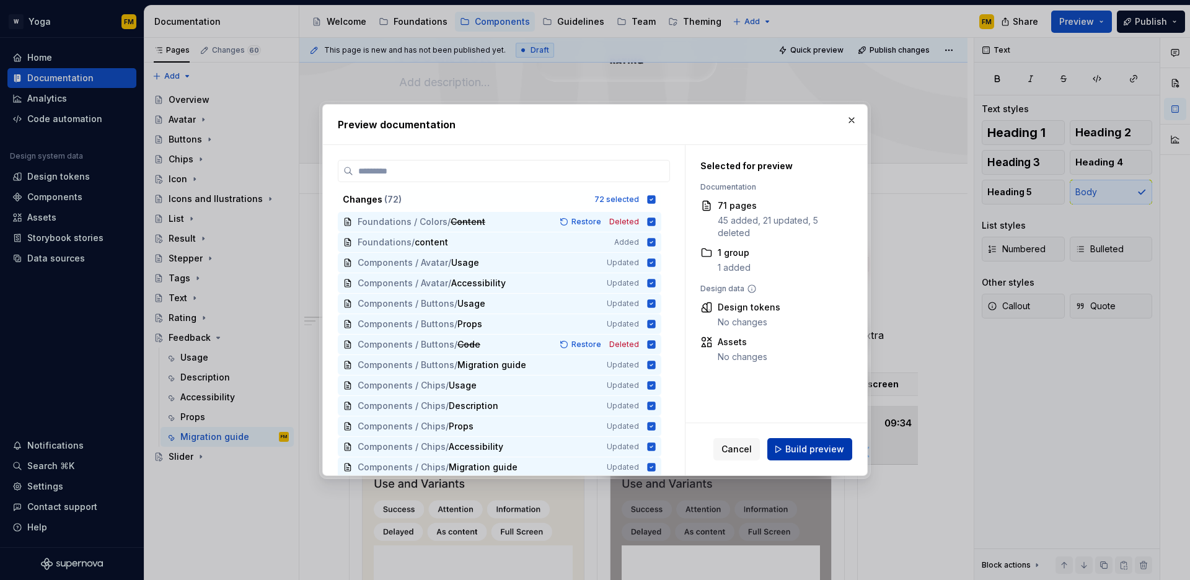
click at [842, 451] on span "Build preview" at bounding box center [815, 449] width 59 height 12
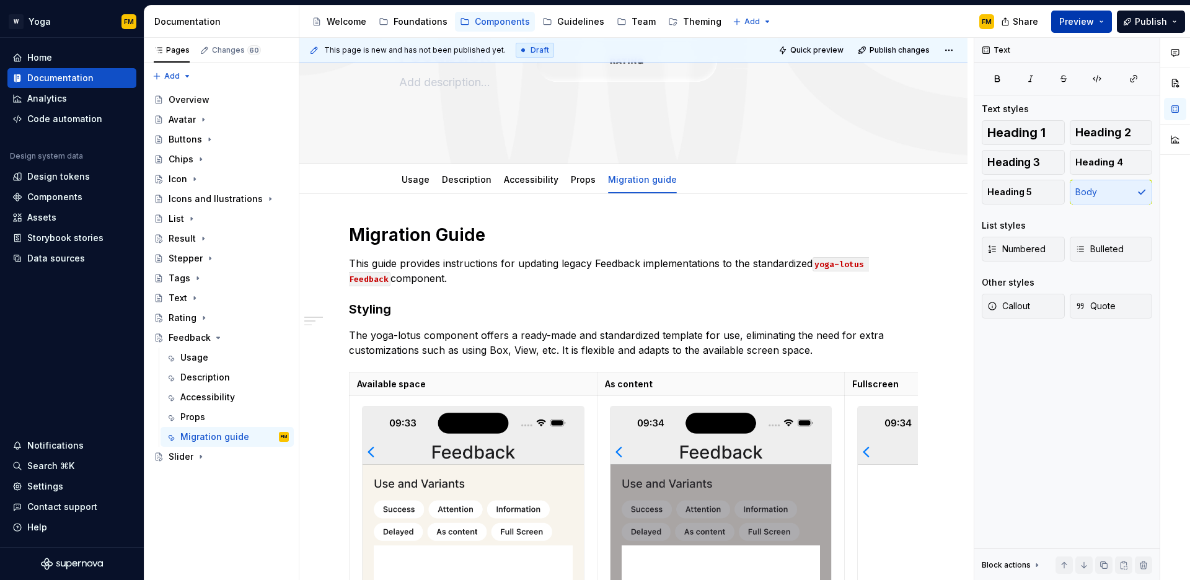
click at [1098, 20] on button "Preview" at bounding box center [1082, 22] width 61 height 22
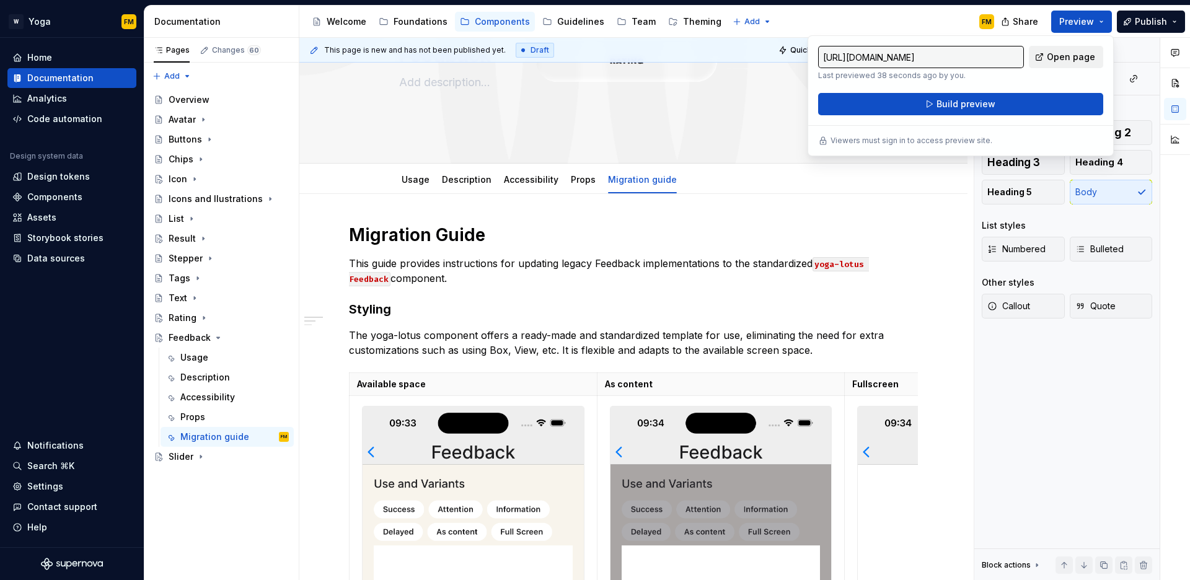
click at [1055, 57] on span "Open page" at bounding box center [1071, 57] width 48 height 12
